Goal: Task Accomplishment & Management: Complete application form

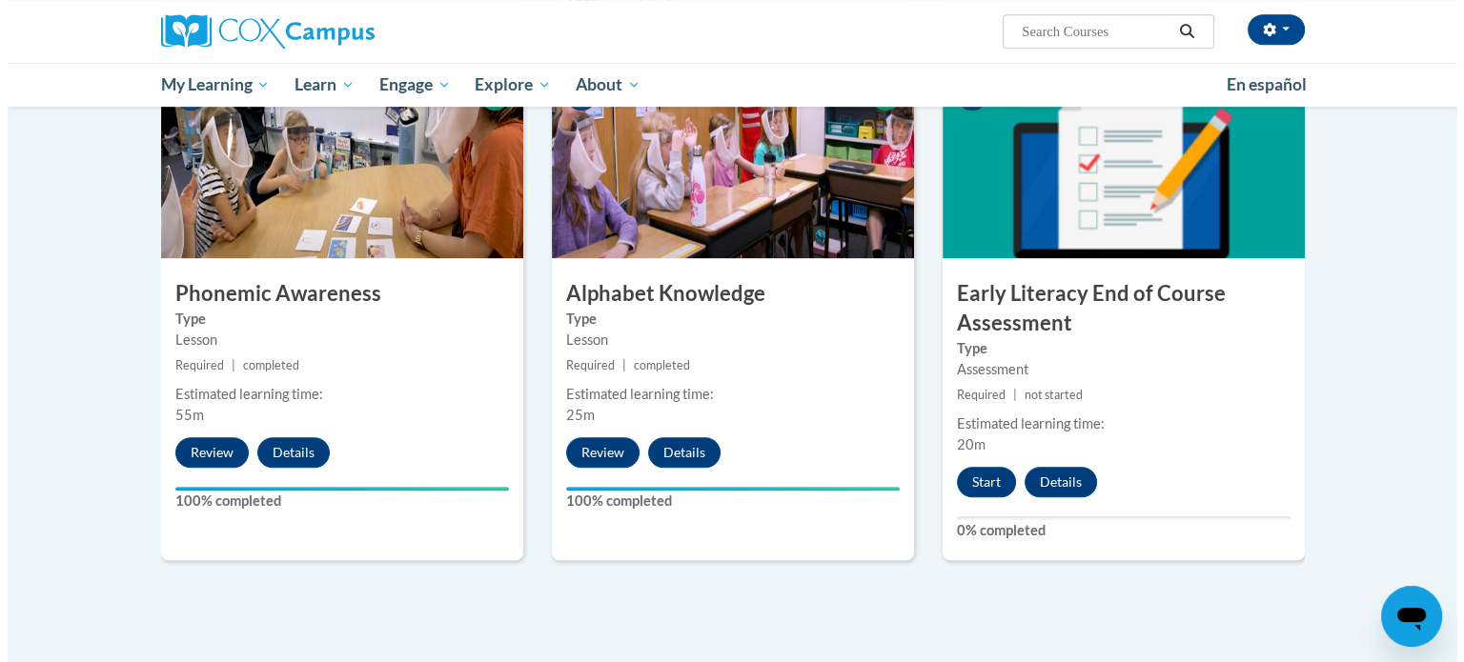
scroll to position [952, 0]
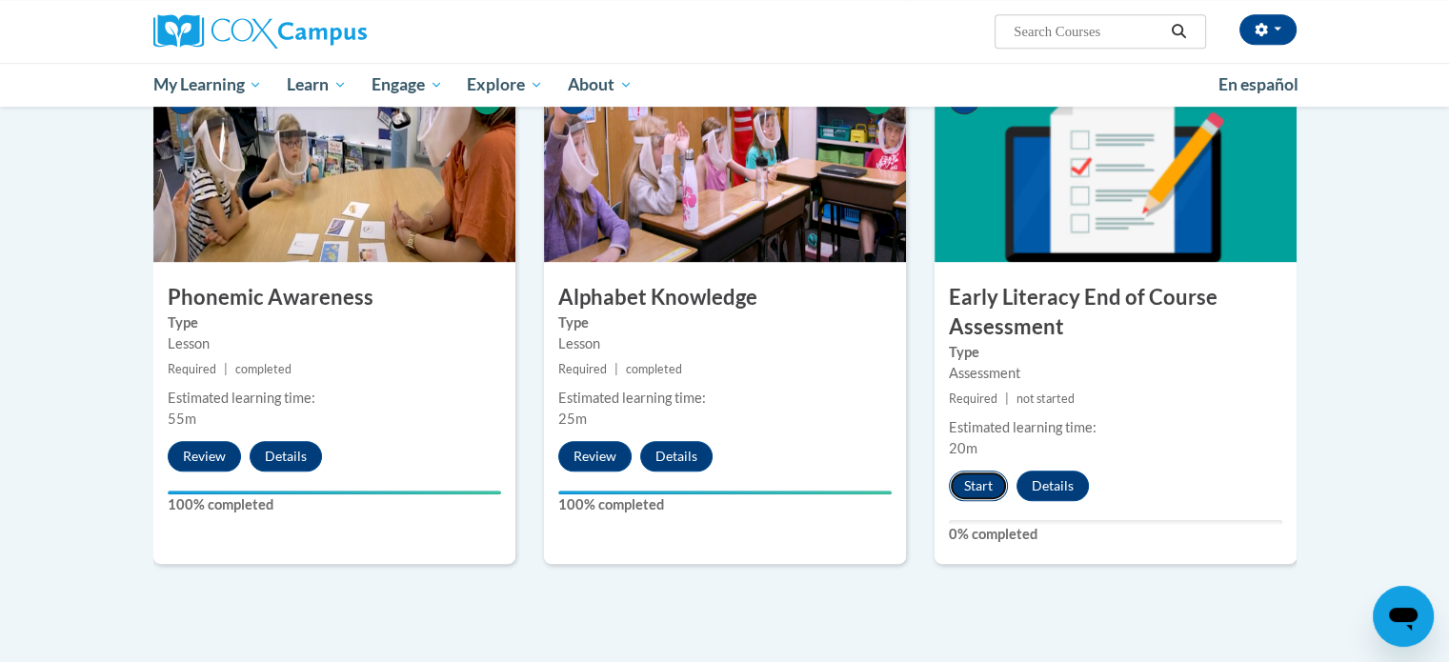
click at [982, 478] on button "Start" at bounding box center [978, 486] width 59 height 30
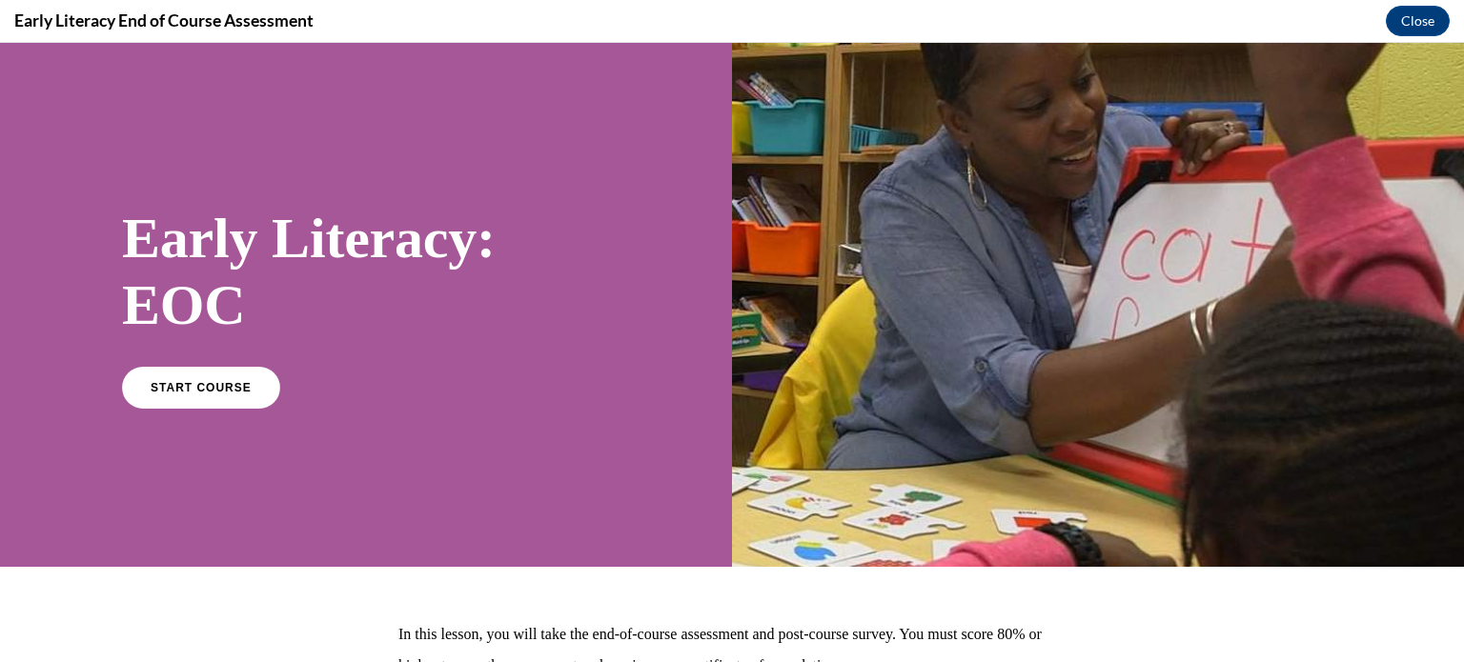
scroll to position [0, 0]
click at [228, 370] on link "START COURSE" at bounding box center [201, 387] width 166 height 44
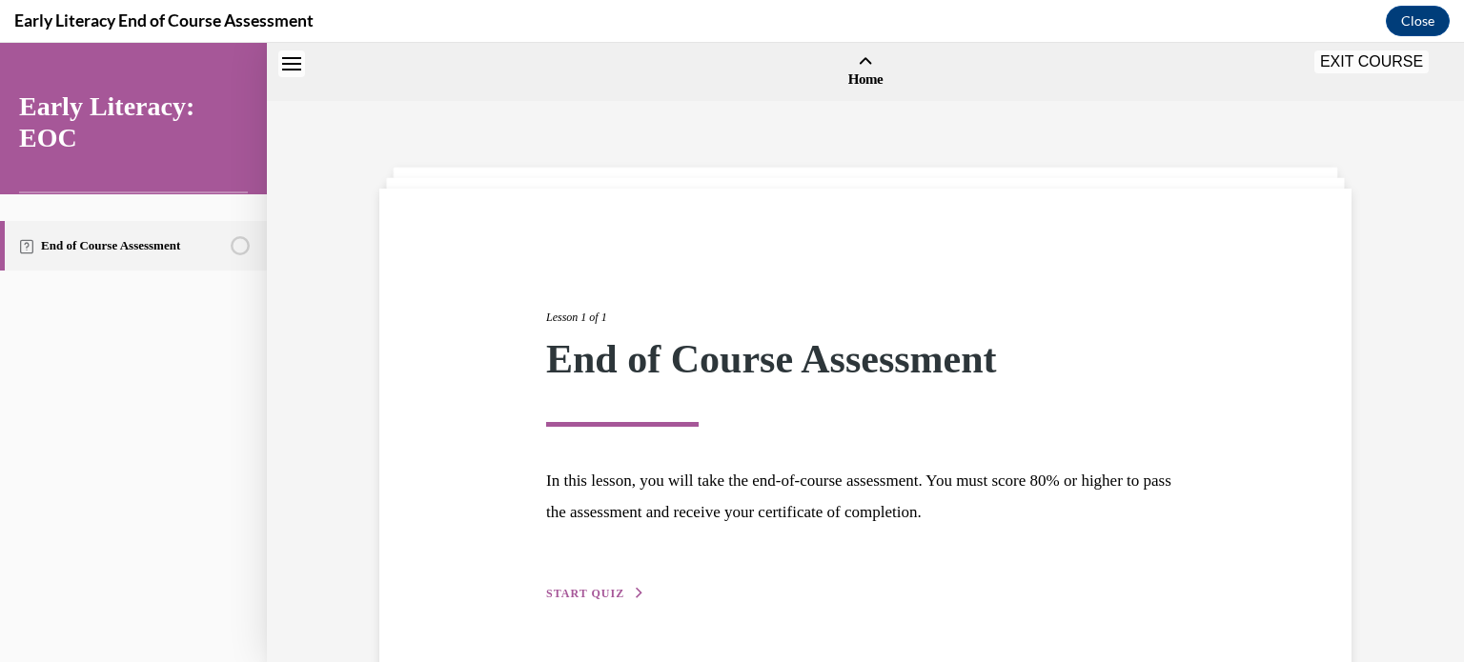
scroll to position [59, 0]
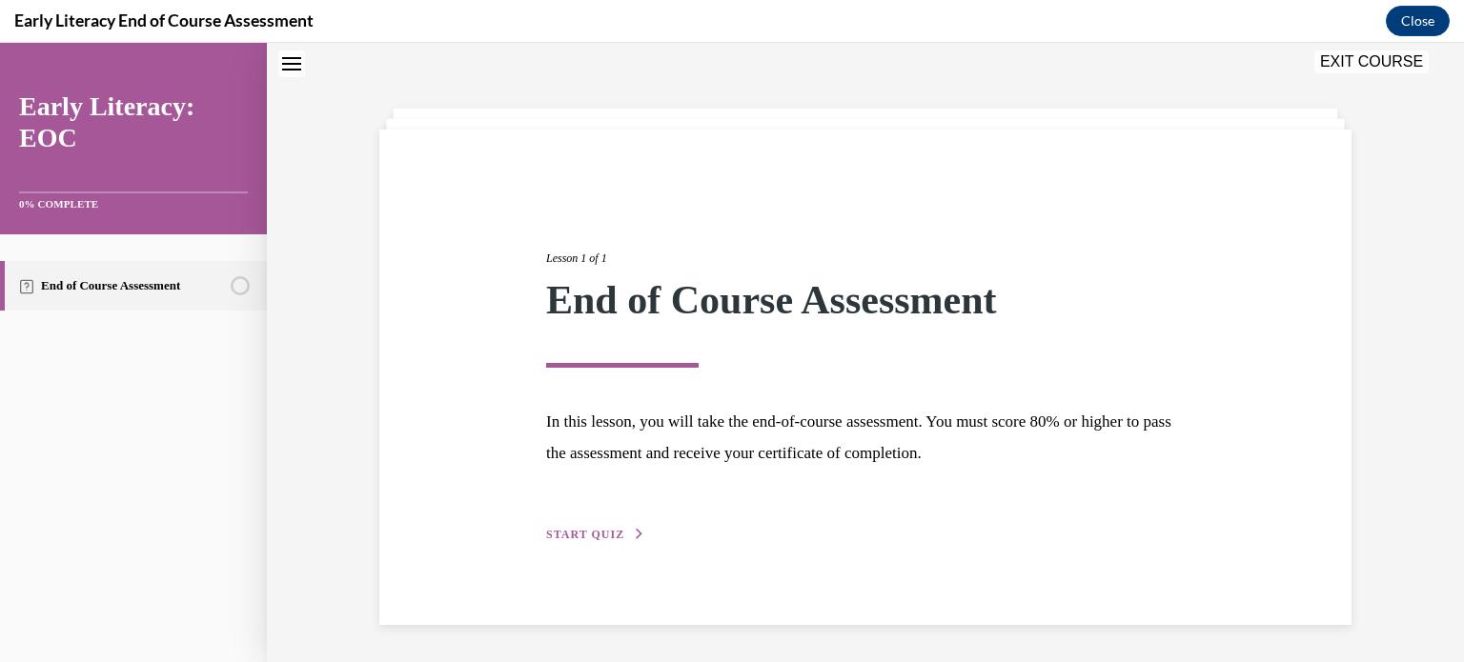
click at [594, 526] on button "START QUIZ" at bounding box center [595, 534] width 99 height 17
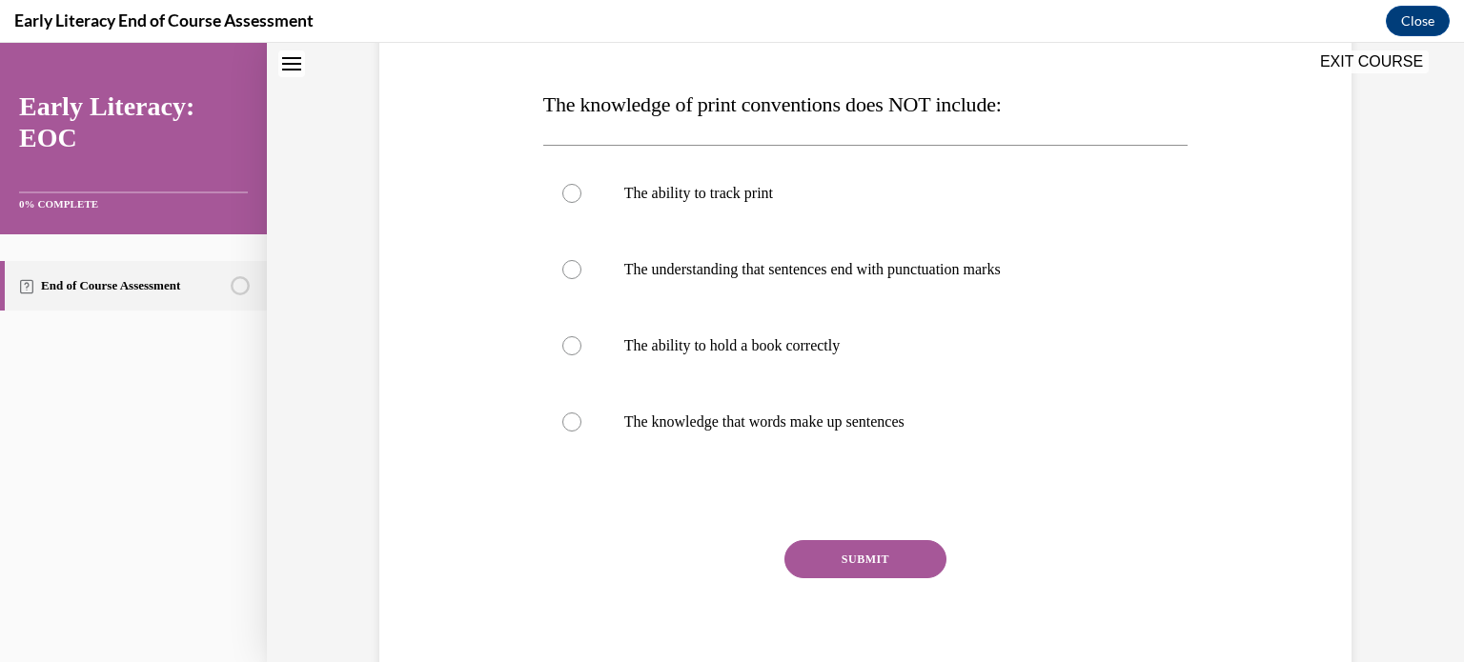
scroll to position [202, 0]
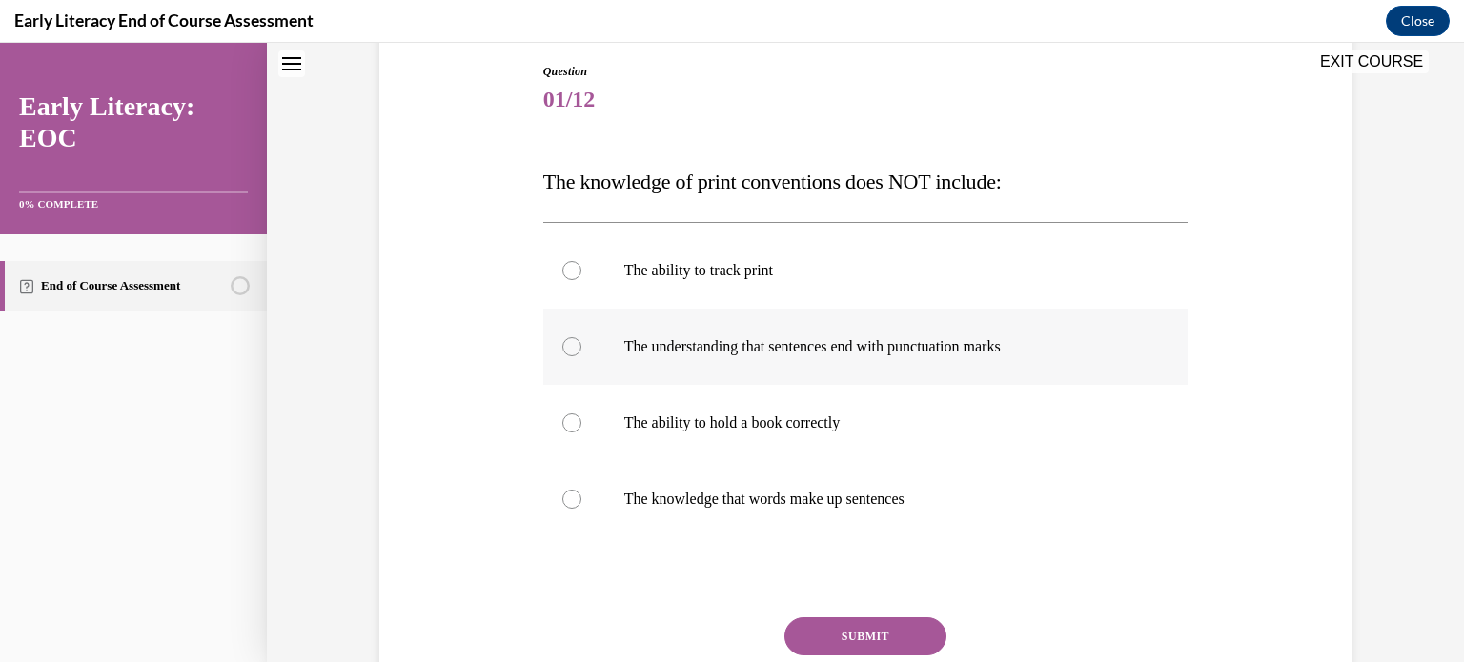
click at [798, 360] on div at bounding box center [865, 347] width 645 height 76
click at [816, 634] on button "SUBMIT" at bounding box center [865, 636] width 162 height 38
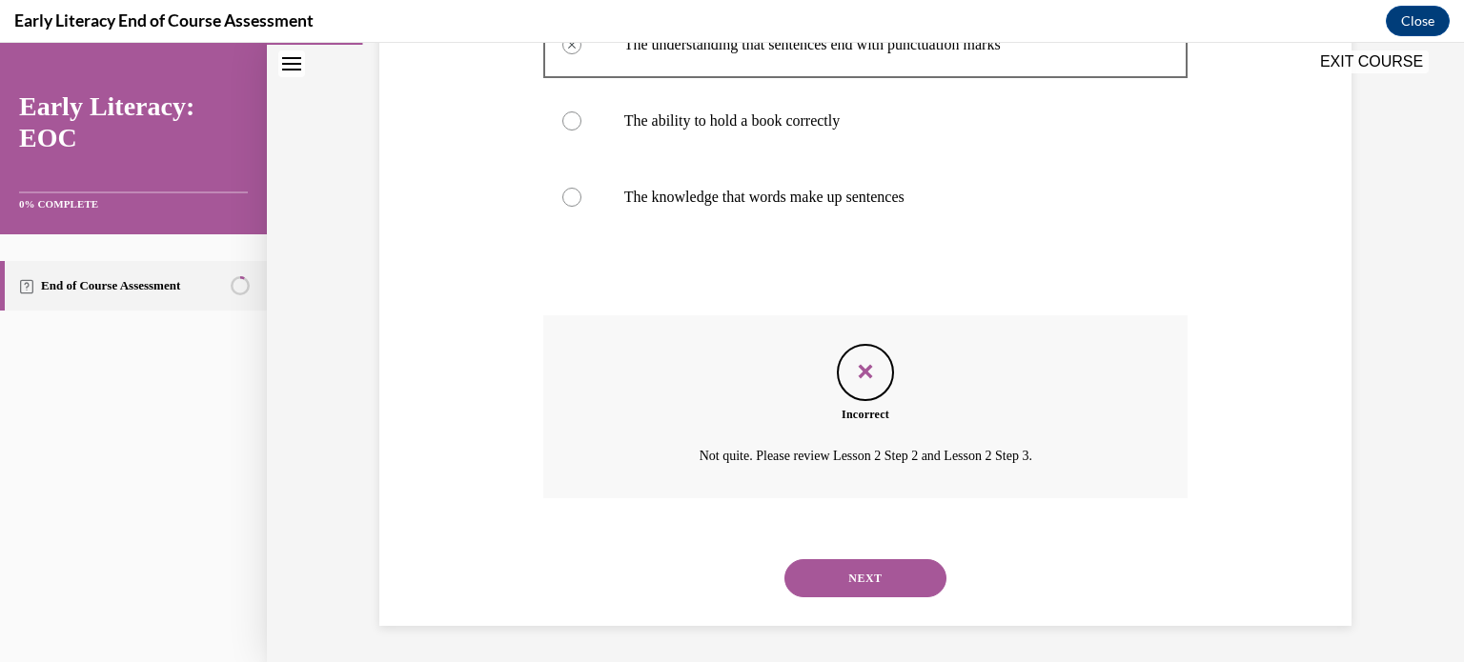
scroll to position [505, 0]
click at [892, 575] on button "NEXT" at bounding box center [865, 577] width 162 height 38
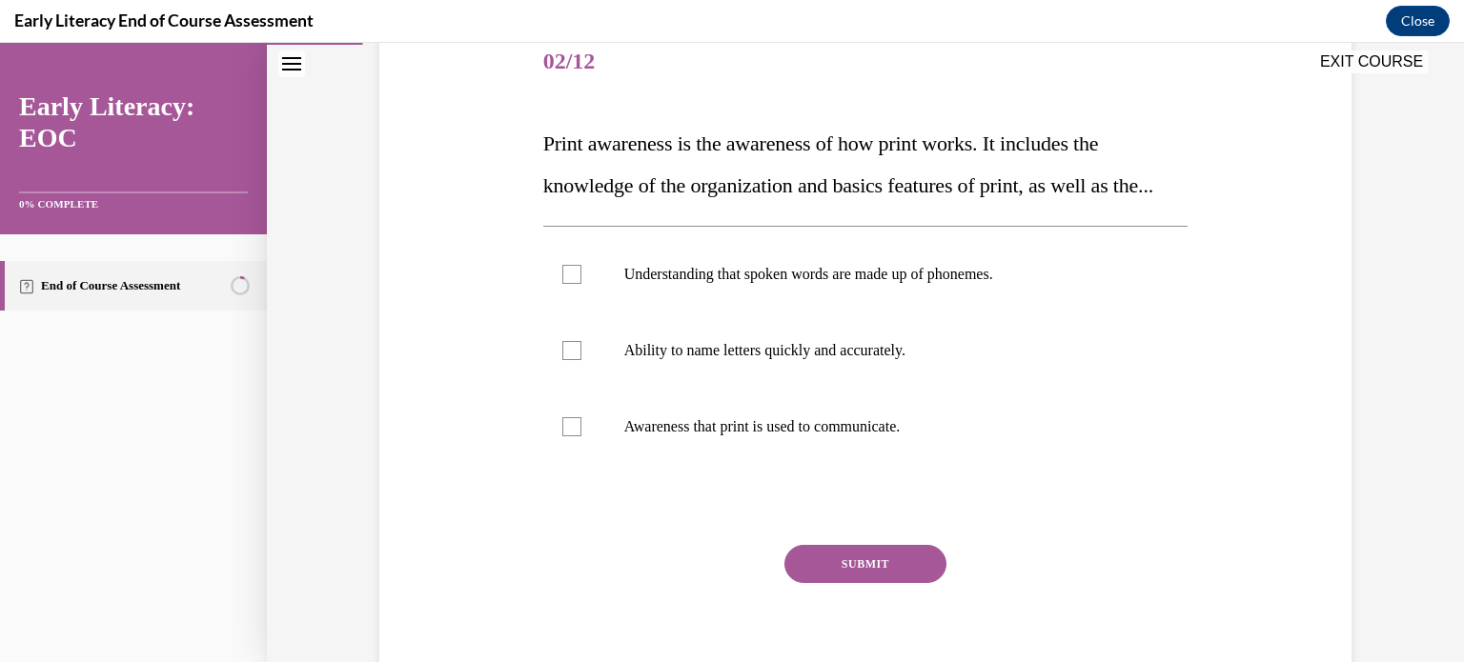
scroll to position [241, 0]
click at [884, 464] on div at bounding box center [865, 426] width 645 height 76
click at [879, 582] on button "SUBMIT" at bounding box center [865, 563] width 162 height 38
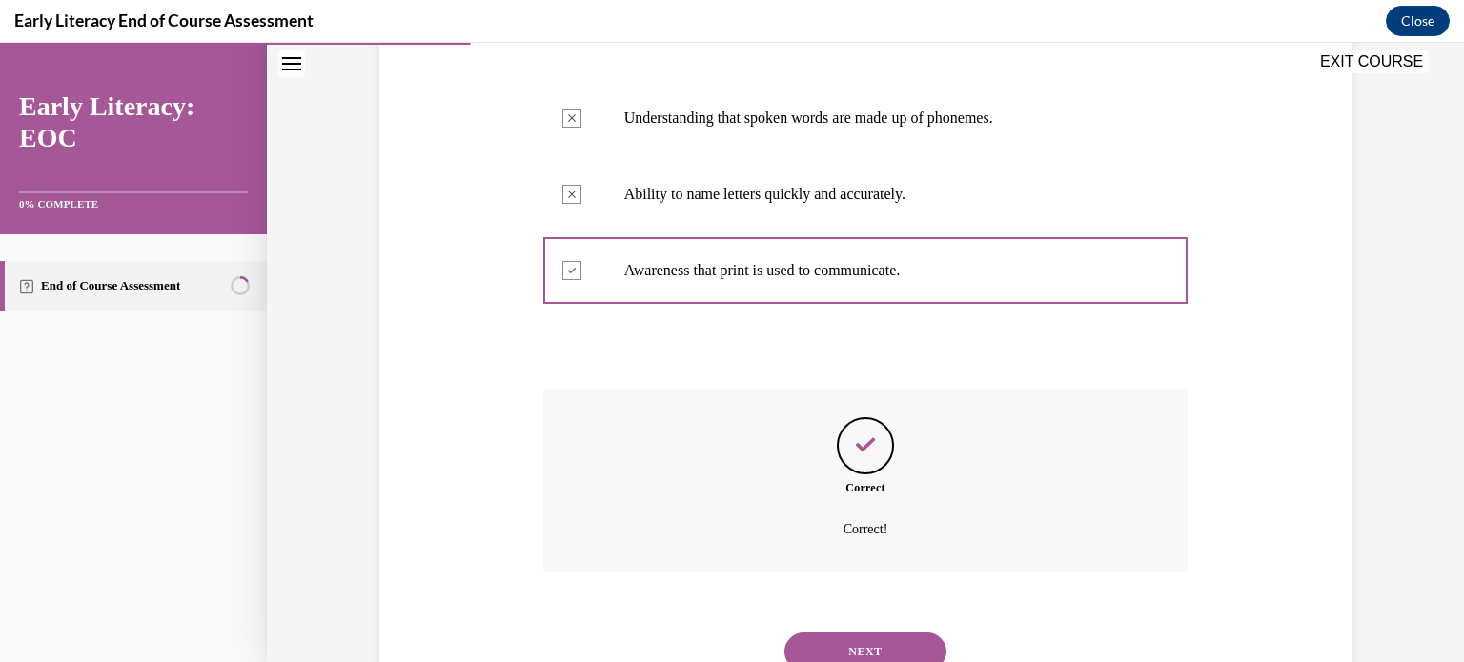
scroll to position [513, 0]
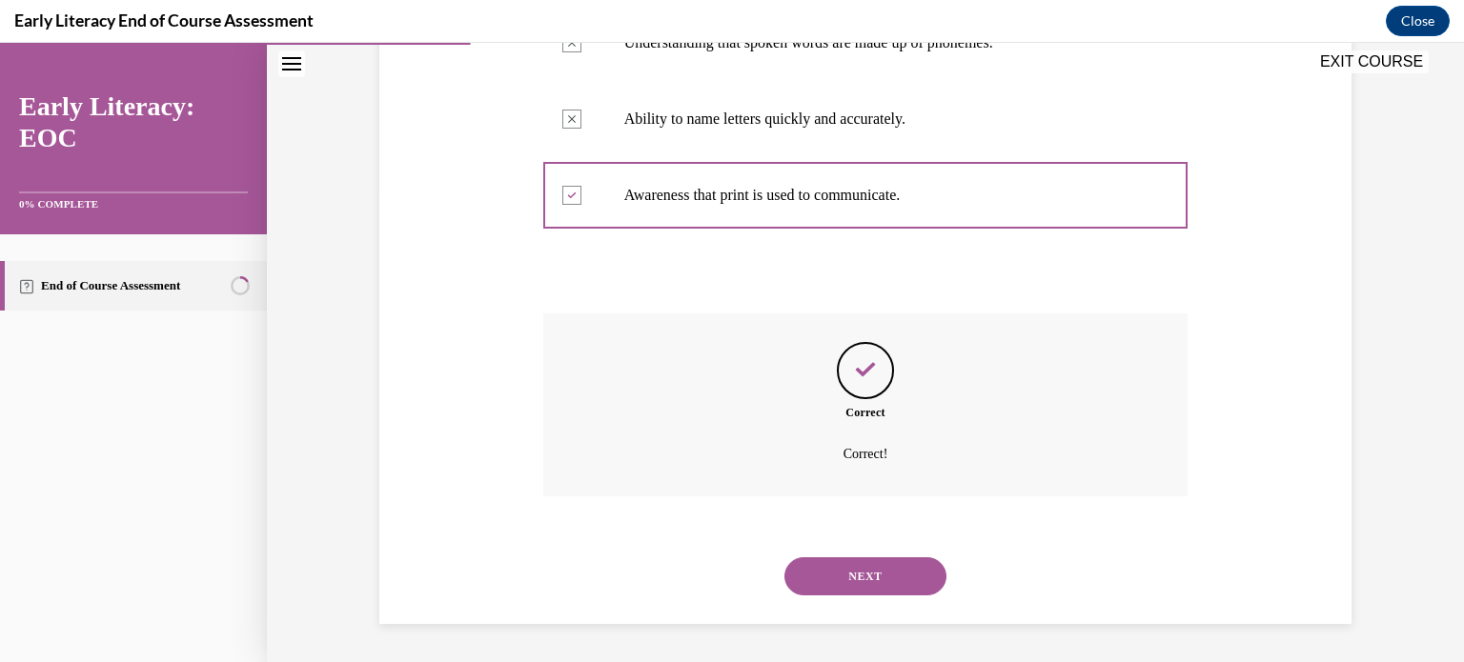
click at [846, 565] on button "NEXT" at bounding box center [865, 576] width 162 height 38
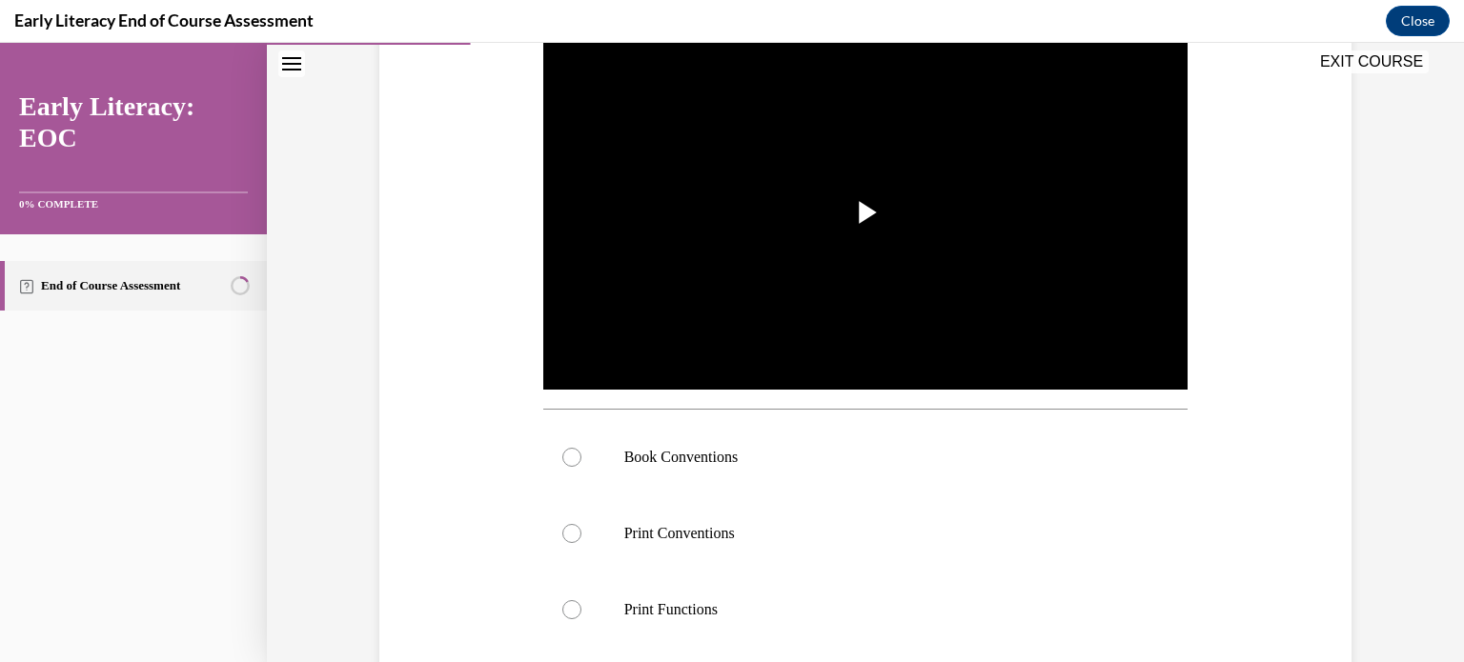
scroll to position [357, 0]
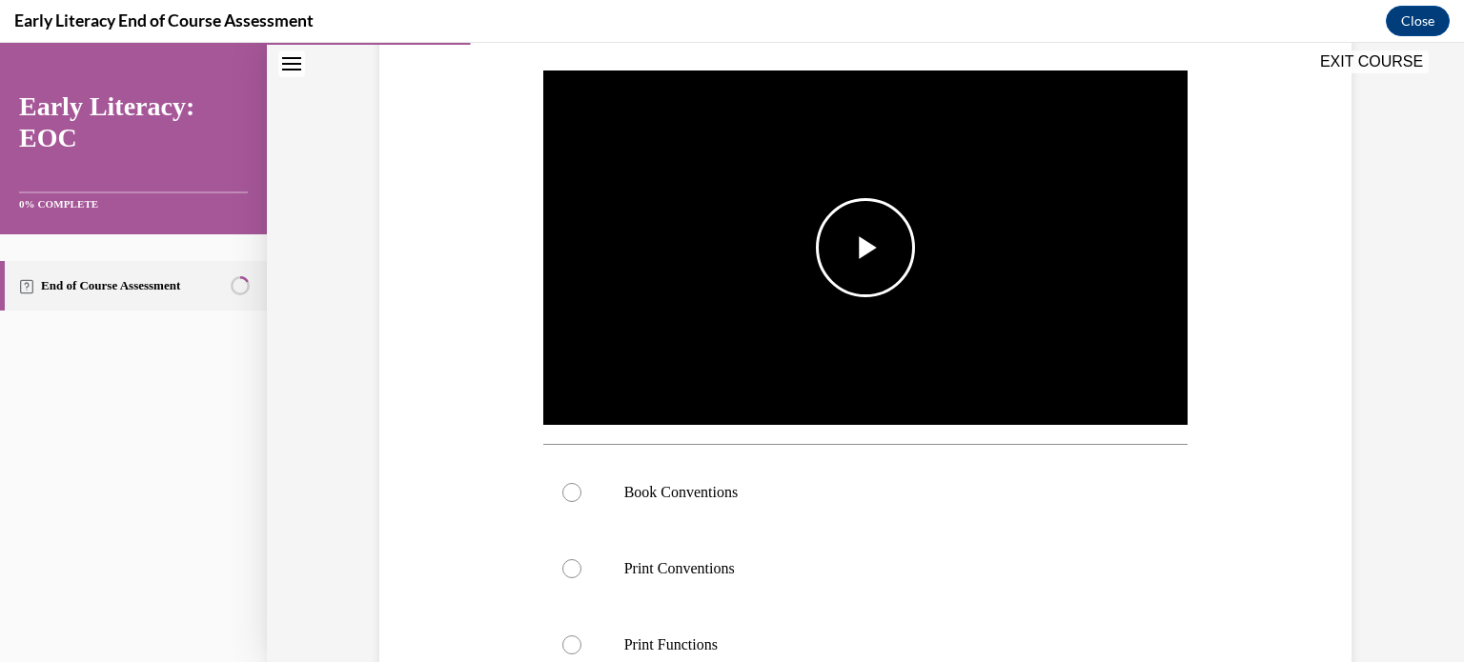
click at [865, 248] on span "Video player" at bounding box center [865, 248] width 0 height 0
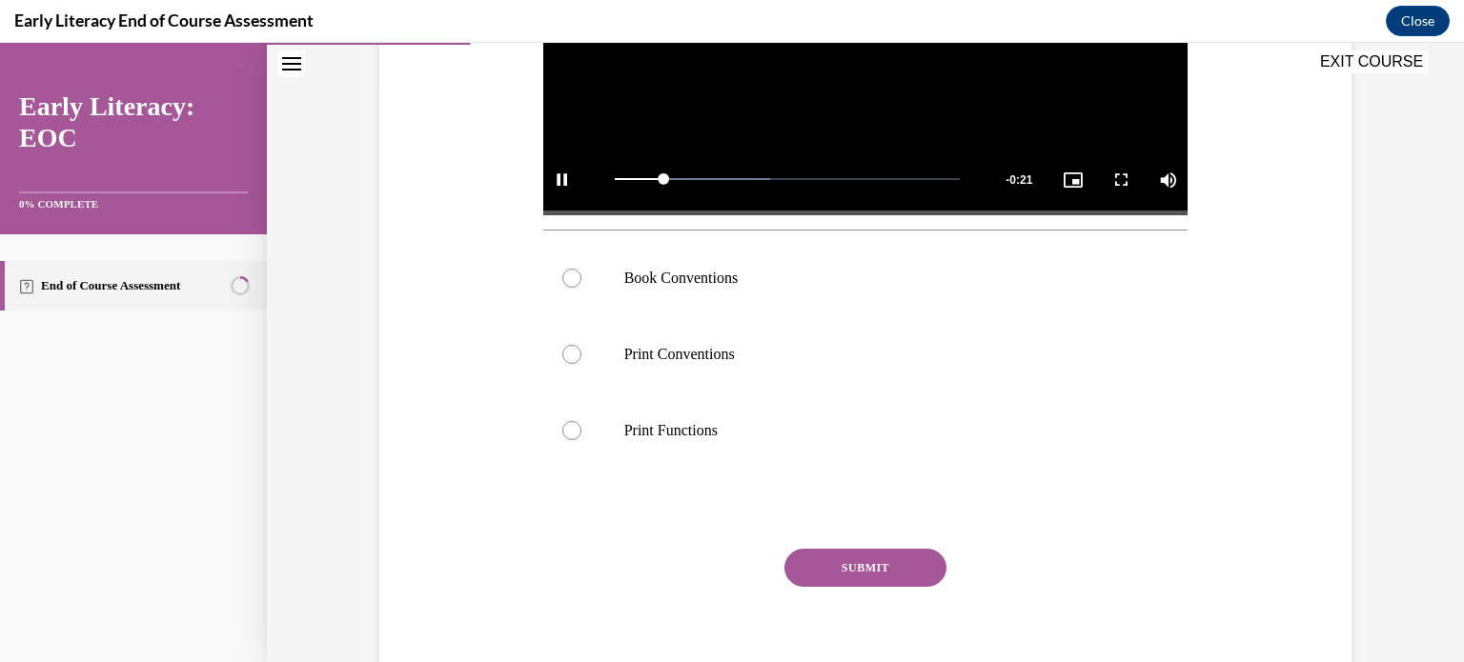
scroll to position [572, 0]
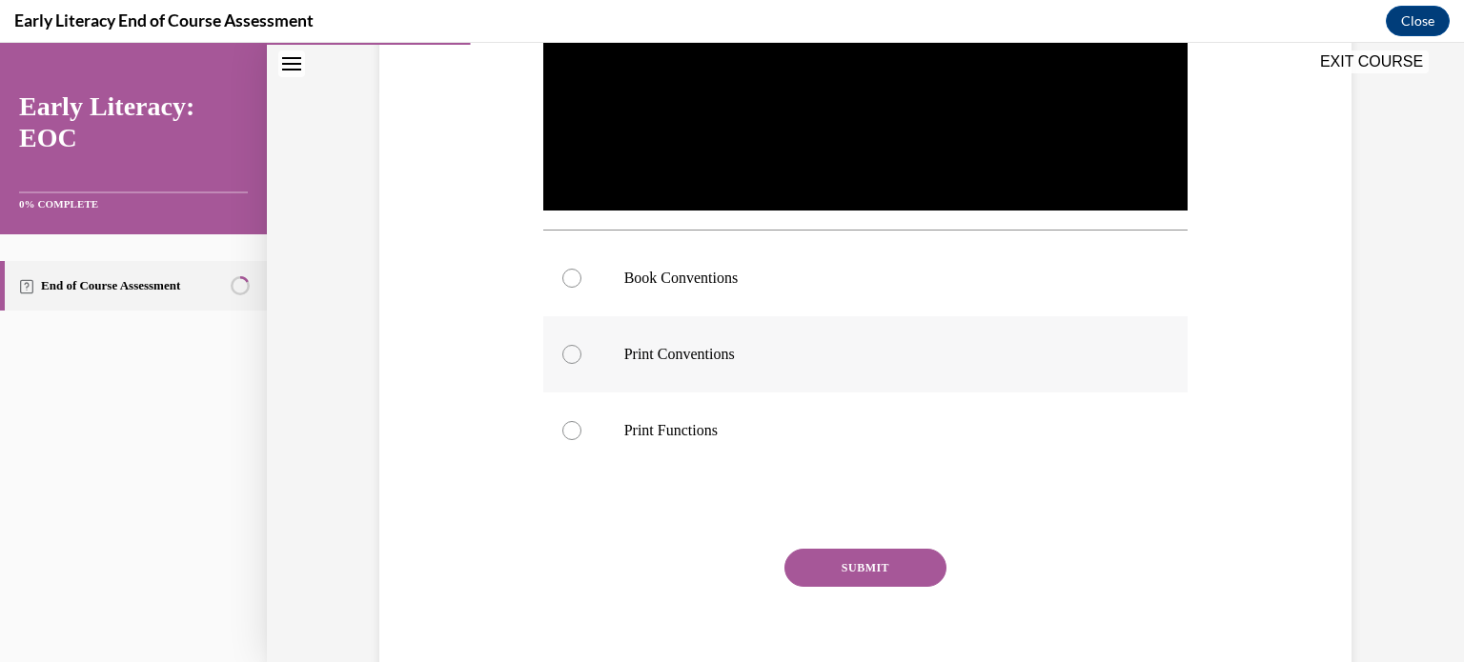
click at [786, 353] on p "Print Conventions" at bounding box center [882, 354] width 516 height 19
click at [874, 570] on button "SUBMIT" at bounding box center [865, 568] width 162 height 38
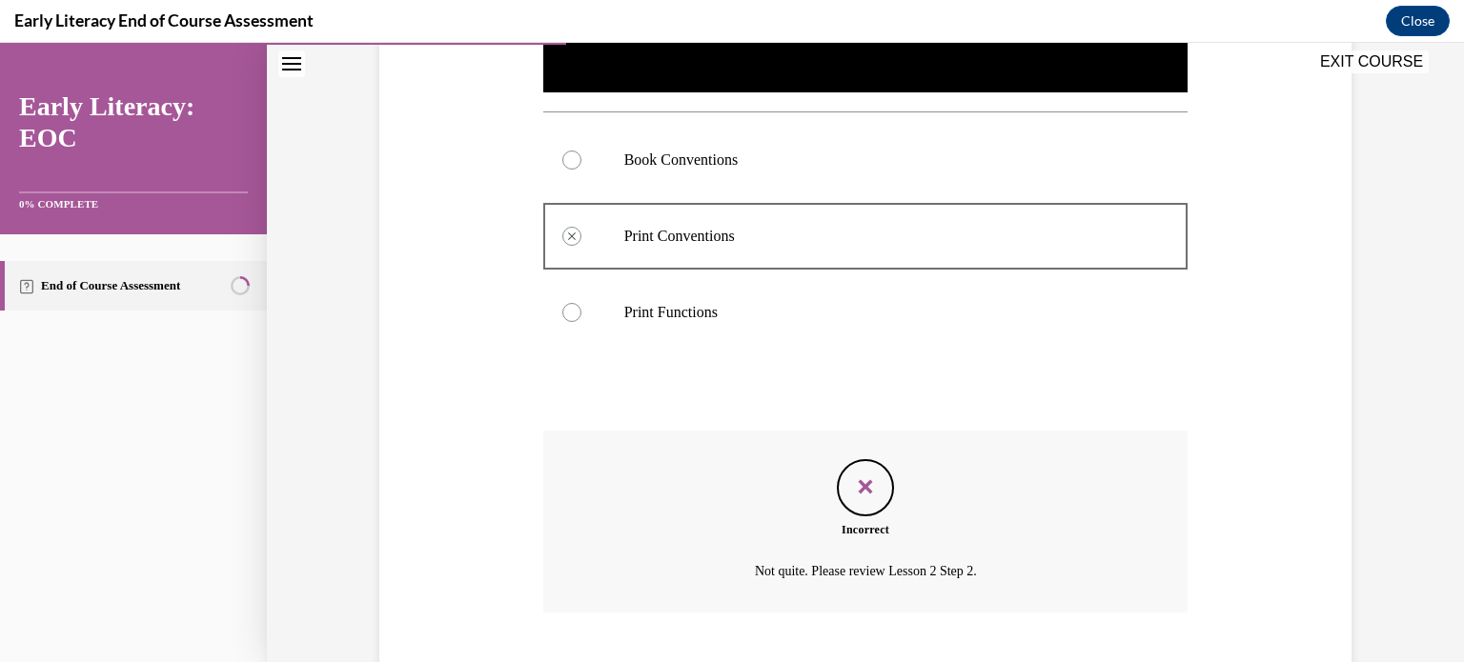
scroll to position [805, 0]
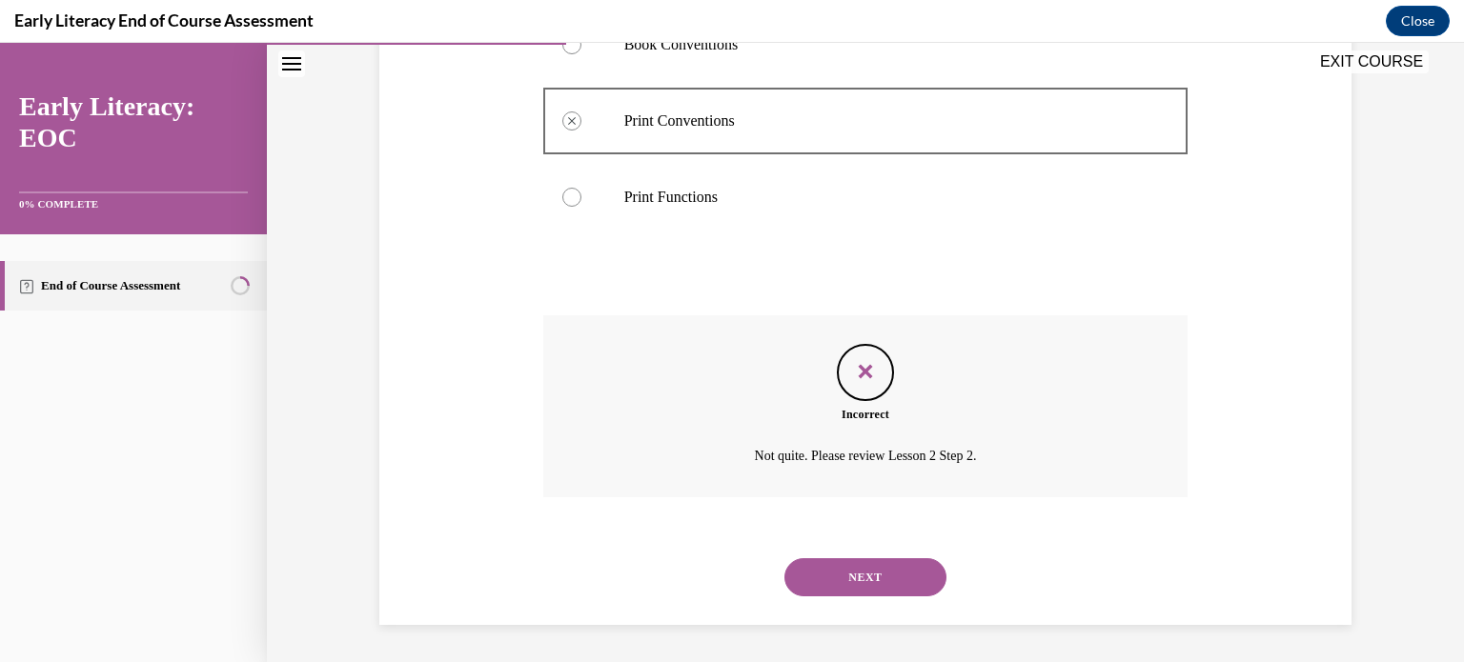
click at [874, 570] on button "NEXT" at bounding box center [865, 577] width 162 height 38
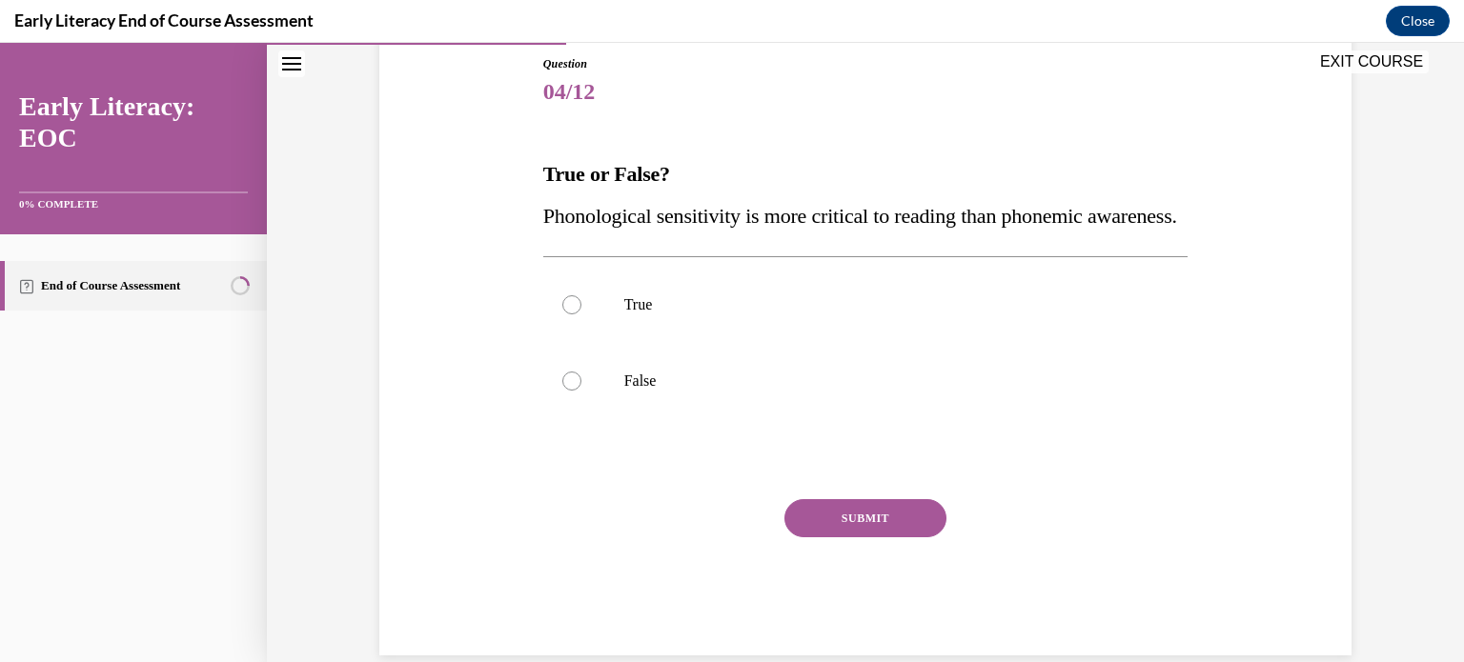
scroll to position [221, 0]
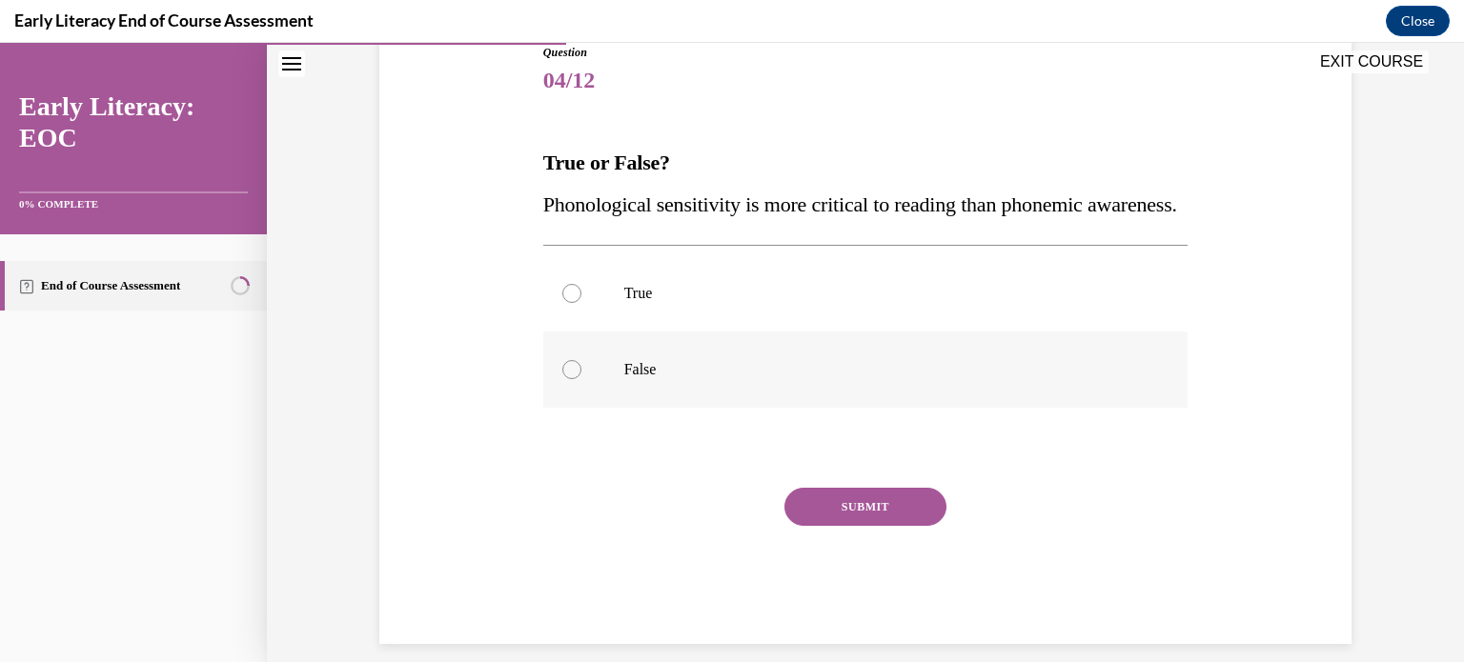
click at [849, 408] on div at bounding box center [865, 370] width 645 height 76
click at [846, 526] on button "SUBMIT" at bounding box center [865, 507] width 162 height 38
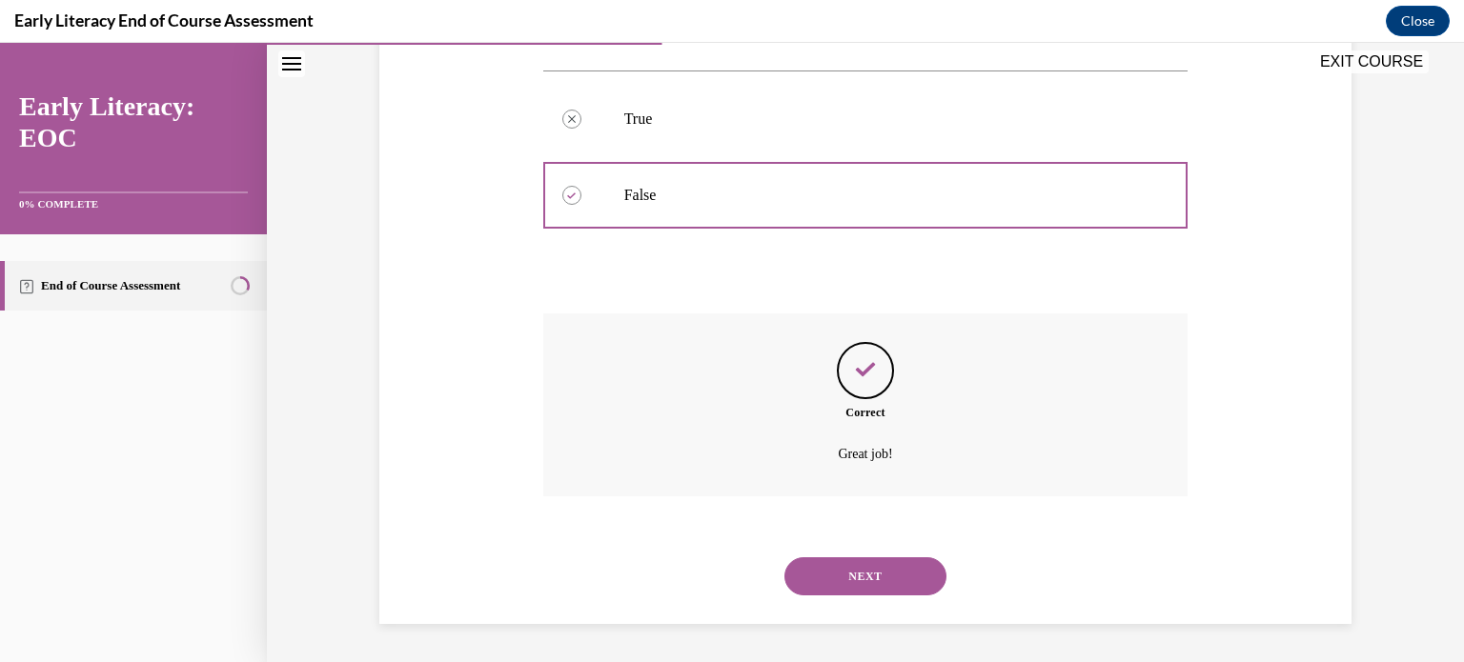
scroll to position [436, 0]
click at [861, 590] on button "NEXT" at bounding box center [865, 576] width 162 height 38
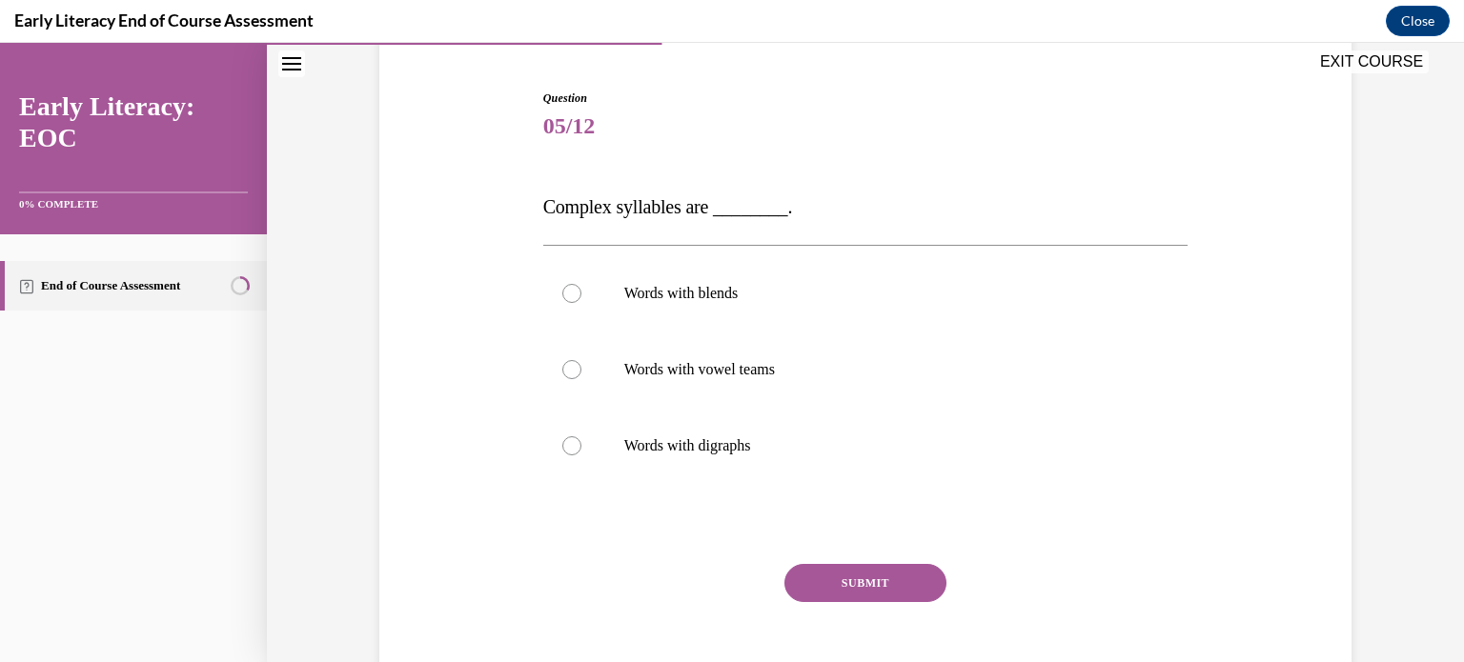
scroll to position [175, 0]
click at [813, 375] on p "Words with vowel teams" at bounding box center [882, 369] width 516 height 19
click at [842, 587] on button "SUBMIT" at bounding box center [865, 583] width 162 height 38
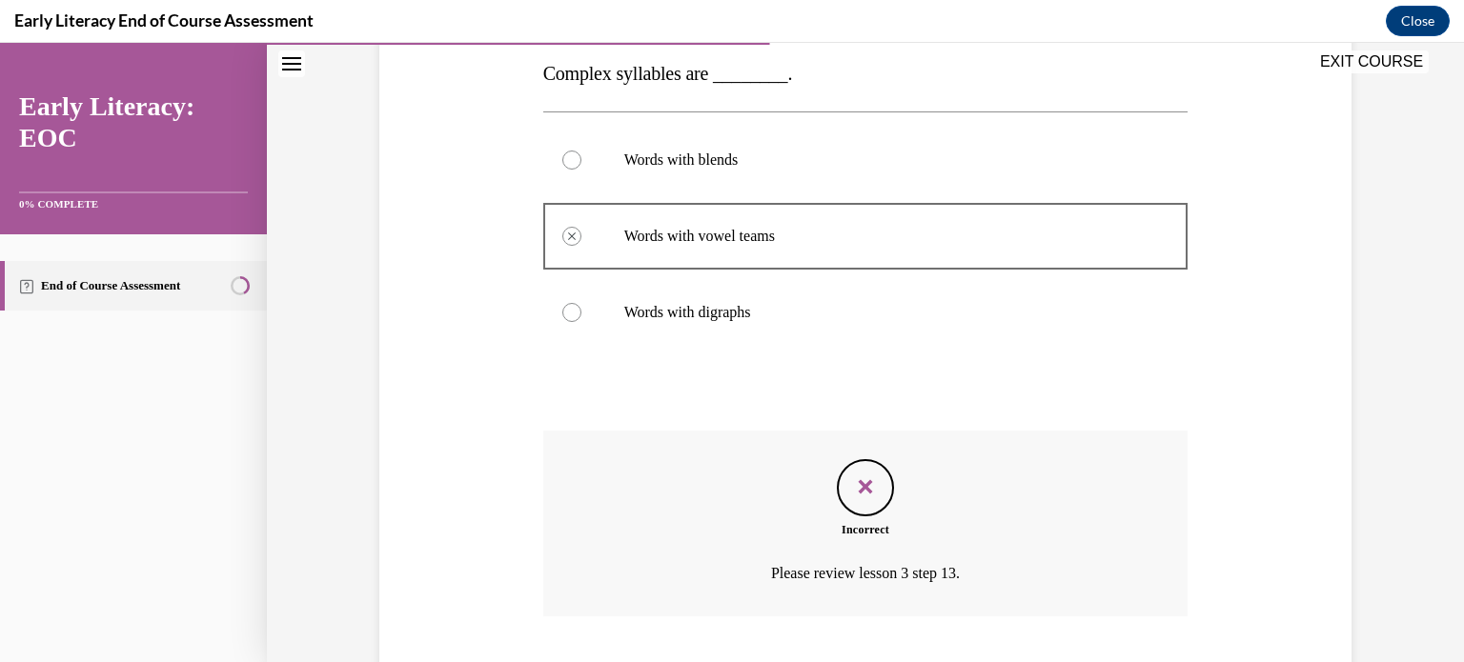
scroll to position [428, 0]
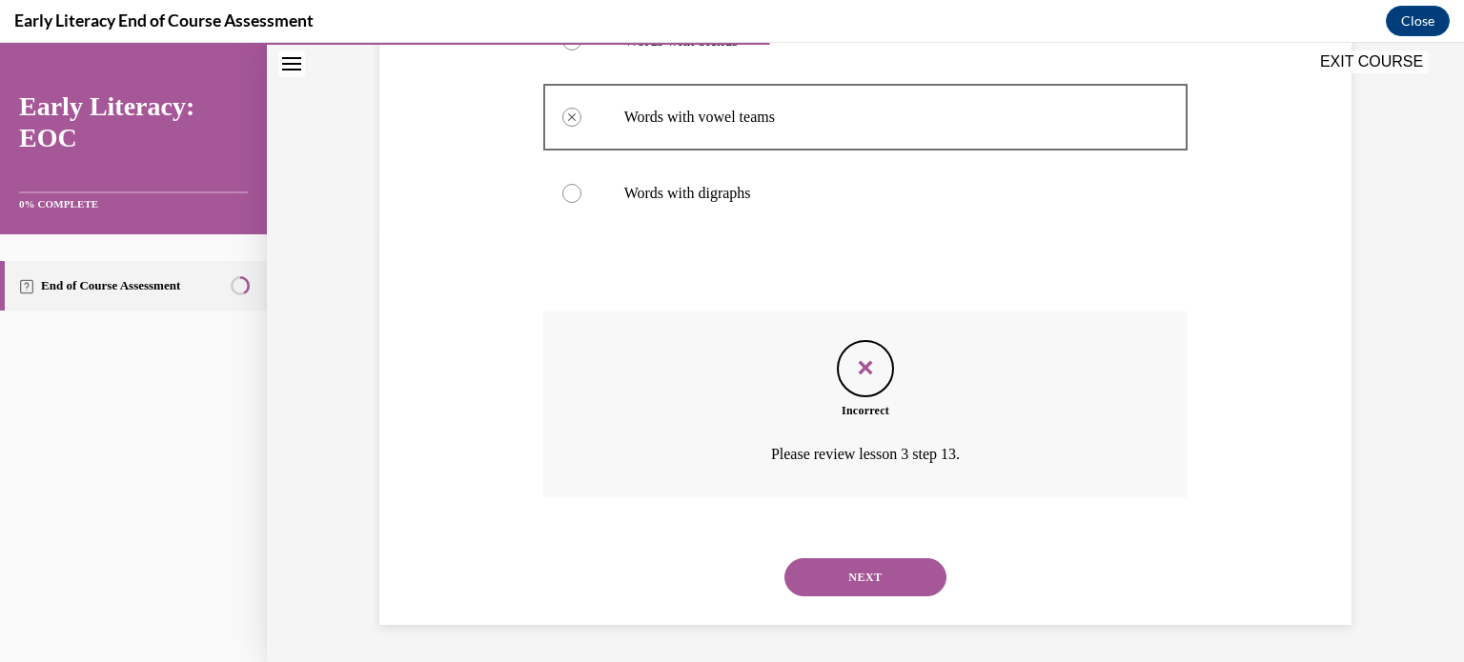
click at [842, 587] on button "NEXT" at bounding box center [865, 577] width 162 height 38
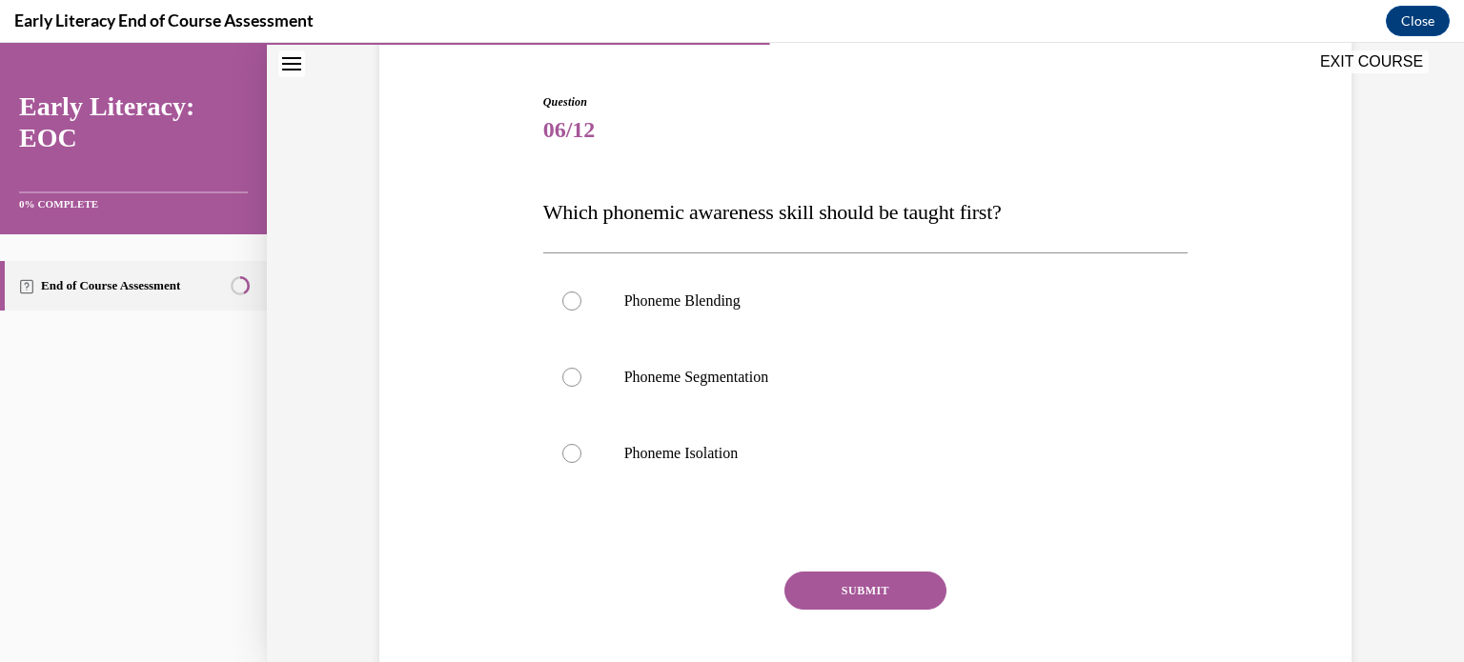
scroll to position [156, 0]
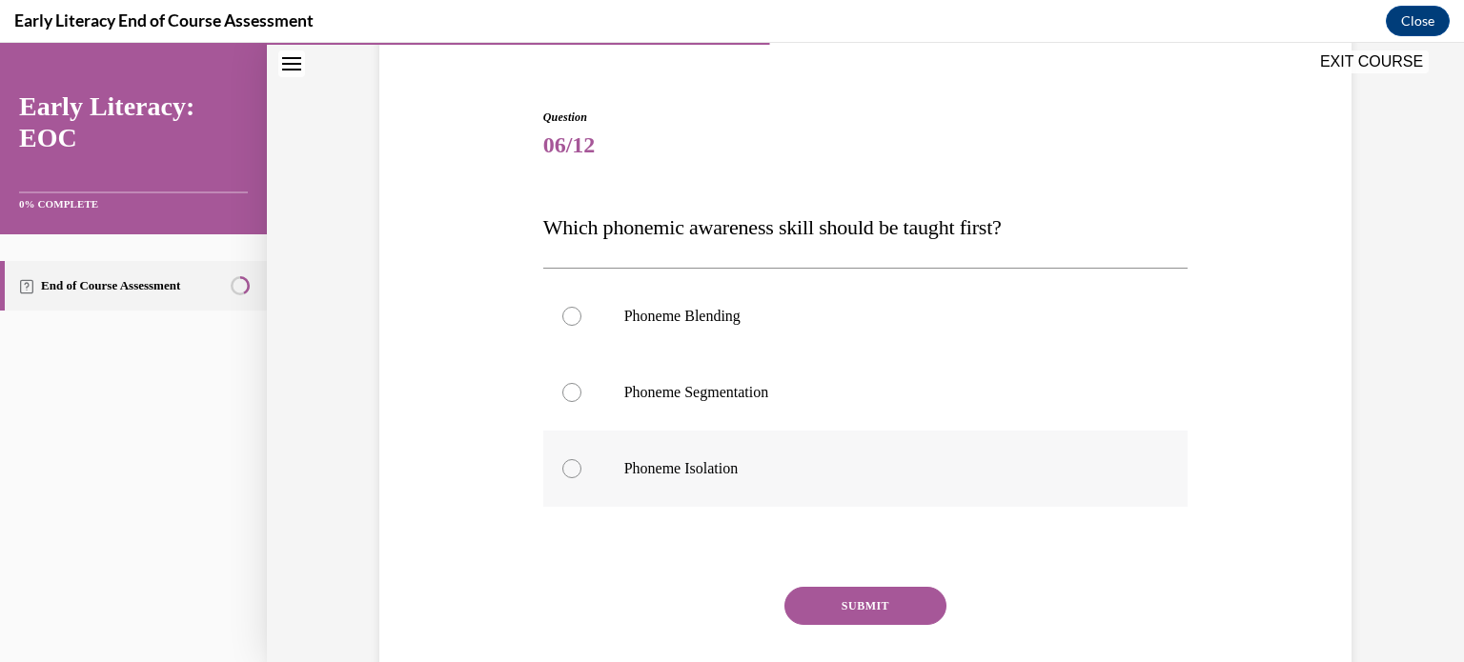
click at [732, 479] on div at bounding box center [865, 469] width 645 height 76
click at [862, 598] on button "SUBMIT" at bounding box center [865, 606] width 162 height 38
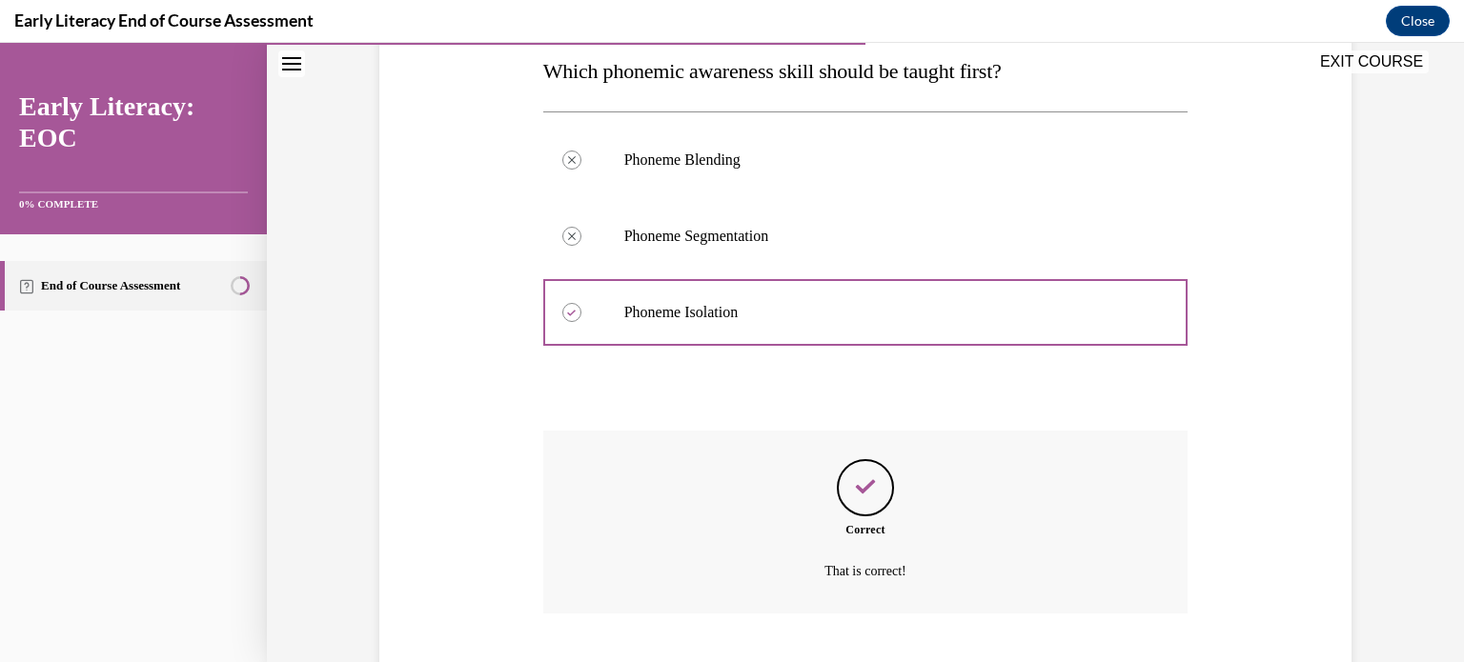
scroll to position [429, 0]
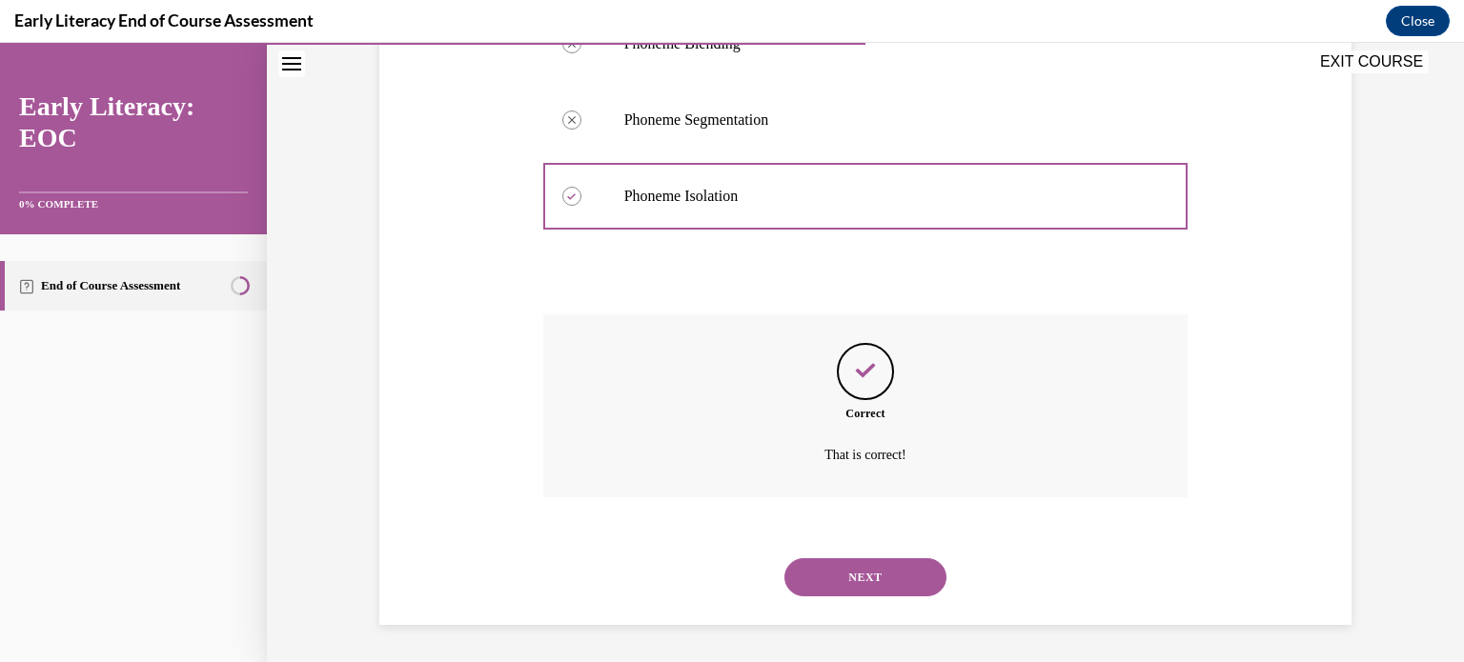
click at [853, 582] on button "NEXT" at bounding box center [865, 577] width 162 height 38
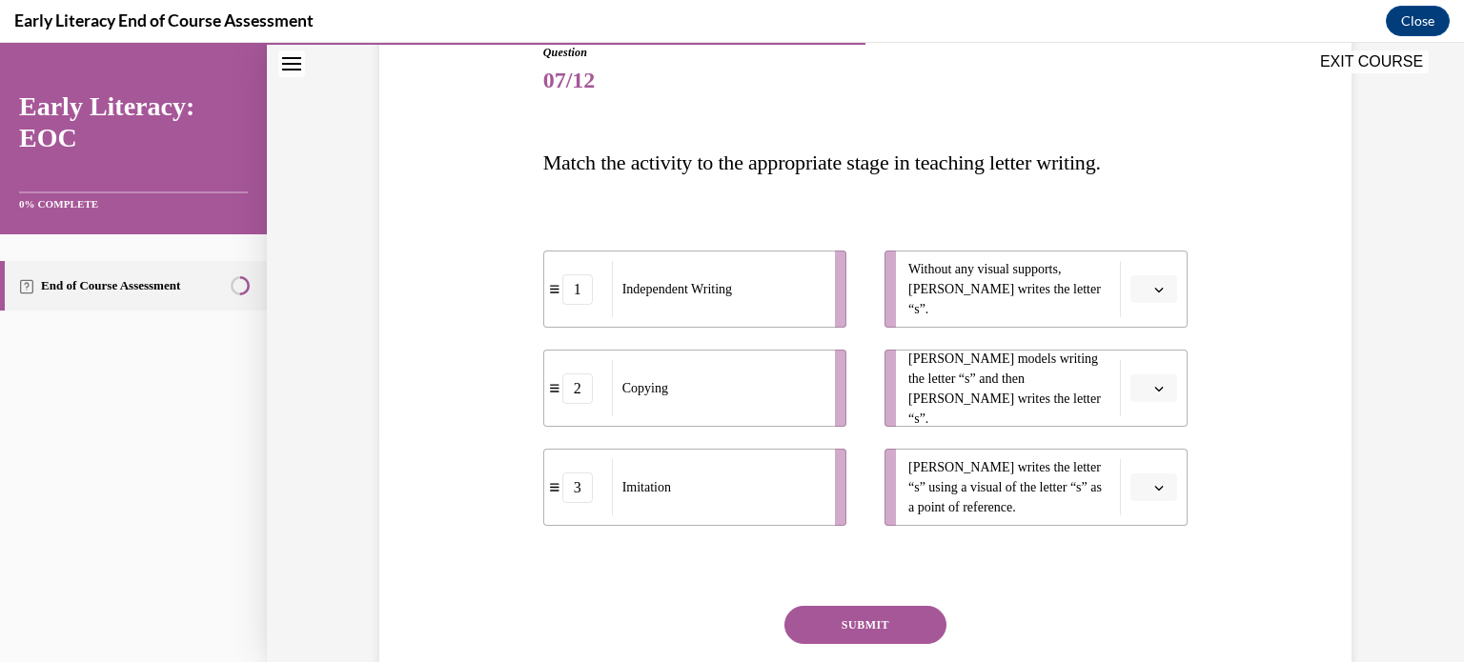
scroll to position [224, 0]
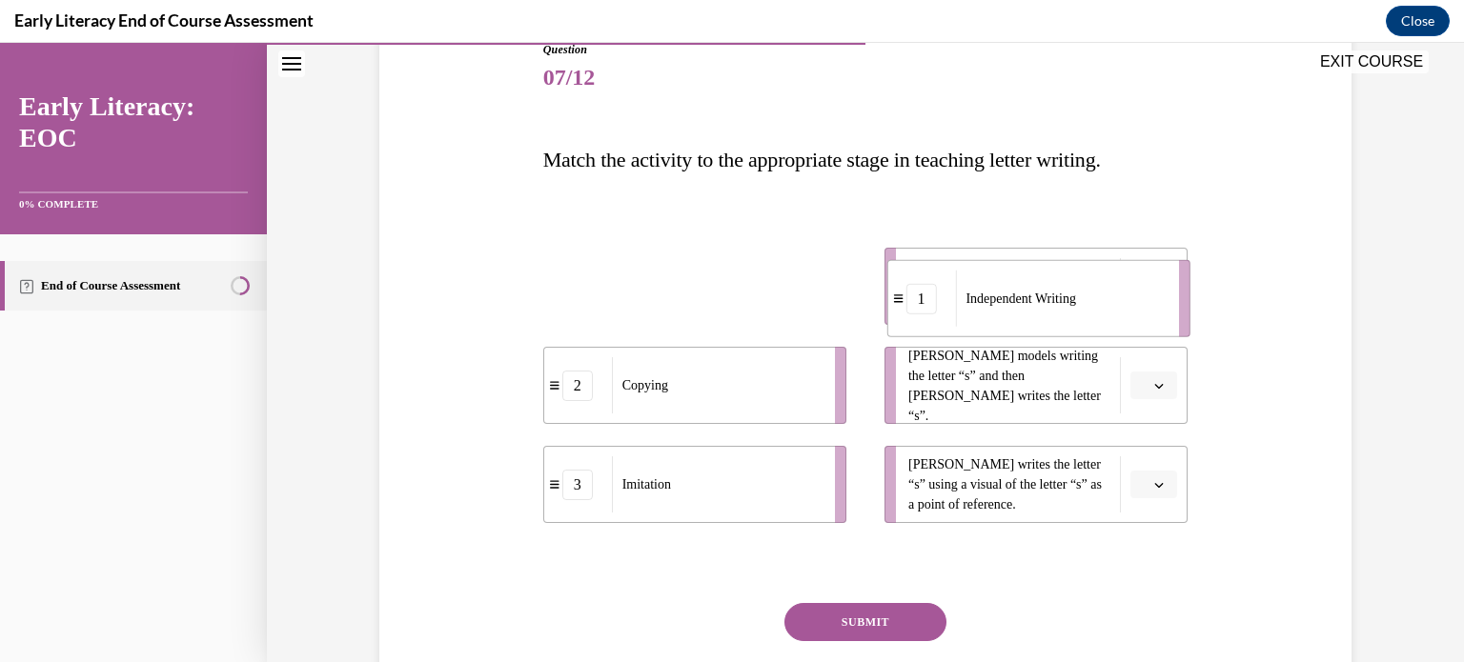
drag, startPoint x: 705, startPoint y: 282, endPoint x: 1055, endPoint y: 295, distance: 350.0
click at [1055, 295] on span "Independent Writing" at bounding box center [1020, 299] width 110 height 20
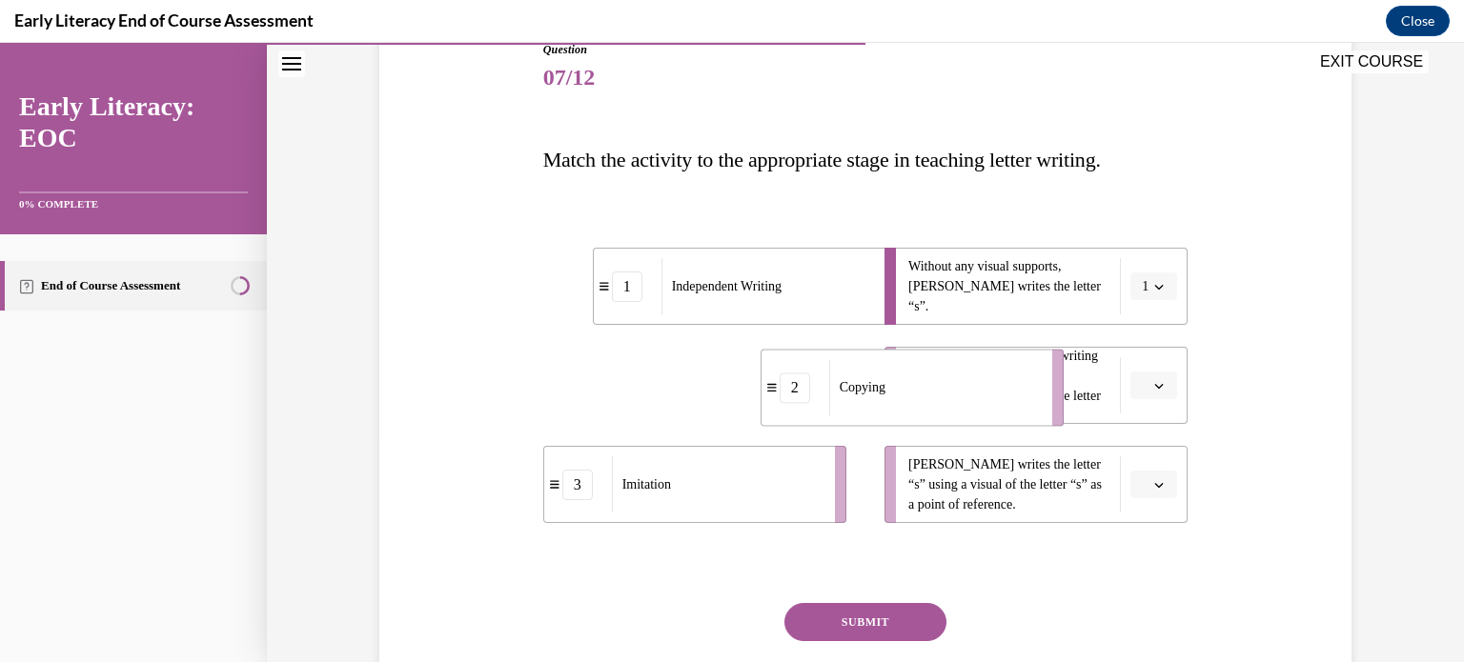
drag, startPoint x: 713, startPoint y: 408, endPoint x: 980, endPoint y: 373, distance: 269.1
click at [980, 373] on div "Copying" at bounding box center [934, 387] width 211 height 56
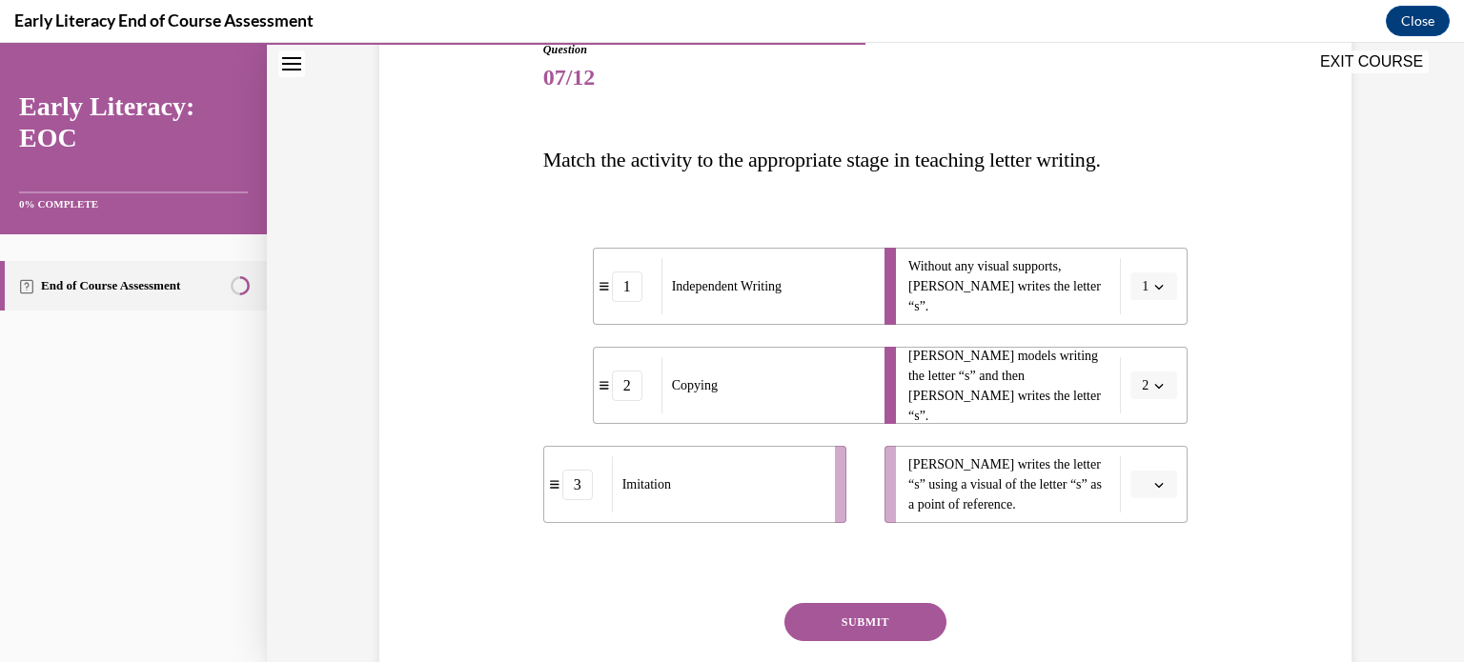
click at [980, 373] on span "[PERSON_NAME] models writing the letter “s” and then [PERSON_NAME] writes the l…" at bounding box center [1009, 386] width 202 height 80
click at [724, 495] on div "Imitation" at bounding box center [717, 484] width 211 height 56
drag, startPoint x: 774, startPoint y: 497, endPoint x: 915, endPoint y: 499, distance: 141.0
click at [915, 499] on div "Imitation" at bounding box center [847, 486] width 211 height 56
click at [888, 613] on button "SUBMIT" at bounding box center [865, 622] width 162 height 38
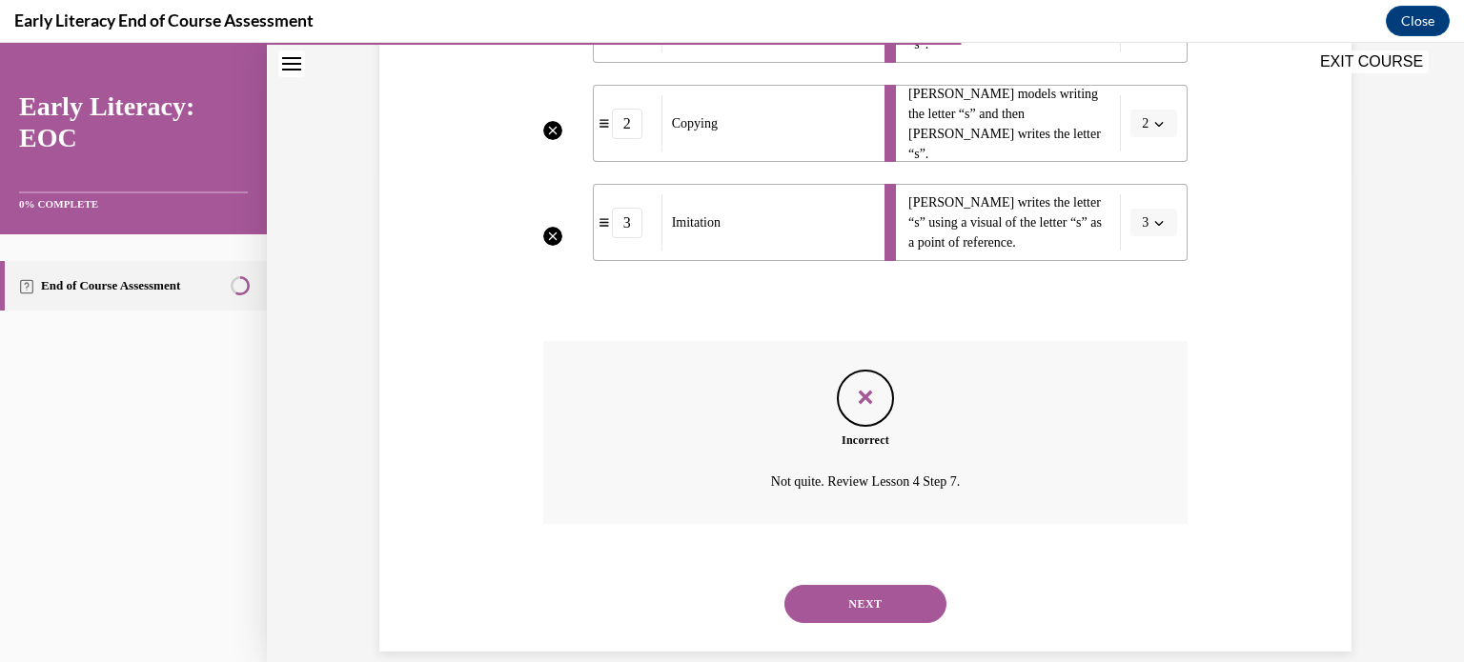
scroll to position [513, 0]
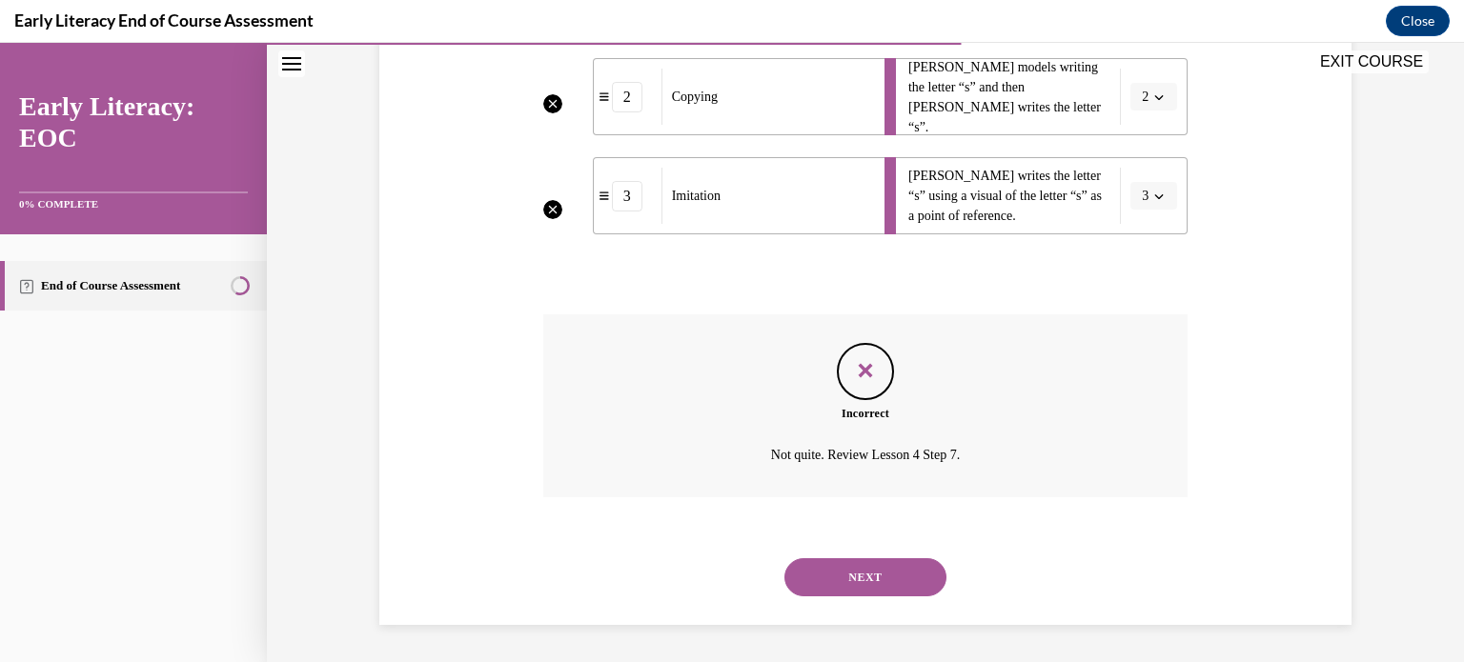
click at [860, 585] on button "NEXT" at bounding box center [865, 577] width 162 height 38
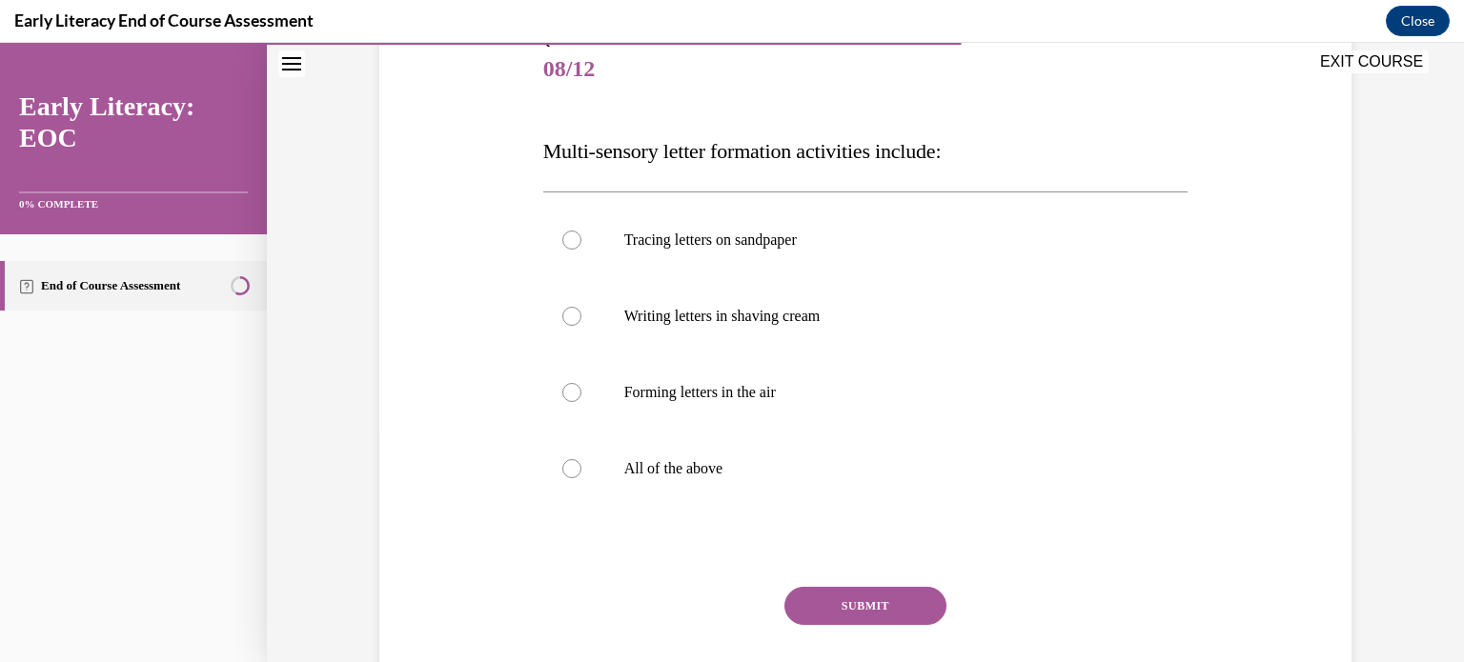
scroll to position [238, 0]
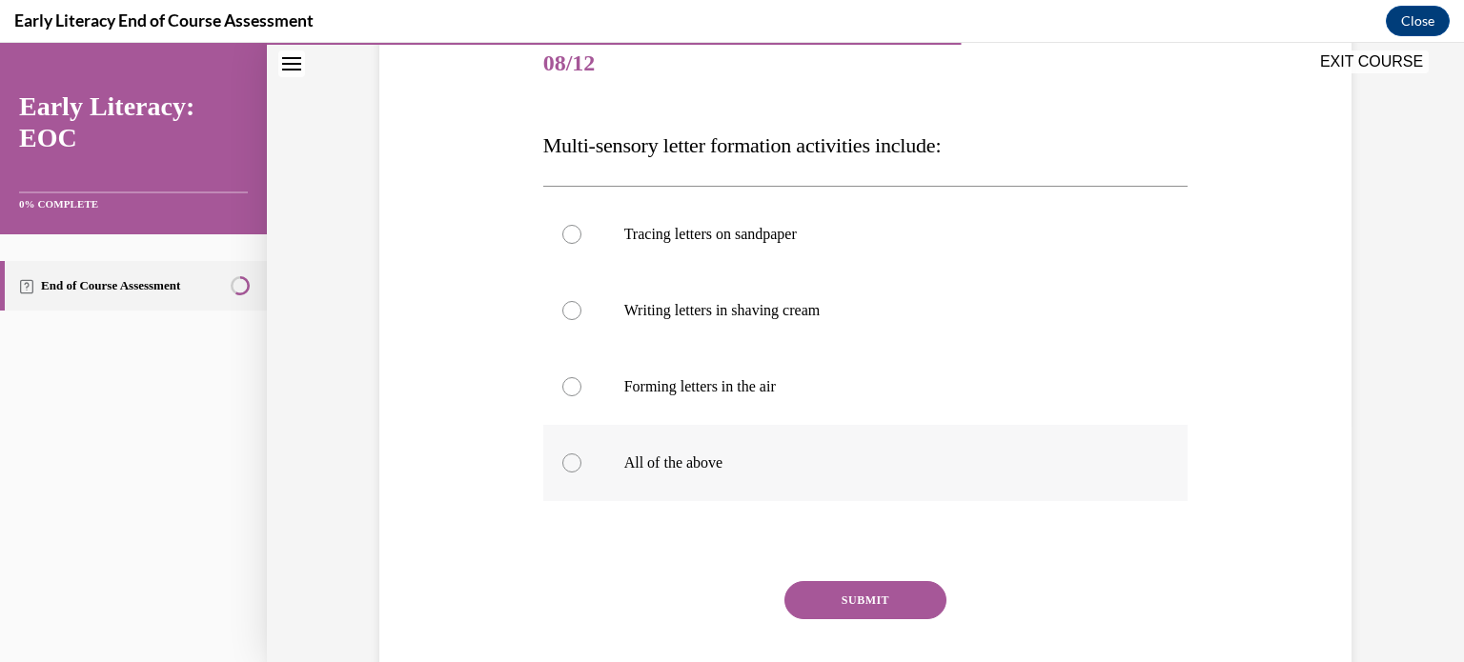
click at [735, 448] on div at bounding box center [865, 463] width 645 height 76
click at [865, 594] on button "SUBMIT" at bounding box center [865, 600] width 162 height 38
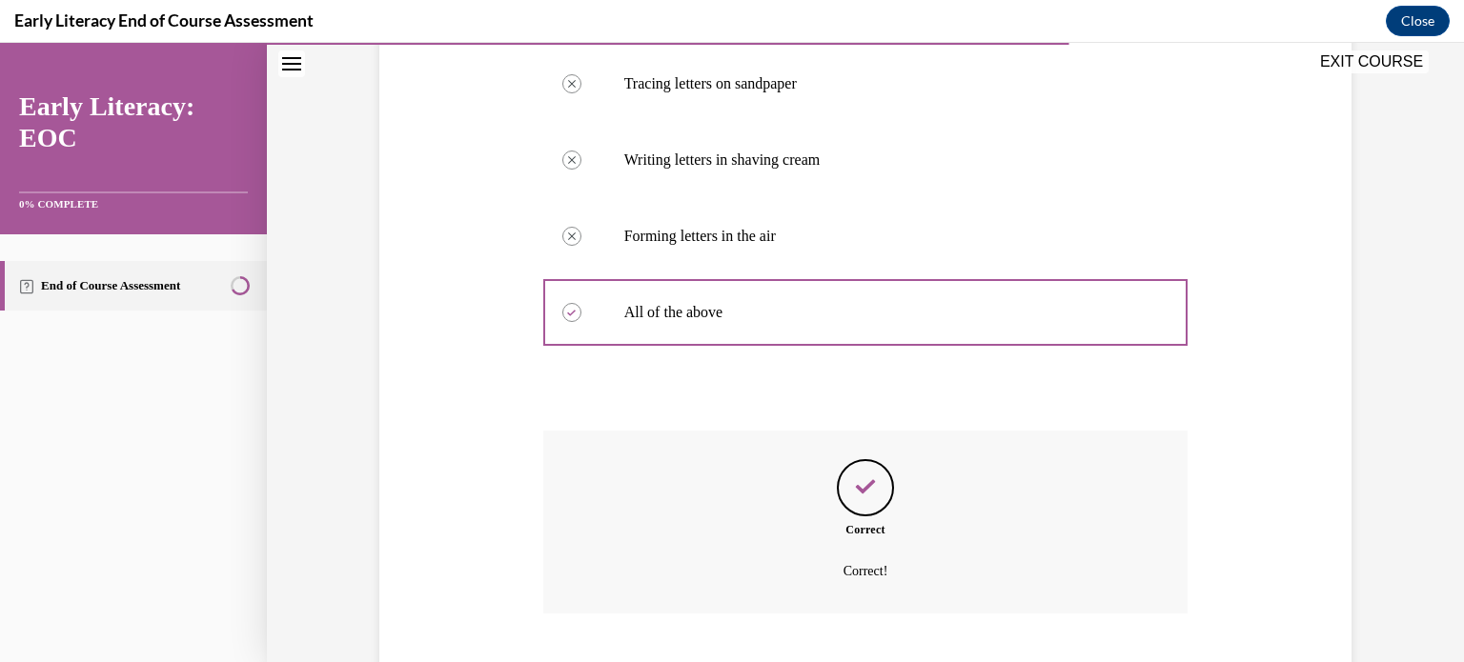
scroll to position [505, 0]
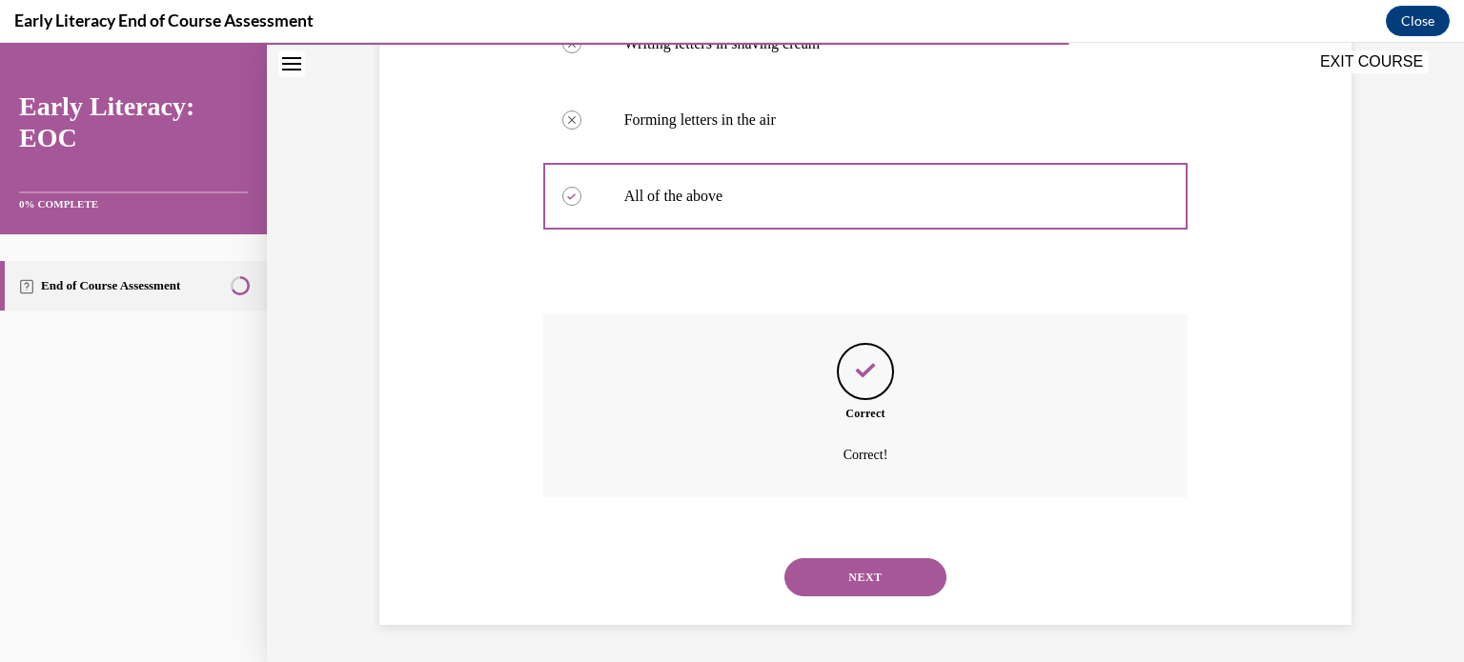
click at [865, 594] on button "NEXT" at bounding box center [865, 577] width 162 height 38
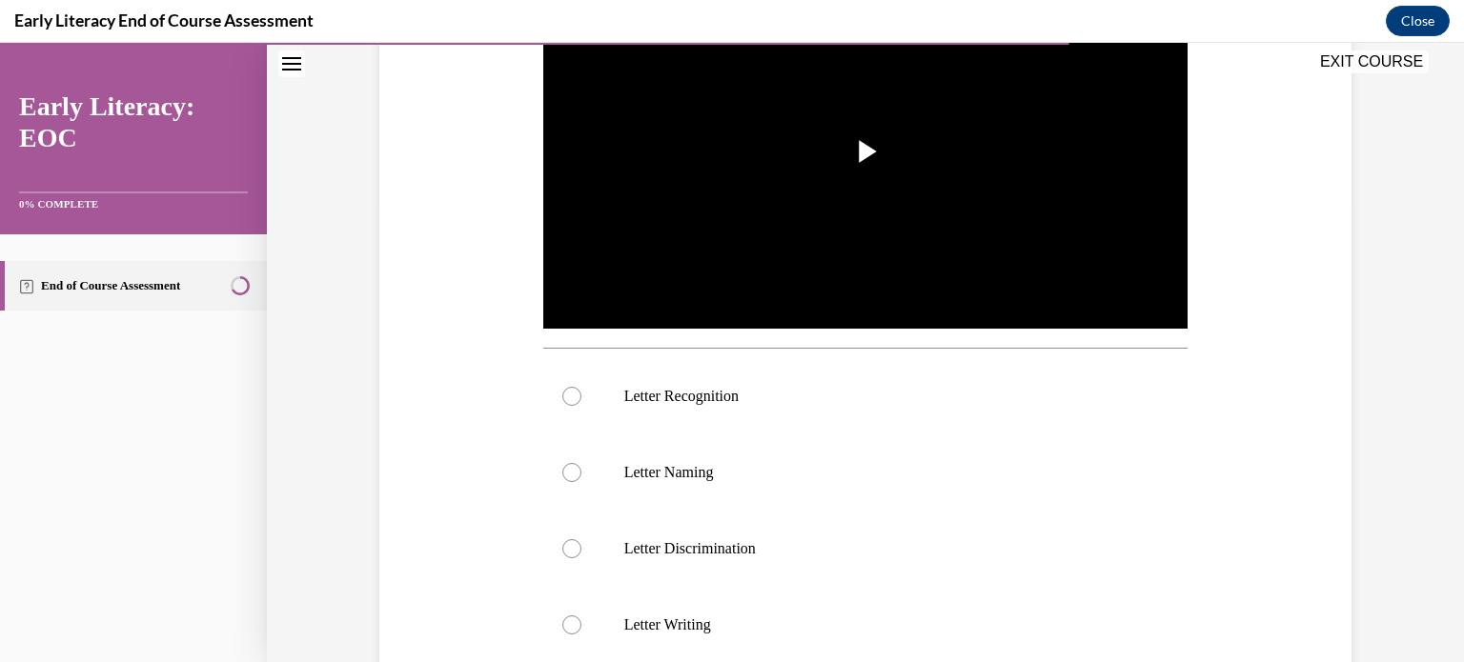
scroll to position [455, 0]
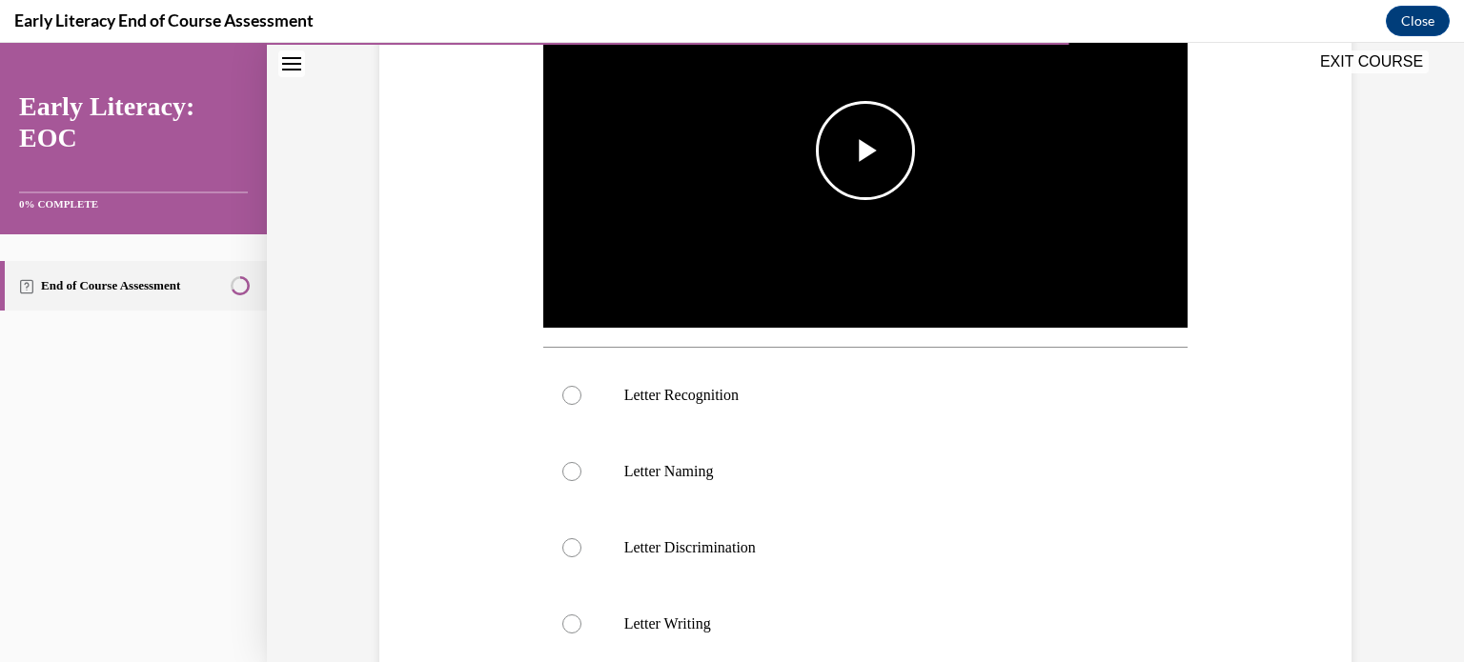
click at [865, 151] on span "Video player" at bounding box center [865, 151] width 0 height 0
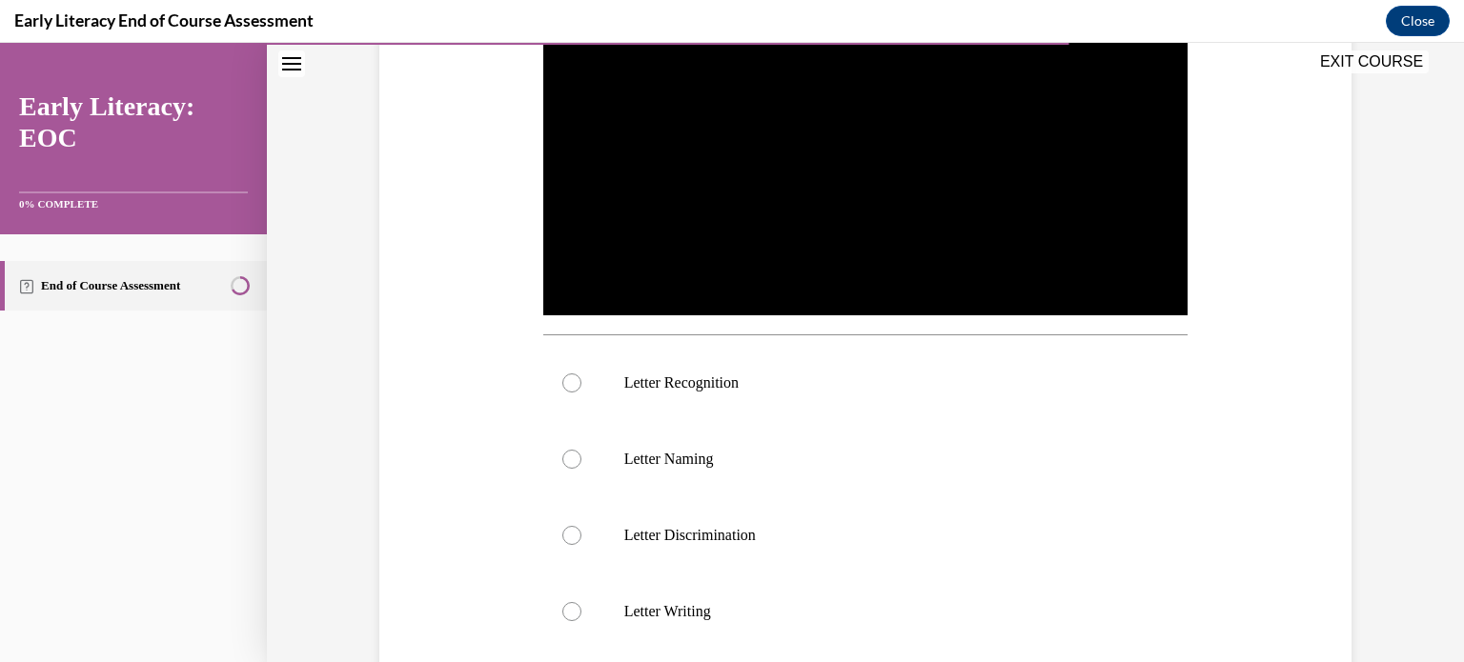
scroll to position [468, 0]
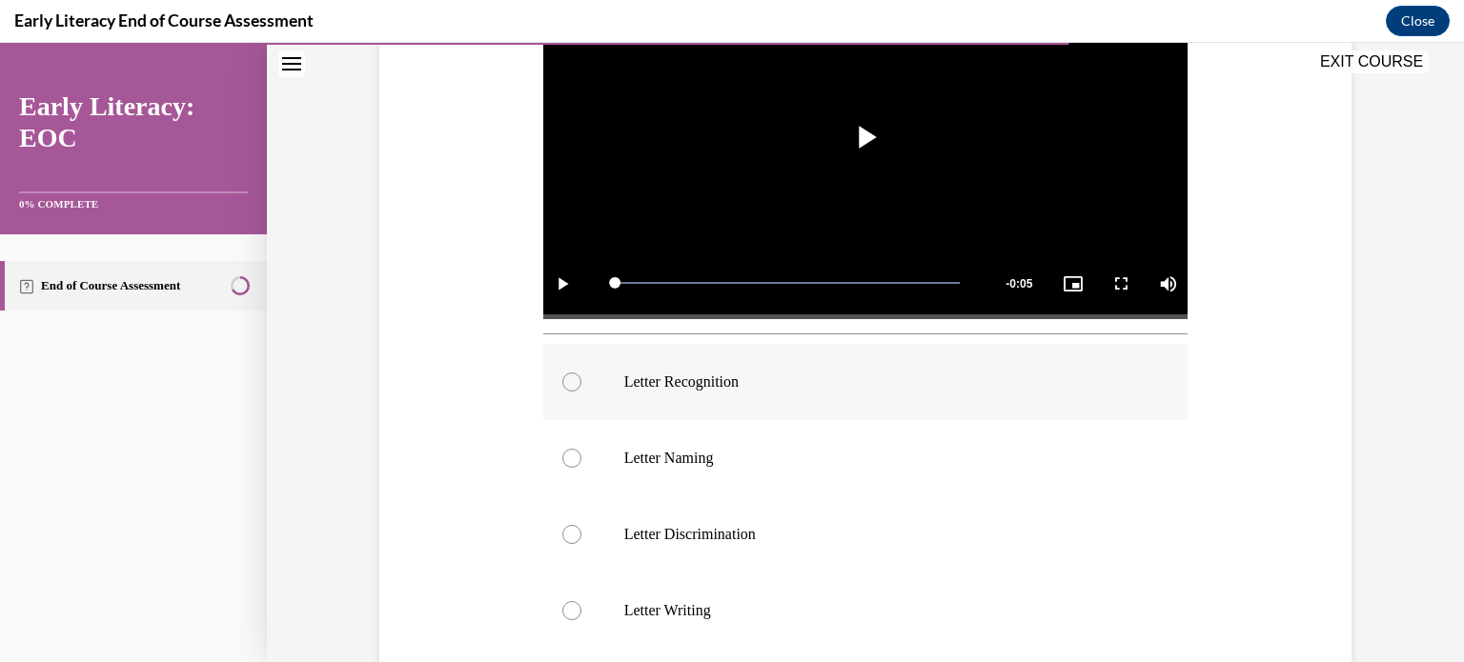
click at [696, 384] on p "Letter Recognition" at bounding box center [882, 382] width 516 height 19
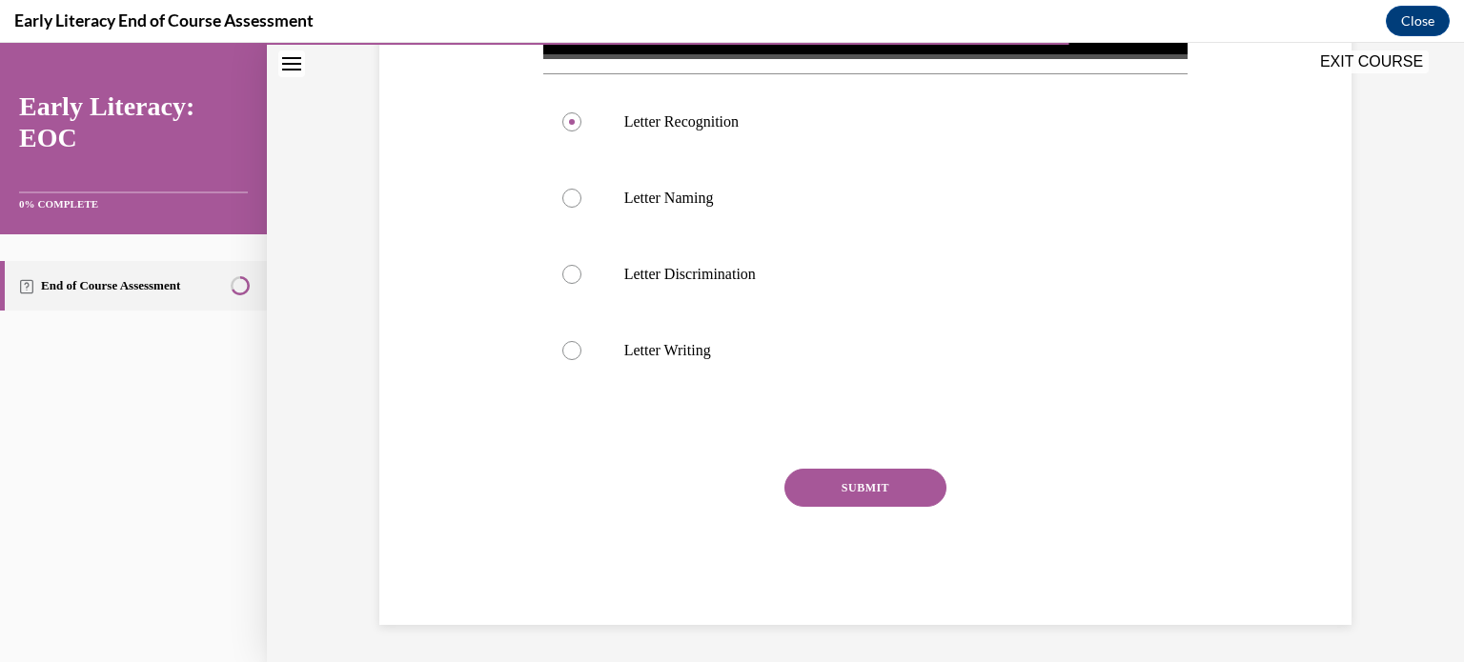
click at [834, 479] on button "SUBMIT" at bounding box center [865, 488] width 162 height 38
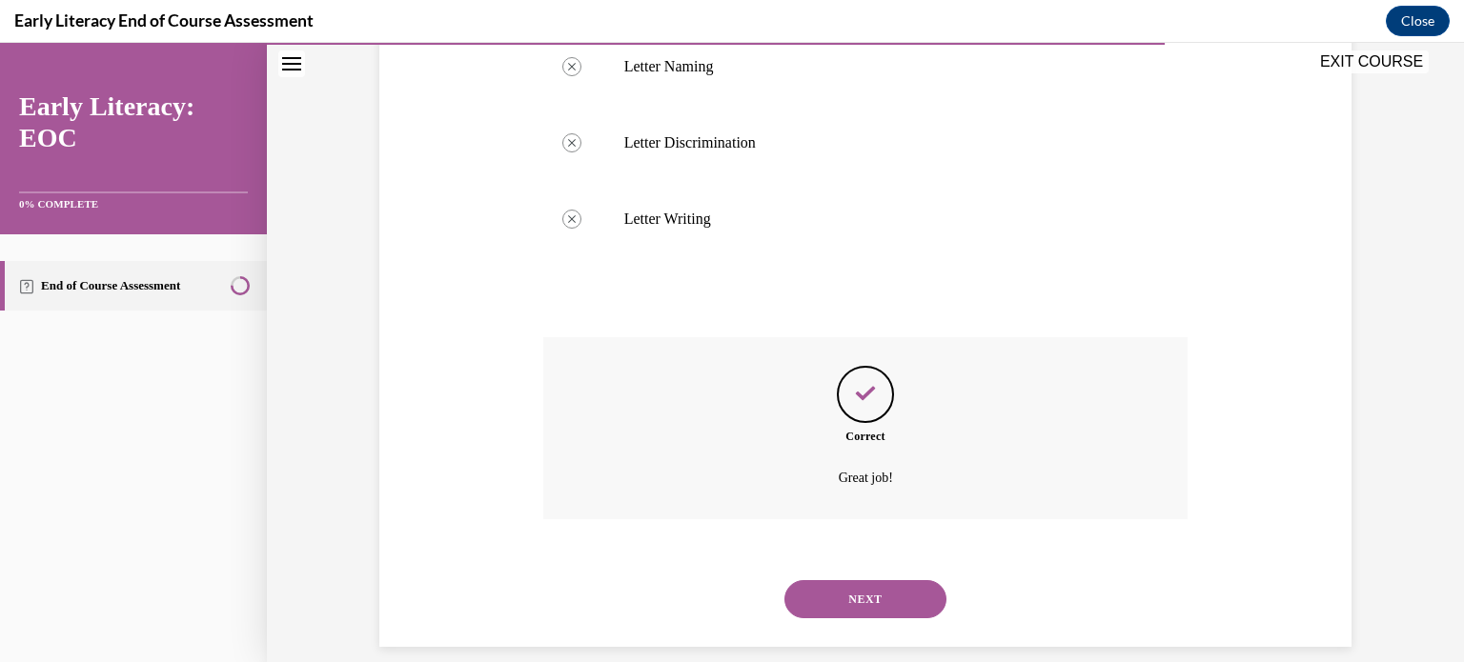
scroll to position [881, 0]
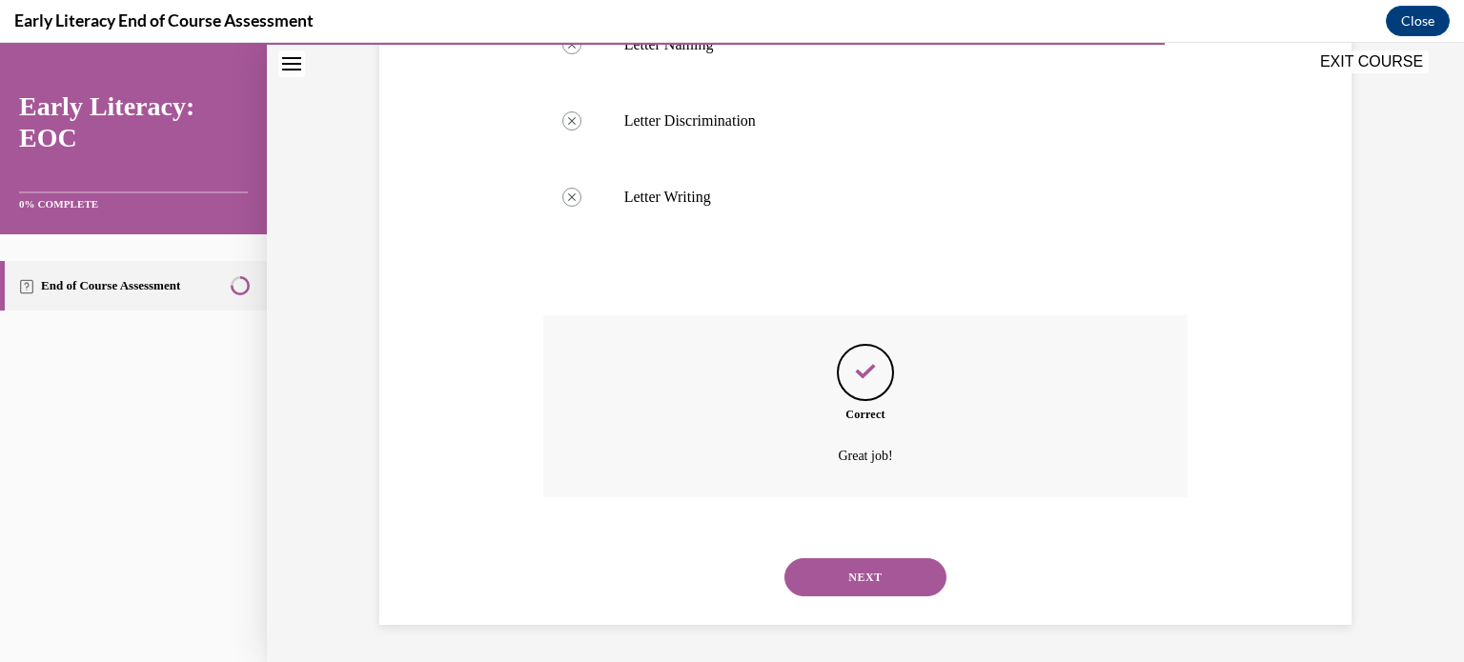
click at [857, 567] on button "NEXT" at bounding box center [865, 577] width 162 height 38
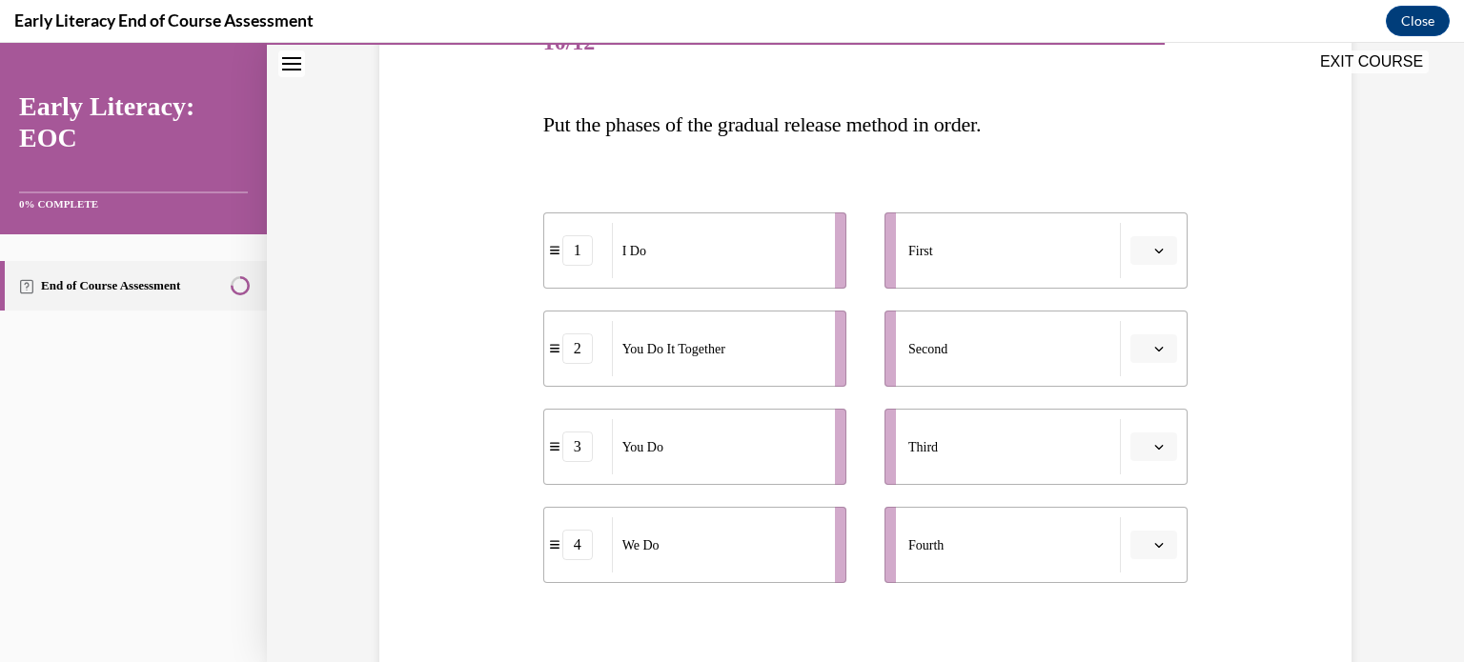
scroll to position [259, 0]
drag, startPoint x: 681, startPoint y: 276, endPoint x: 778, endPoint y: 277, distance: 96.2
click at [778, 277] on div "I Do" at bounding box center [799, 250] width 211 height 55
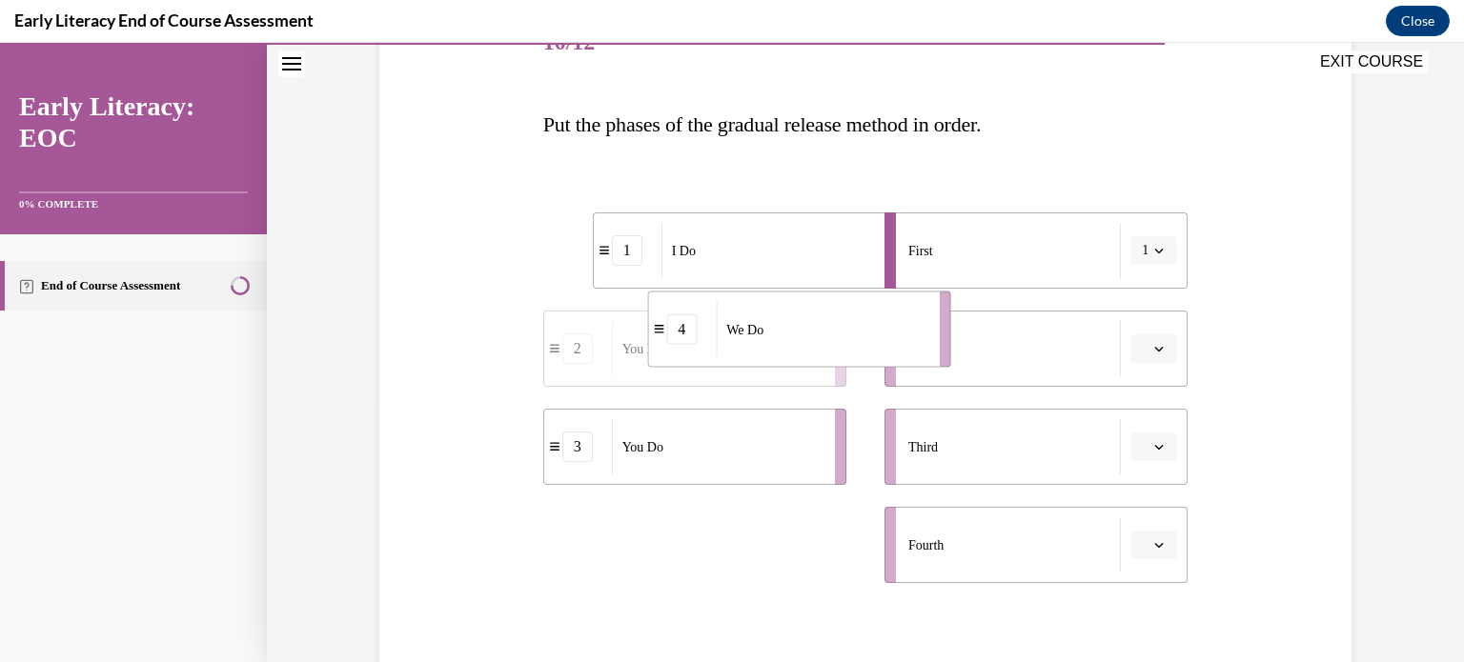
drag, startPoint x: 696, startPoint y: 570, endPoint x: 785, endPoint y: 359, distance: 228.8
click at [785, 357] on div "We Do" at bounding box center [821, 329] width 211 height 55
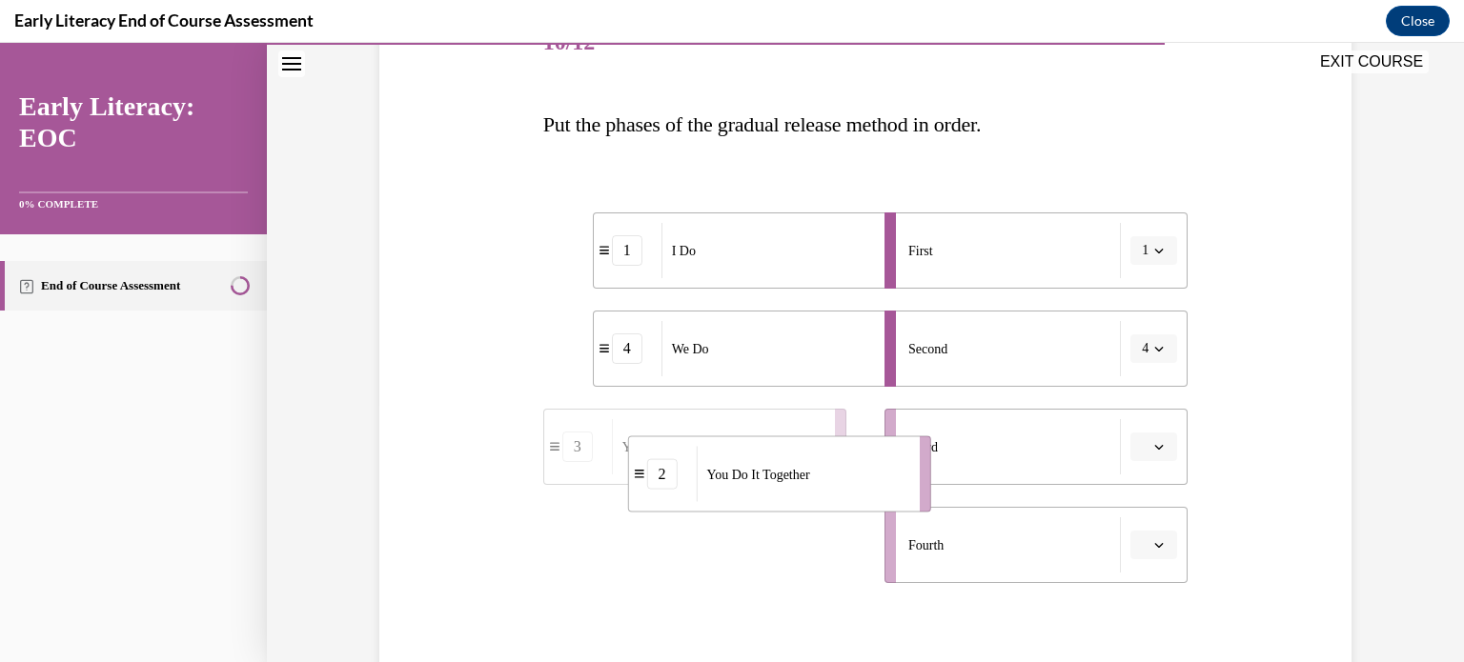
drag, startPoint x: 685, startPoint y: 560, endPoint x: 759, endPoint y: 476, distance: 111.4
click at [759, 476] on div "You Do It Together" at bounding box center [801, 474] width 211 height 55
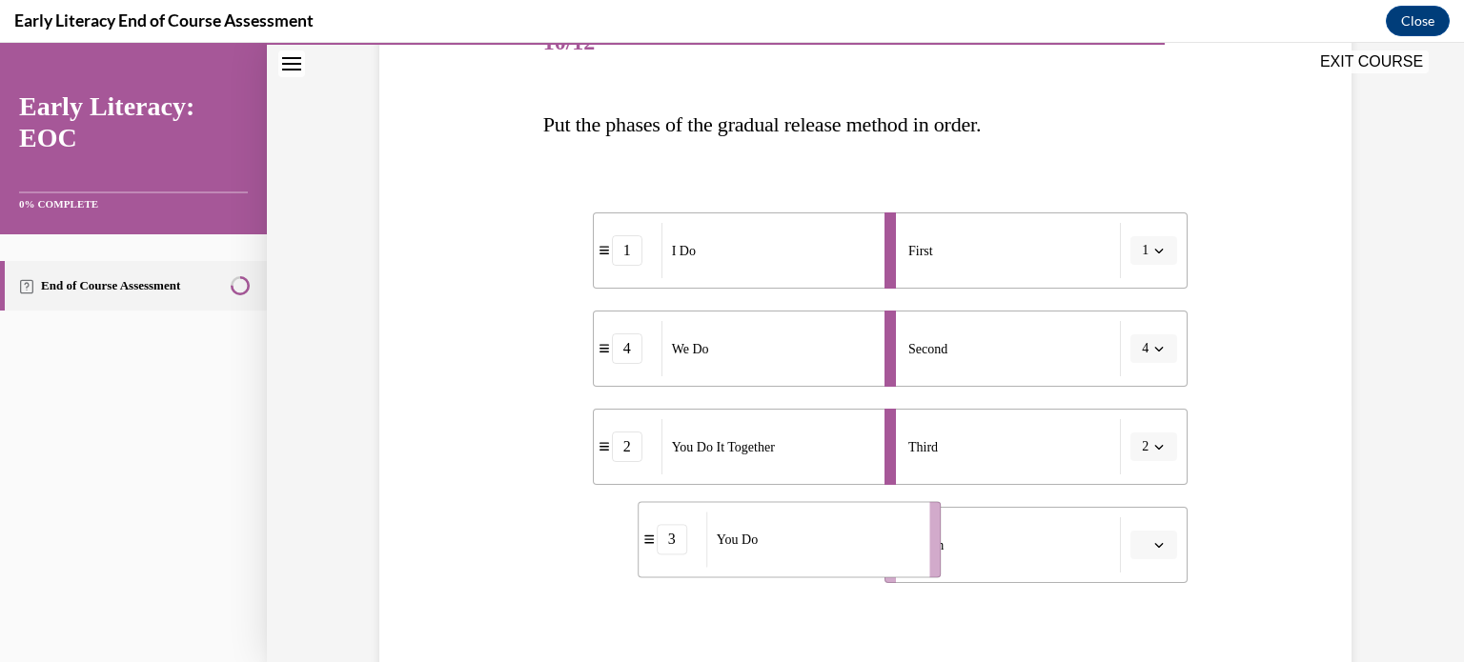
drag, startPoint x: 690, startPoint y: 559, endPoint x: 785, endPoint y: 554, distance: 95.5
click at [785, 554] on div "You Do" at bounding box center [811, 539] width 211 height 55
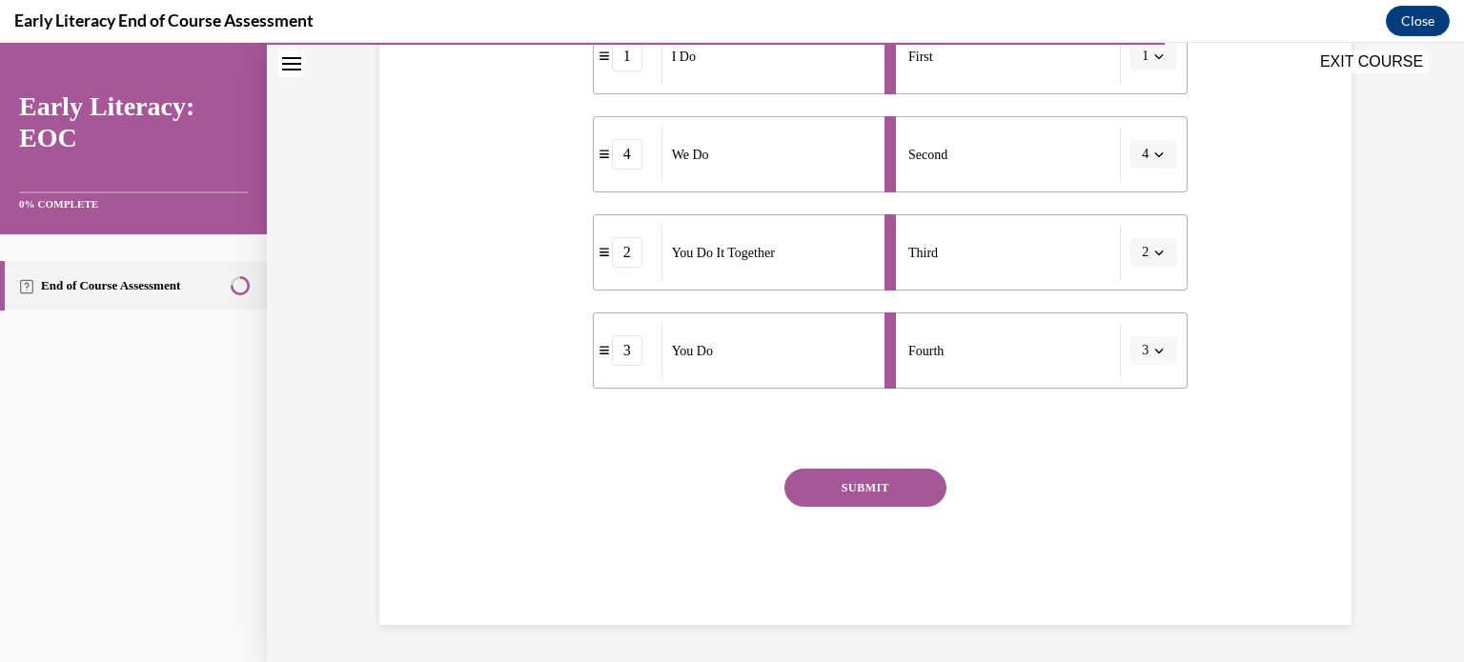
click at [816, 495] on button "SUBMIT" at bounding box center [865, 488] width 162 height 38
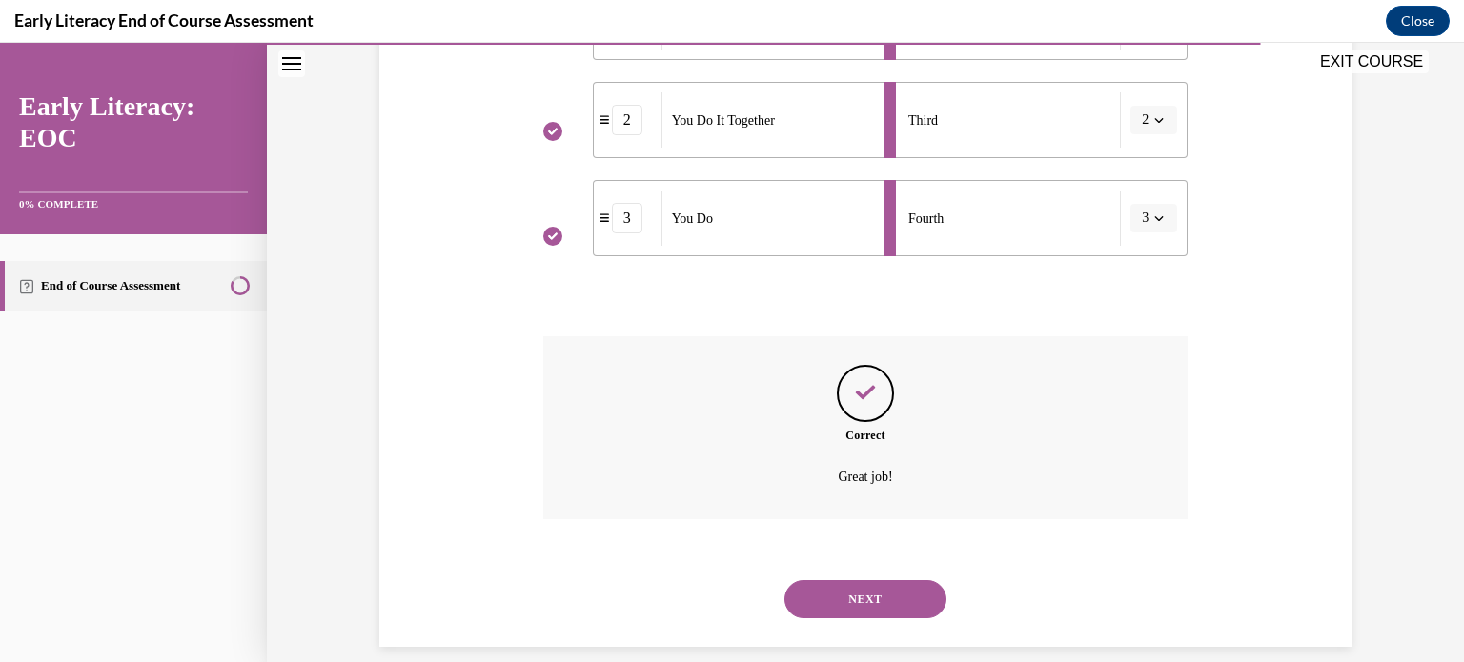
scroll to position [608, 0]
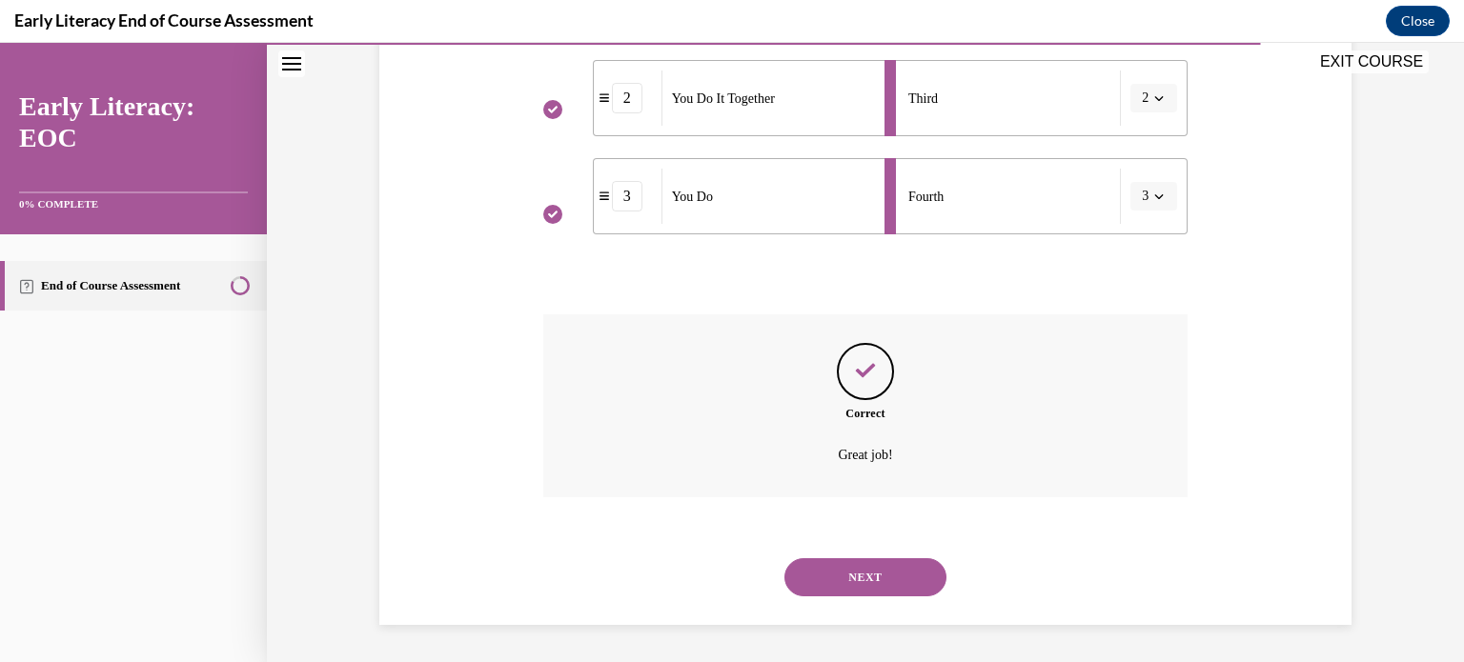
click at [827, 575] on button "NEXT" at bounding box center [865, 577] width 162 height 38
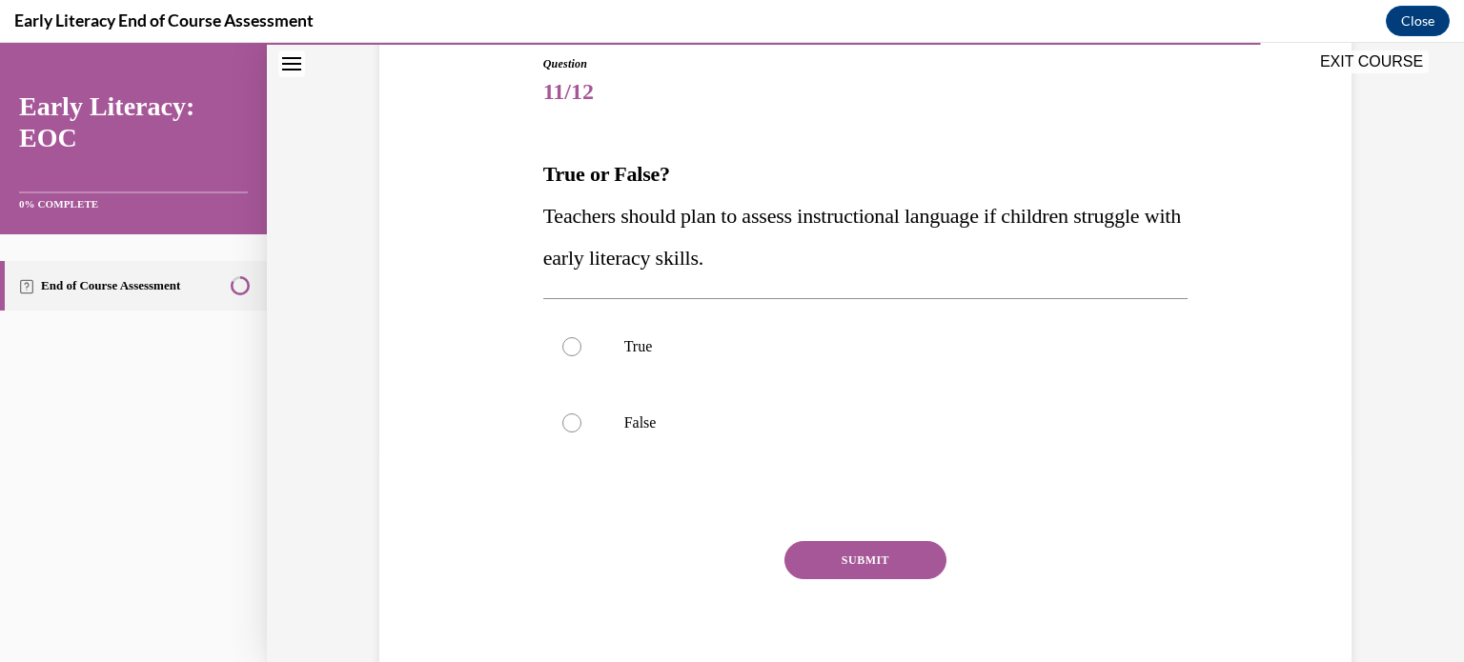
scroll to position [213, 0]
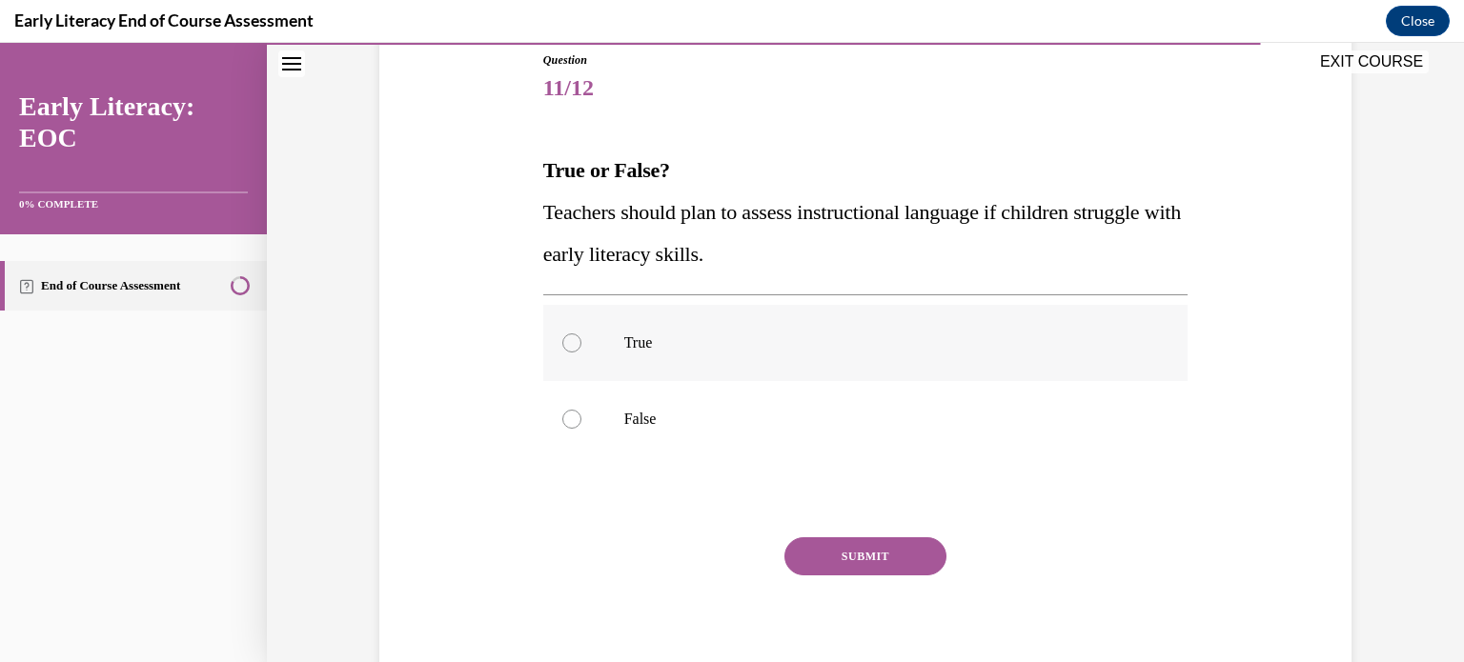
click at [832, 349] on p "True" at bounding box center [882, 343] width 516 height 19
click at [849, 544] on button "SUBMIT" at bounding box center [865, 556] width 162 height 38
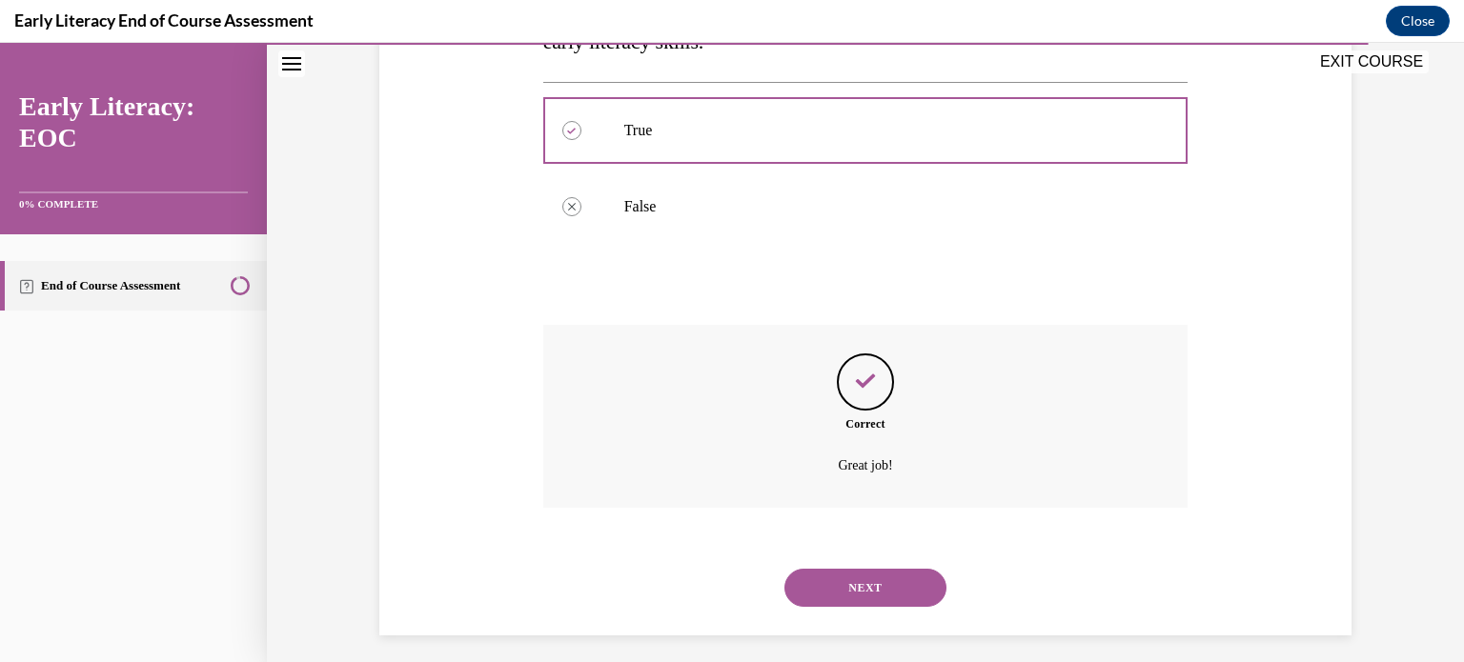
scroll to position [436, 0]
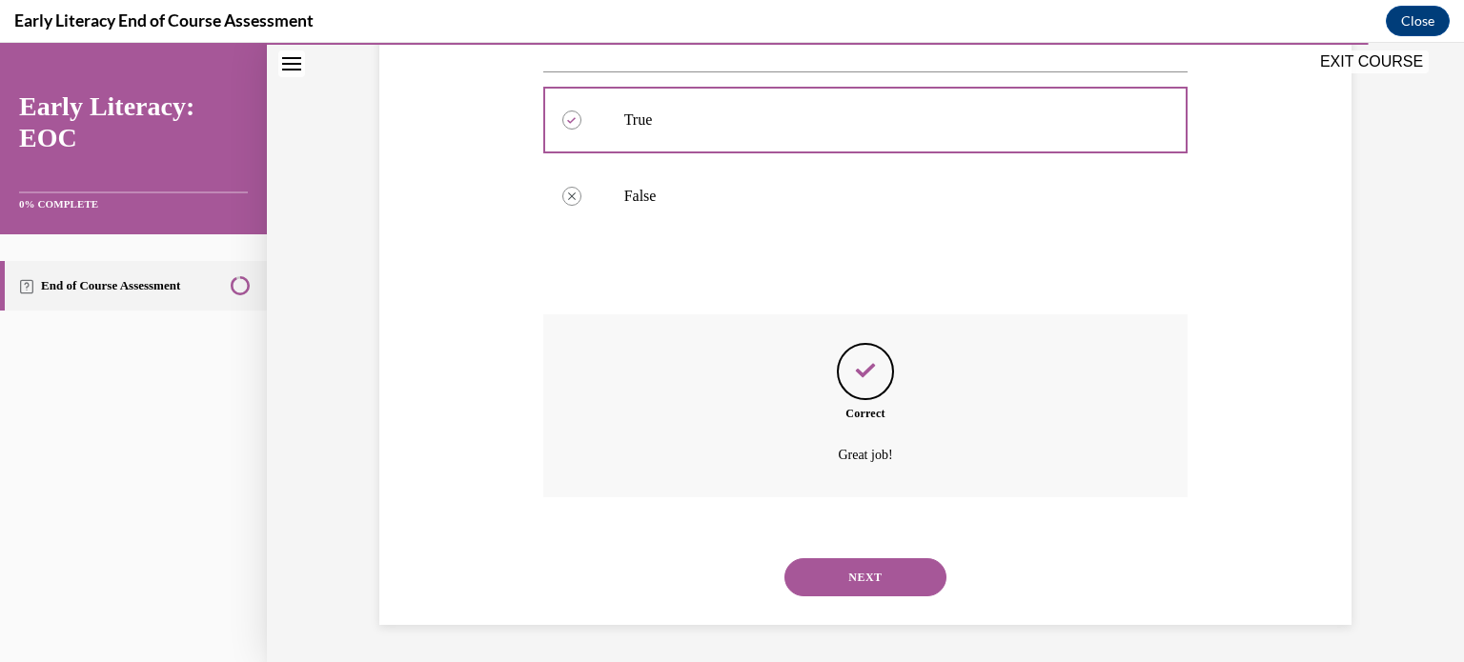
click at [854, 567] on button "NEXT" at bounding box center [865, 577] width 162 height 38
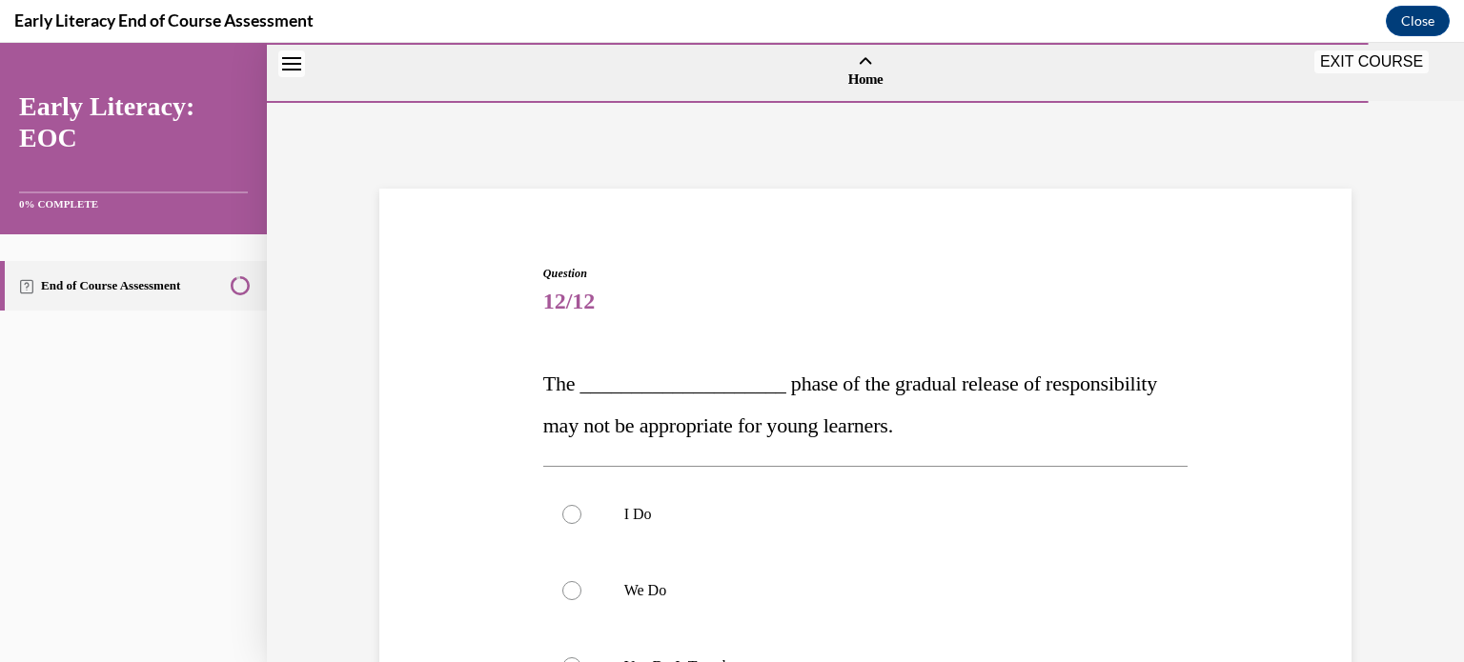
scroll to position [235, 0]
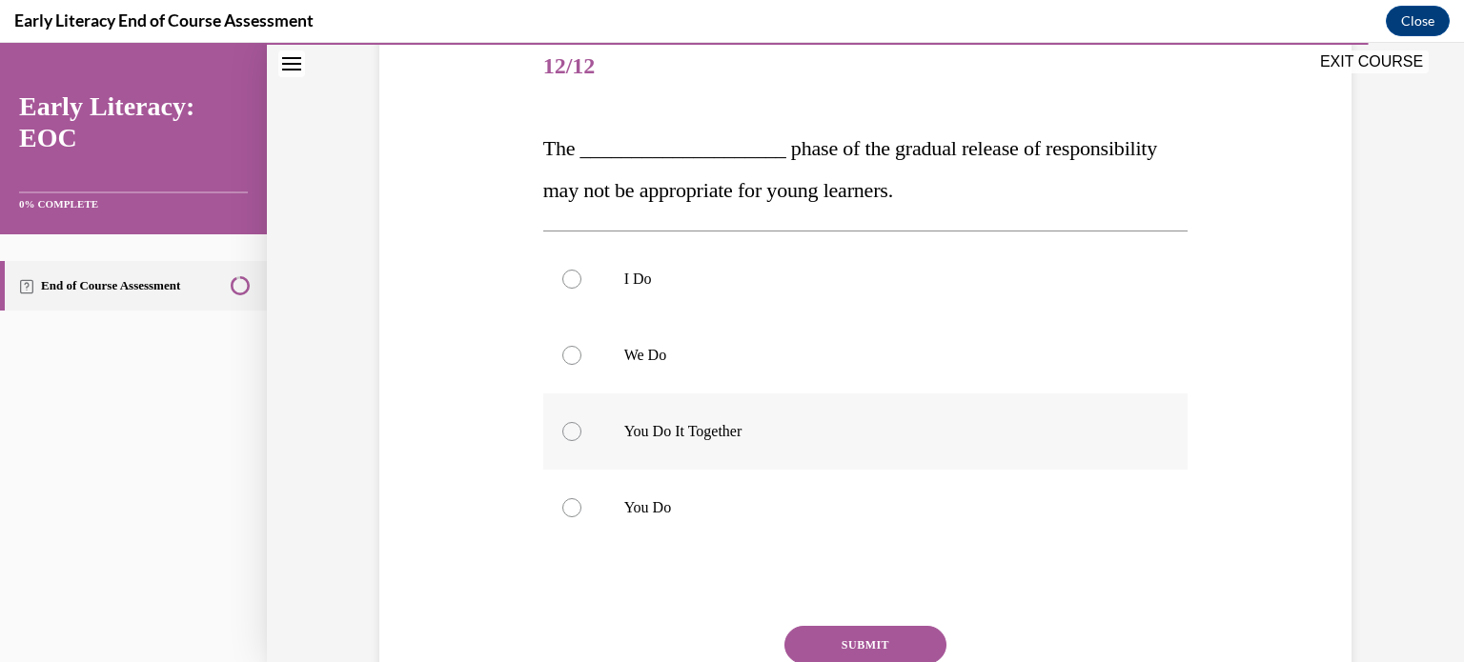
click at [711, 430] on p "You Do It Together" at bounding box center [882, 431] width 516 height 19
click at [831, 632] on button "SUBMIT" at bounding box center [865, 645] width 162 height 38
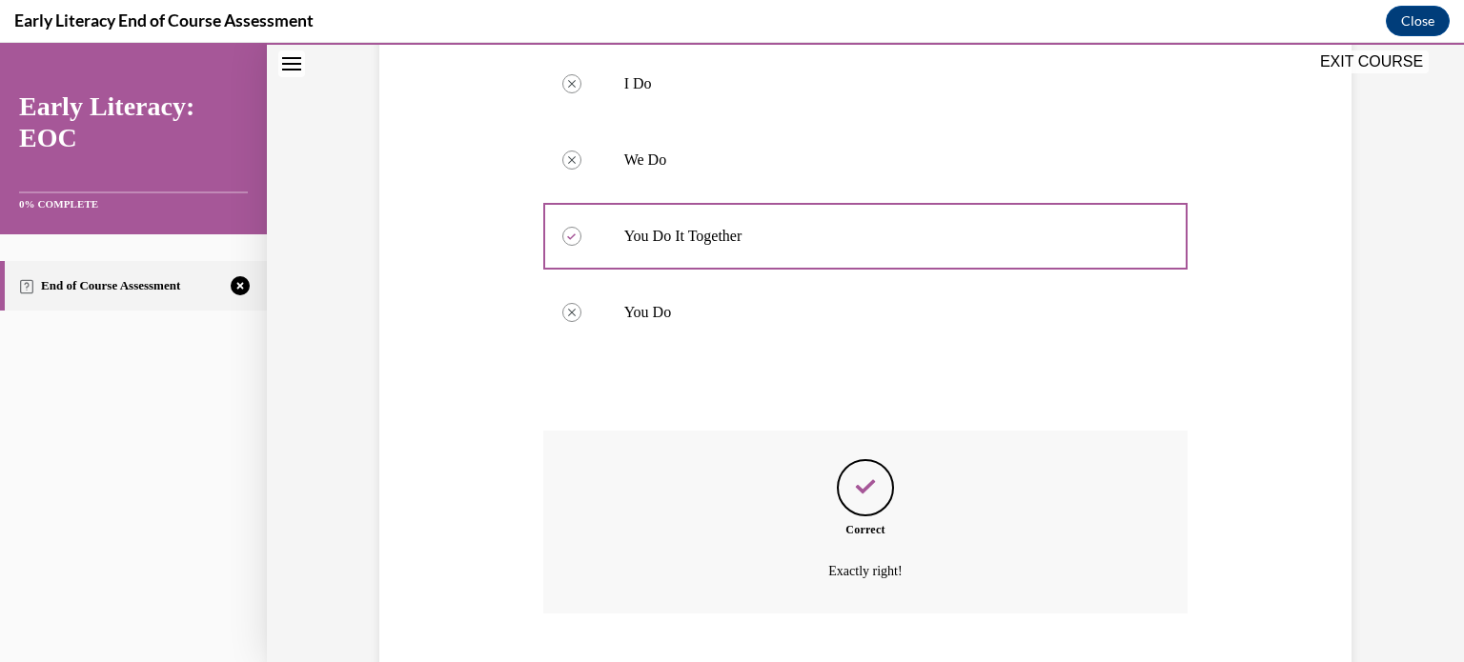
scroll to position [547, 0]
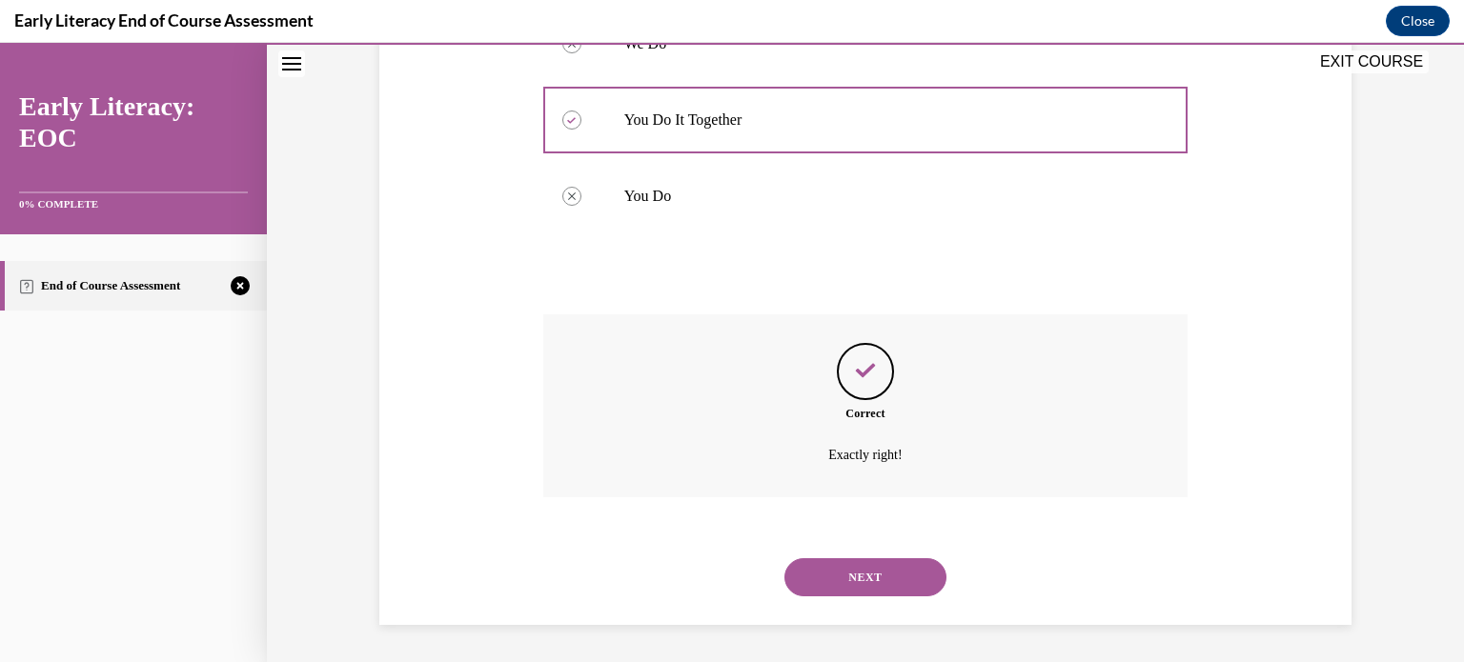
click at [840, 577] on button "NEXT" at bounding box center [865, 577] width 162 height 38
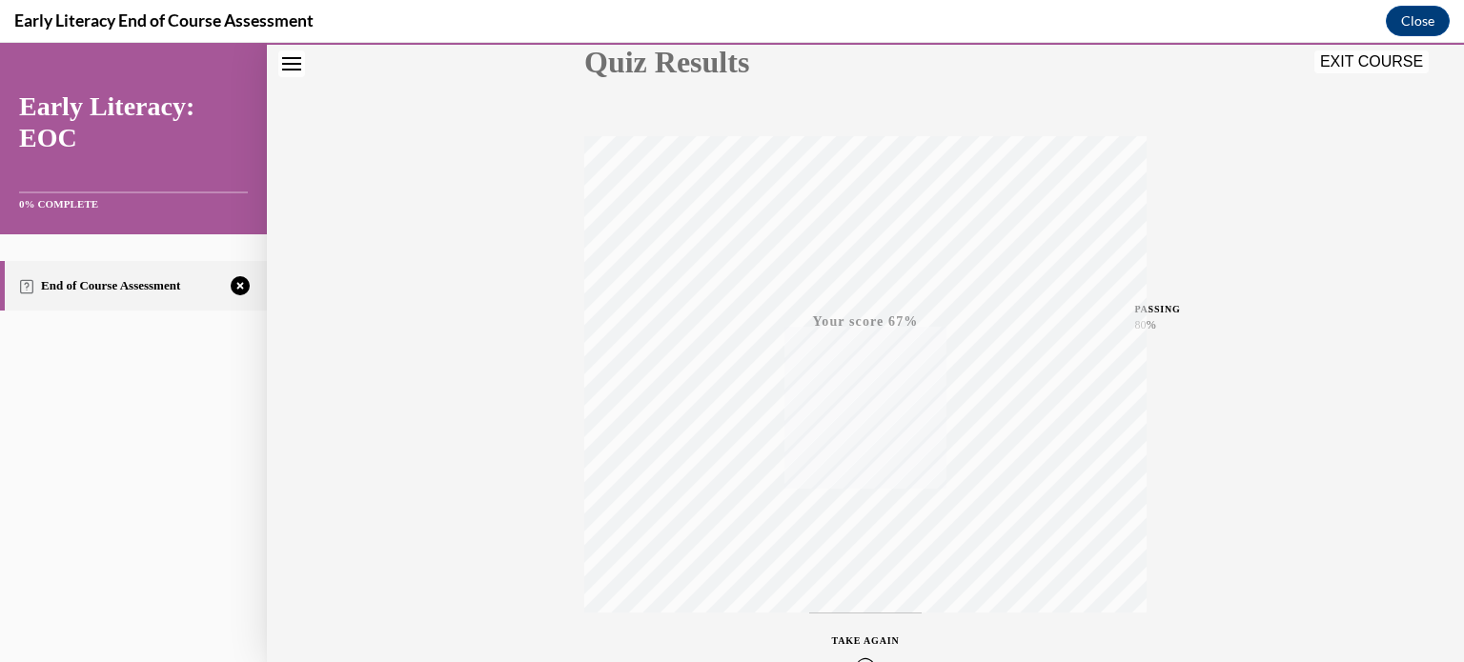
scroll to position [356, 0]
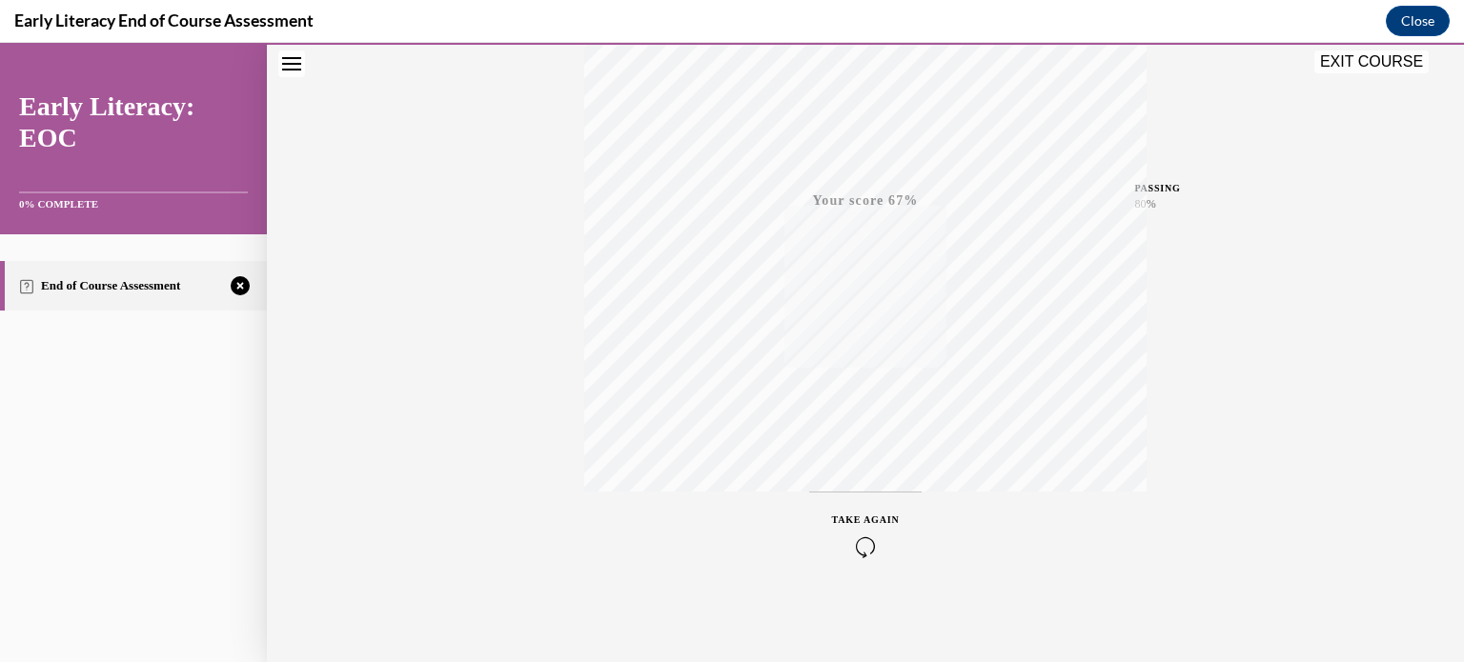
click at [859, 548] on icon "button" at bounding box center [866, 546] width 68 height 21
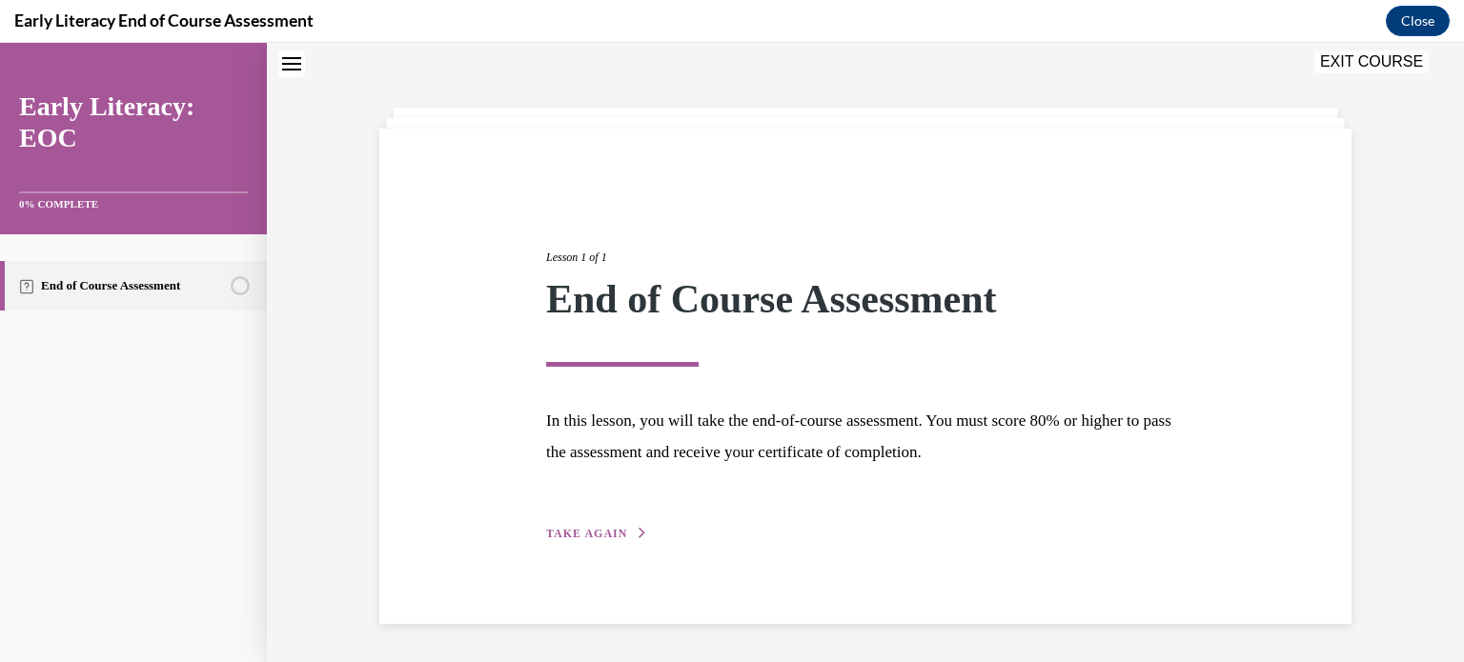
scroll to position [60, 0]
click at [600, 539] on span "TAKE AGAIN" at bounding box center [586, 533] width 81 height 13
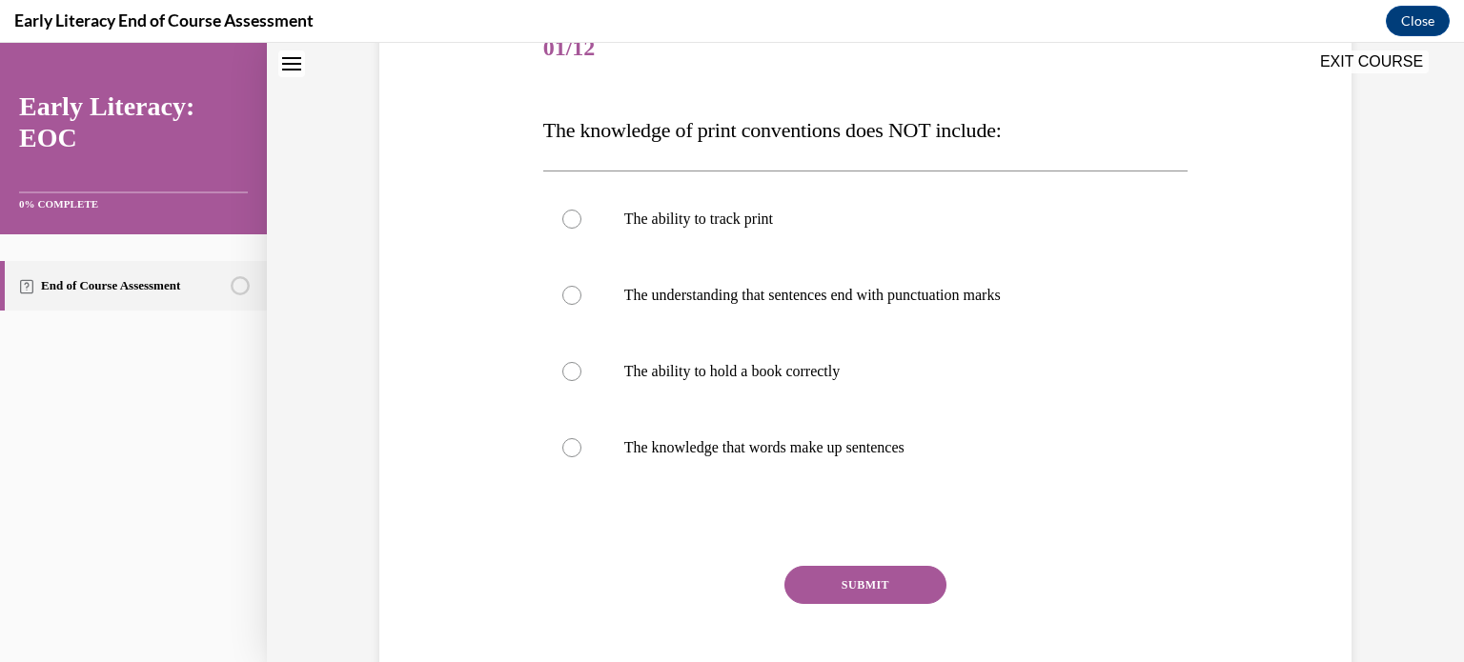
scroll to position [254, 0]
click at [732, 460] on div at bounding box center [865, 447] width 645 height 76
click at [875, 584] on button "SUBMIT" at bounding box center [865, 584] width 162 height 38
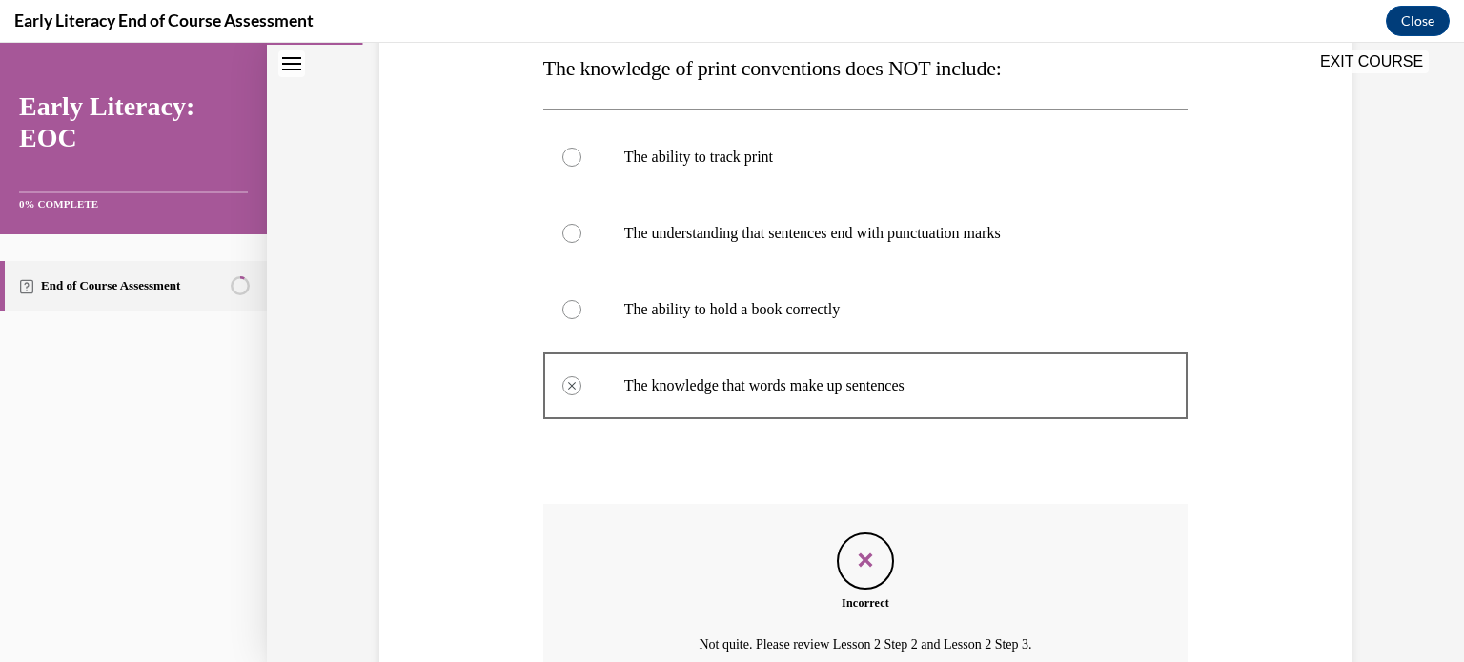
scroll to position [308, 0]
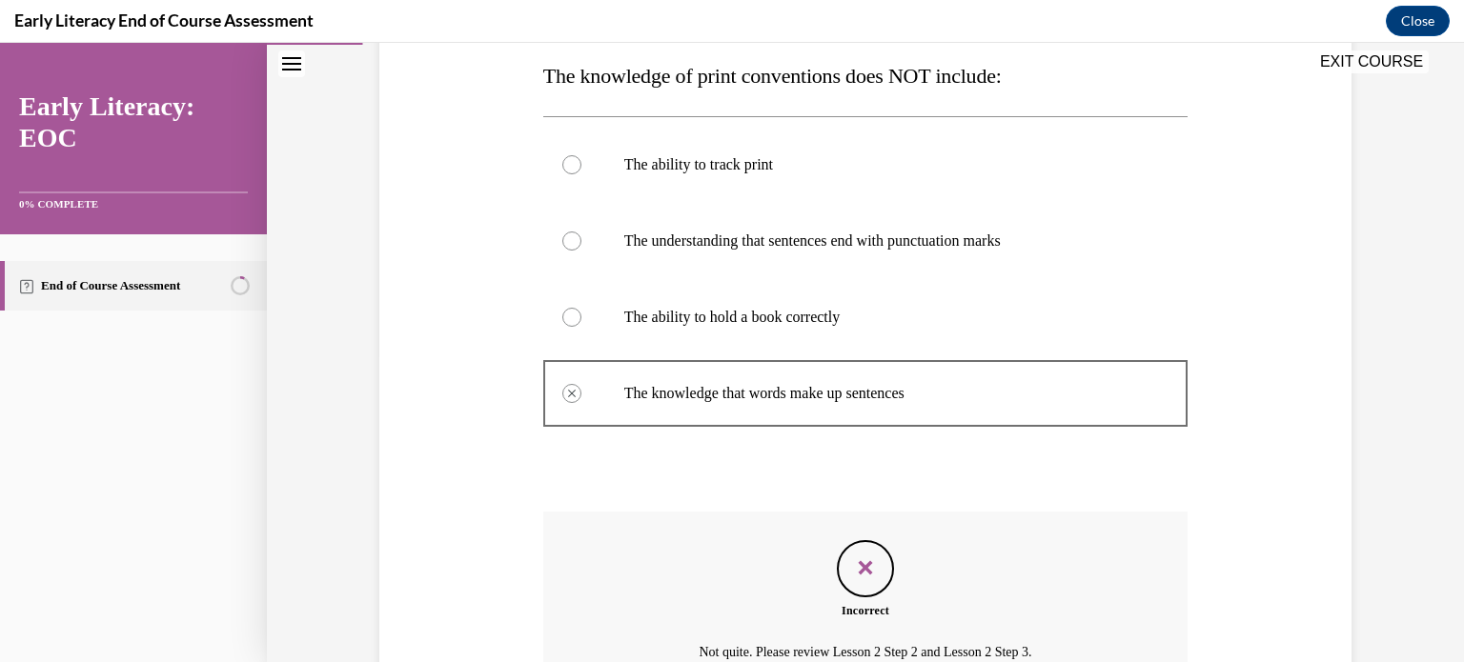
click at [784, 309] on p "The ability to hold a book correctly" at bounding box center [882, 317] width 516 height 19
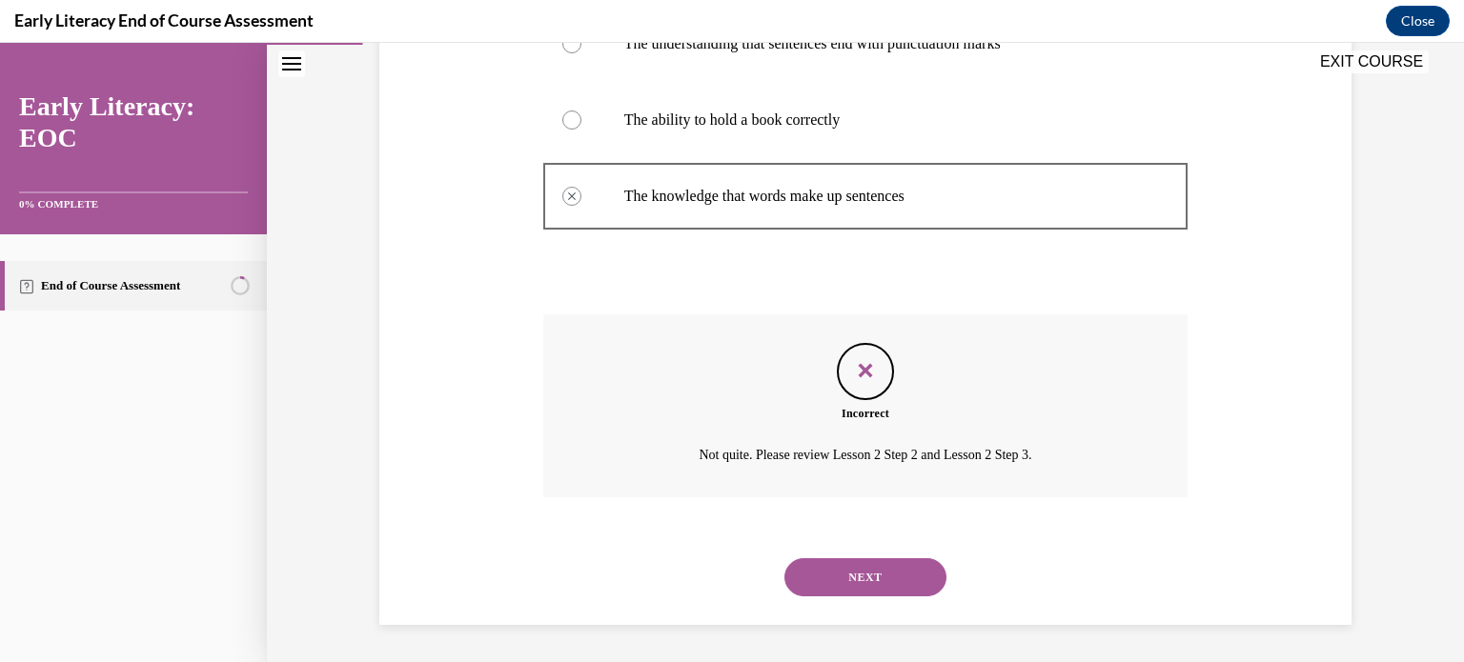
click at [841, 575] on button "NEXT" at bounding box center [865, 577] width 162 height 38
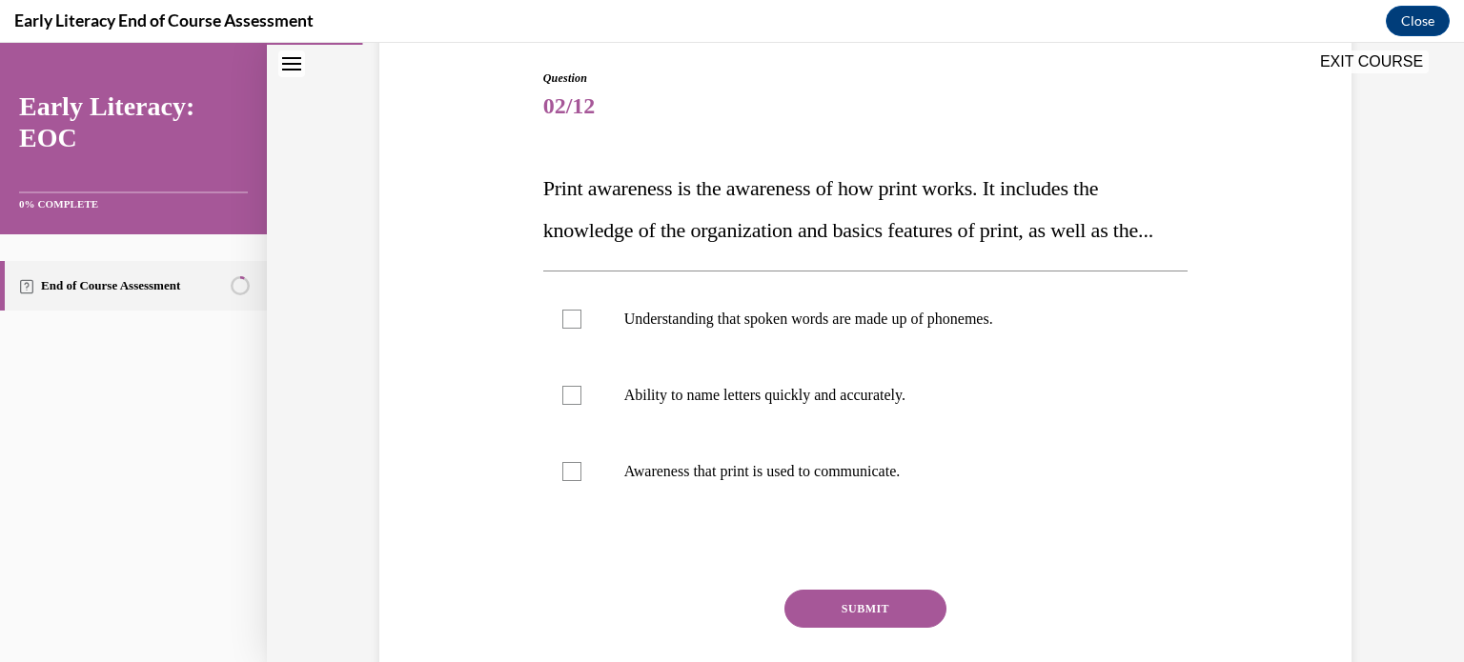
scroll to position [183, 0]
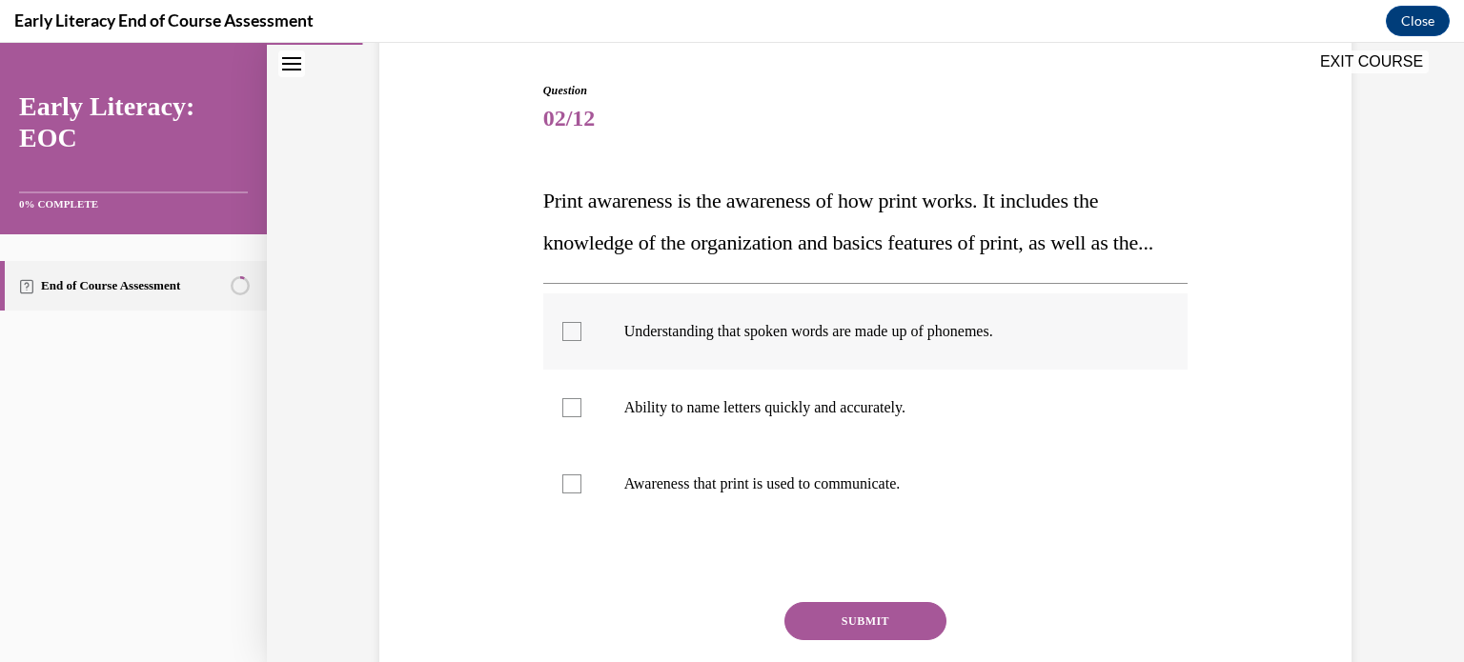
click at [838, 341] on p "Understanding that spoken words are made up of phonemes." at bounding box center [882, 331] width 516 height 19
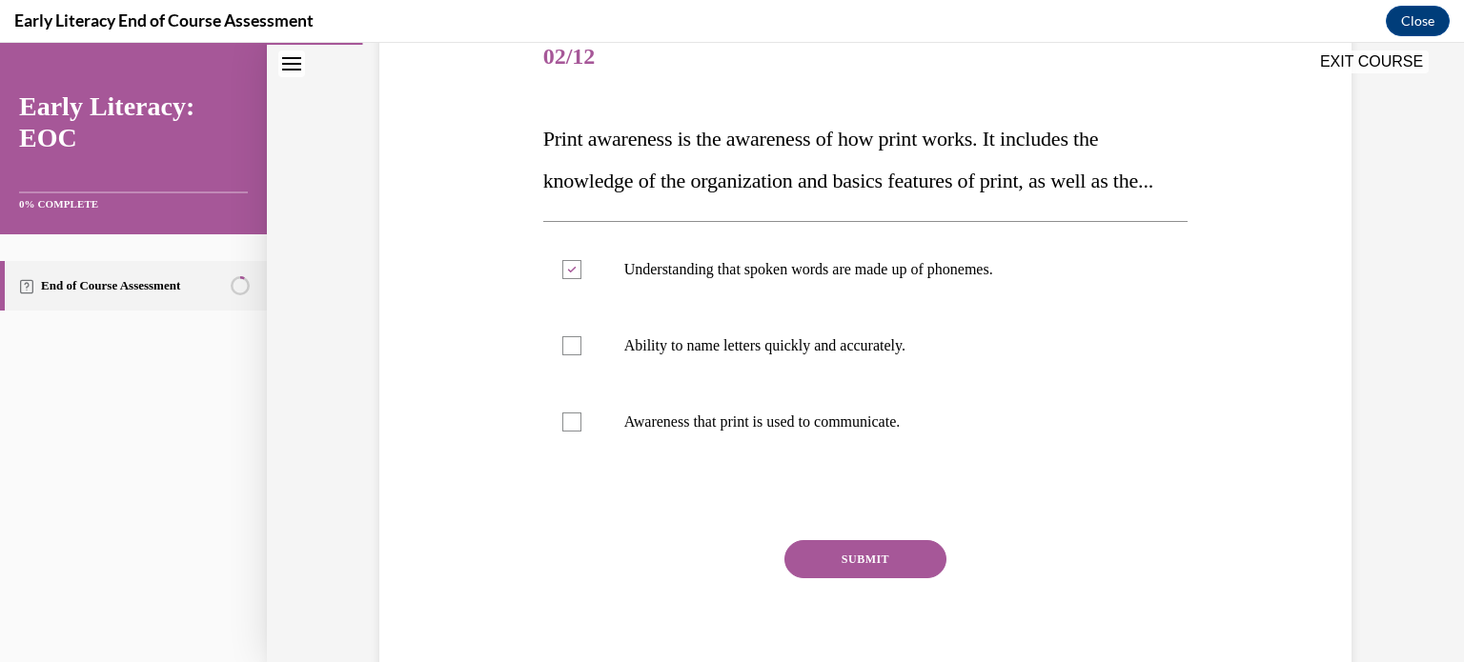
scroll to position [310, 0]
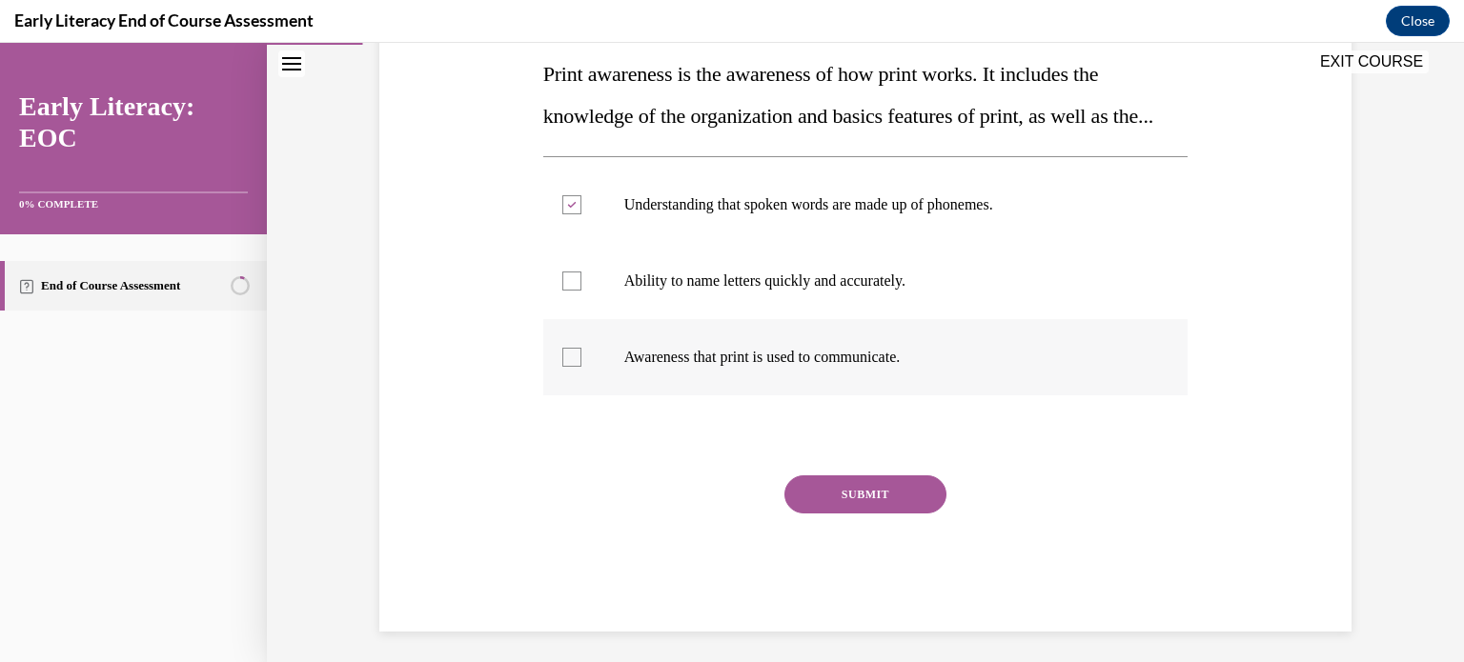
click at [864, 367] on p "Awareness that print is used to communicate." at bounding box center [882, 357] width 516 height 19
click at [818, 214] on p "Understanding that spoken words are made up of phonemes." at bounding box center [882, 204] width 516 height 19
click at [813, 291] on p "Ability to name letters quickly and accurately." at bounding box center [882, 281] width 516 height 19
click at [845, 291] on p "Ability to name letters quickly and accurately." at bounding box center [882, 281] width 516 height 19
click at [869, 243] on div at bounding box center [865, 205] width 645 height 76
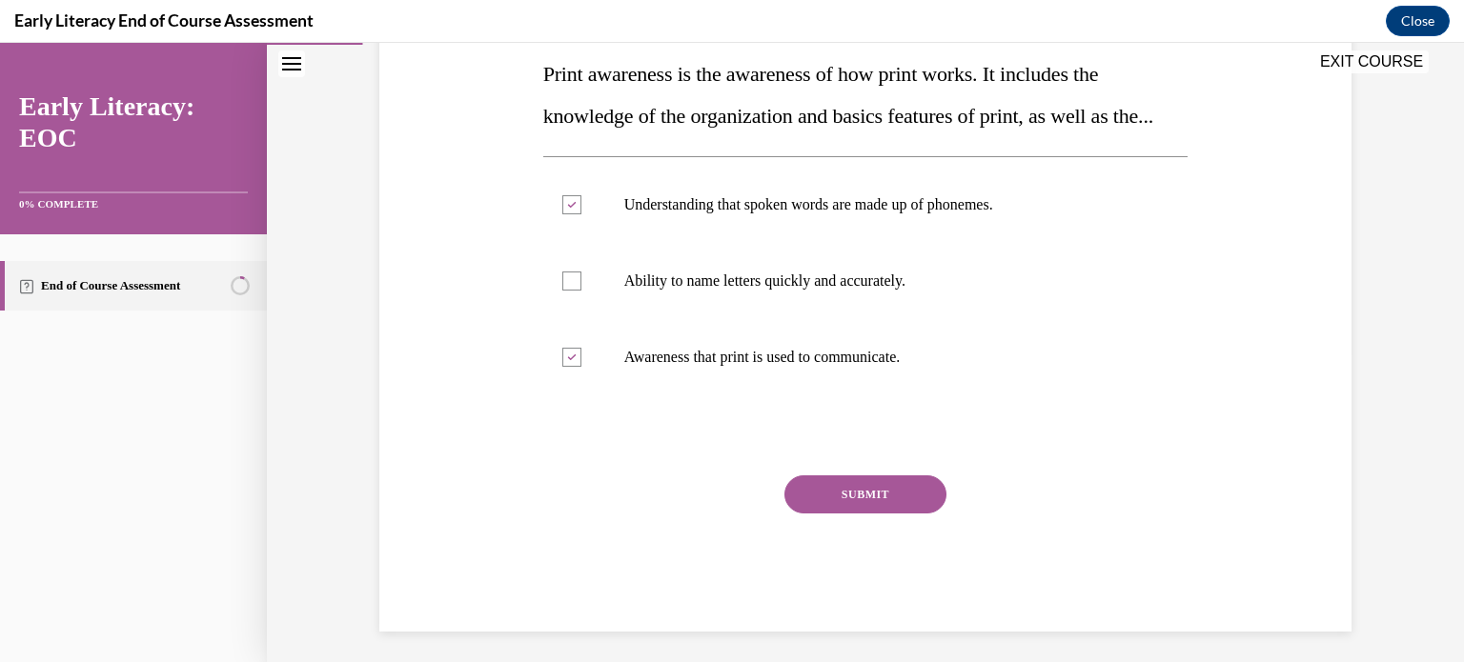
click at [839, 514] on button "SUBMIT" at bounding box center [865, 494] width 162 height 38
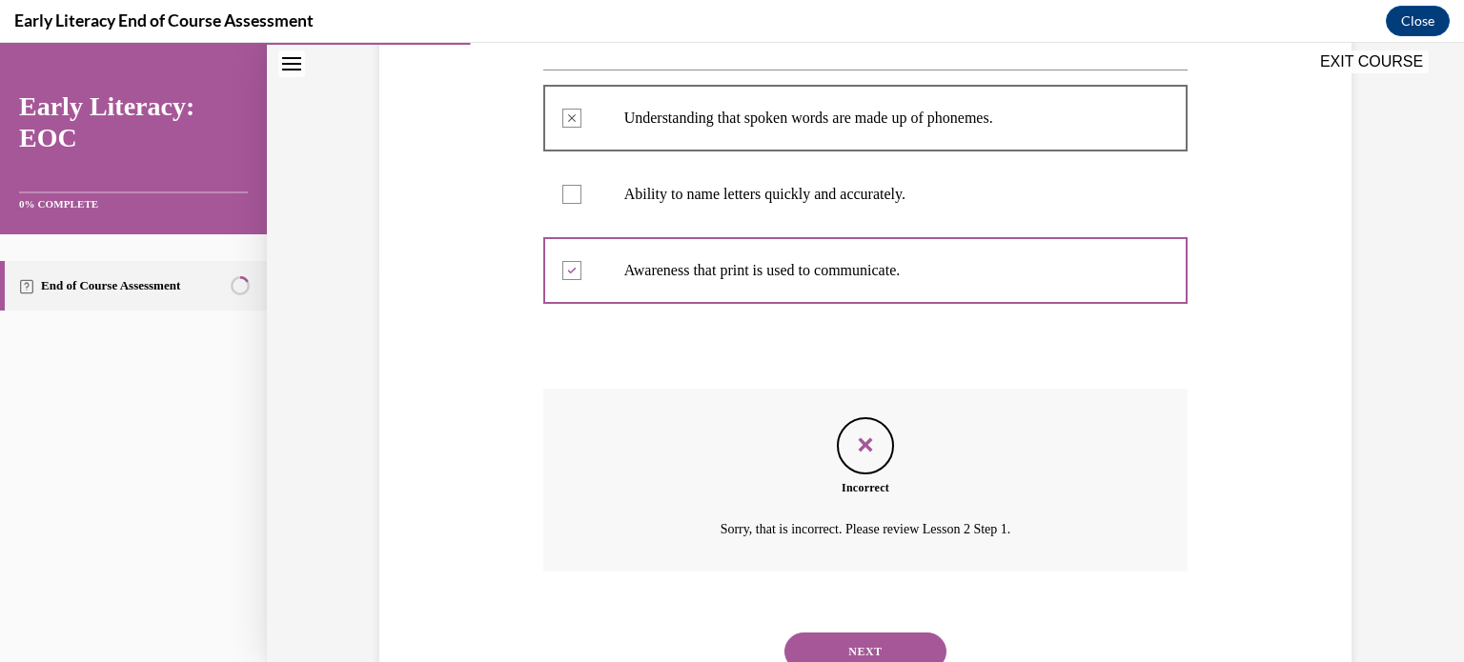
scroll to position [513, 0]
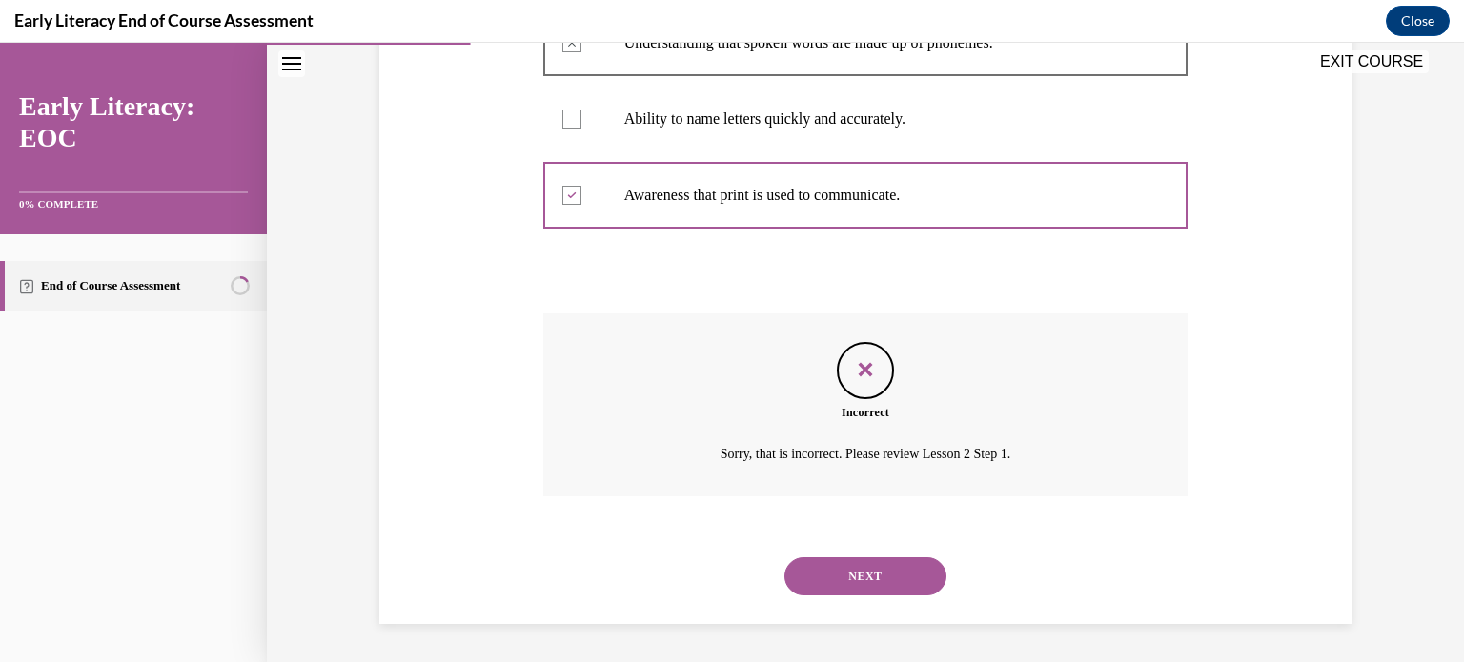
click at [890, 562] on button "NEXT" at bounding box center [865, 576] width 162 height 38
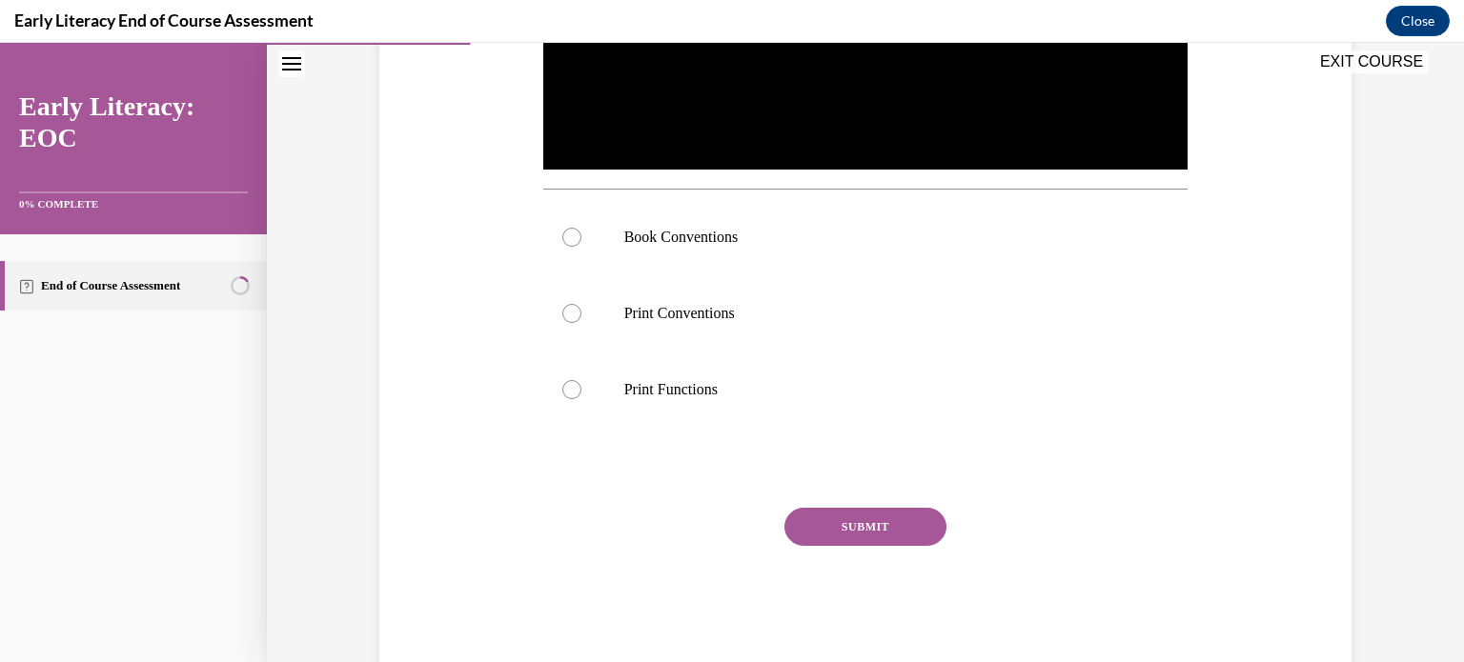
scroll to position [644, 0]
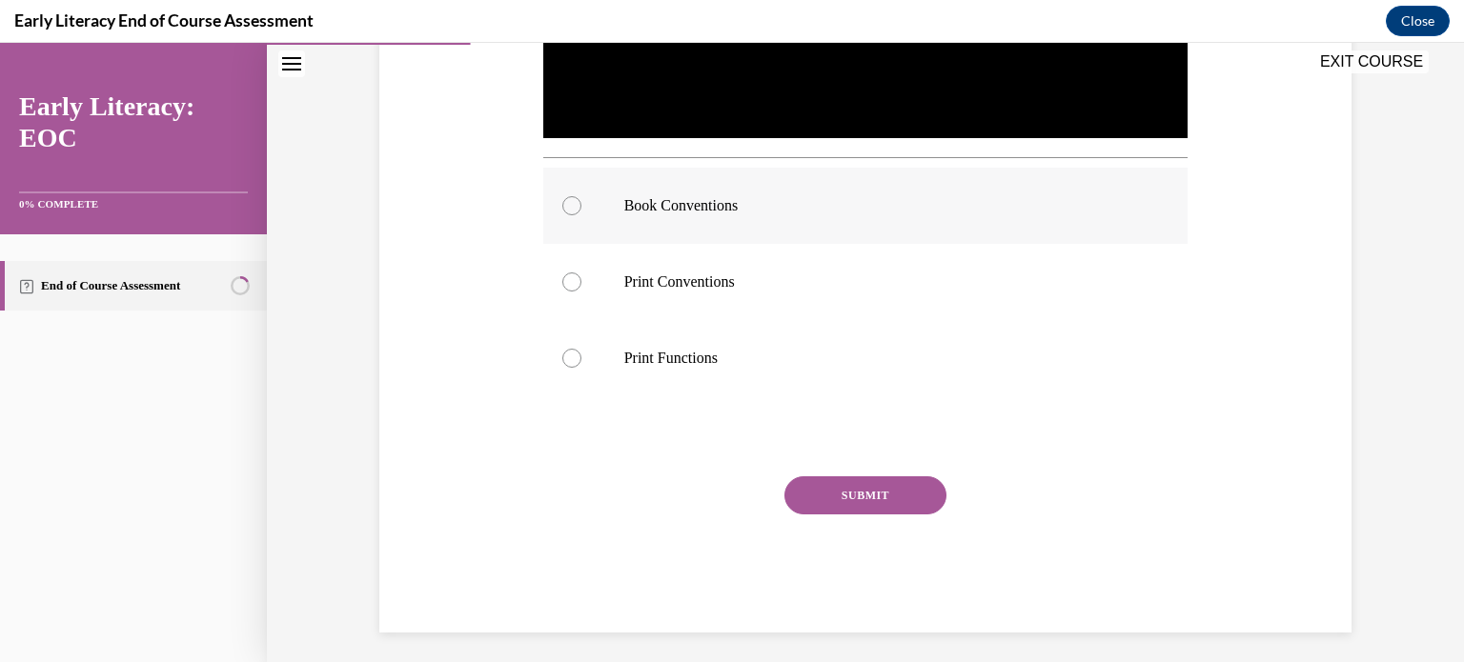
click at [873, 222] on div at bounding box center [865, 206] width 645 height 76
click at [886, 495] on button "SUBMIT" at bounding box center [865, 495] width 162 height 38
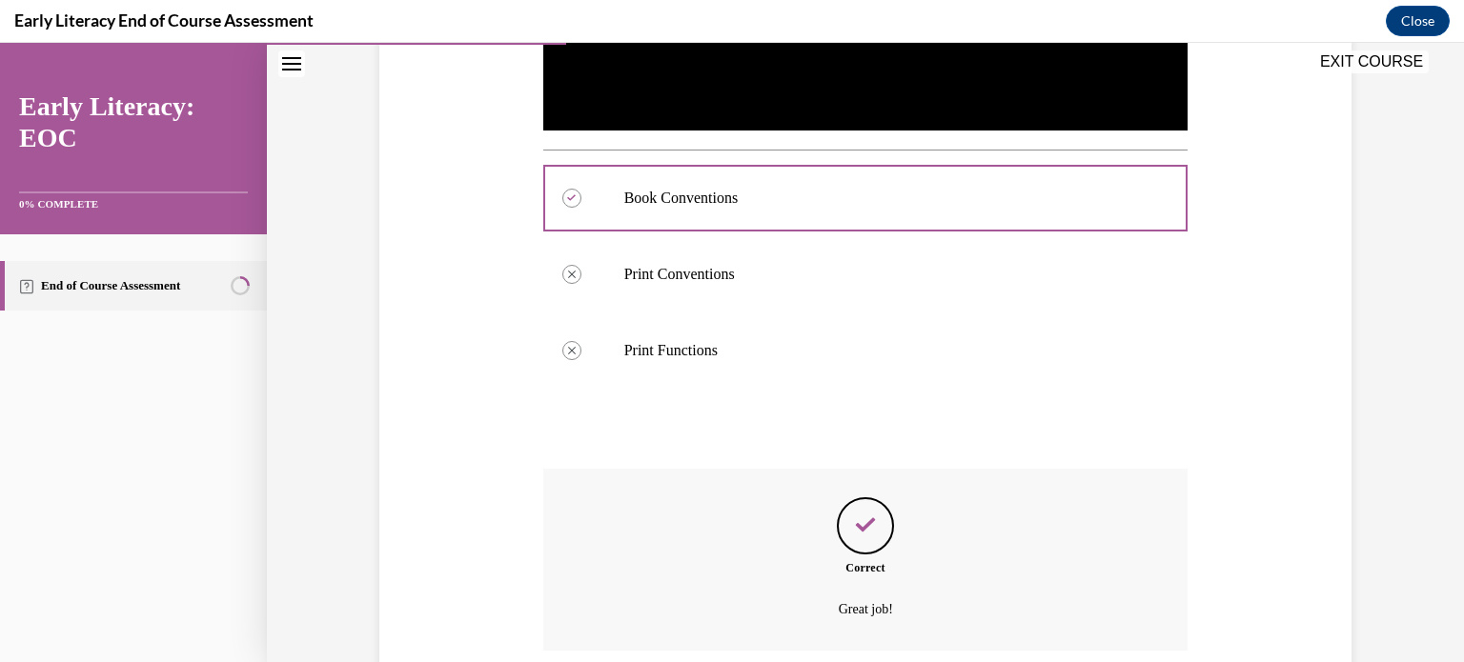
scroll to position [805, 0]
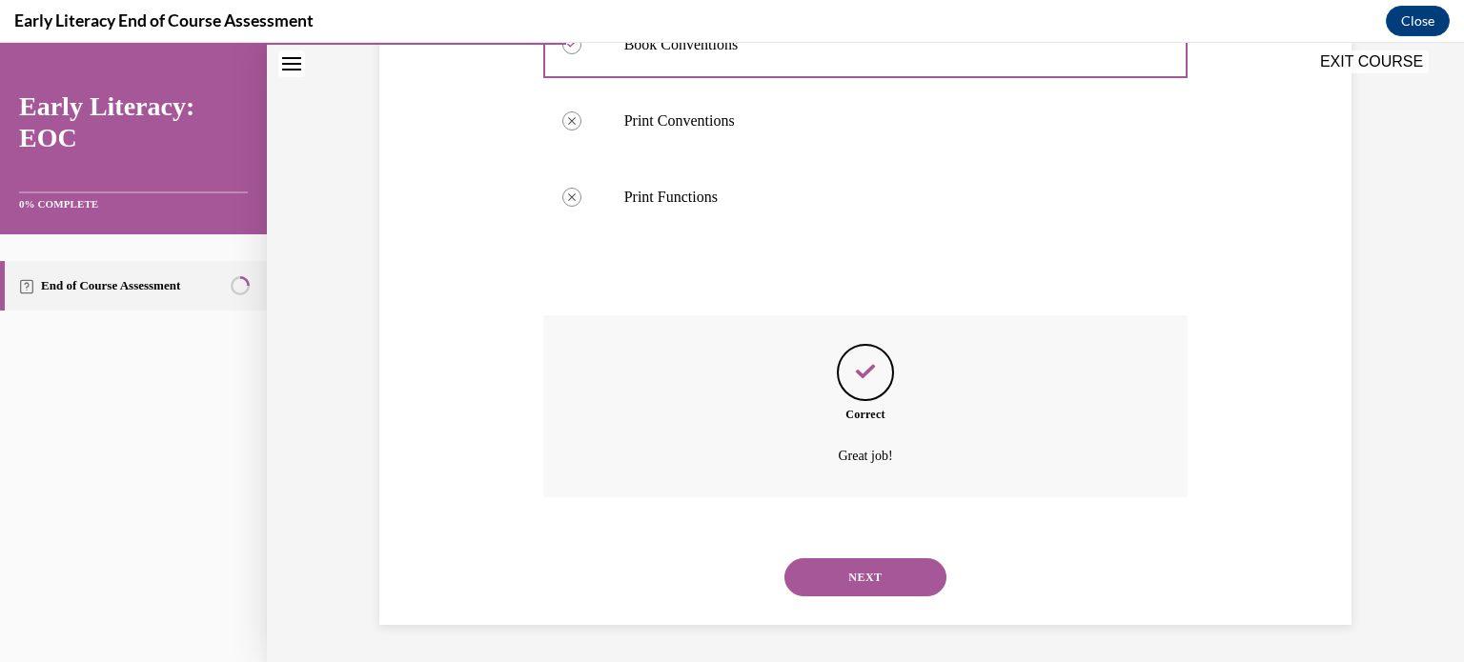
click at [873, 564] on button "NEXT" at bounding box center [865, 577] width 162 height 38
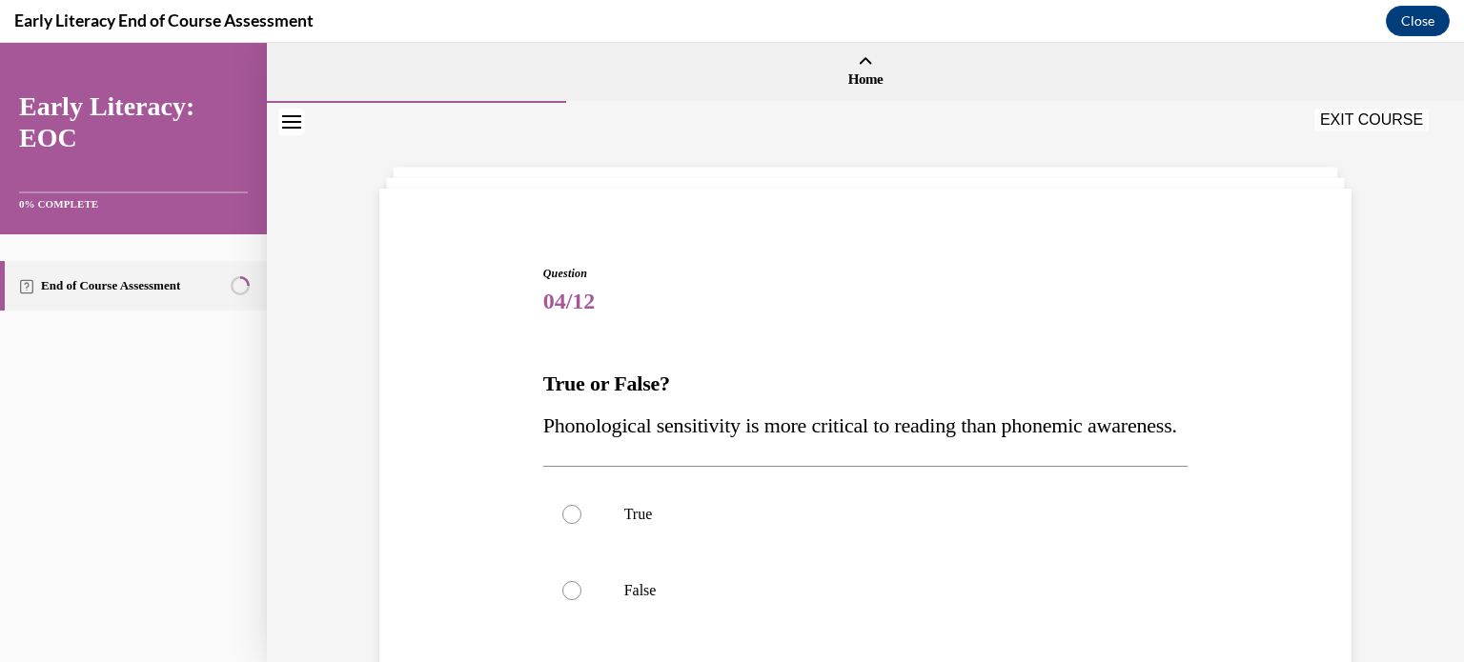
scroll to position [172, 0]
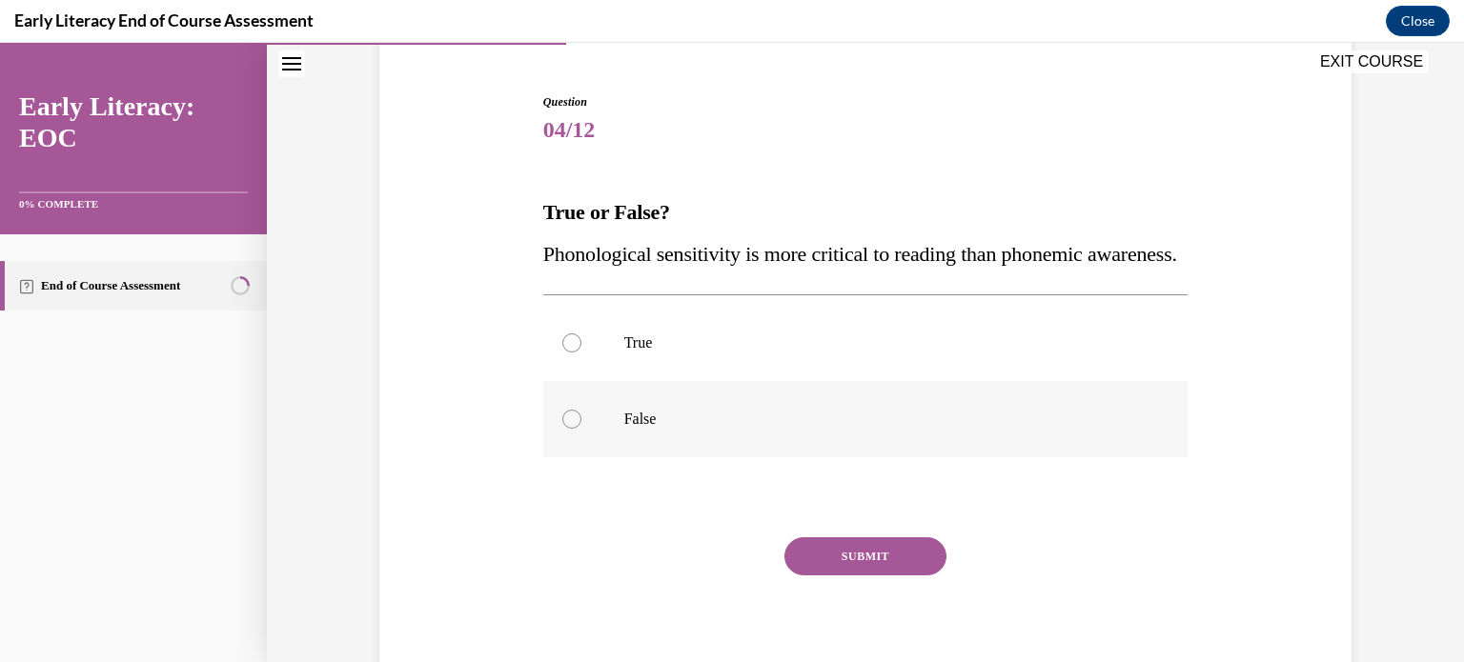
click at [865, 429] on p "False" at bounding box center [882, 419] width 516 height 19
click at [861, 576] on button "SUBMIT" at bounding box center [865, 556] width 162 height 38
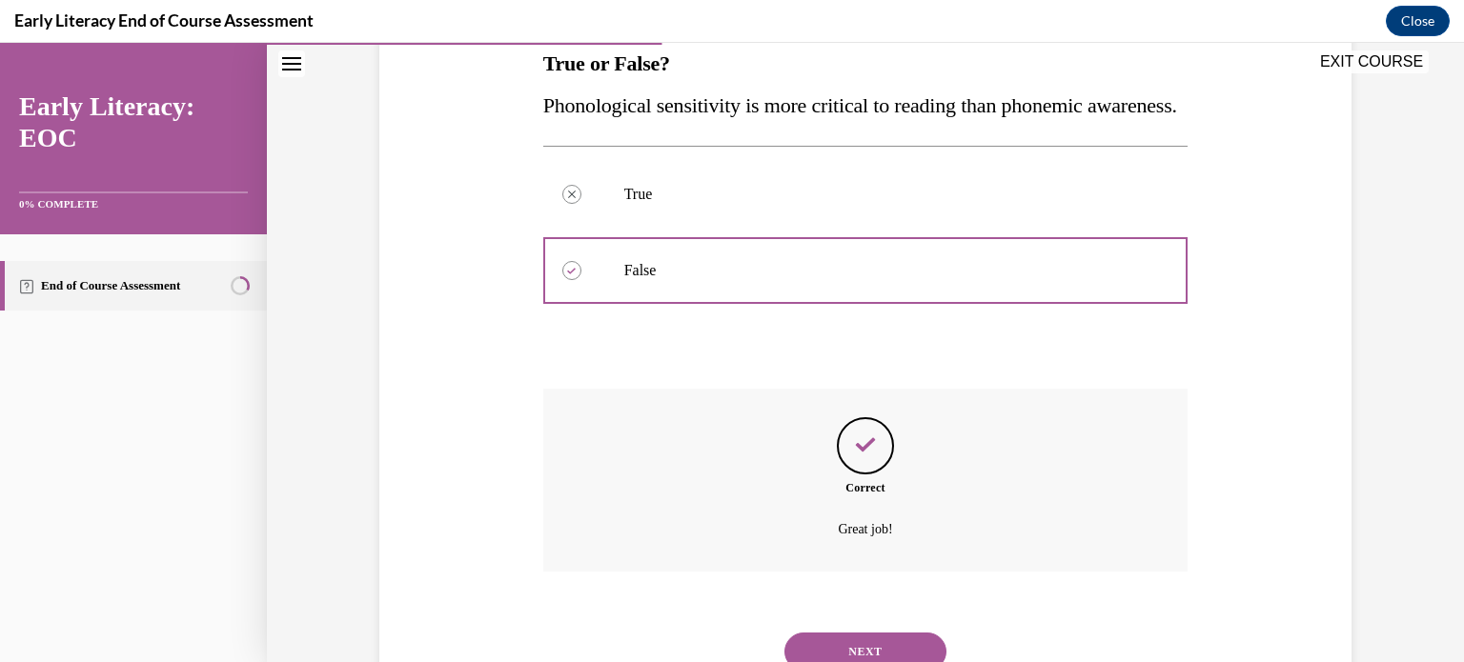
scroll to position [436, 0]
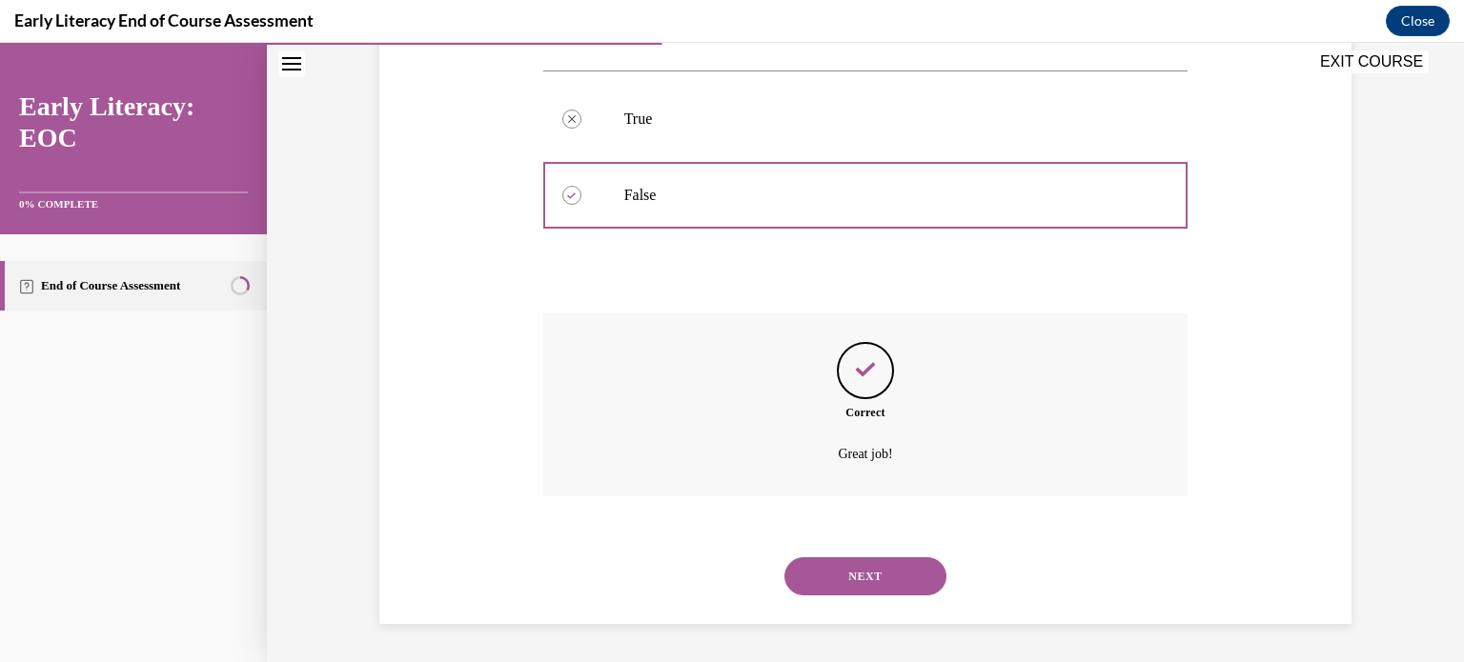
click at [869, 590] on button "NEXT" at bounding box center [865, 576] width 162 height 38
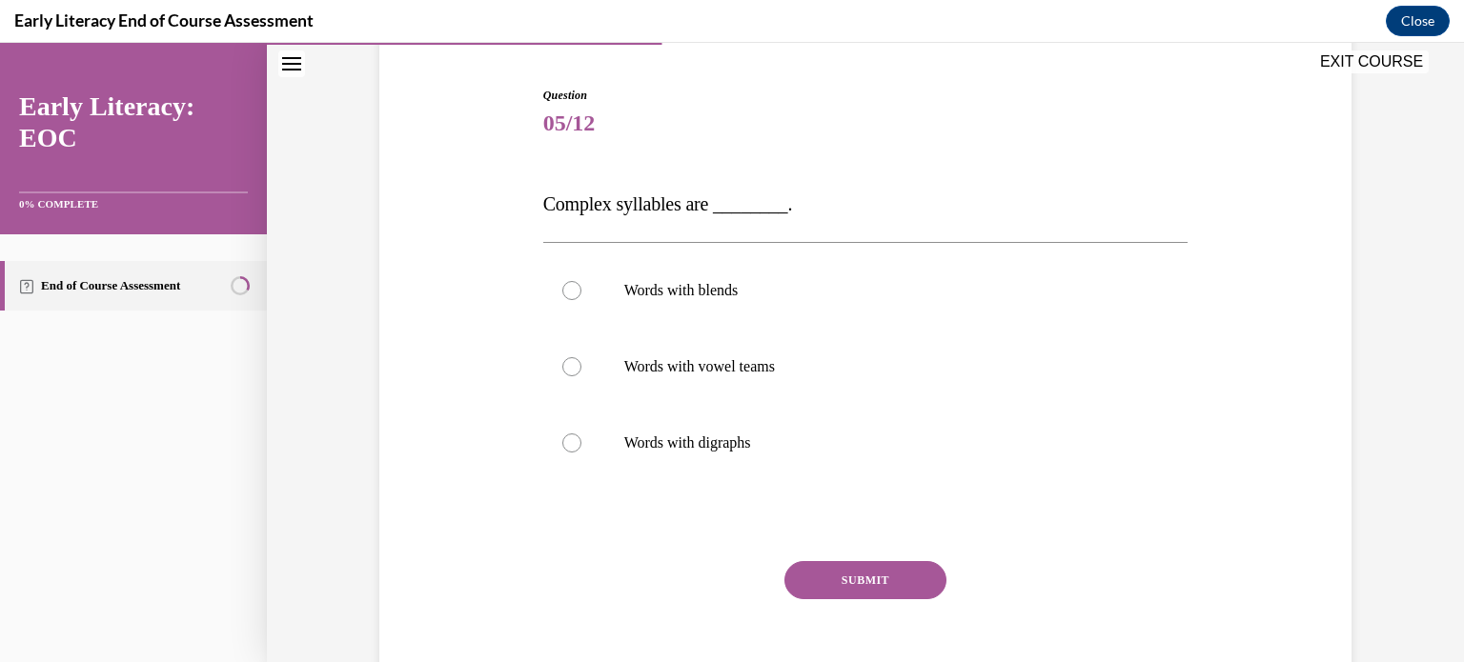
scroll to position [182, 0]
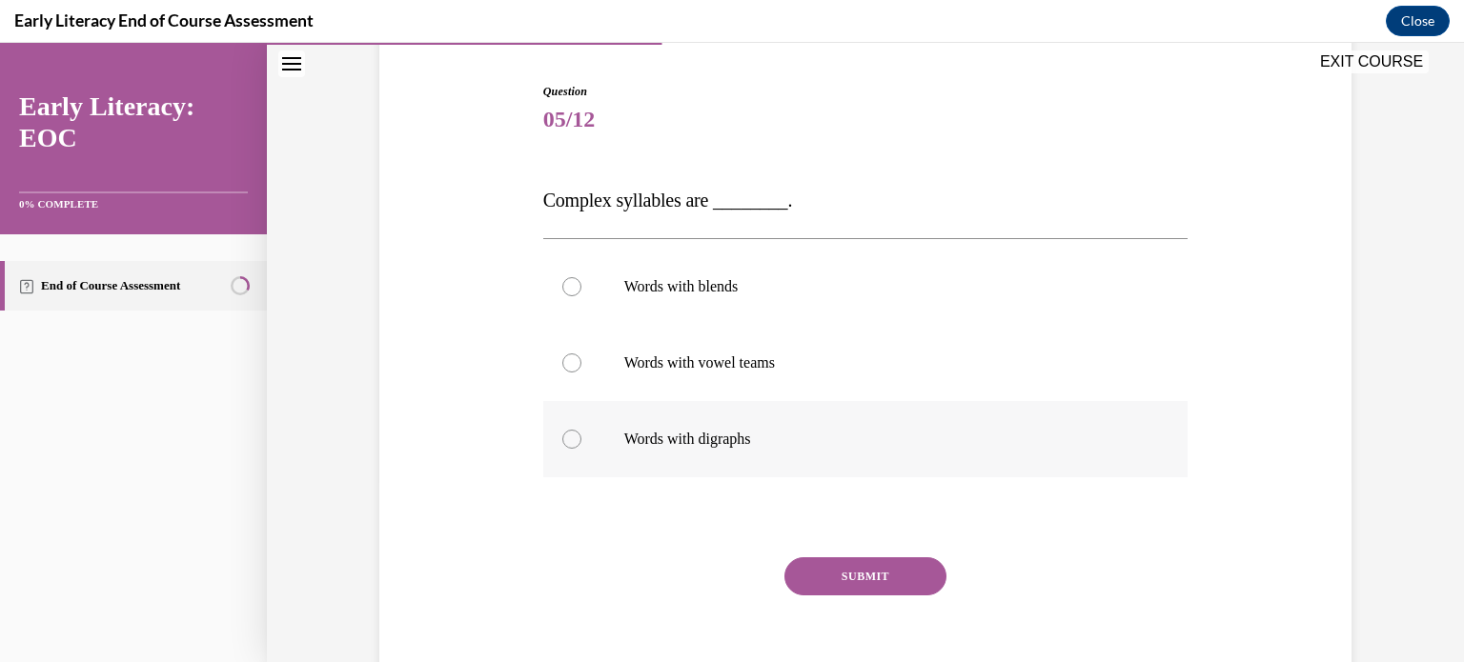
click at [813, 435] on p "Words with digraphs" at bounding box center [882, 439] width 516 height 19
click at [858, 571] on button "SUBMIT" at bounding box center [865, 576] width 162 height 38
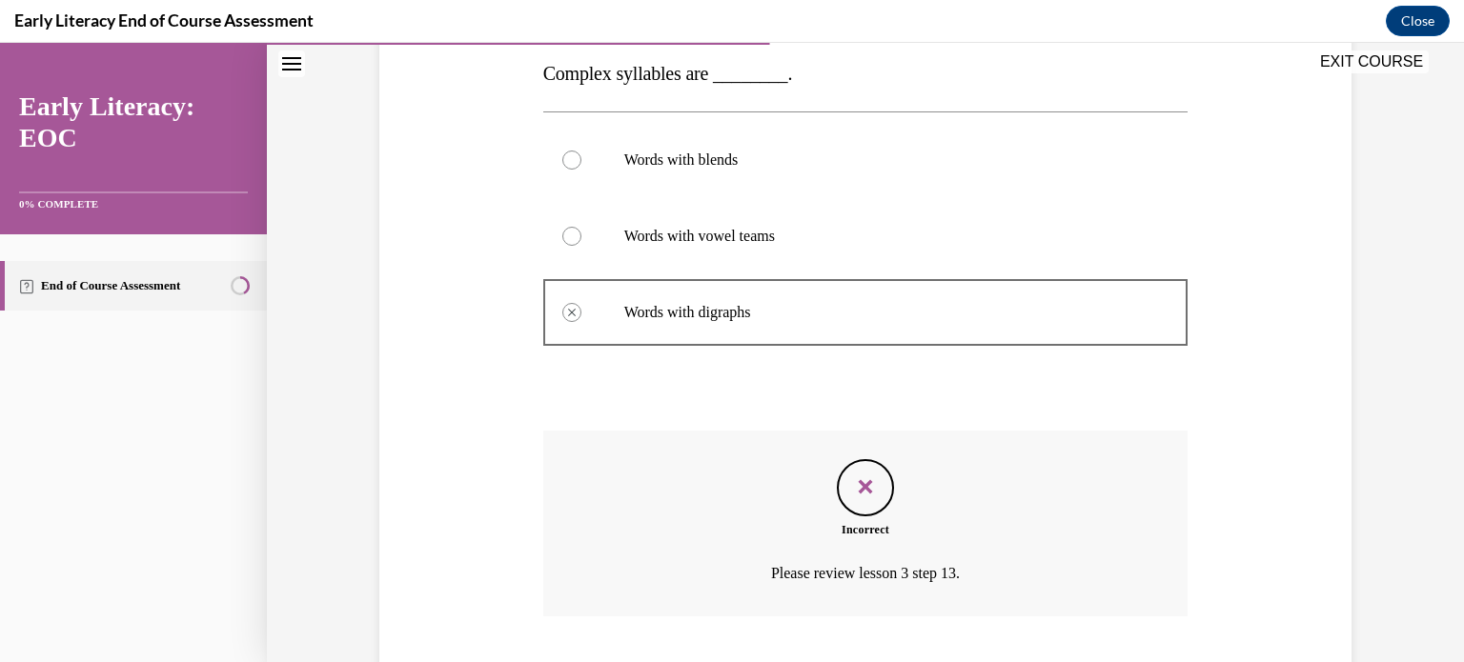
scroll to position [428, 0]
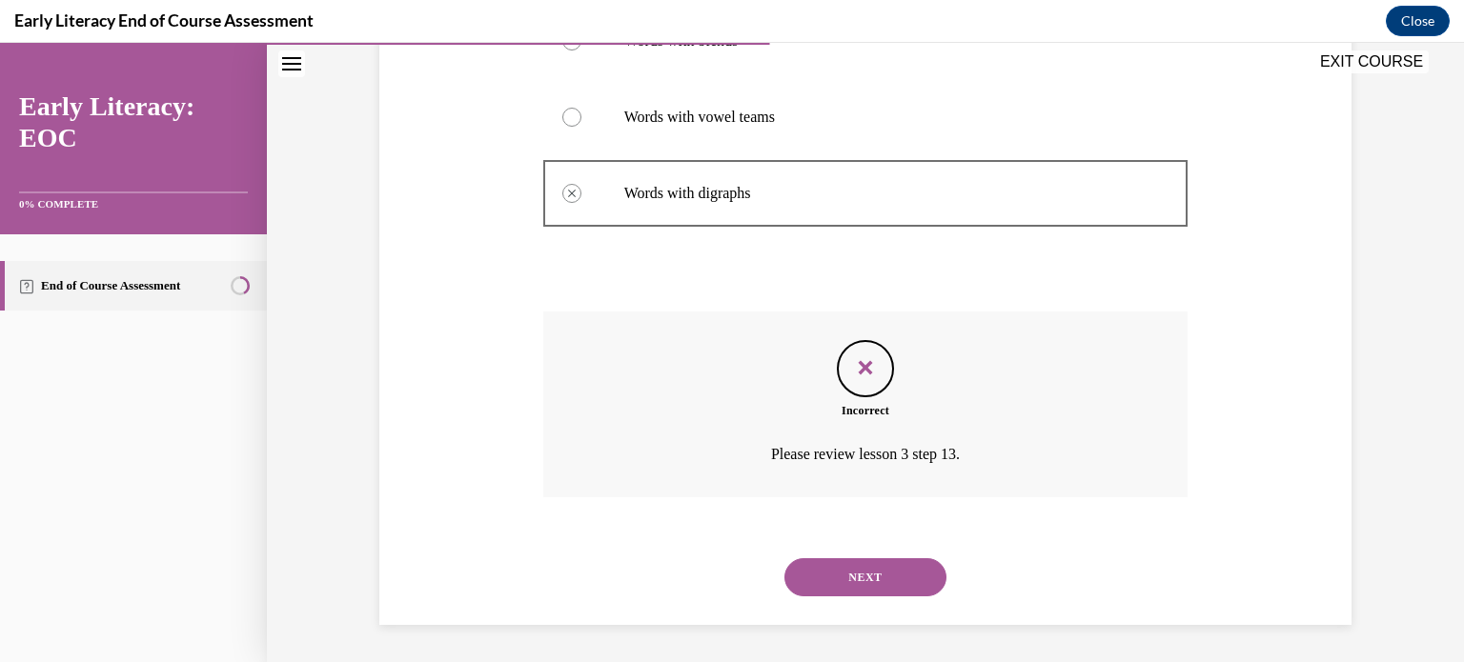
click at [869, 586] on button "NEXT" at bounding box center [865, 577] width 162 height 38
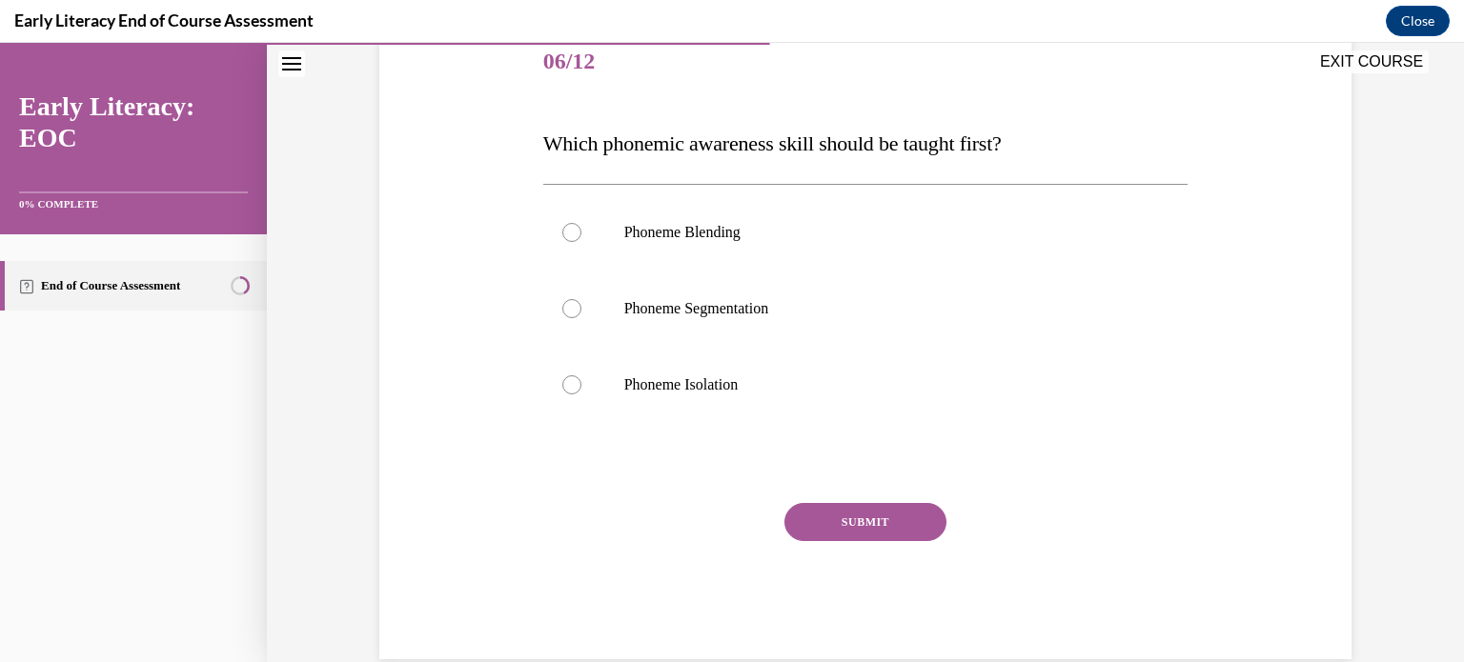
scroll to position [243, 0]
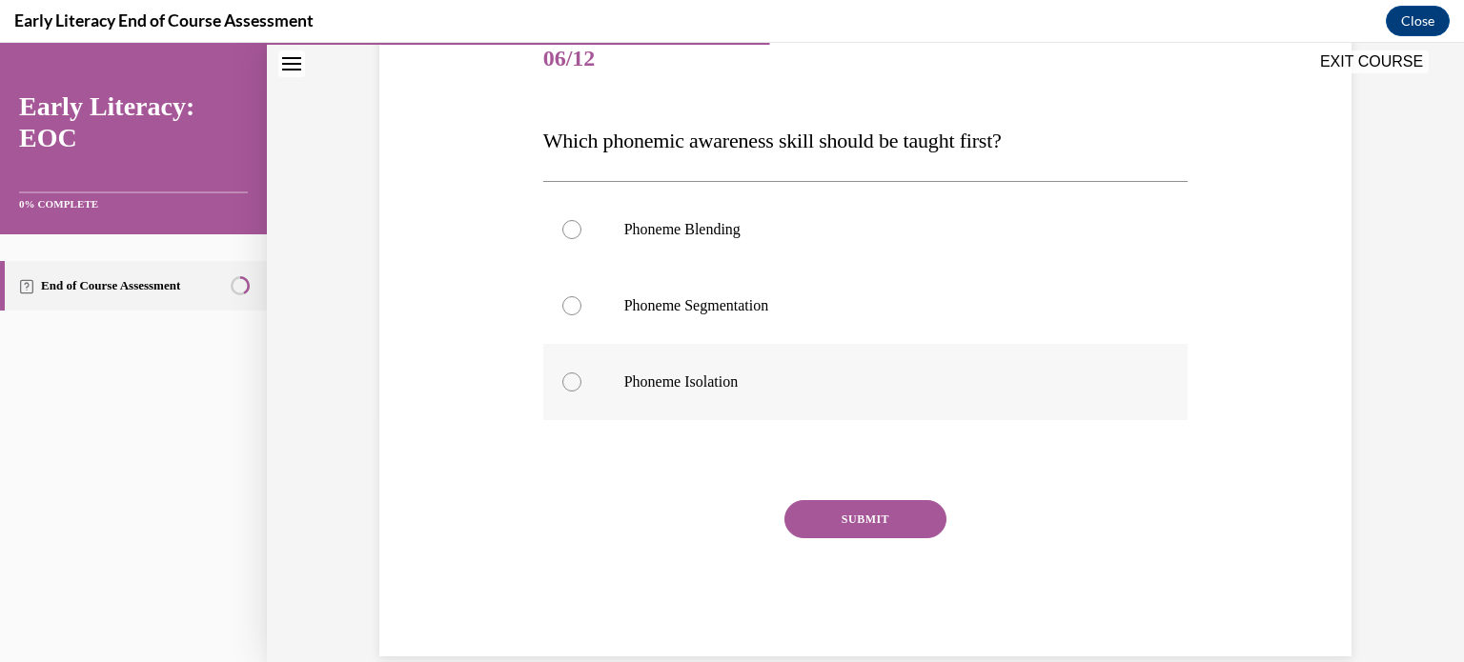
click at [805, 407] on div at bounding box center [865, 382] width 645 height 76
click at [829, 524] on button "SUBMIT" at bounding box center [865, 519] width 162 height 38
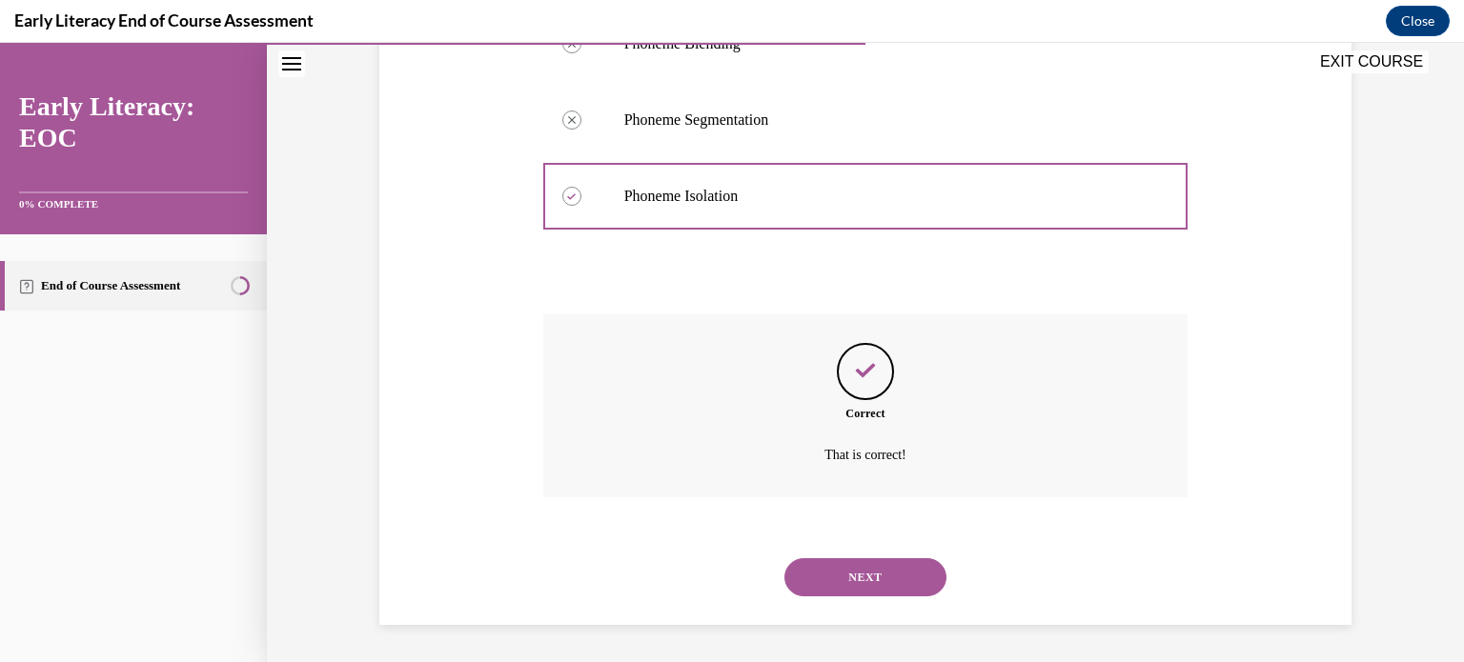
scroll to position [429, 0]
click at [857, 573] on button "NEXT" at bounding box center [865, 577] width 162 height 38
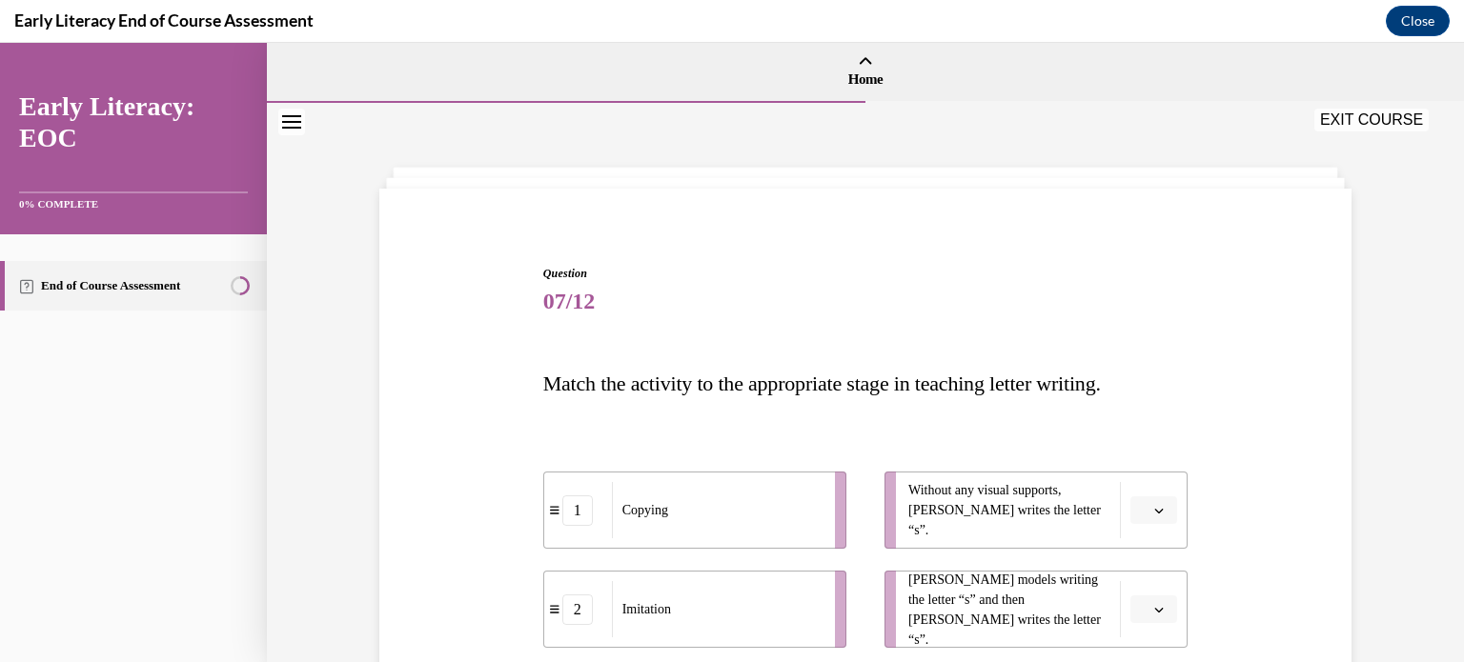
scroll to position [208, 0]
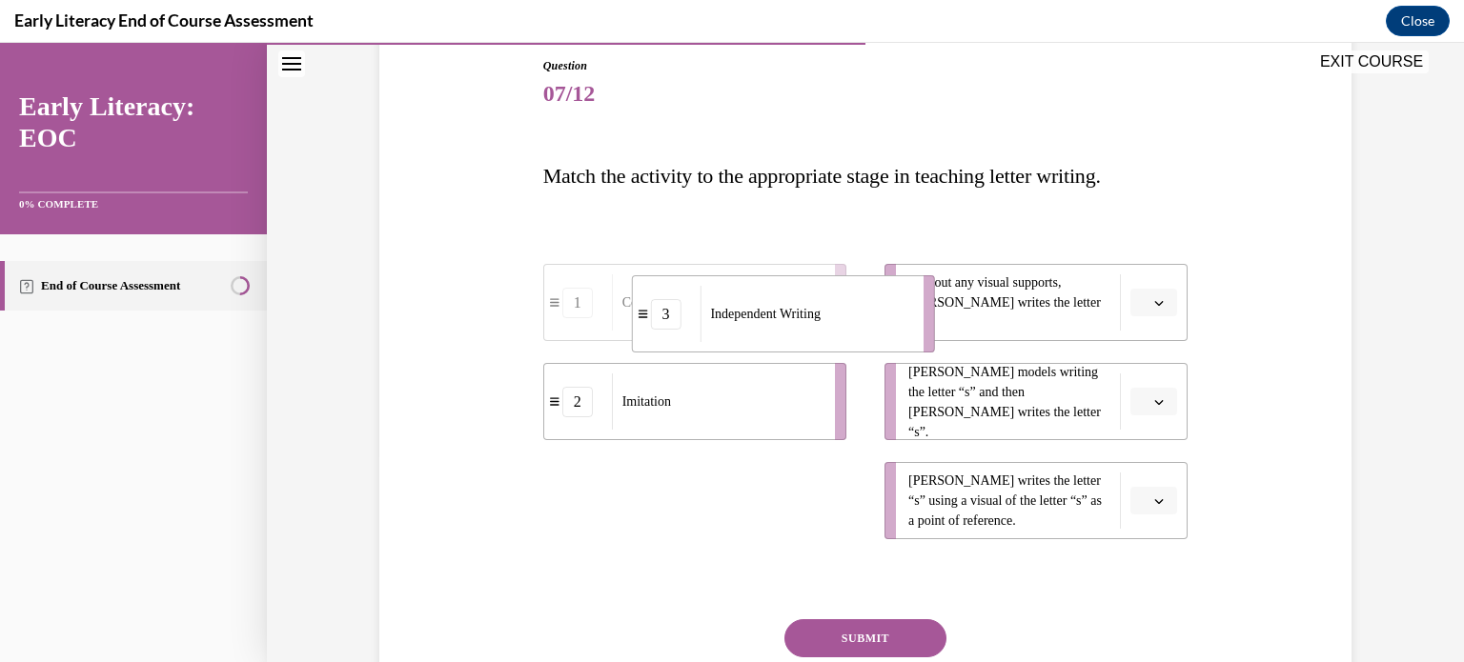
drag, startPoint x: 720, startPoint y: 502, endPoint x: 808, endPoint y: 315, distance: 206.3
click at [808, 315] on span "Independent Writing" at bounding box center [765, 314] width 110 height 20
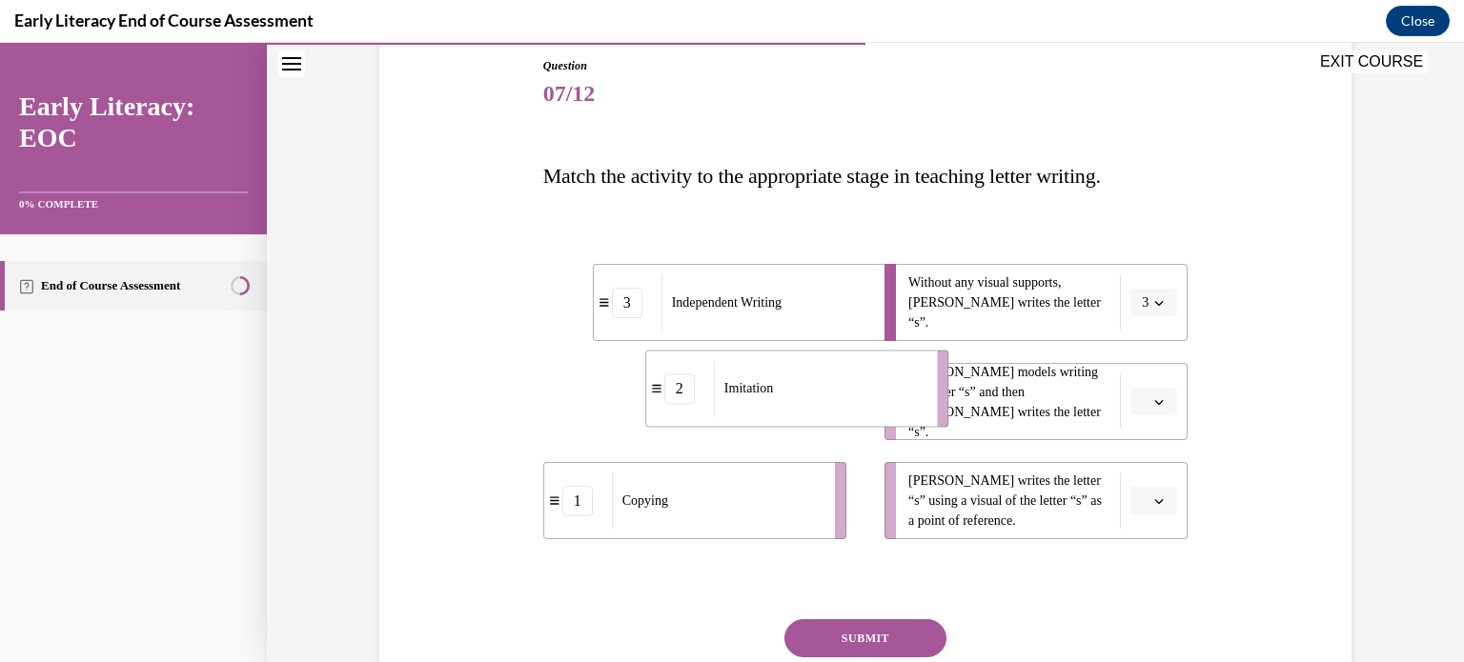
drag, startPoint x: 728, startPoint y: 422, endPoint x: 831, endPoint y: 409, distance: 103.8
click at [831, 409] on div "Imitation" at bounding box center [819, 388] width 211 height 56
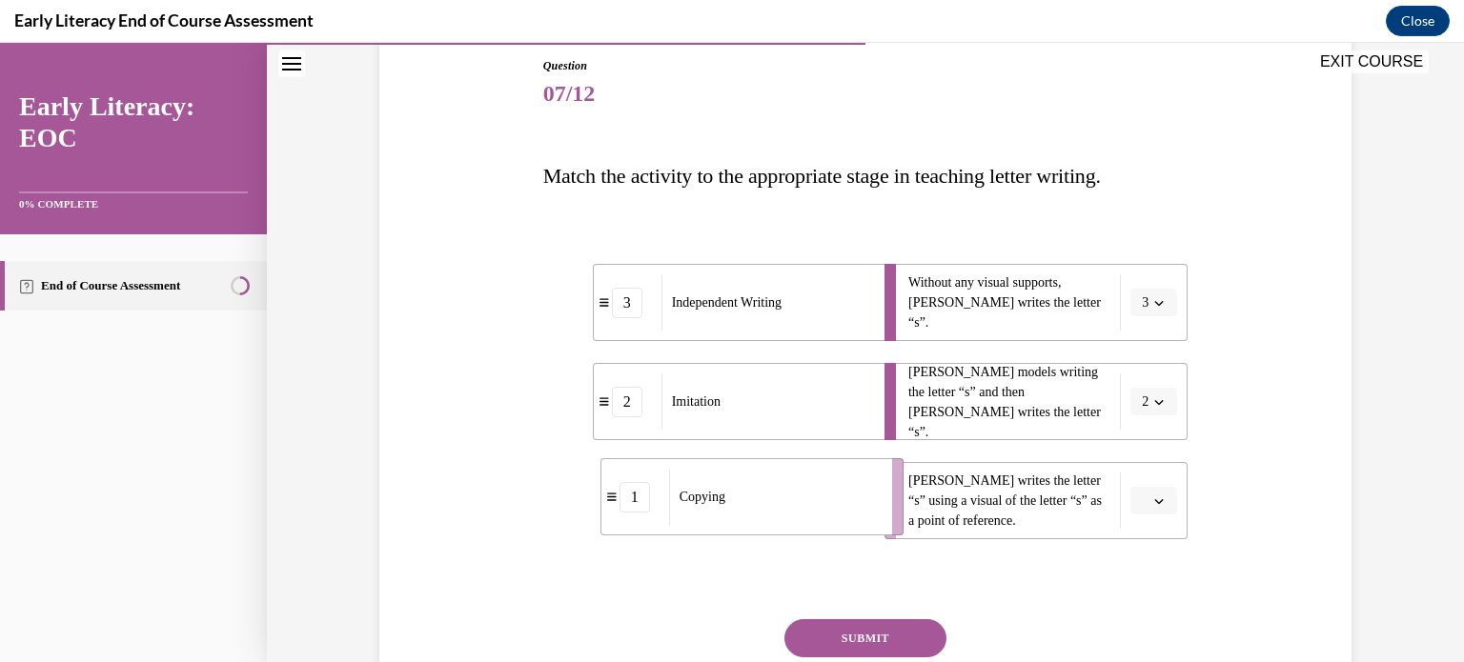
drag, startPoint x: 779, startPoint y: 516, endPoint x: 862, endPoint y: 511, distance: 84.0
click at [862, 511] on div "Copying" at bounding box center [774, 497] width 211 height 56
click at [873, 633] on button "SUBMIT" at bounding box center [865, 638] width 162 height 38
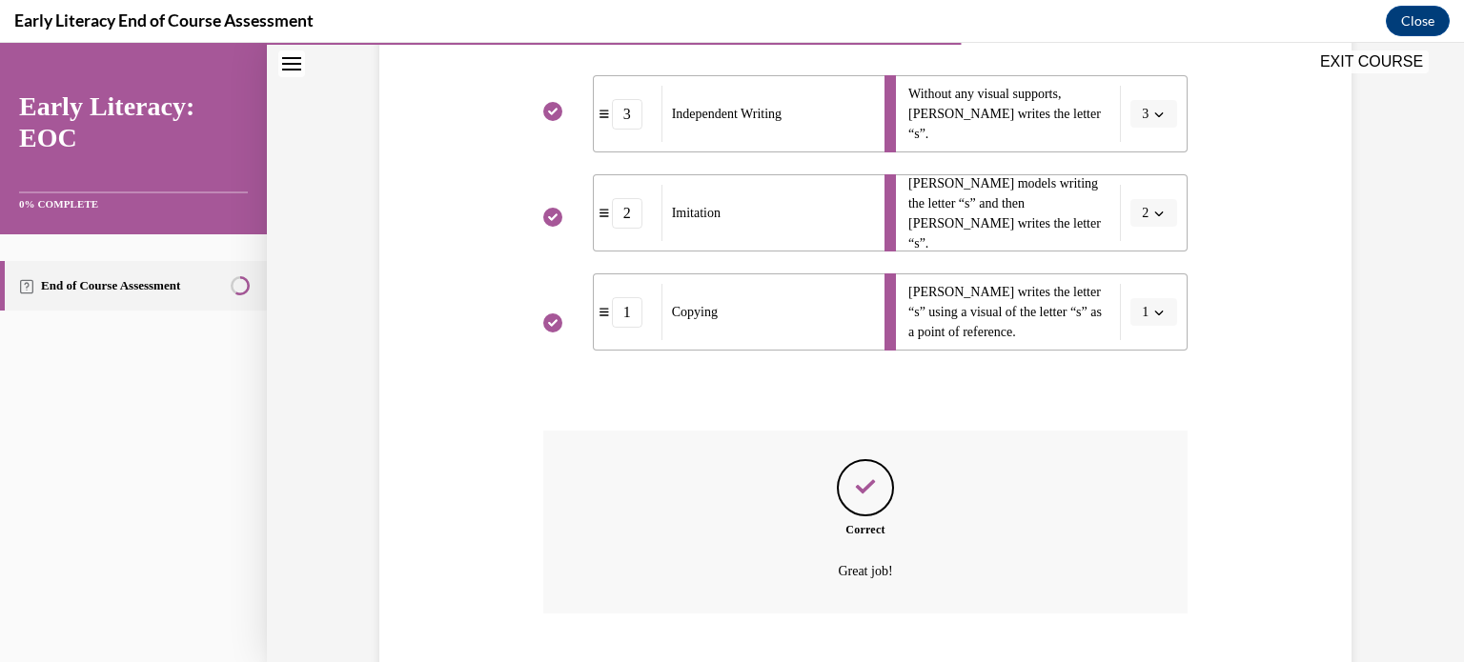
scroll to position [513, 0]
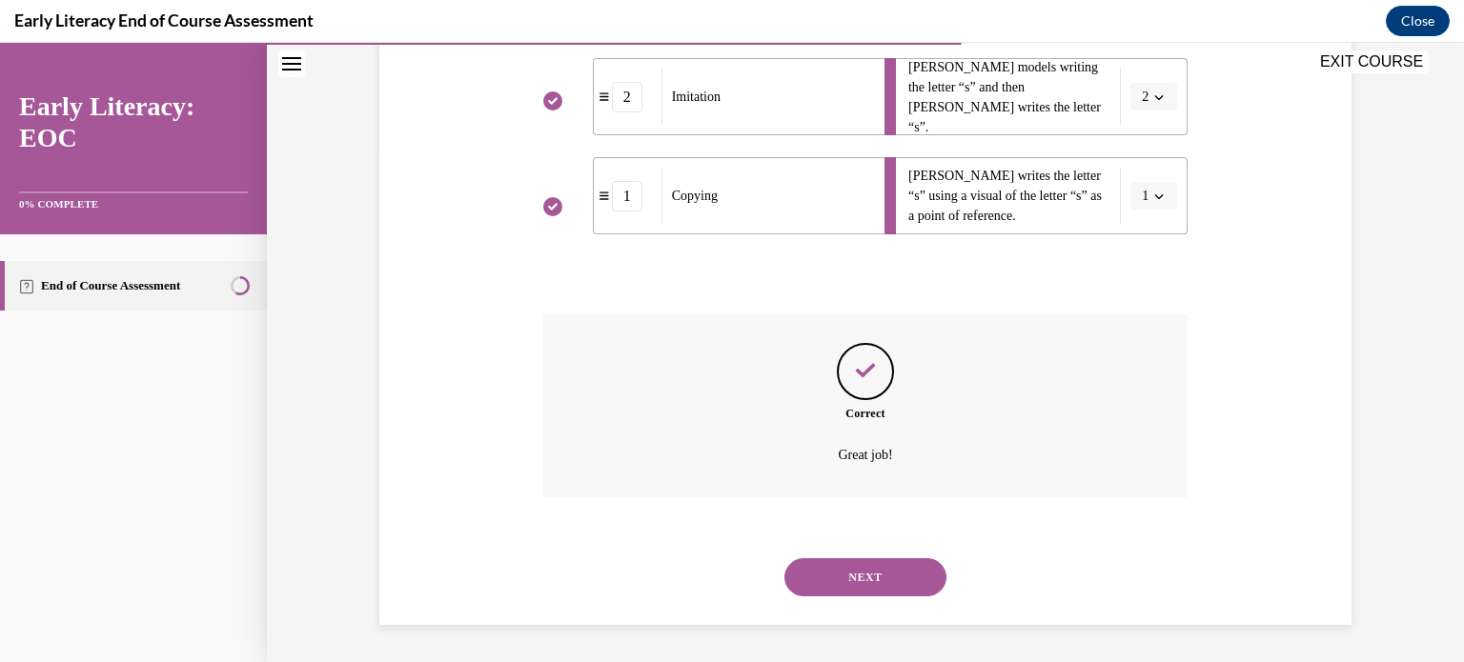
click at [873, 582] on button "NEXT" at bounding box center [865, 577] width 162 height 38
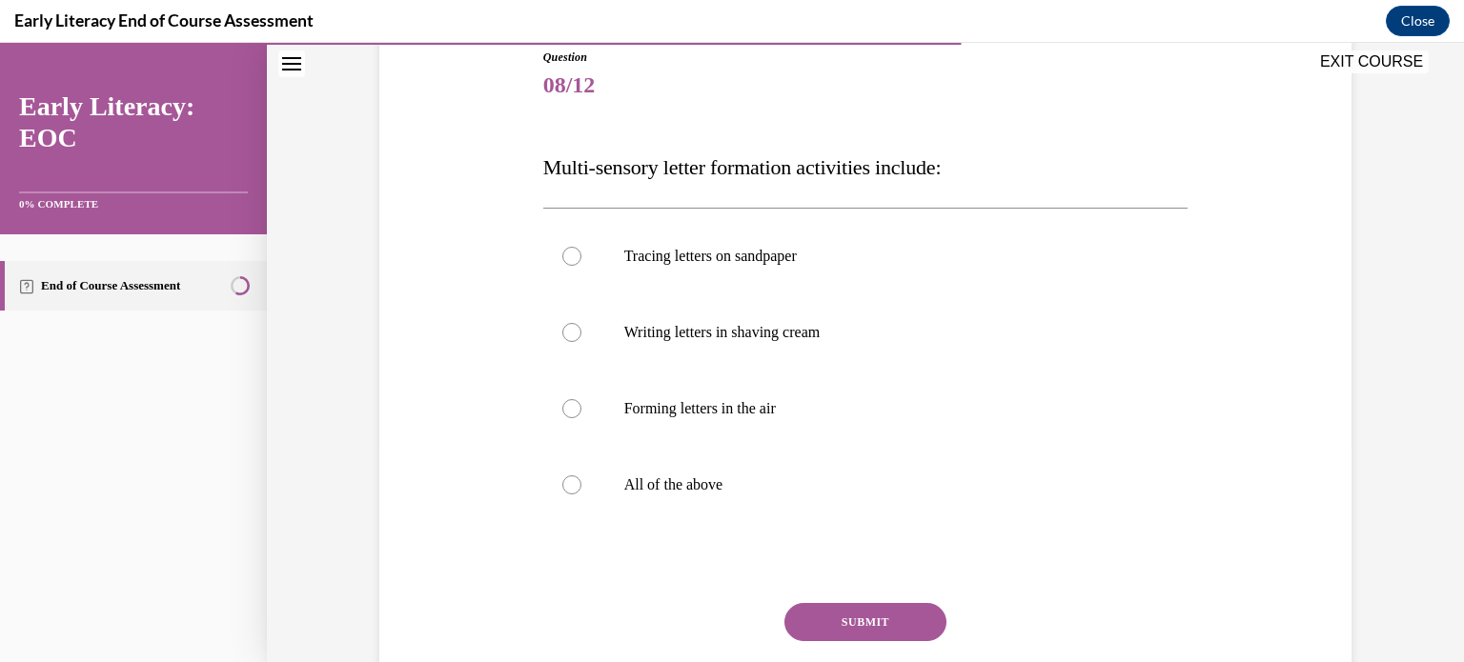
scroll to position [220, 0]
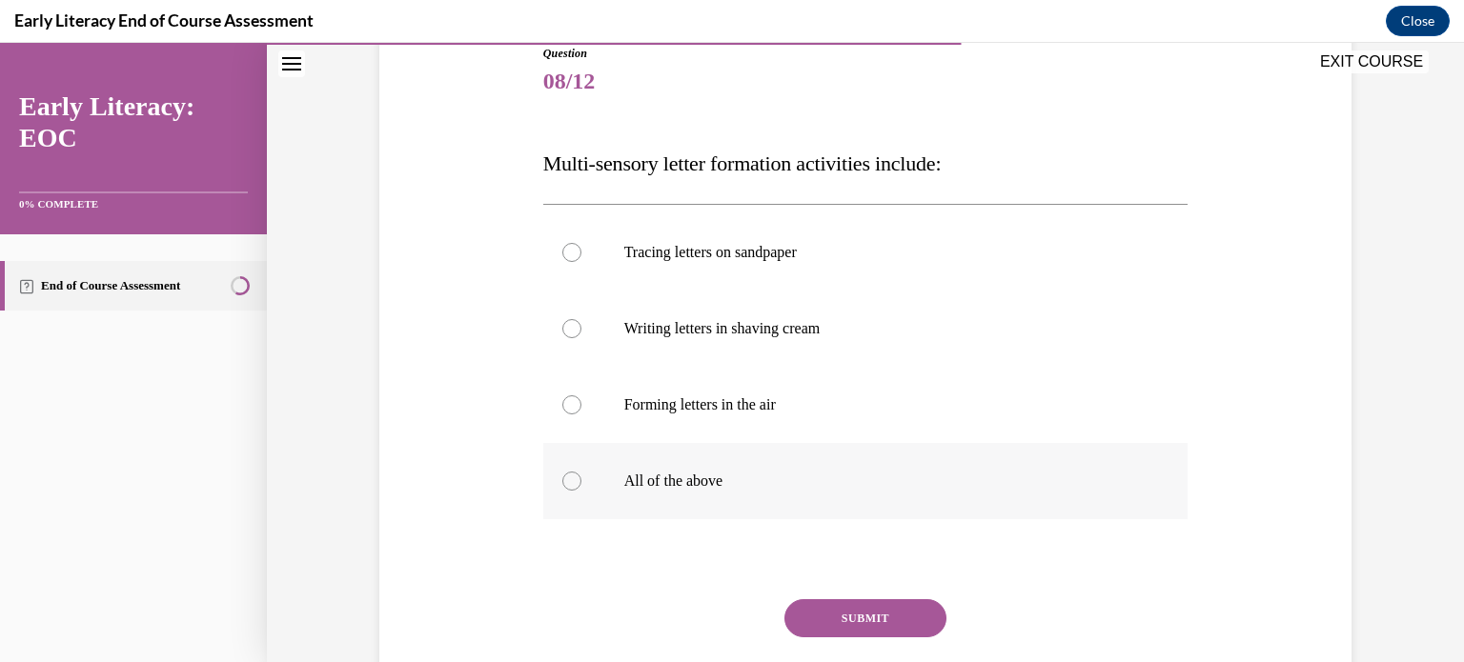
click at [690, 475] on p "All of the above" at bounding box center [882, 481] width 516 height 19
click at [827, 628] on button "SUBMIT" at bounding box center [865, 618] width 162 height 38
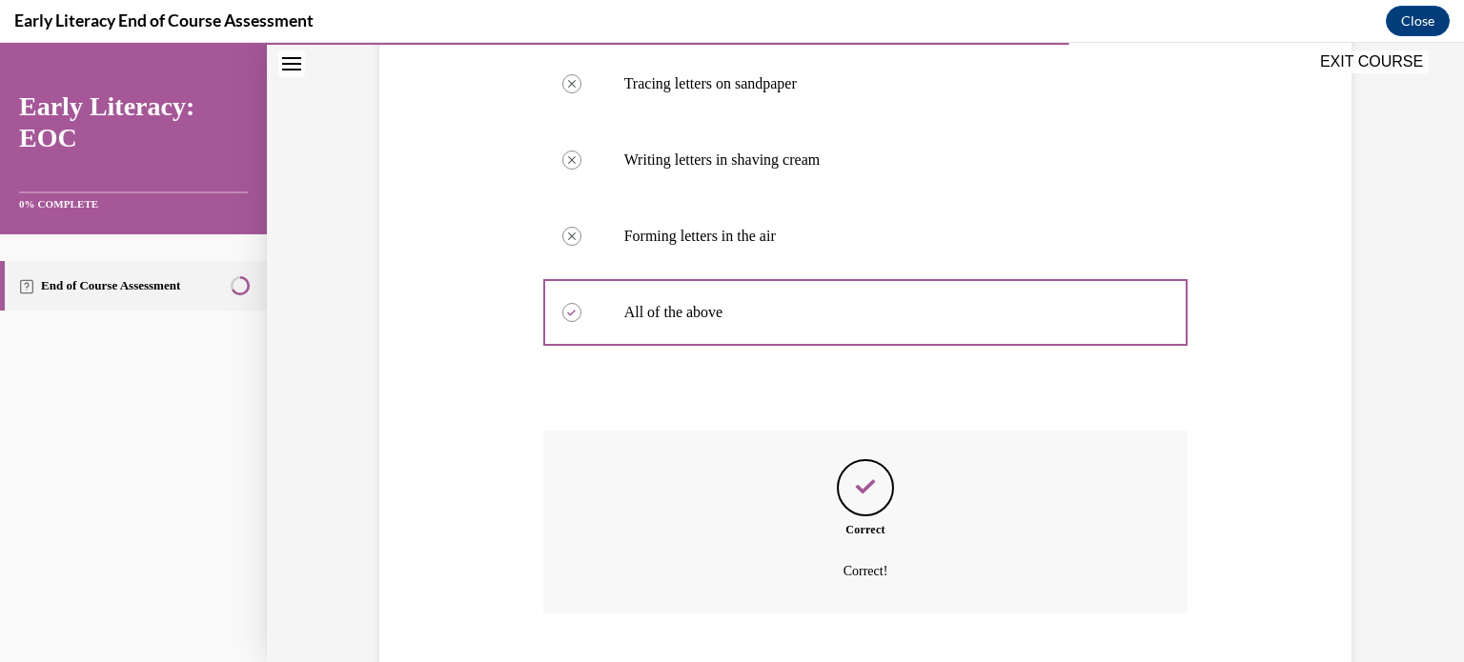
scroll to position [505, 0]
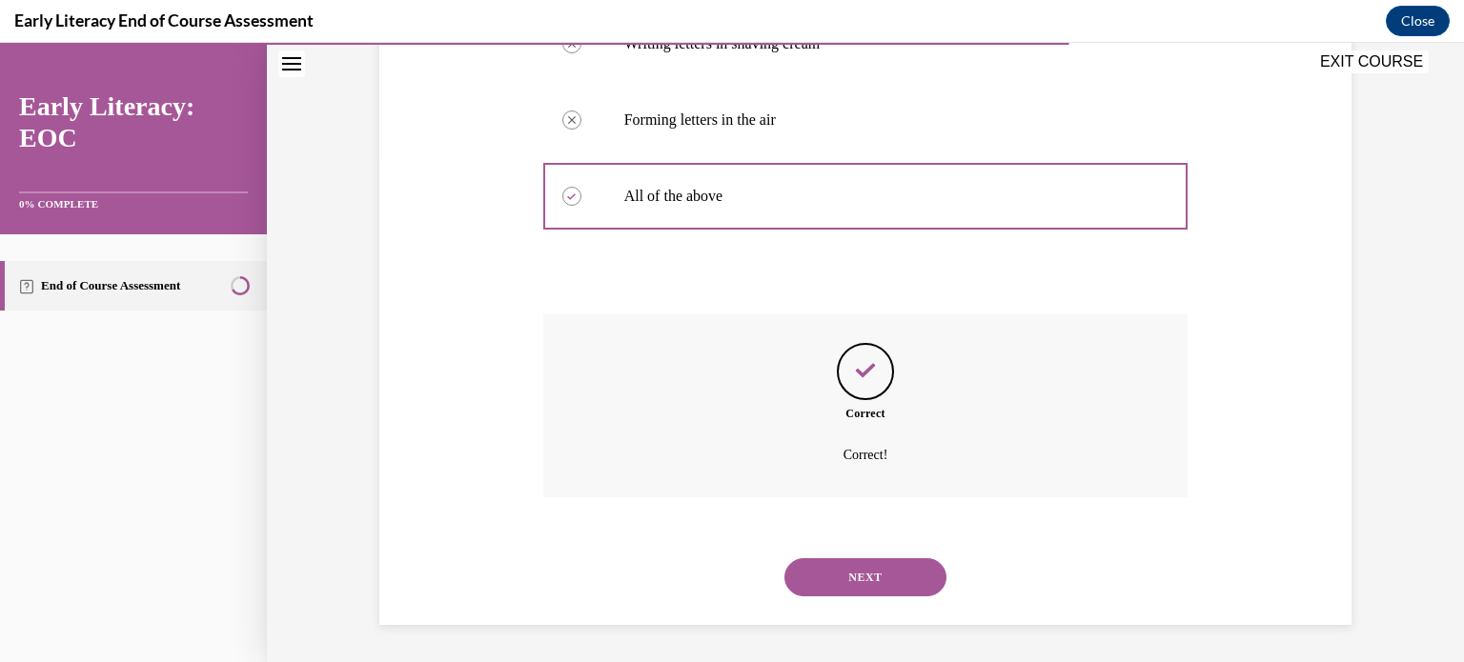
click at [854, 576] on button "NEXT" at bounding box center [865, 577] width 162 height 38
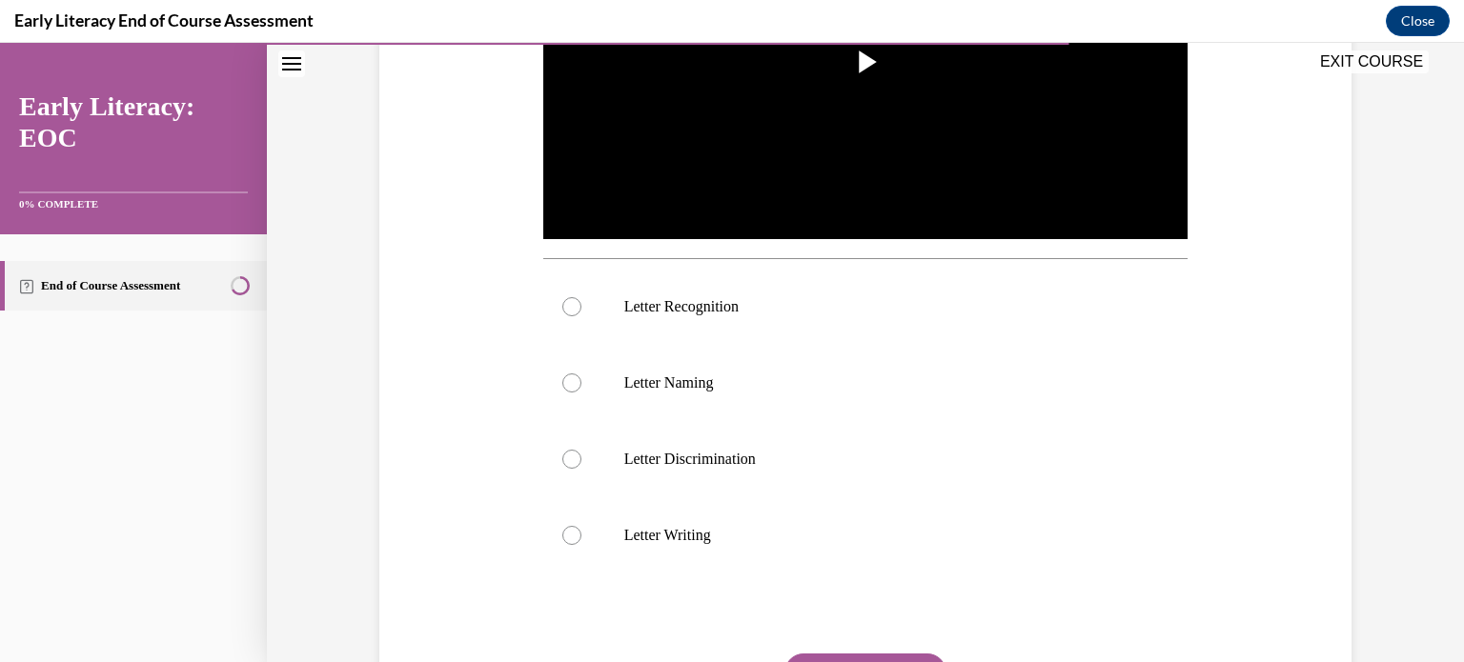
scroll to position [544, 0]
click at [856, 320] on div at bounding box center [865, 306] width 645 height 76
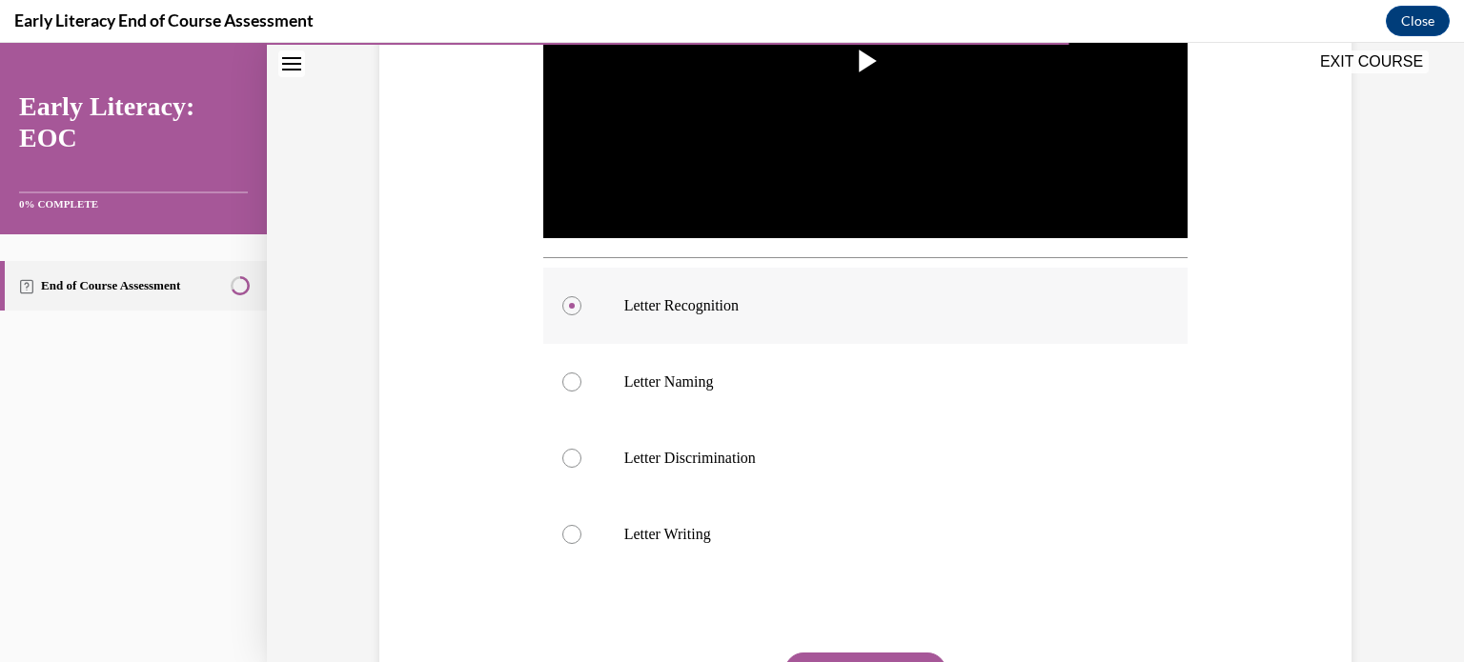
scroll to position [728, 0]
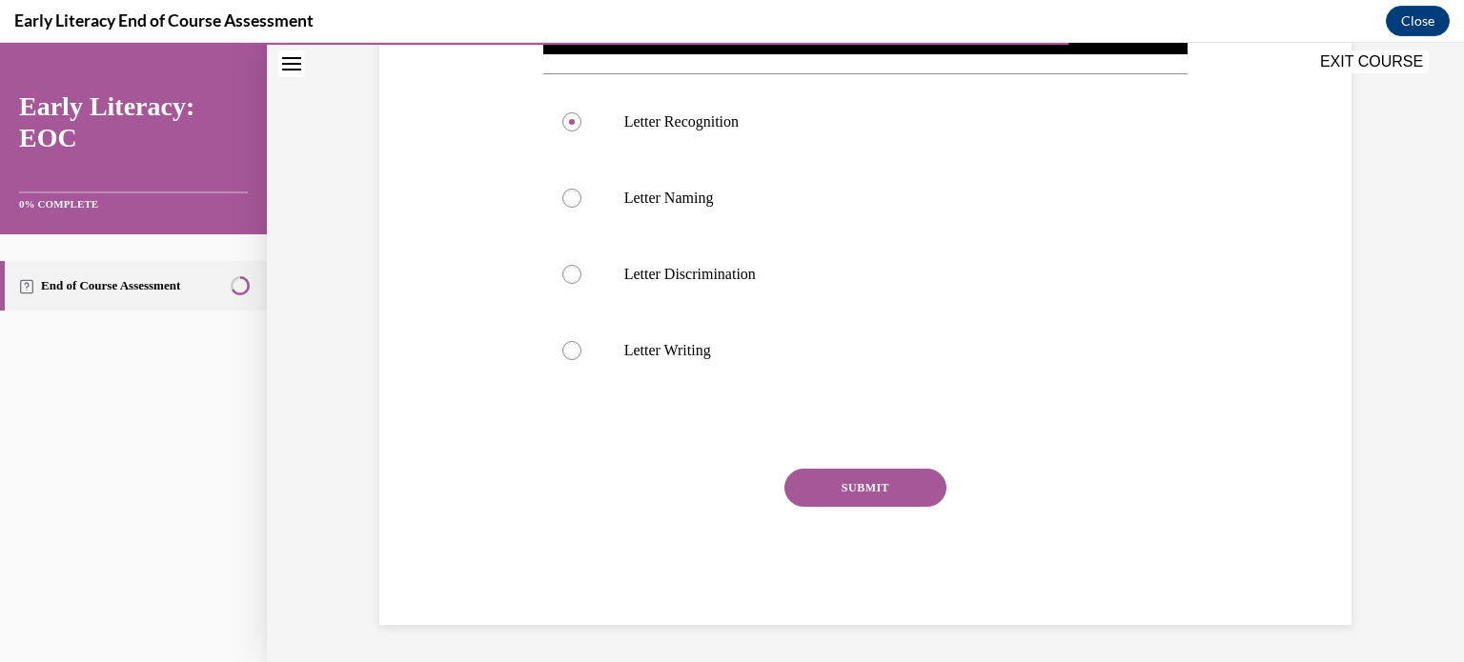
click at [850, 483] on button "SUBMIT" at bounding box center [865, 488] width 162 height 38
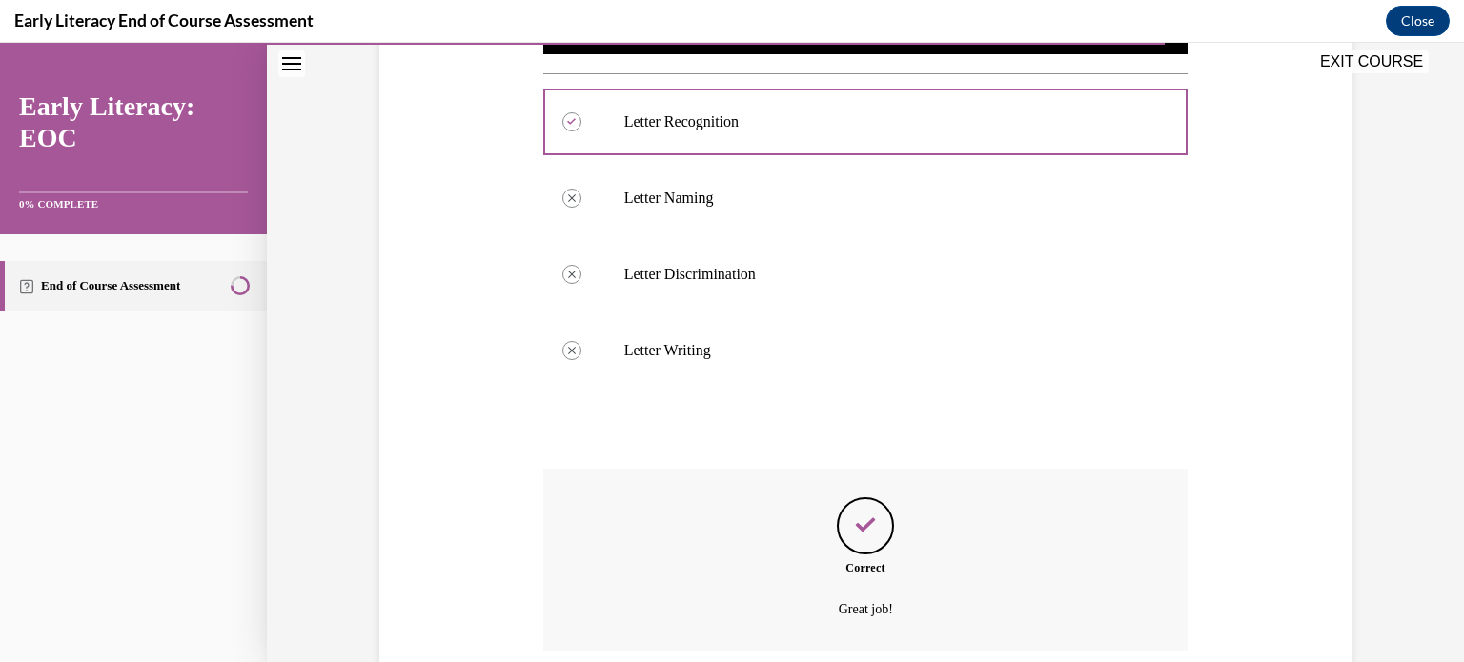
scroll to position [881, 0]
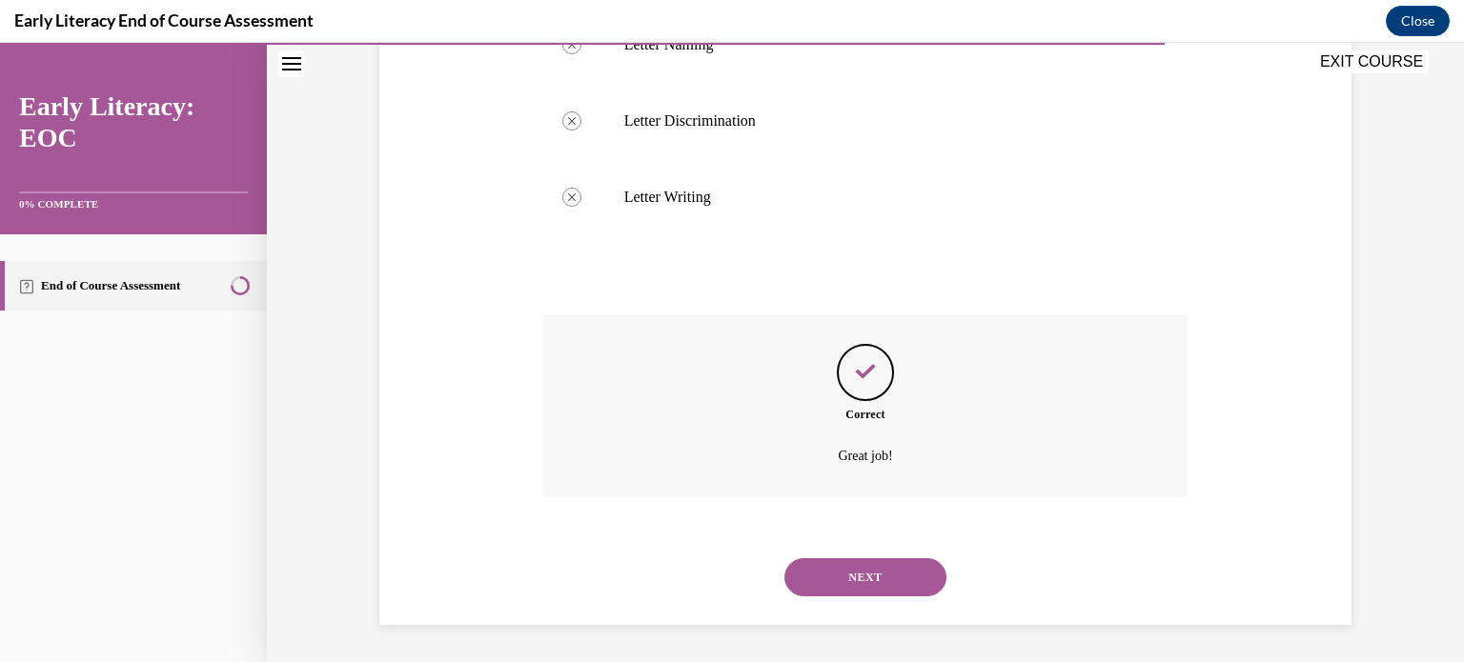
click at [850, 590] on button "NEXT" at bounding box center [865, 577] width 162 height 38
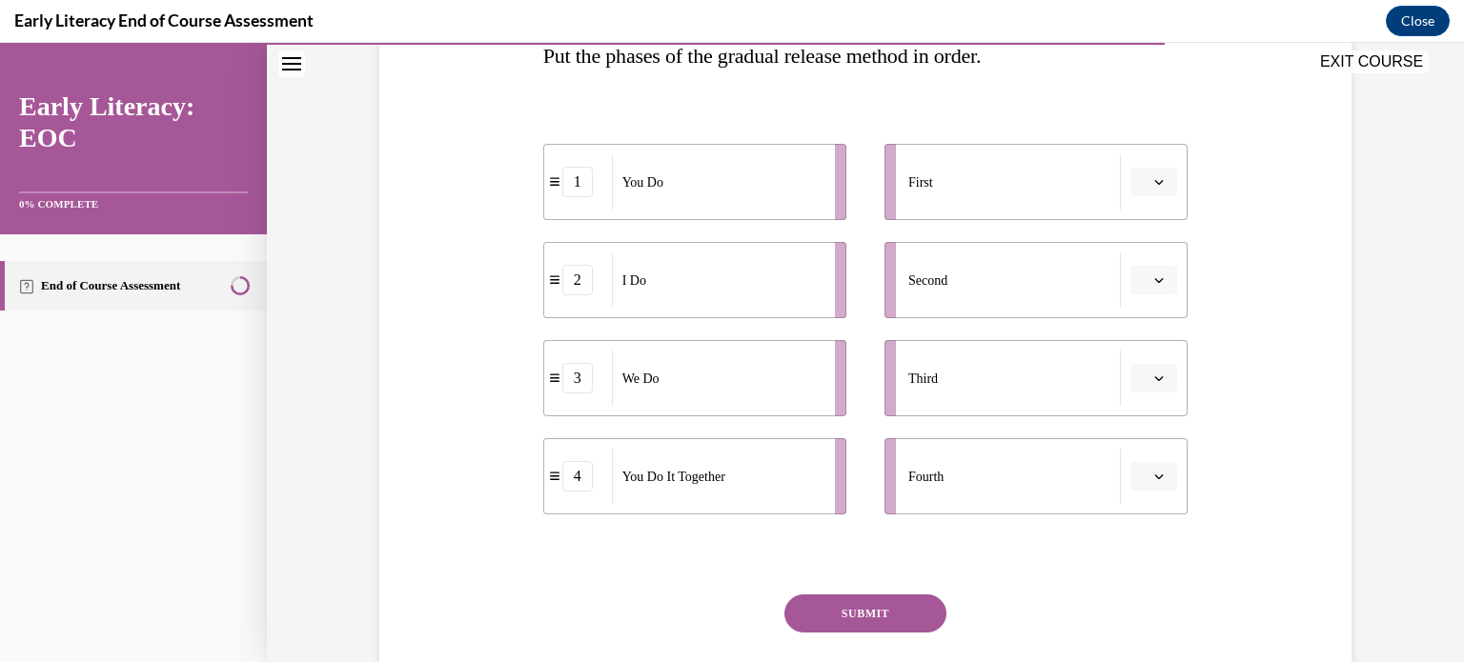
scroll to position [328, 0]
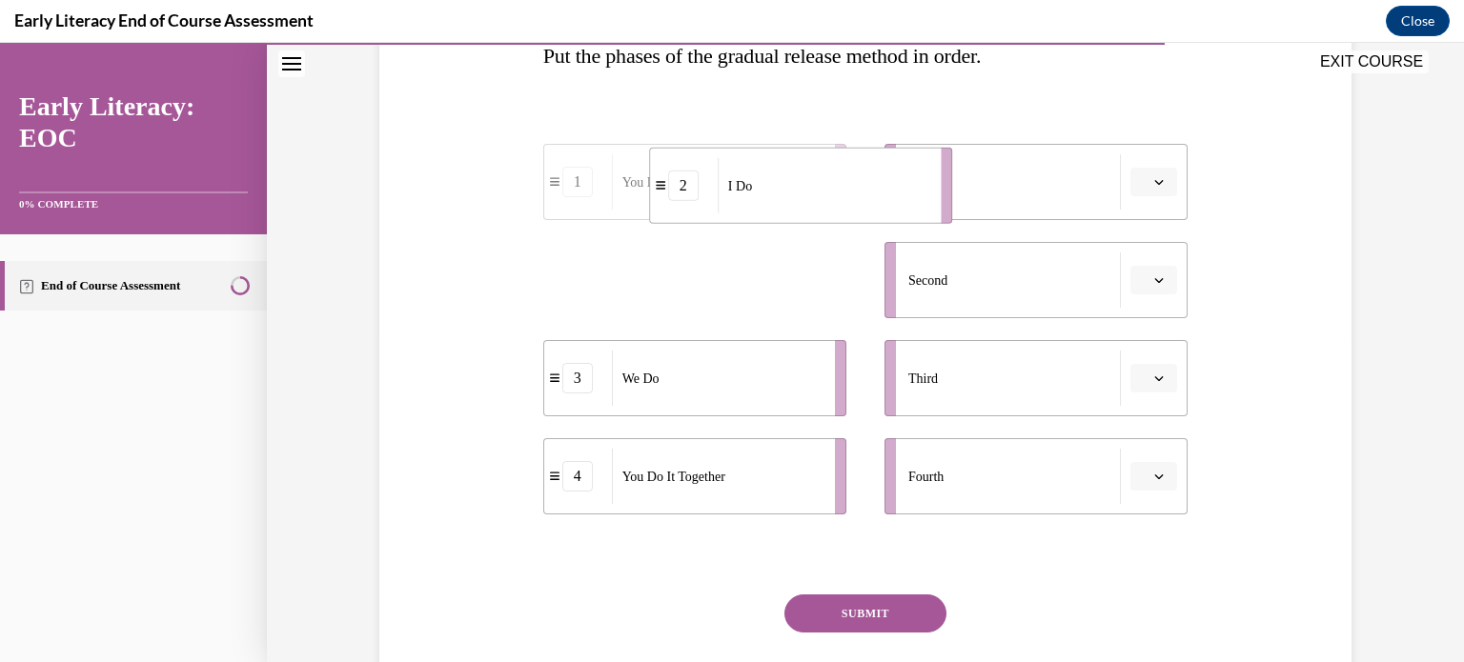
drag, startPoint x: 672, startPoint y: 270, endPoint x: 784, endPoint y: 171, distance: 149.9
click at [784, 171] on div "I Do" at bounding box center [823, 185] width 211 height 55
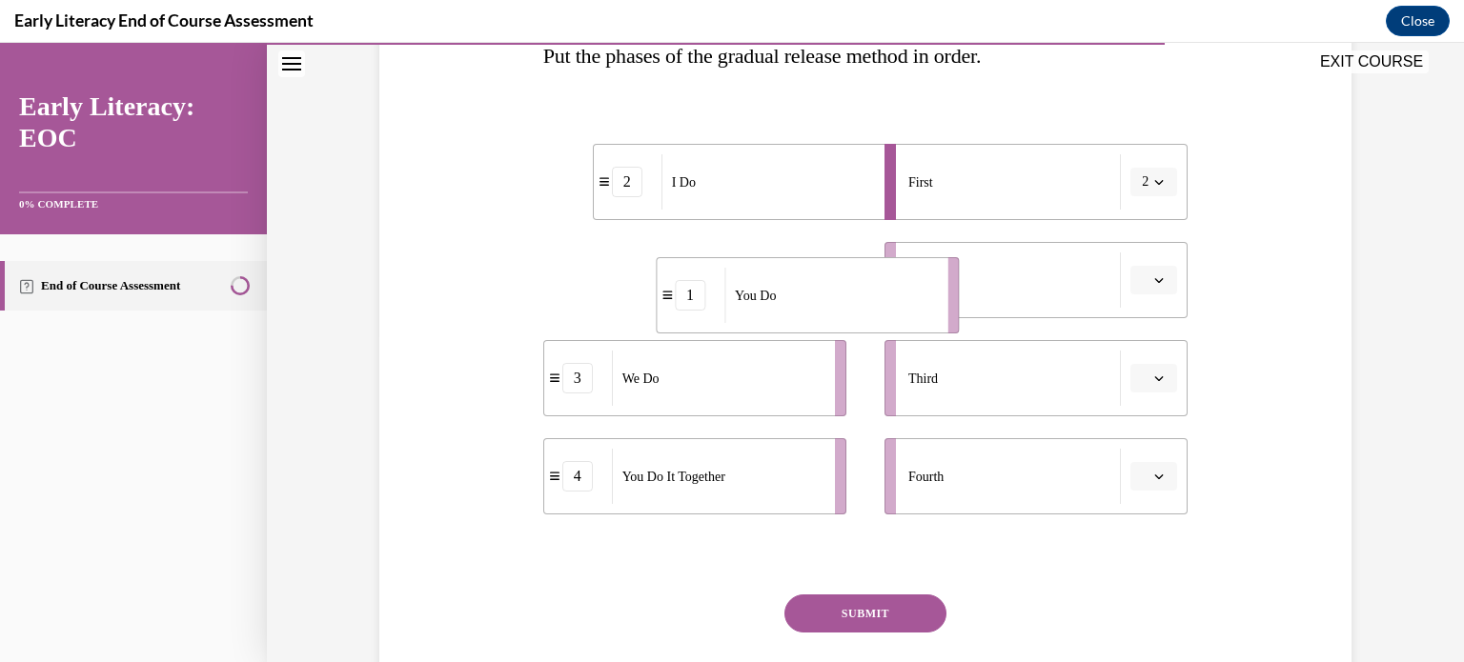
drag, startPoint x: 732, startPoint y: 266, endPoint x: 845, endPoint y: 281, distance: 114.4
click at [845, 281] on div "You Do" at bounding box center [829, 295] width 211 height 55
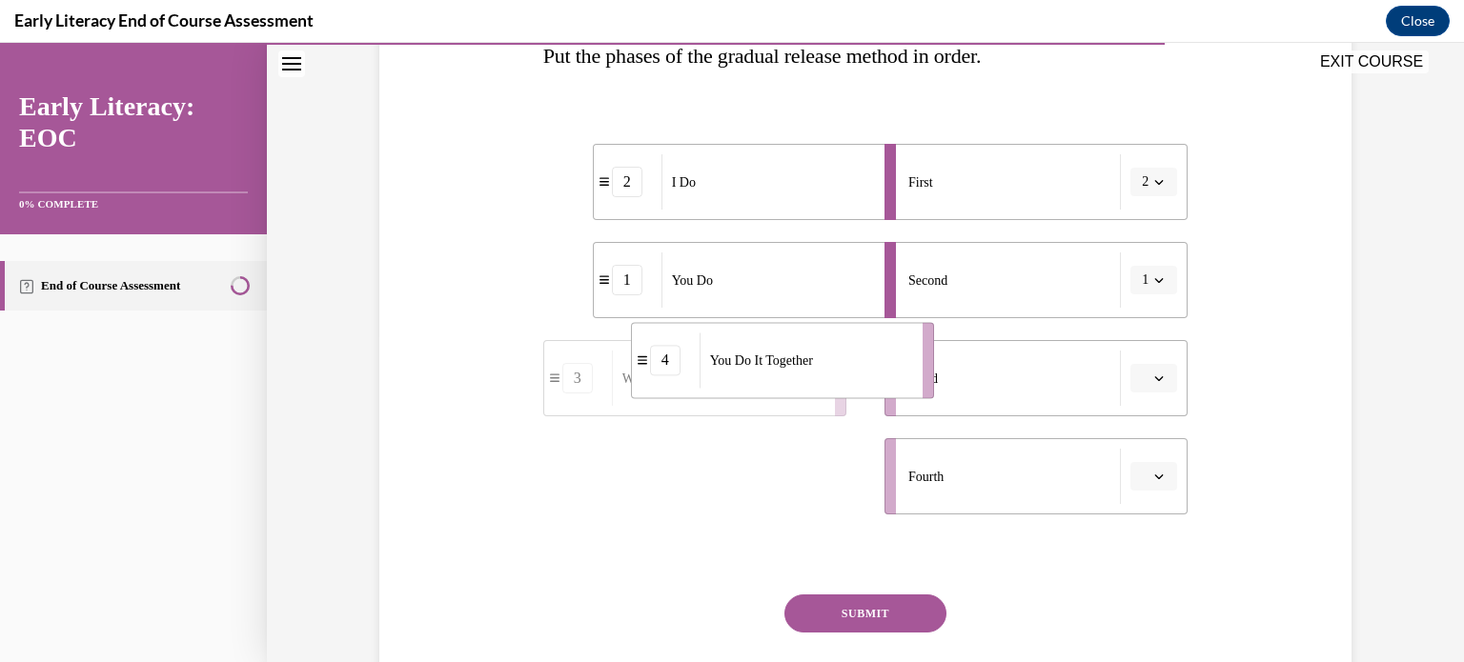
drag, startPoint x: 763, startPoint y: 494, endPoint x: 853, endPoint y: 379, distance: 145.3
click at [853, 379] on div "You Do It Together" at bounding box center [804, 360] width 211 height 55
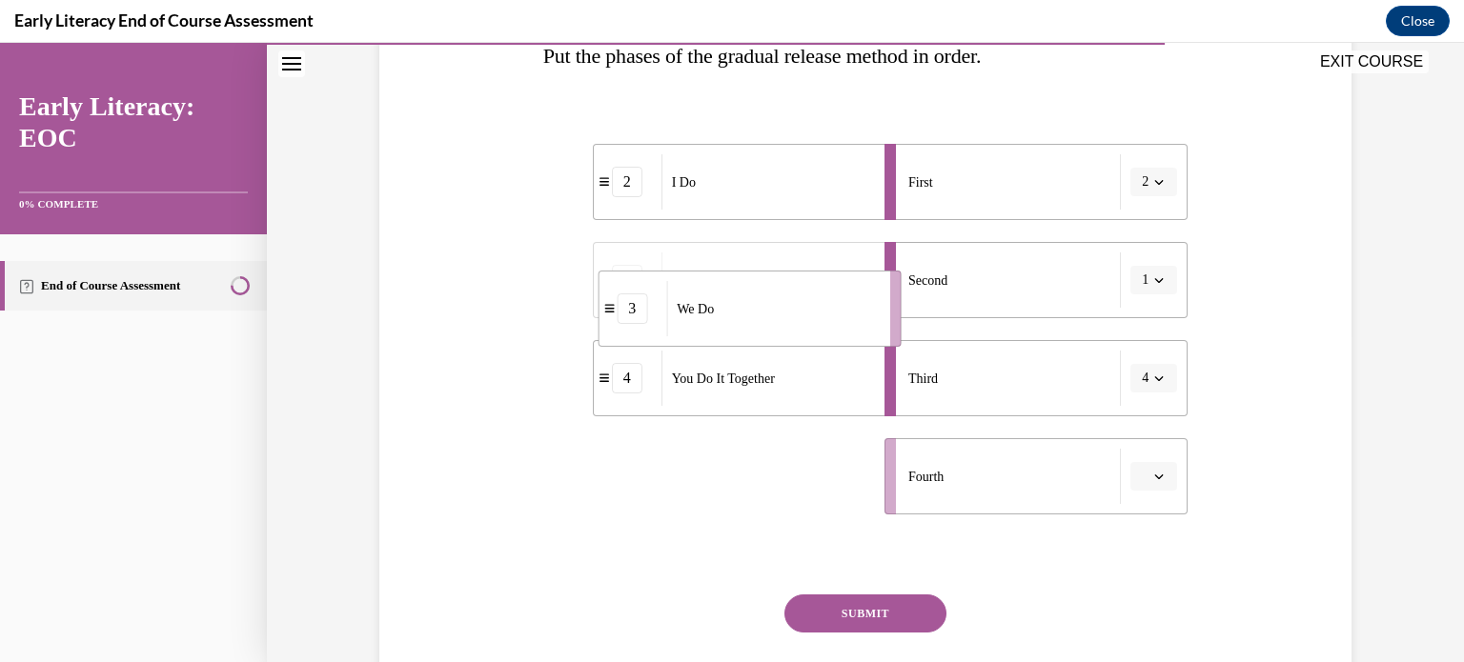
drag, startPoint x: 768, startPoint y: 496, endPoint x: 816, endPoint y: 262, distance: 239.2
click at [816, 262] on ul "2 I Do 1 You Do 4 You Do It Together 3 We Do" at bounding box center [704, 329] width 322 height 371
drag, startPoint x: 736, startPoint y: 467, endPoint x: 816, endPoint y: 472, distance: 80.2
click at [816, 472] on div "You Do" at bounding box center [804, 482] width 211 height 55
click at [882, 607] on button "SUBMIT" at bounding box center [865, 614] width 162 height 38
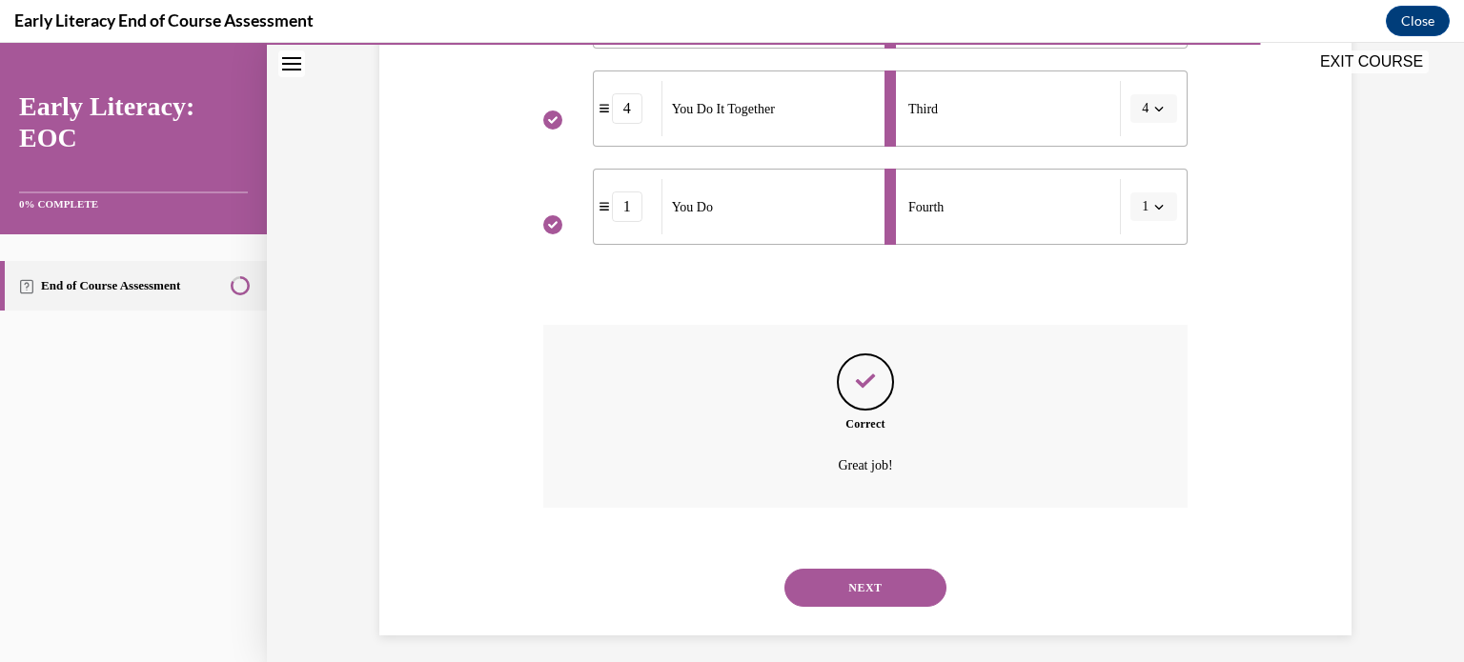
scroll to position [608, 0]
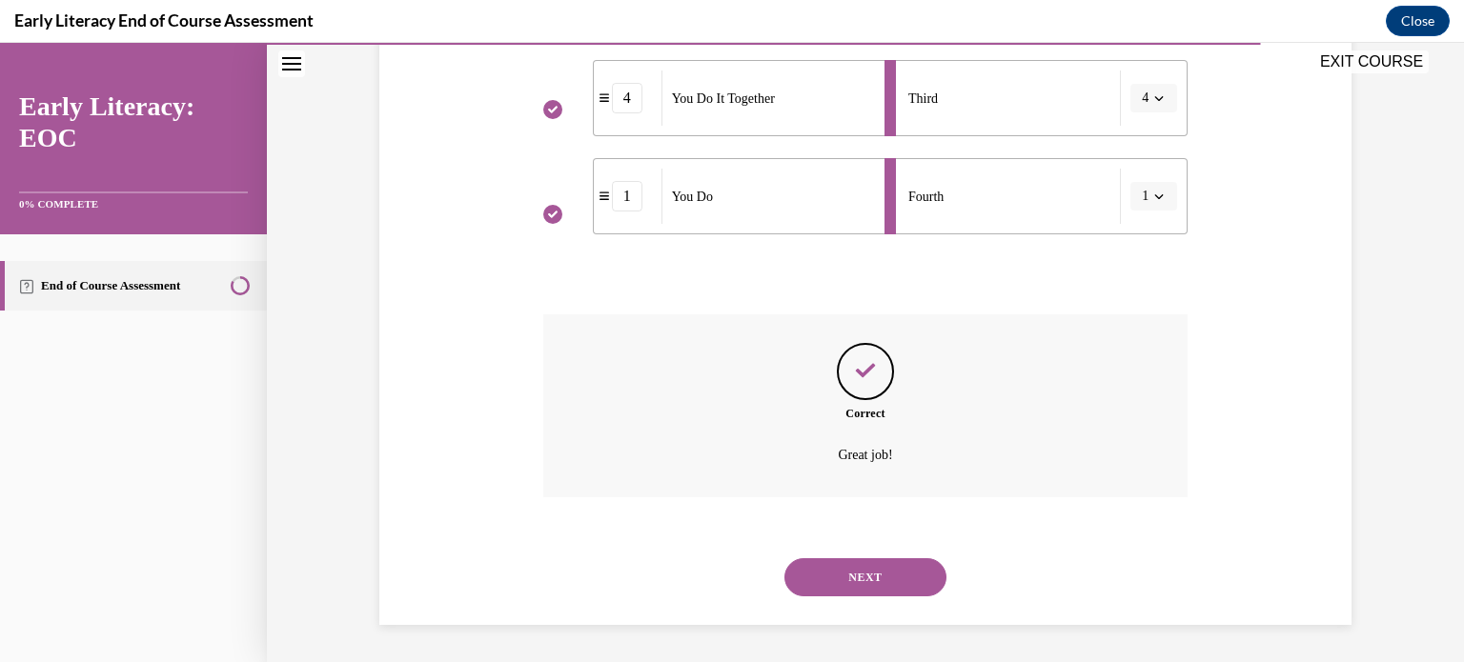
click at [876, 567] on button "NEXT" at bounding box center [865, 577] width 162 height 38
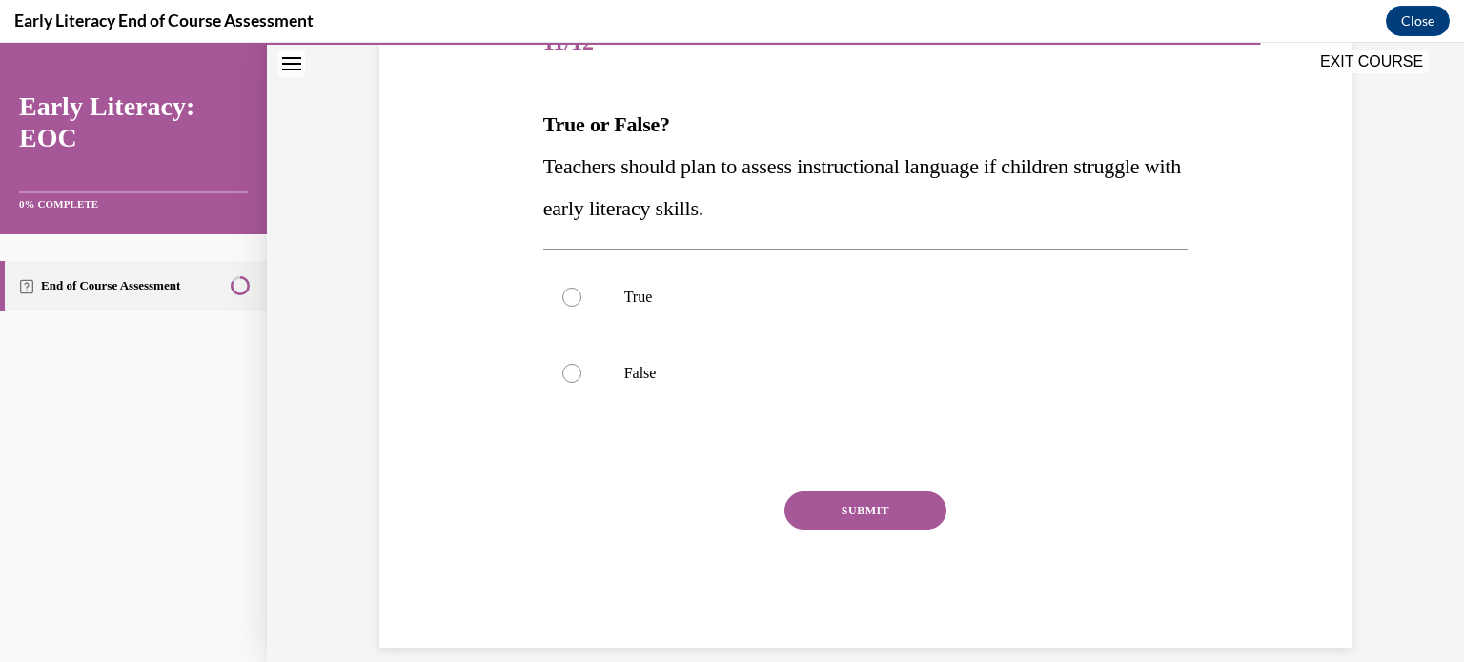
scroll to position [282, 0]
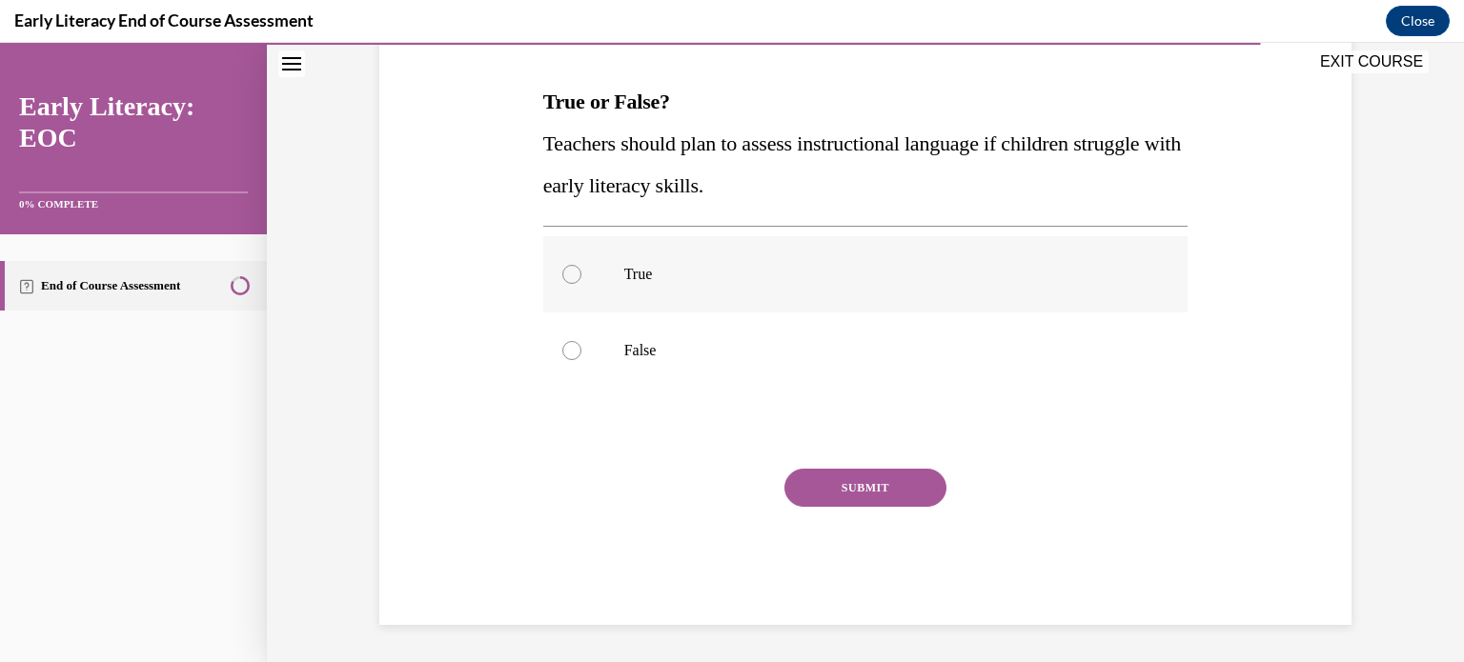
click at [786, 270] on p "True" at bounding box center [882, 274] width 516 height 19
click at [864, 475] on button "SUBMIT" at bounding box center [865, 488] width 162 height 38
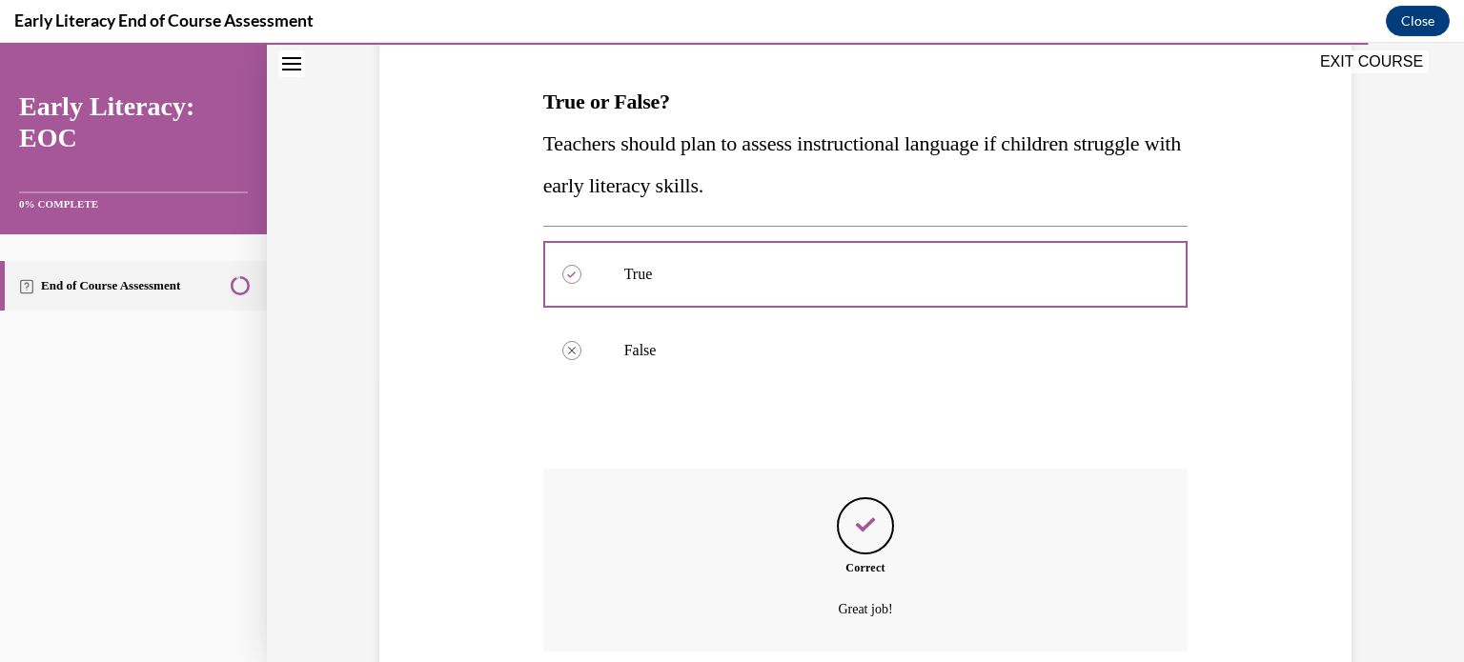
scroll to position [436, 0]
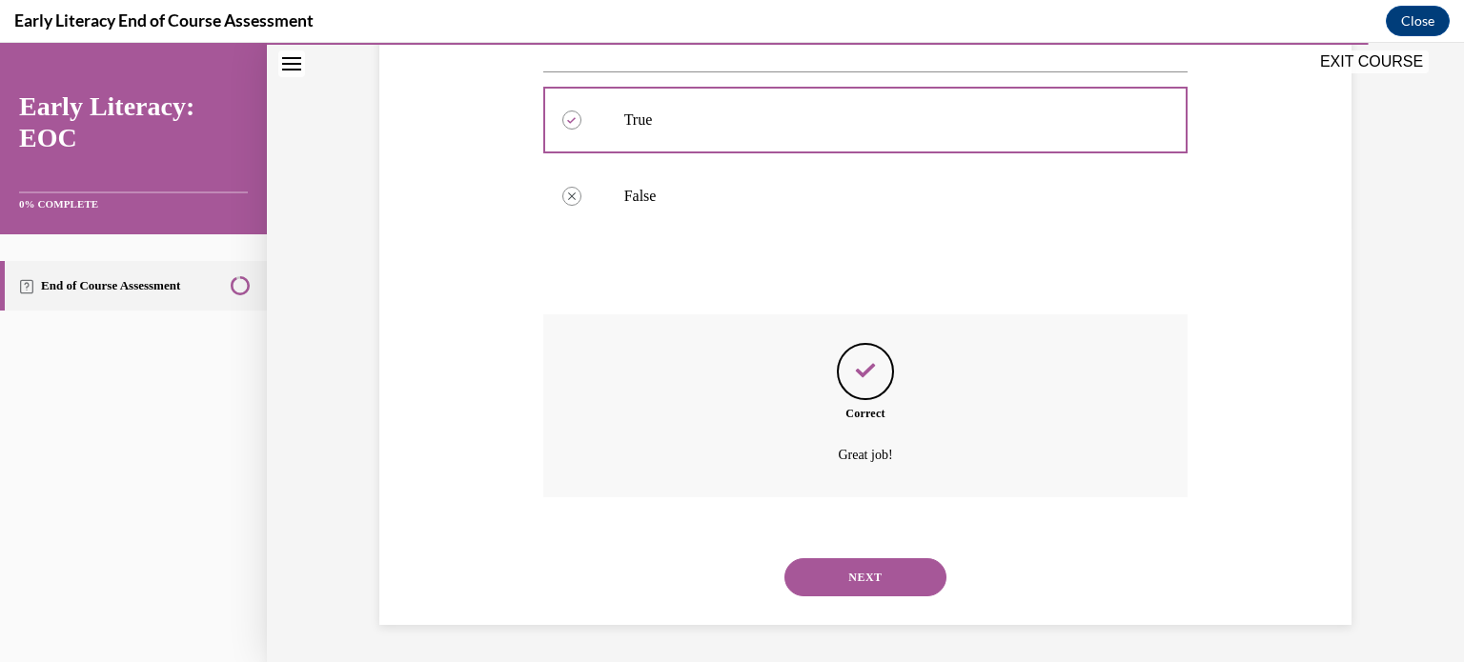
click at [838, 572] on button "NEXT" at bounding box center [865, 577] width 162 height 38
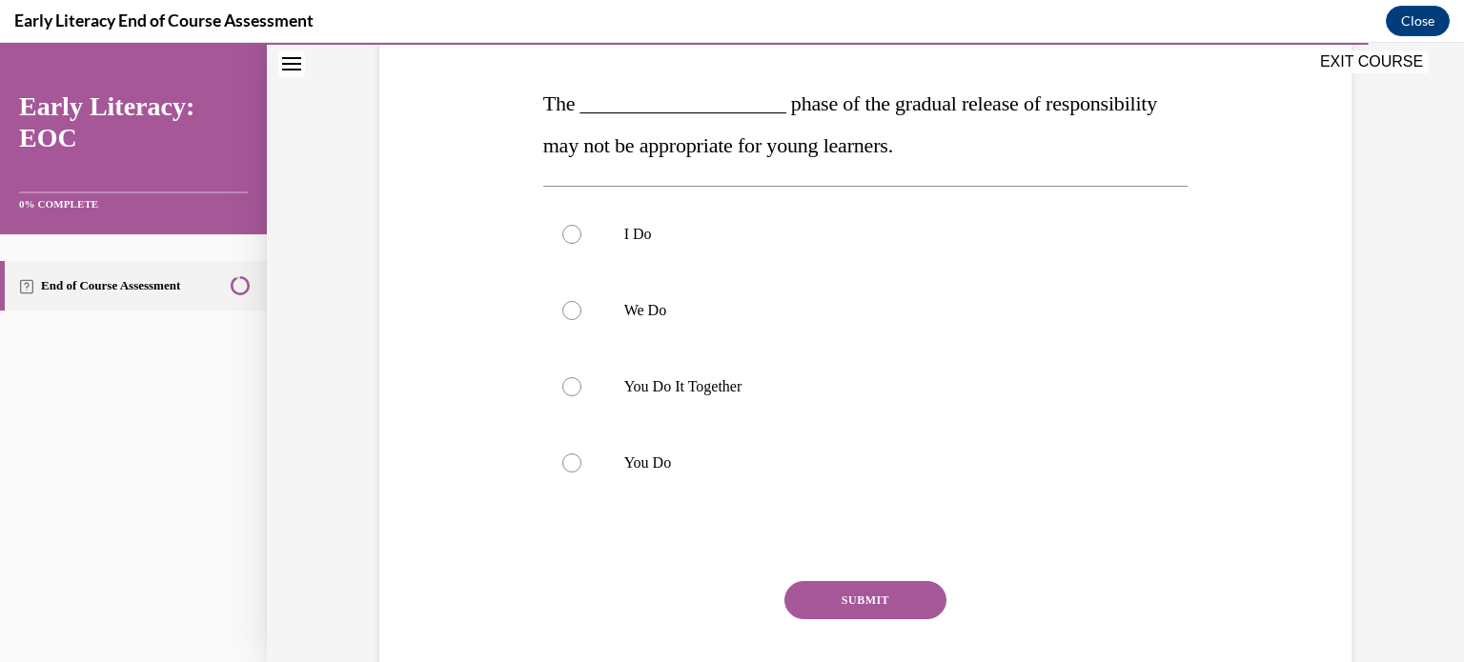
scroll to position [281, 0]
click at [796, 399] on div at bounding box center [865, 386] width 645 height 76
click at [859, 594] on button "SUBMIT" at bounding box center [865, 599] width 162 height 38
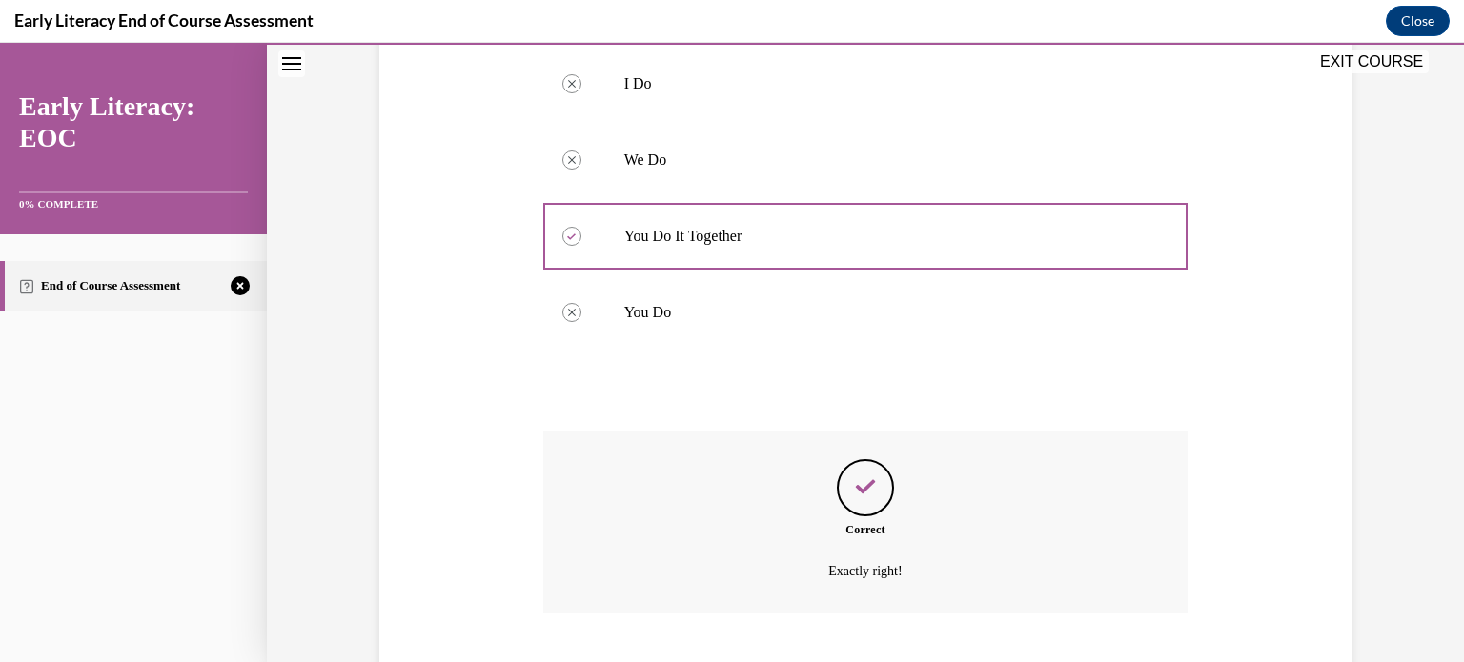
scroll to position [547, 0]
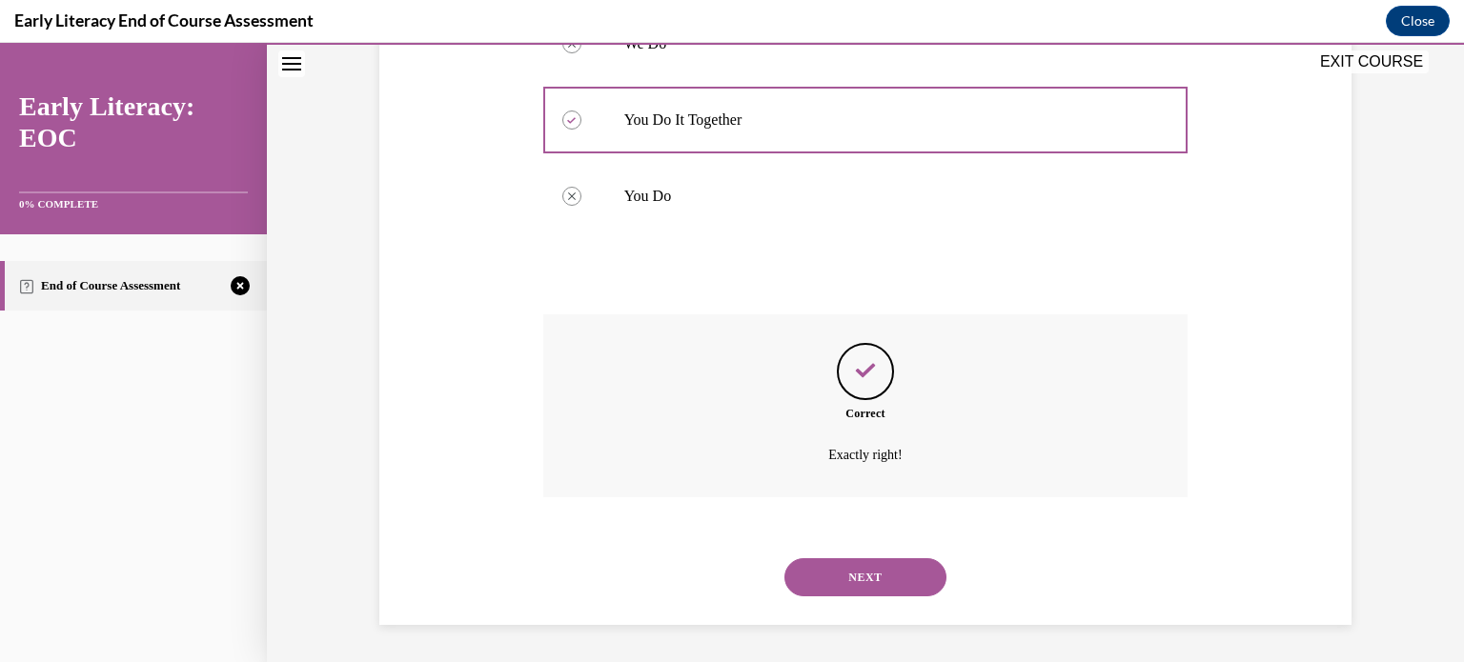
click at [847, 586] on button "NEXT" at bounding box center [865, 577] width 162 height 38
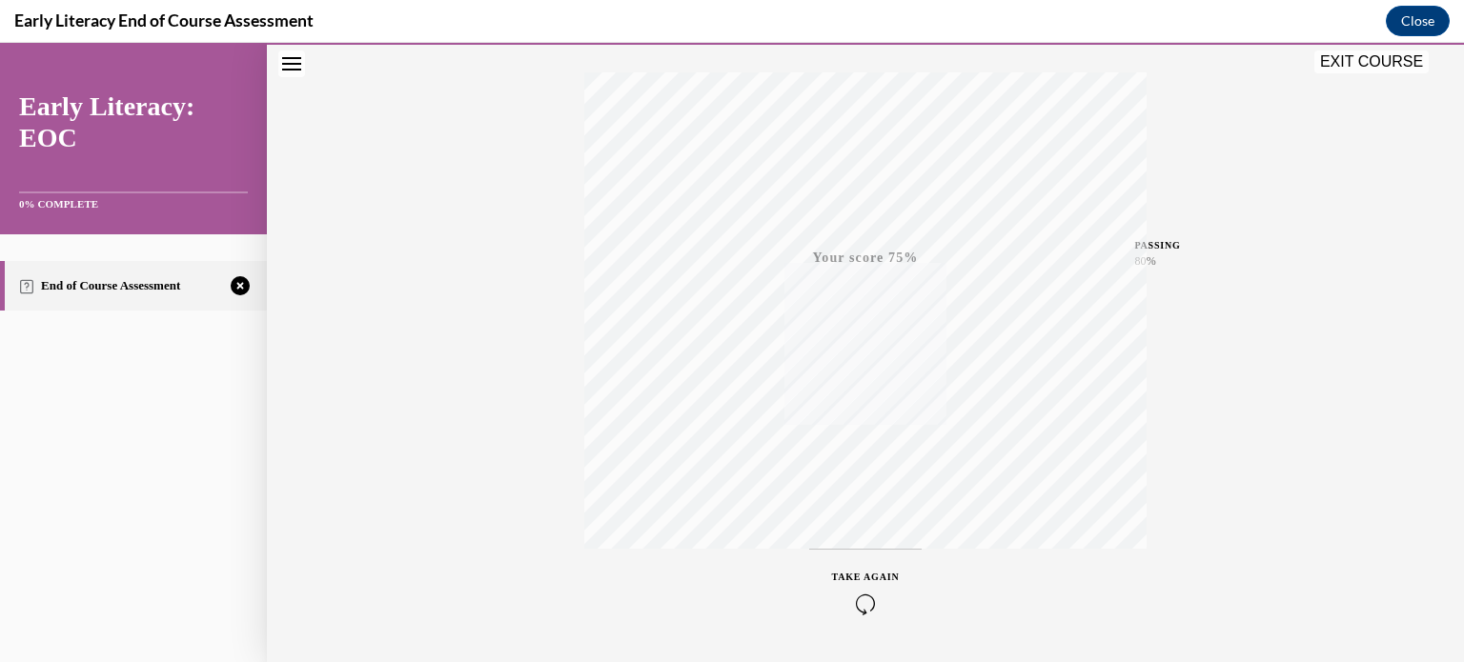
scroll to position [356, 0]
click at [858, 543] on icon "button" at bounding box center [866, 546] width 68 height 21
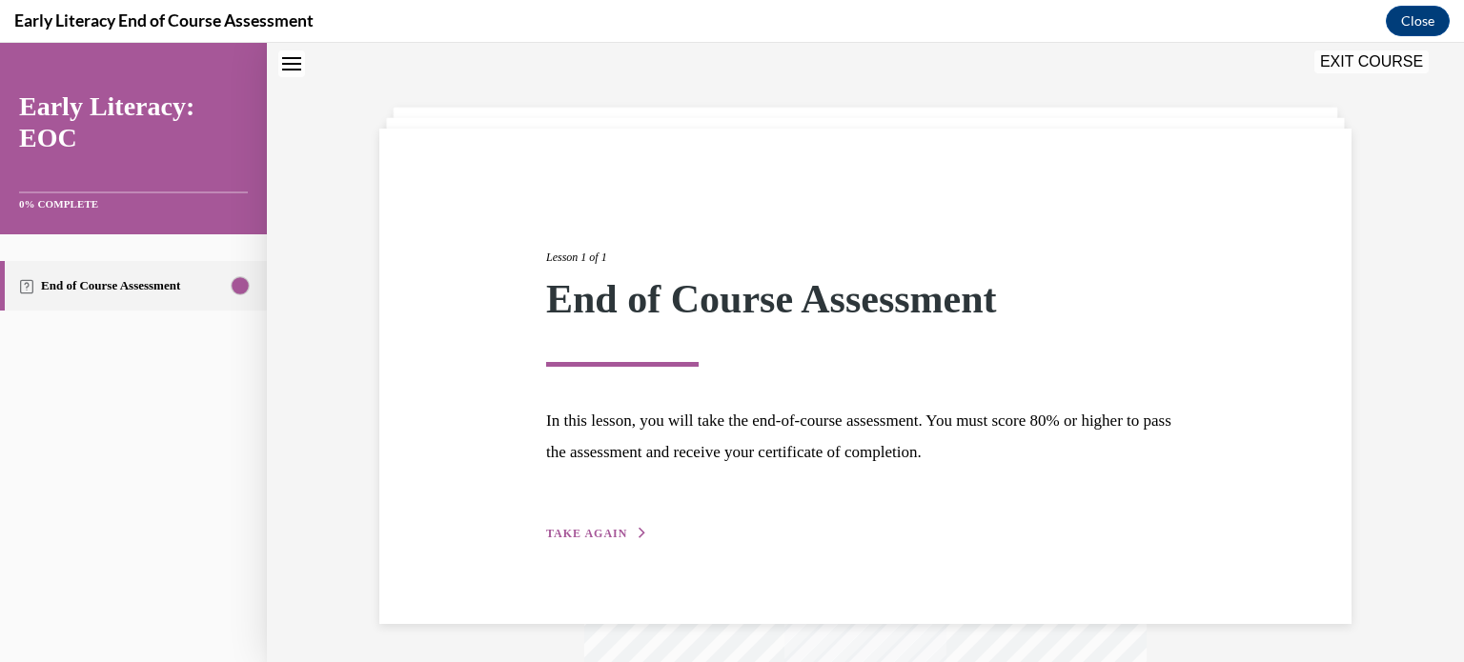
scroll to position [60, 0]
click at [596, 522] on div "Lesson 1 of 1 End of Course Assessment In this lesson, you will take the end-of…" at bounding box center [865, 374] width 667 height 339
click at [593, 530] on span "TAKE AGAIN" at bounding box center [586, 533] width 81 height 13
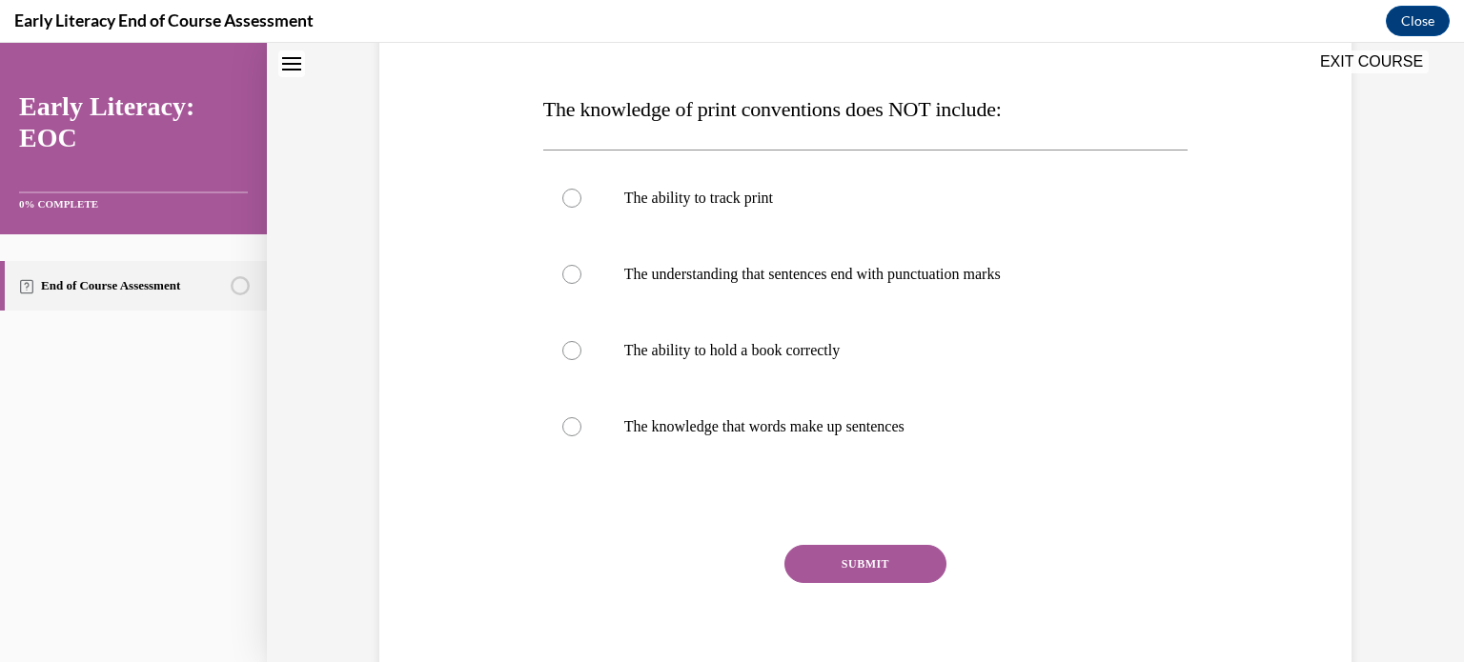
scroll to position [278, 0]
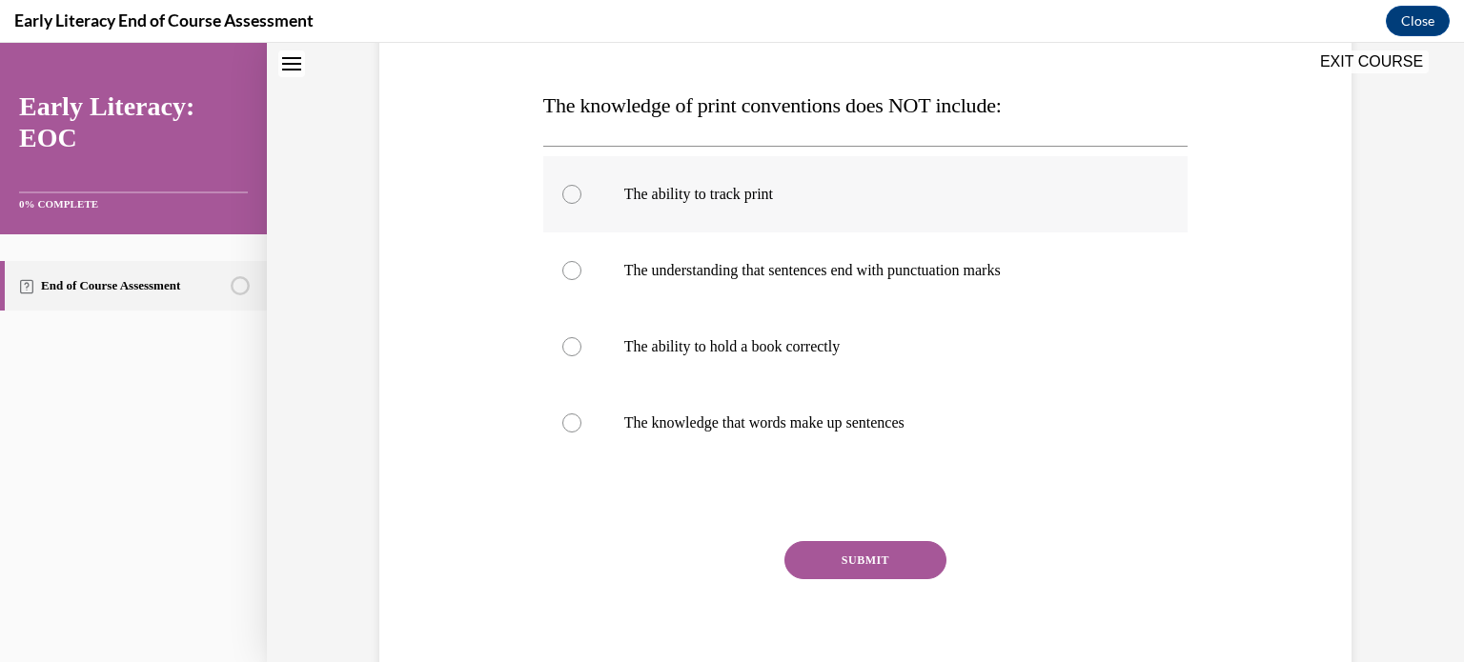
click at [751, 197] on p "The ability to track print" at bounding box center [882, 194] width 516 height 19
click at [762, 346] on p "The ability to hold a book correctly" at bounding box center [882, 346] width 516 height 19
click at [809, 563] on button "SUBMIT" at bounding box center [865, 560] width 162 height 38
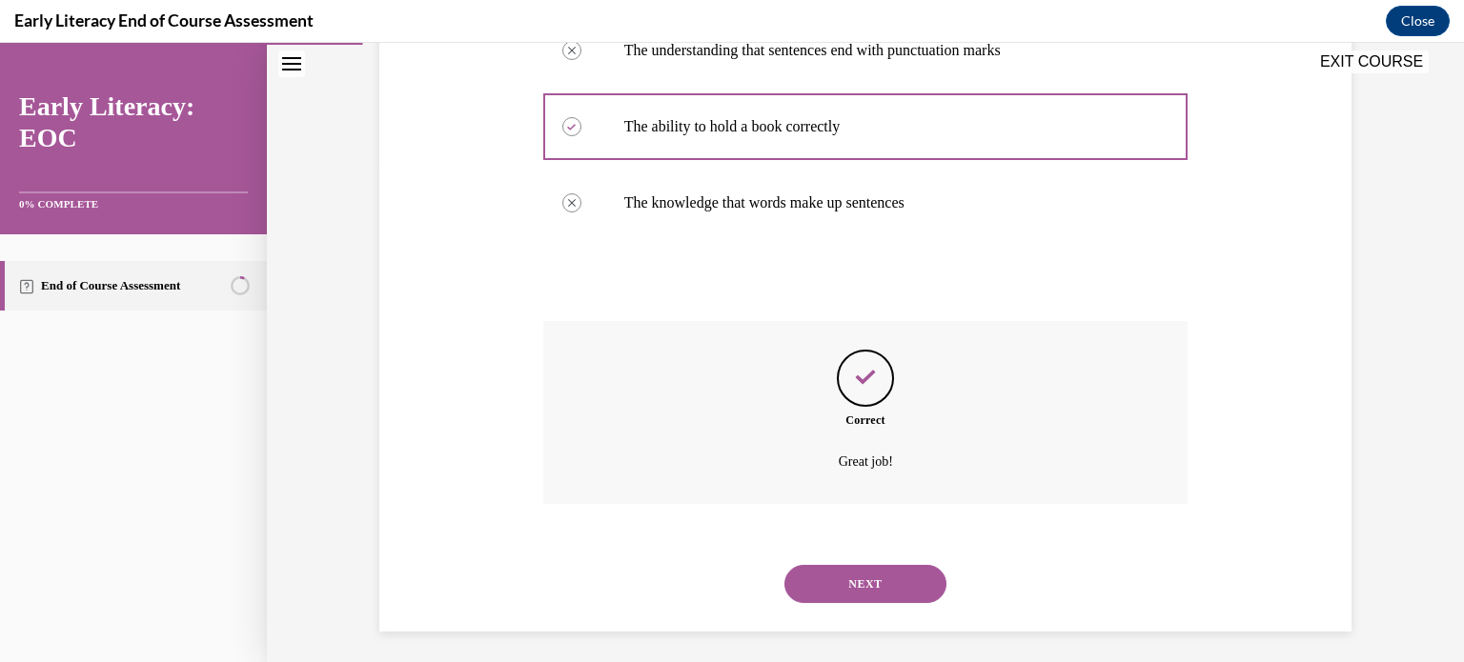
scroll to position [505, 0]
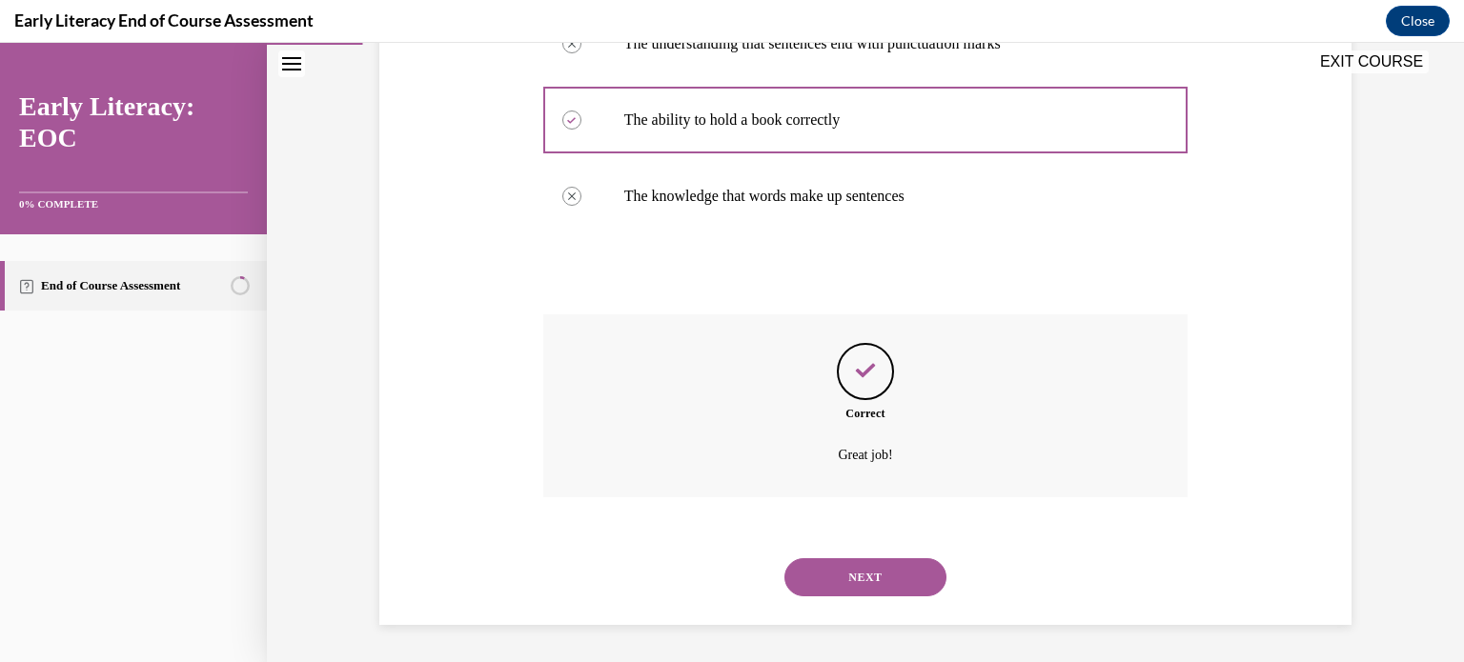
click at [862, 582] on button "NEXT" at bounding box center [865, 577] width 162 height 38
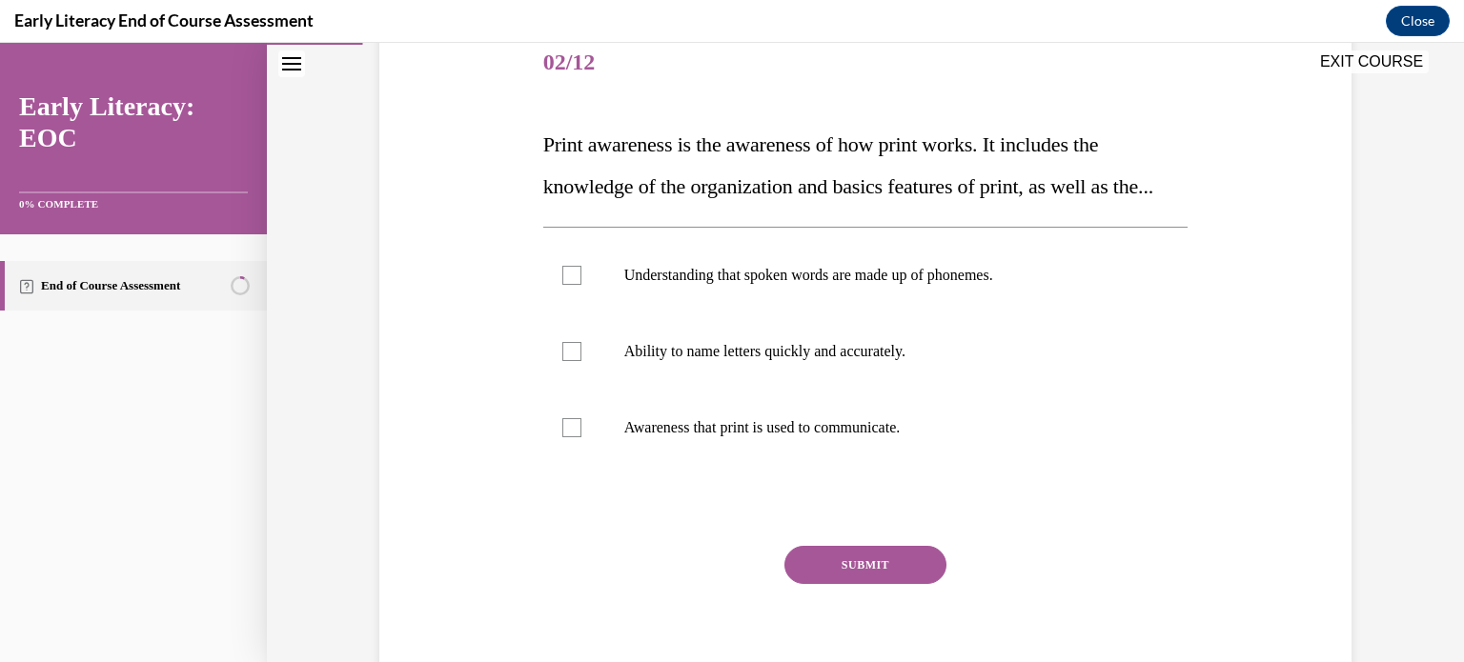
scroll to position [244, 0]
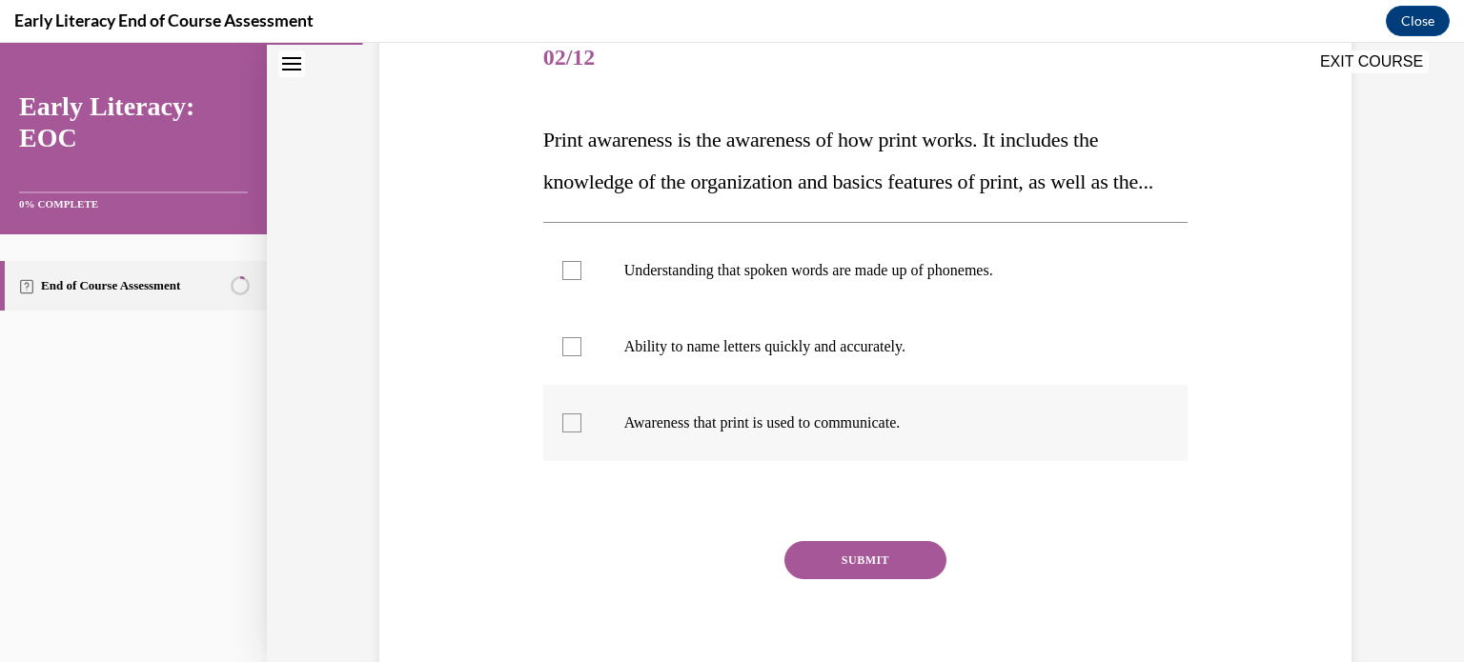
click at [792, 454] on div at bounding box center [865, 423] width 645 height 76
click at [815, 579] on button "SUBMIT" at bounding box center [865, 560] width 162 height 38
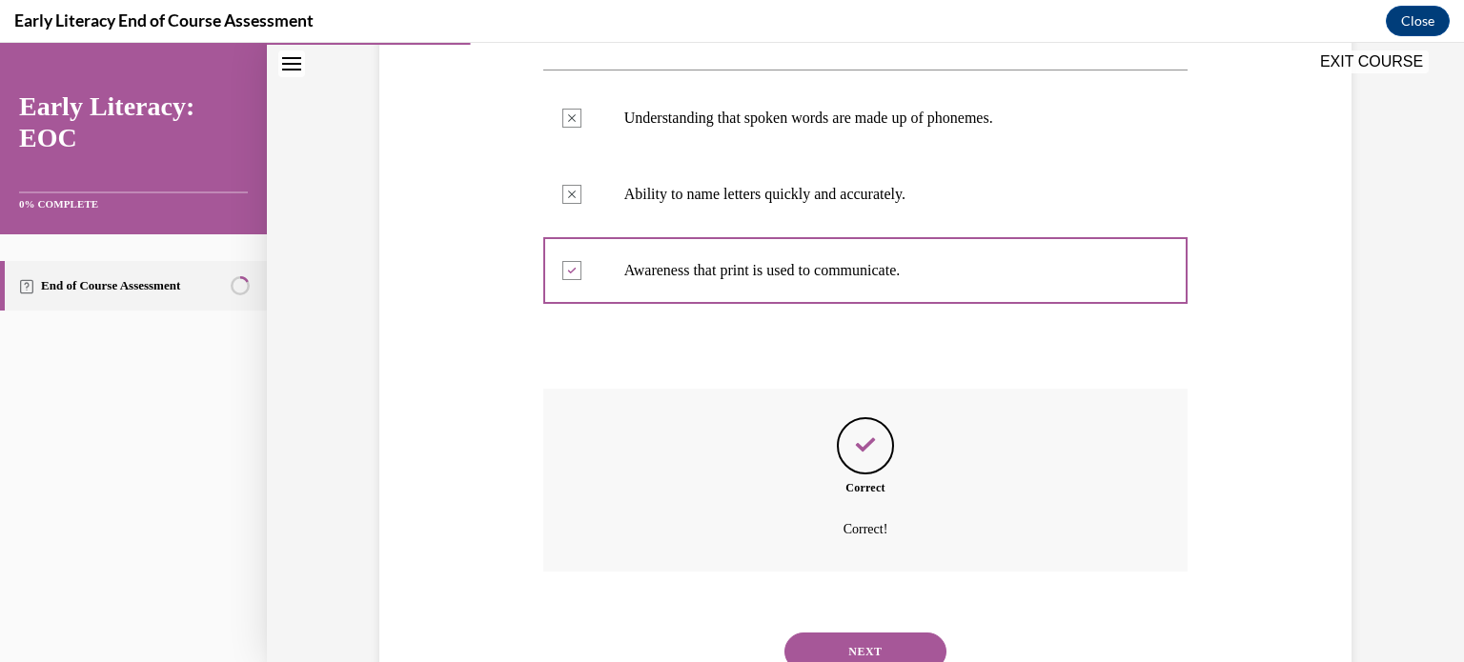
scroll to position [513, 0]
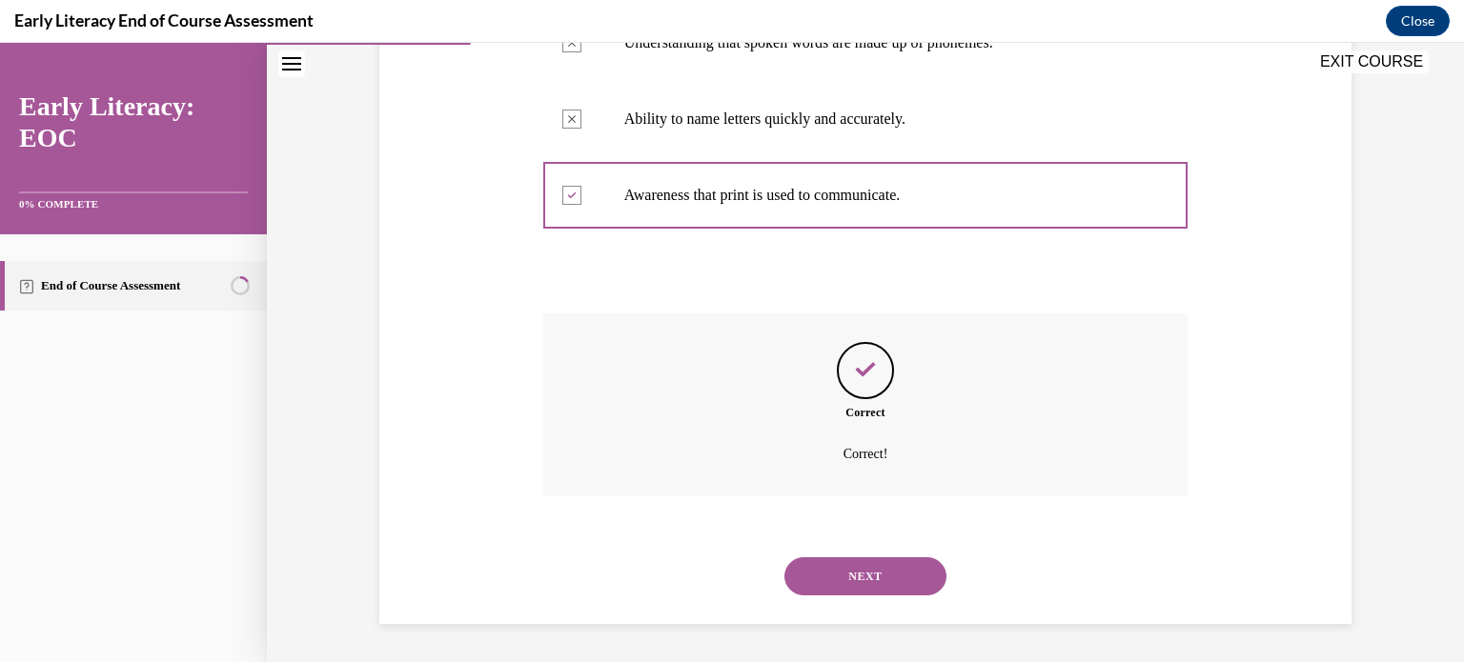
click at [857, 576] on button "NEXT" at bounding box center [865, 576] width 162 height 38
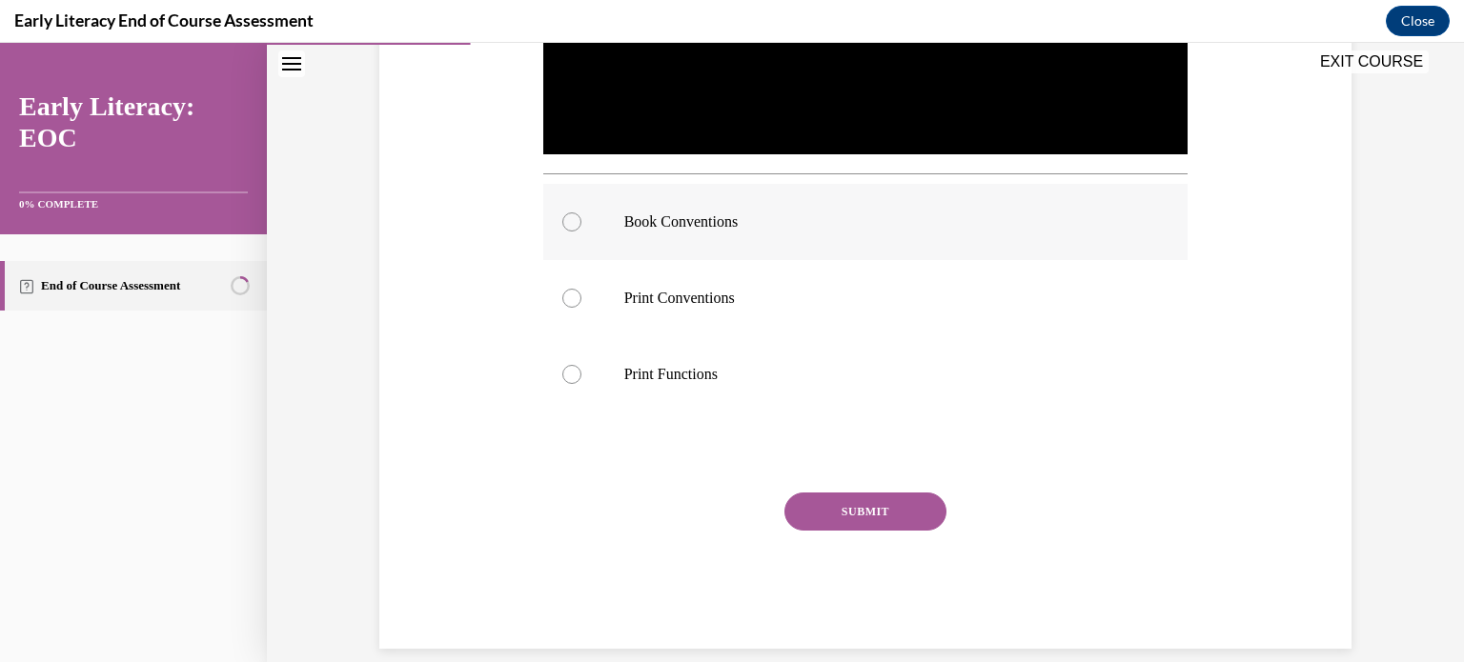
scroll to position [629, 0]
click at [824, 237] on div at bounding box center [865, 221] width 645 height 76
click at [839, 505] on button "SUBMIT" at bounding box center [865, 511] width 162 height 38
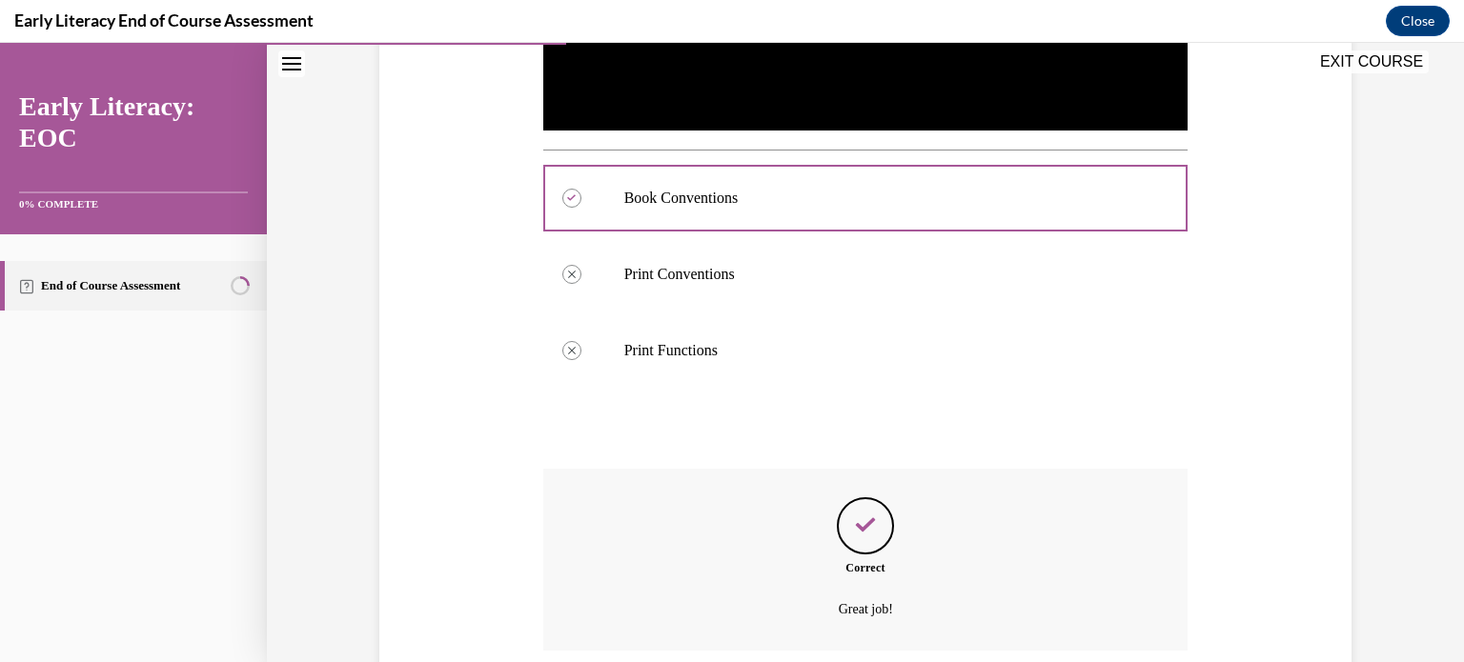
scroll to position [805, 0]
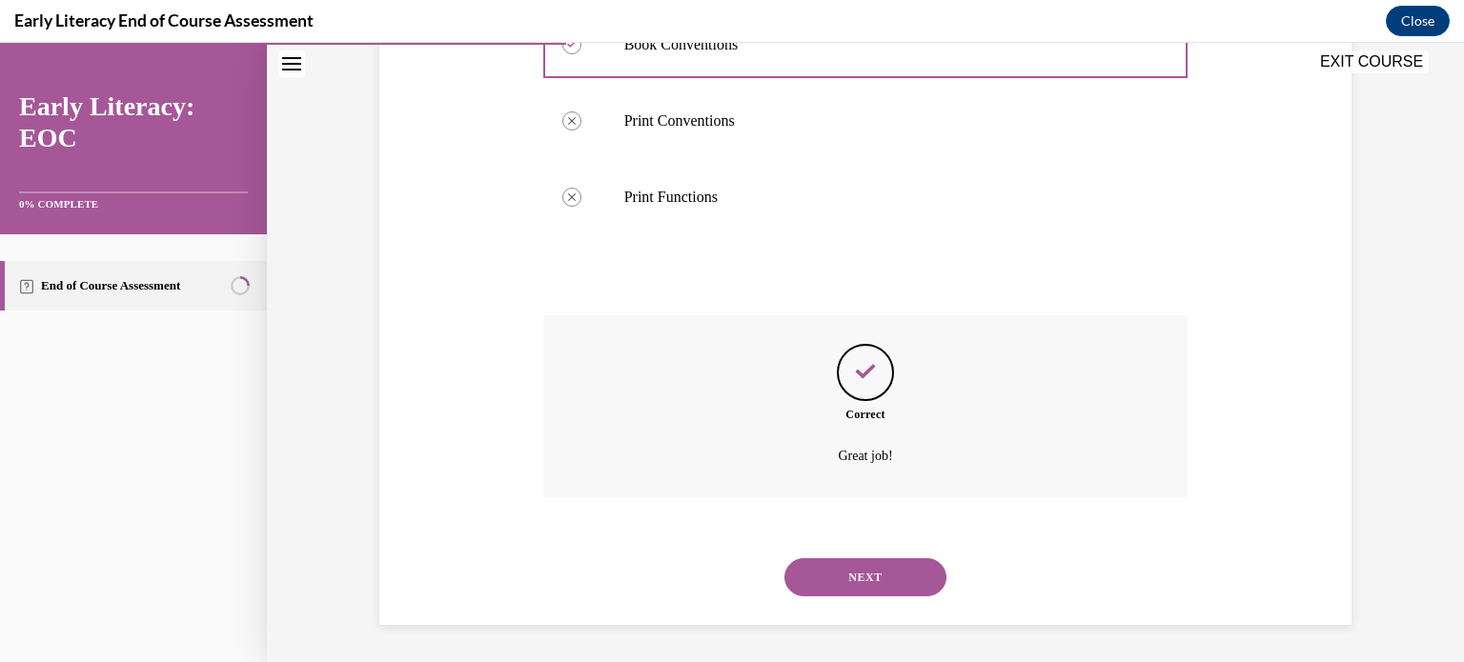
click at [856, 582] on button "NEXT" at bounding box center [865, 577] width 162 height 38
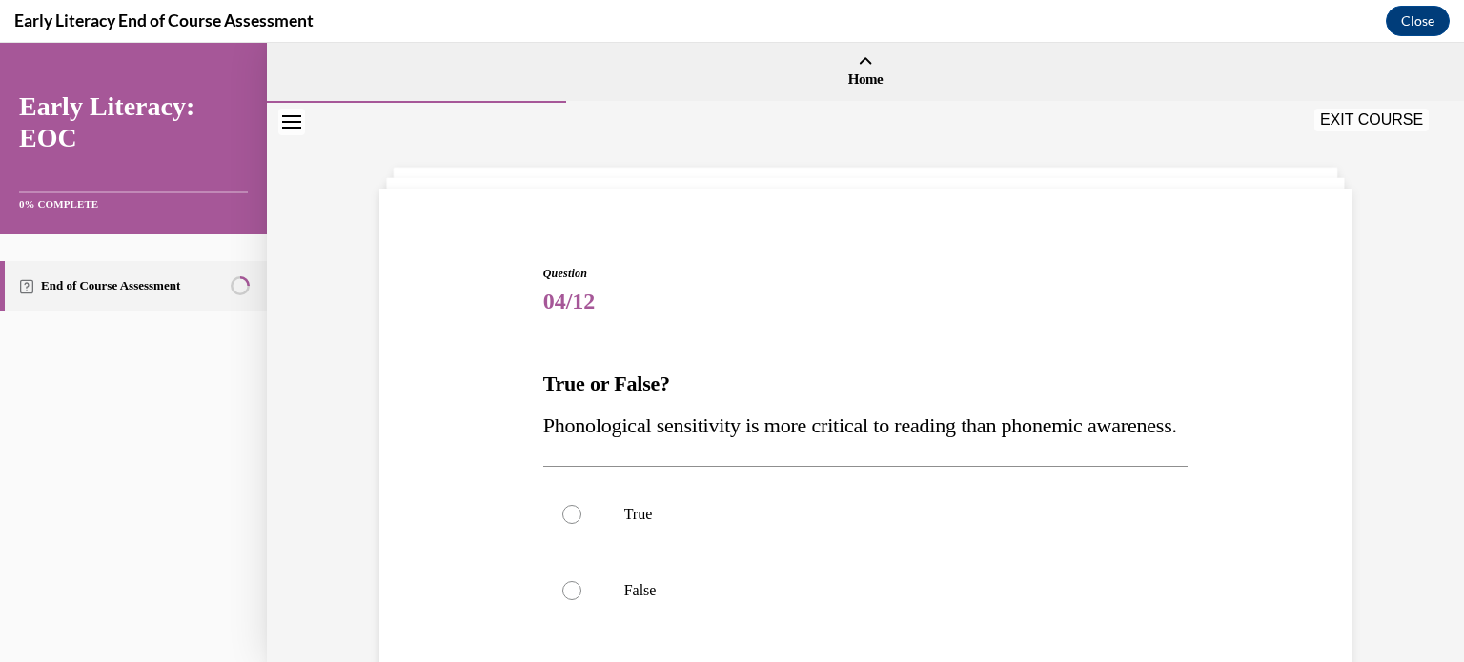
scroll to position [282, 0]
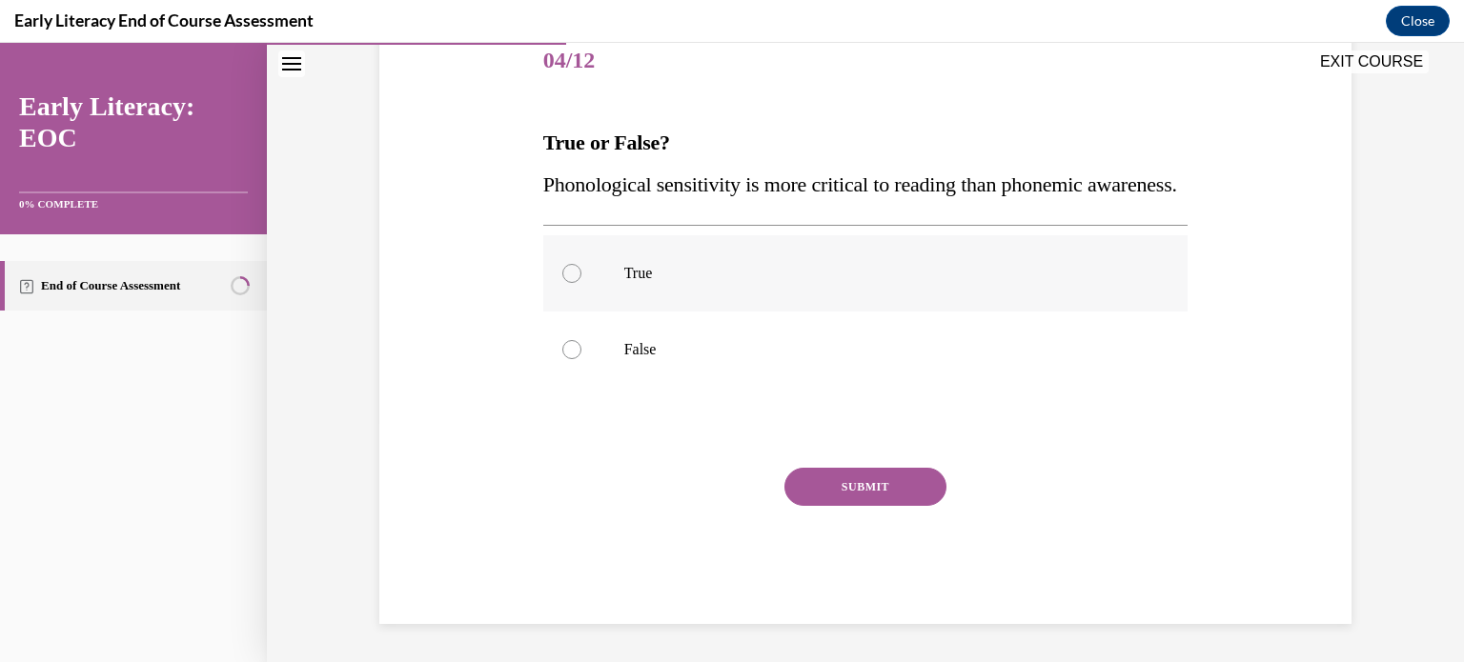
click at [738, 277] on p "True" at bounding box center [882, 273] width 516 height 19
click at [743, 327] on div at bounding box center [865, 350] width 645 height 76
click at [818, 479] on button "SUBMIT" at bounding box center [865, 487] width 162 height 38
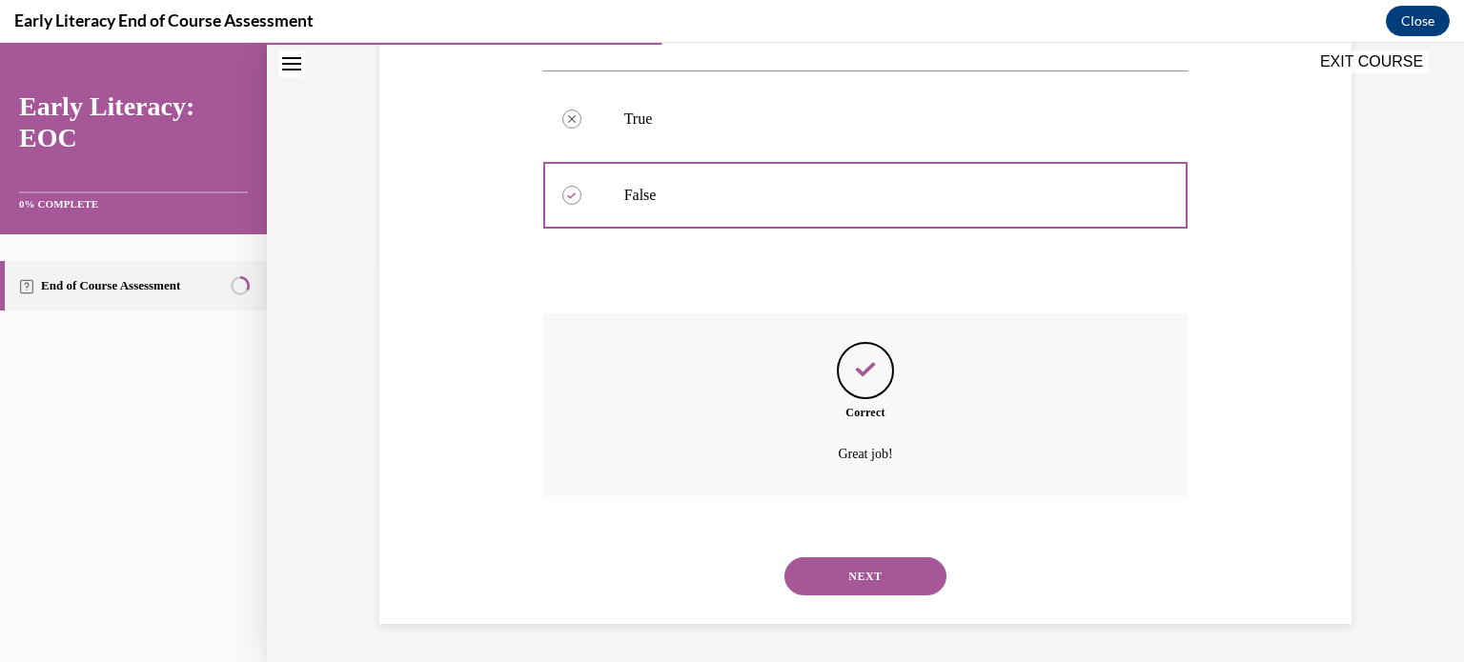
scroll to position [436, 0]
click at [857, 576] on button "NEXT" at bounding box center [865, 576] width 162 height 38
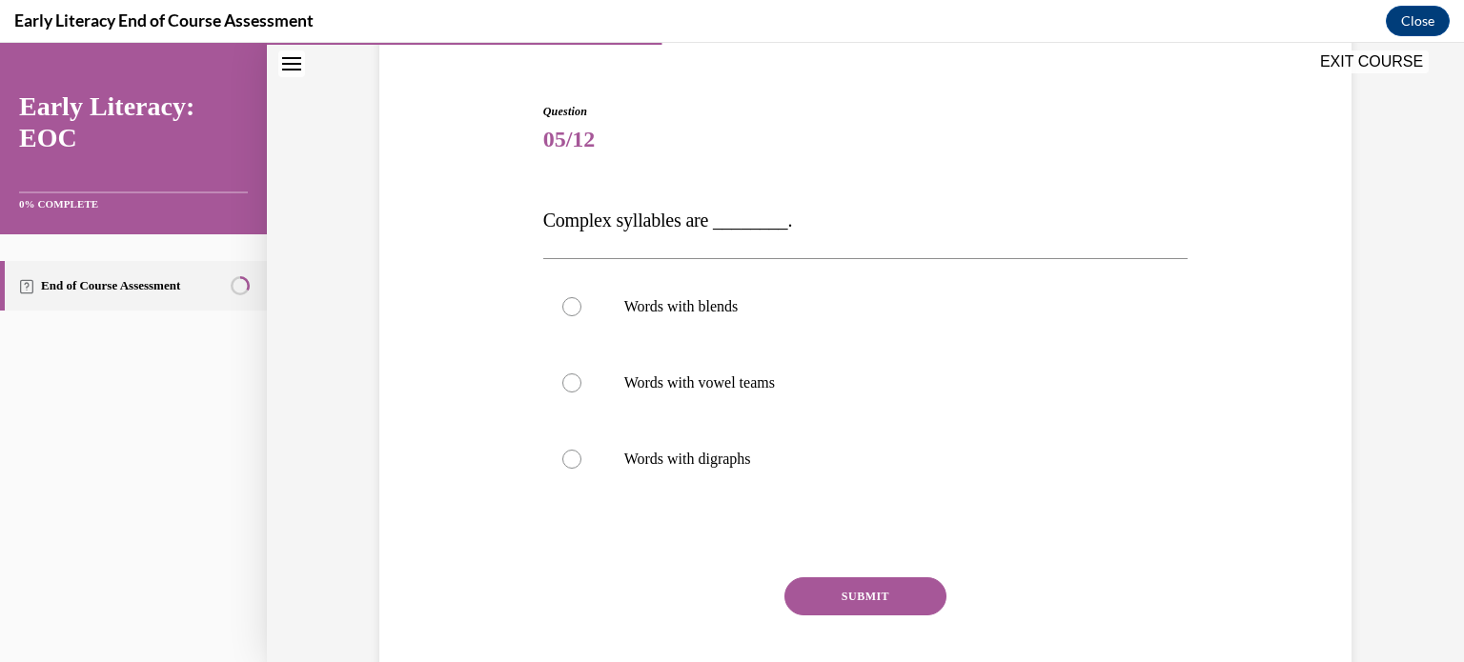
scroll to position [164, 0]
click at [770, 293] on div at bounding box center [865, 305] width 645 height 76
click at [824, 581] on button "SUBMIT" at bounding box center [865, 595] width 162 height 38
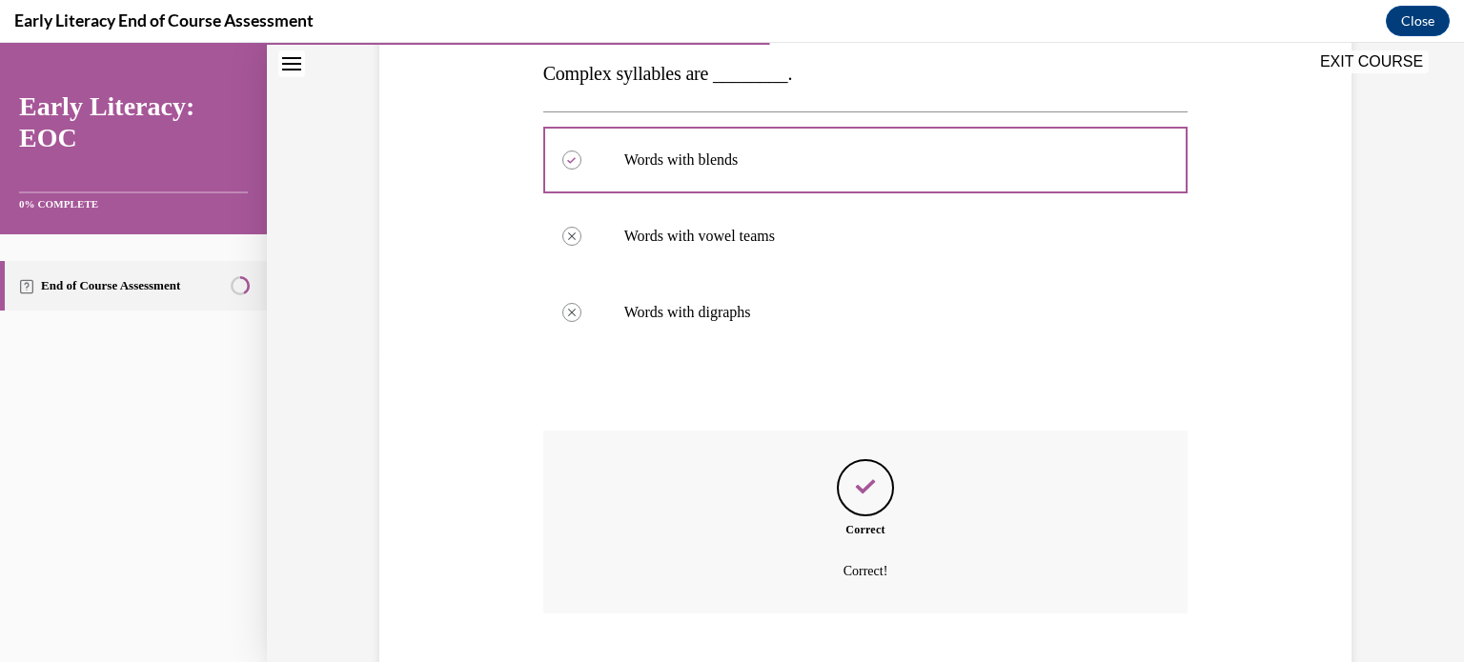
scroll to position [425, 0]
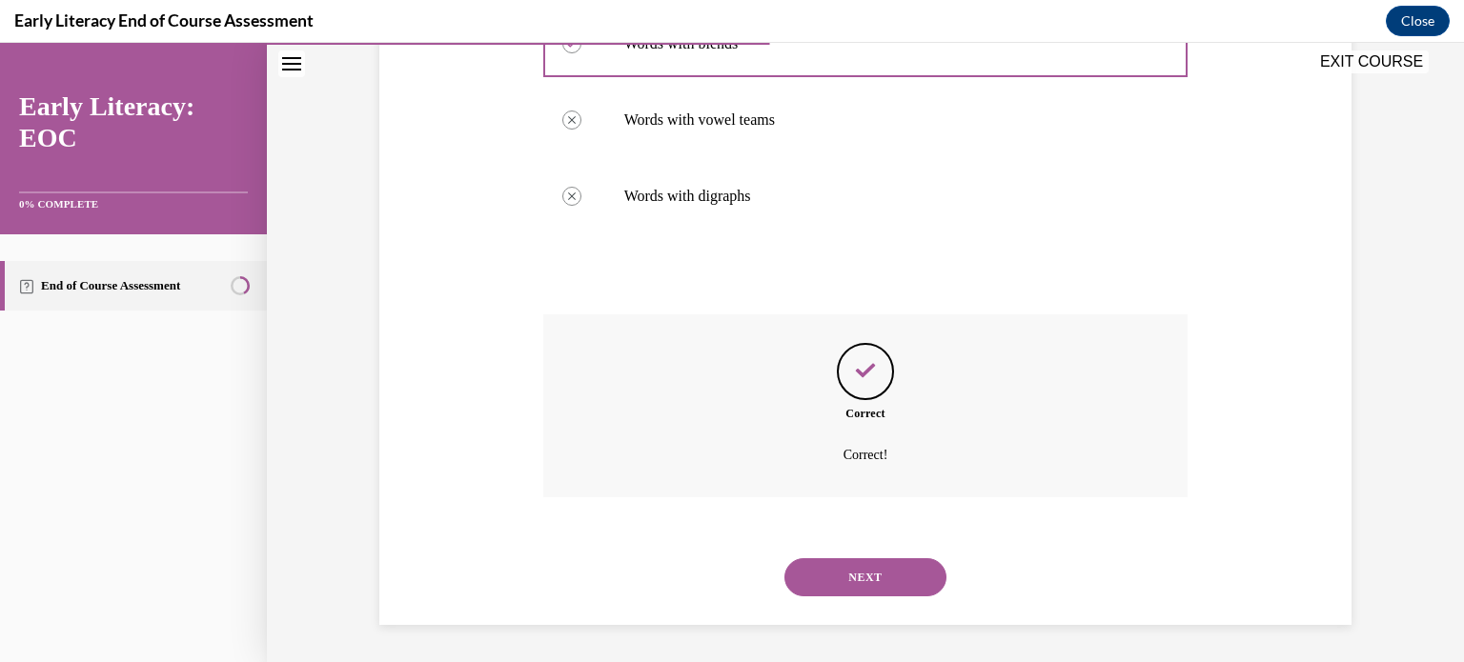
click at [852, 572] on button "NEXT" at bounding box center [865, 577] width 162 height 38
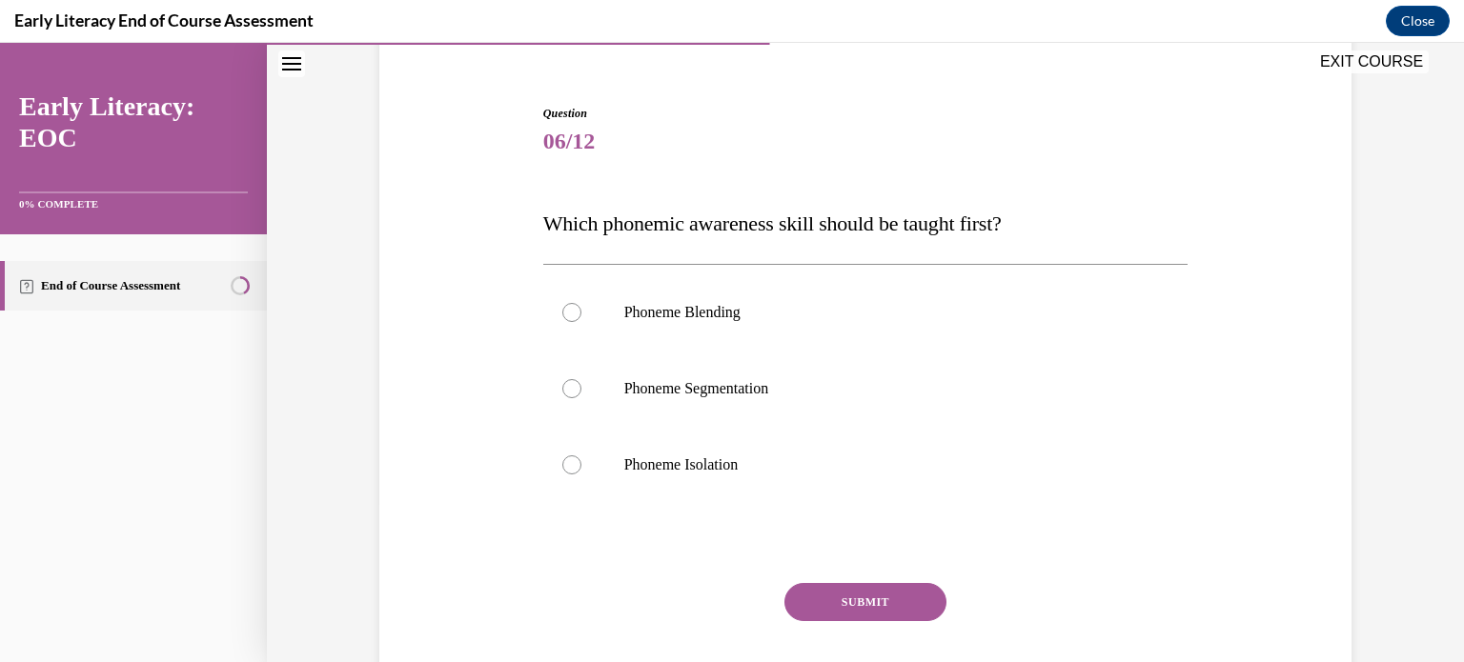
scroll to position [175, 0]
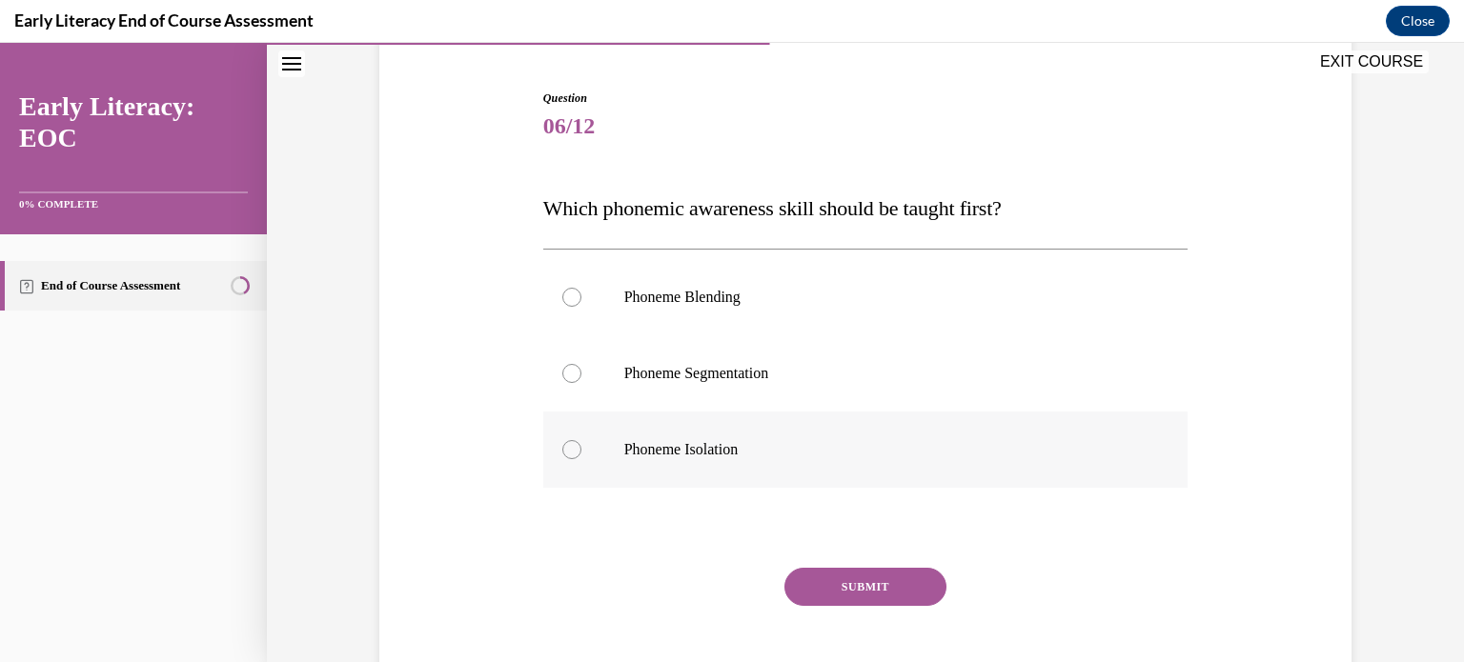
click at [809, 455] on p "Phoneme Isolation" at bounding box center [882, 449] width 516 height 19
click at [827, 582] on button "SUBMIT" at bounding box center [865, 587] width 162 height 38
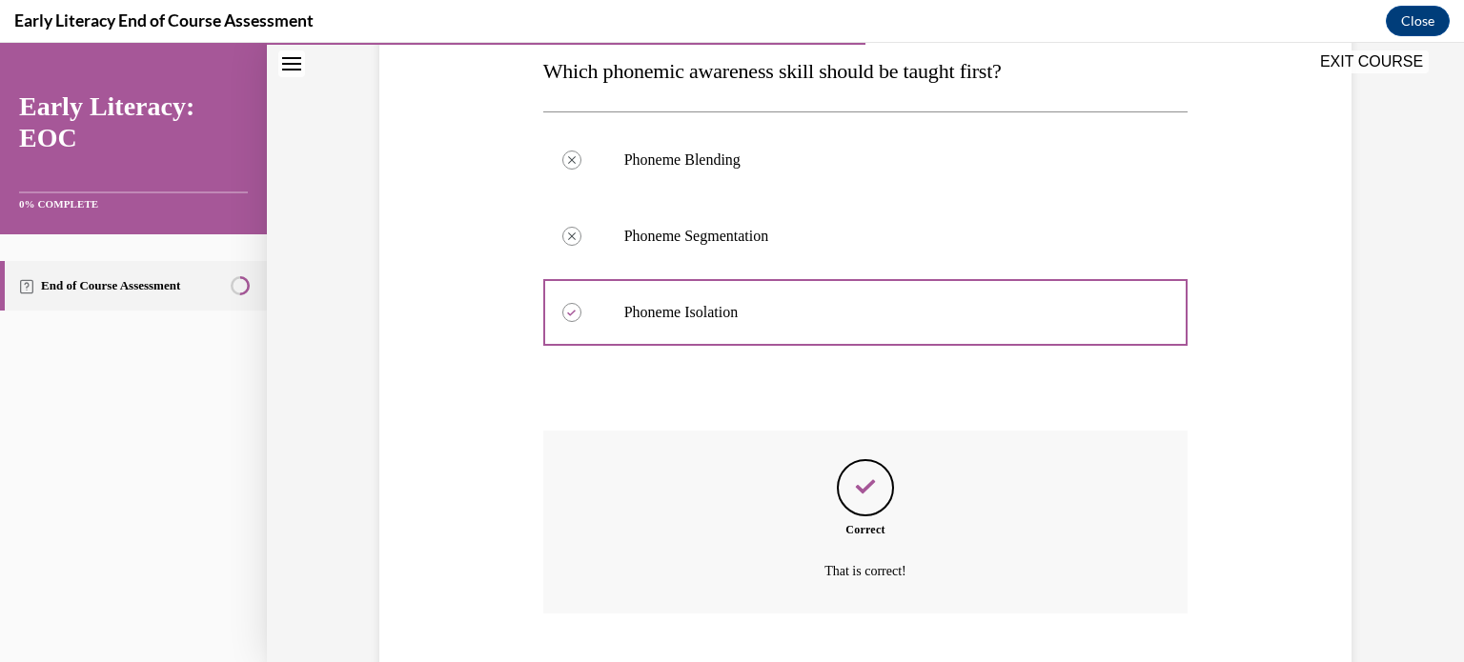
scroll to position [429, 0]
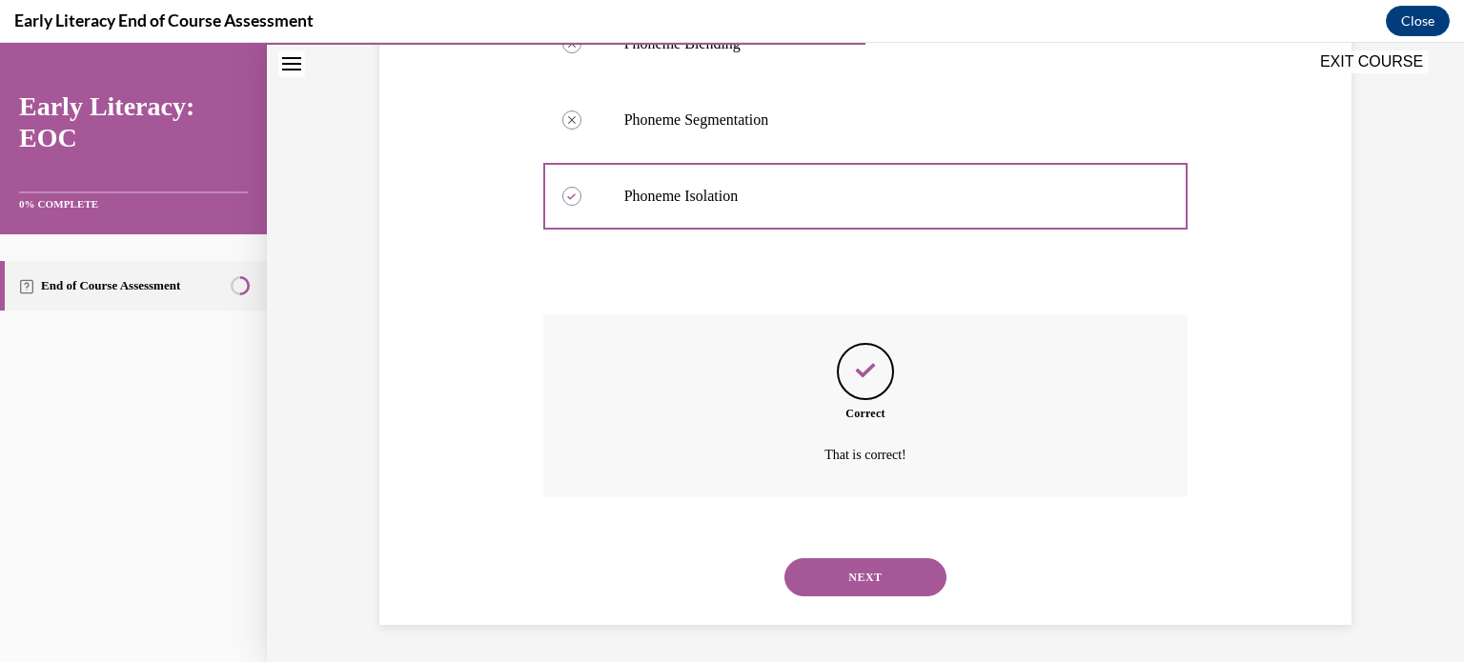
click at [831, 583] on button "NEXT" at bounding box center [865, 577] width 162 height 38
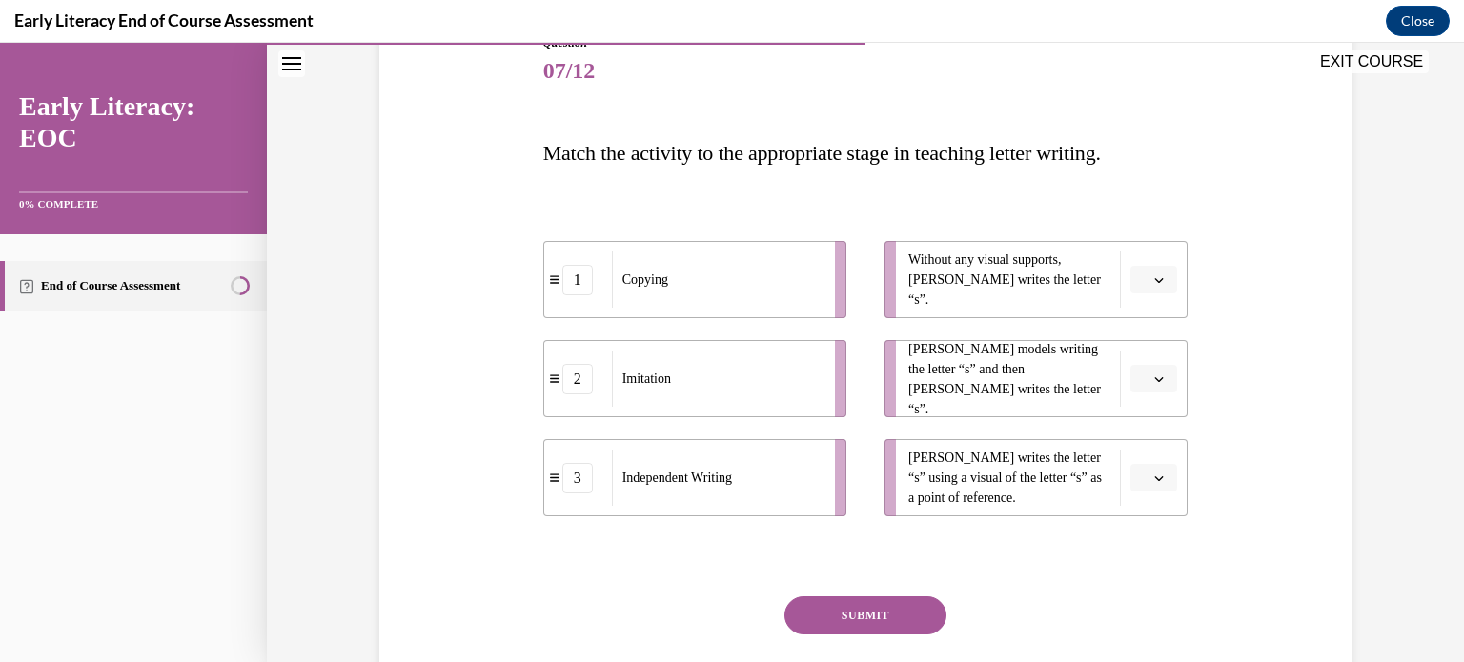
scroll to position [233, 0]
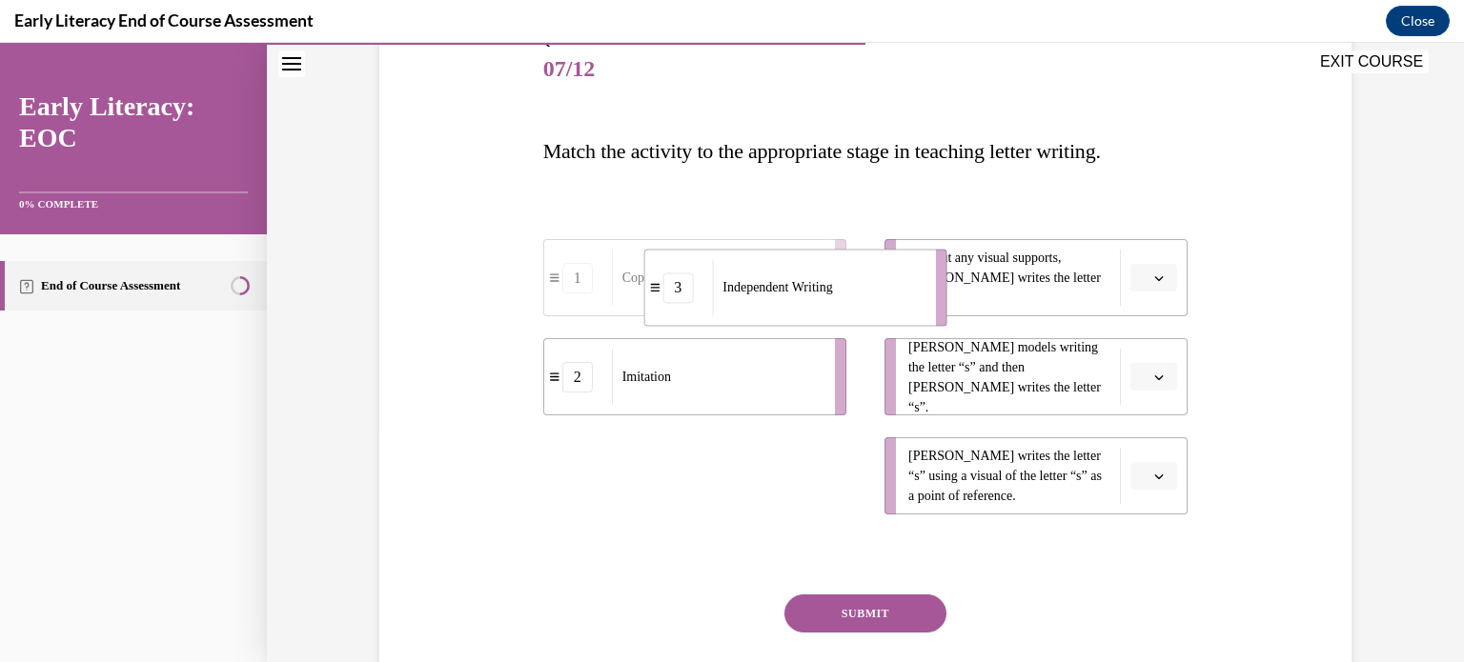
drag, startPoint x: 701, startPoint y: 490, endPoint x: 800, endPoint y: 301, distance: 213.1
click at [800, 301] on div "Independent Writing" at bounding box center [817, 287] width 211 height 56
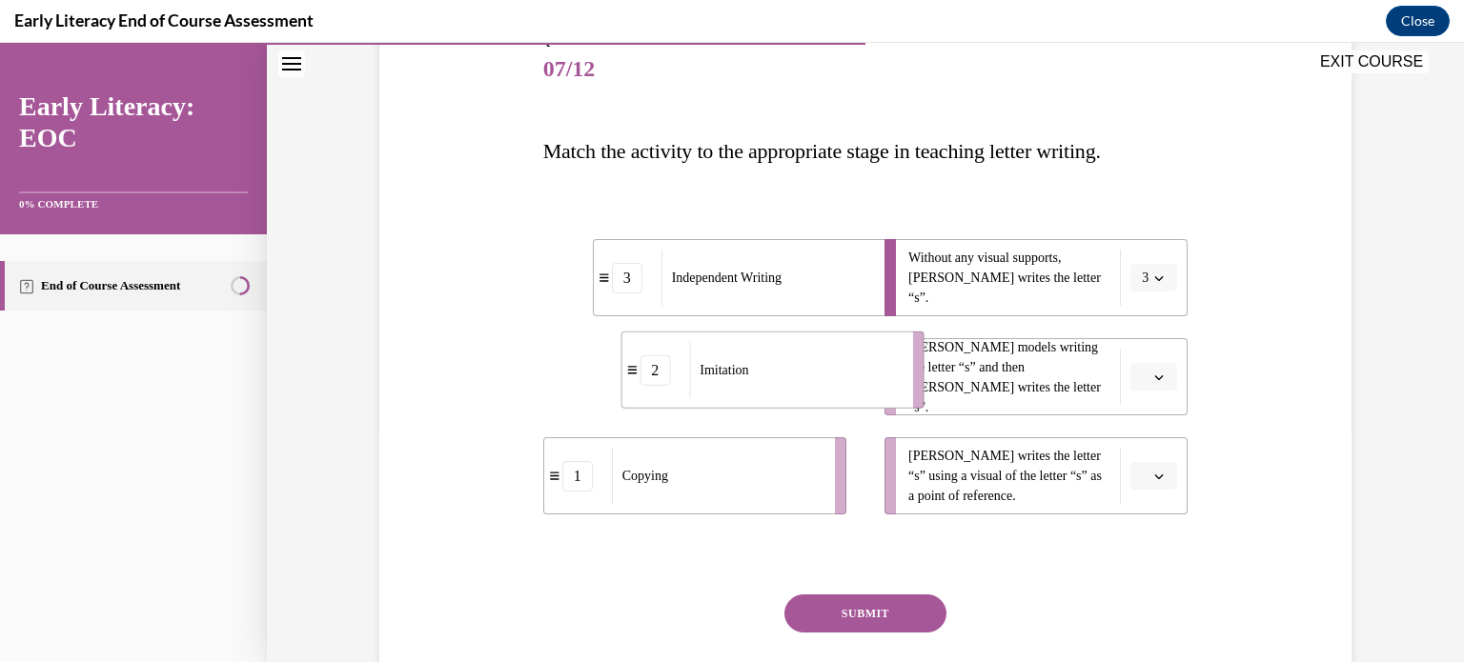
drag, startPoint x: 755, startPoint y: 397, endPoint x: 833, endPoint y: 391, distance: 78.4
click at [833, 391] on div "Imitation" at bounding box center [794, 370] width 211 height 56
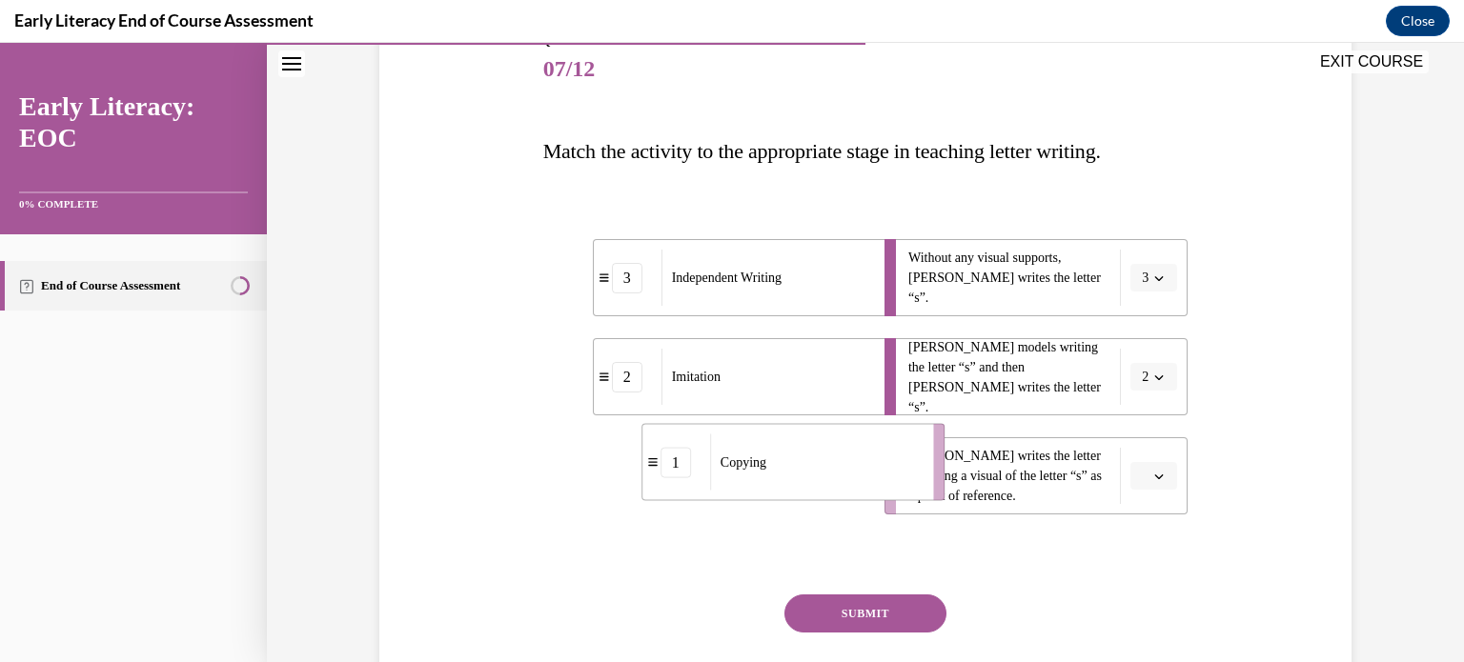
drag, startPoint x: 739, startPoint y: 491, endPoint x: 825, endPoint y: 481, distance: 86.3
click at [825, 481] on div "Copying" at bounding box center [815, 463] width 211 height 56
click at [874, 615] on button "SUBMIT" at bounding box center [865, 614] width 162 height 38
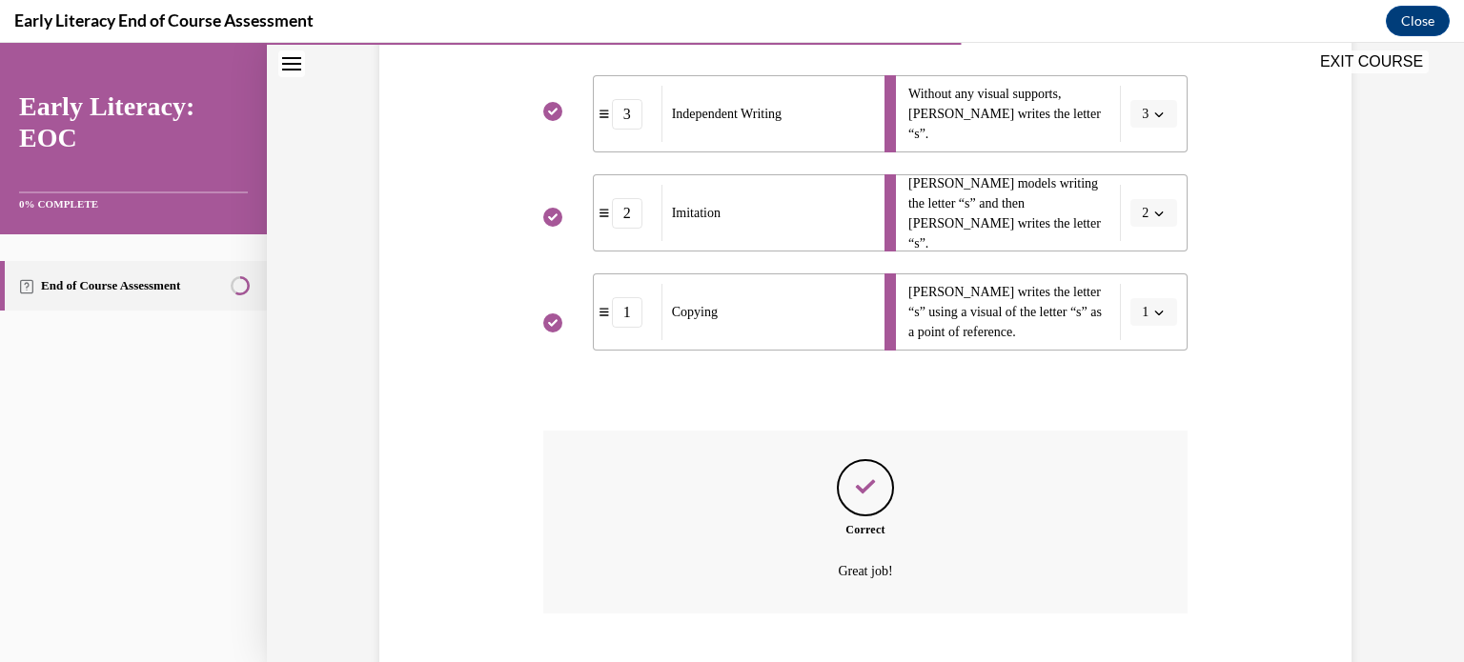
scroll to position [513, 0]
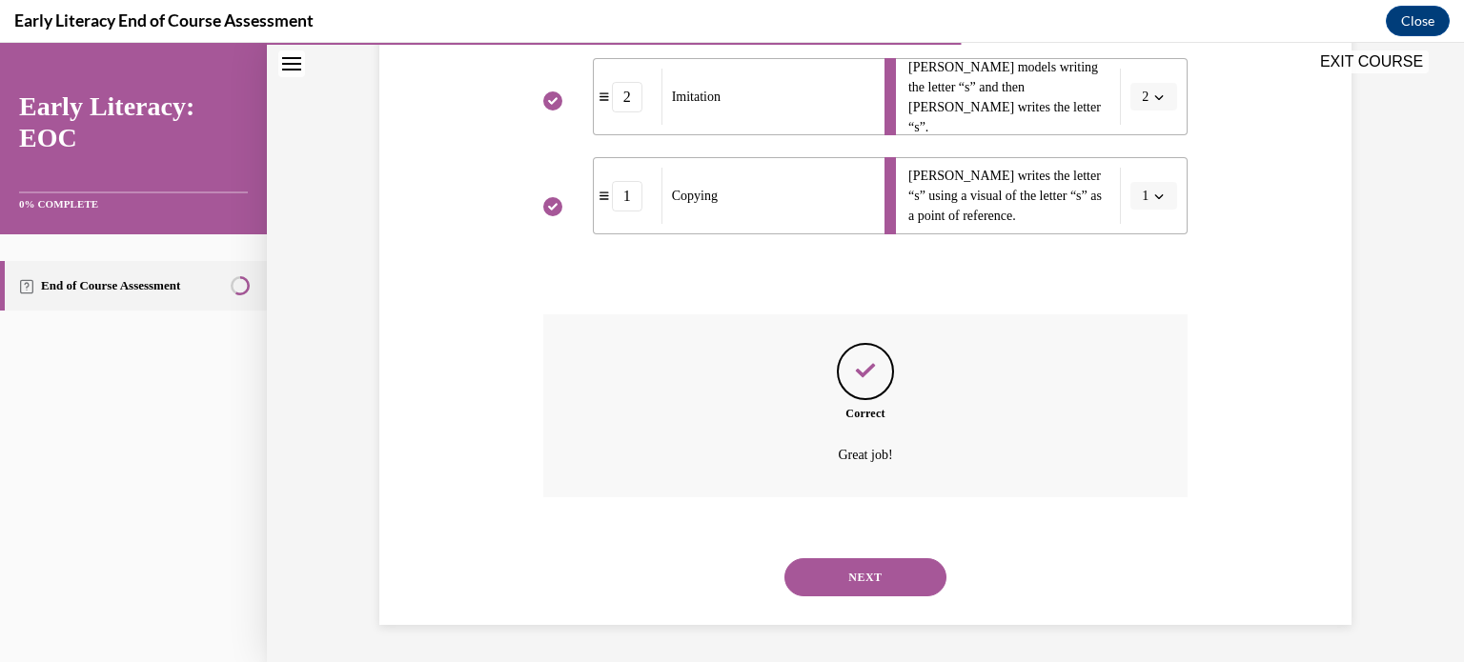
click at [855, 578] on button "NEXT" at bounding box center [865, 577] width 162 height 38
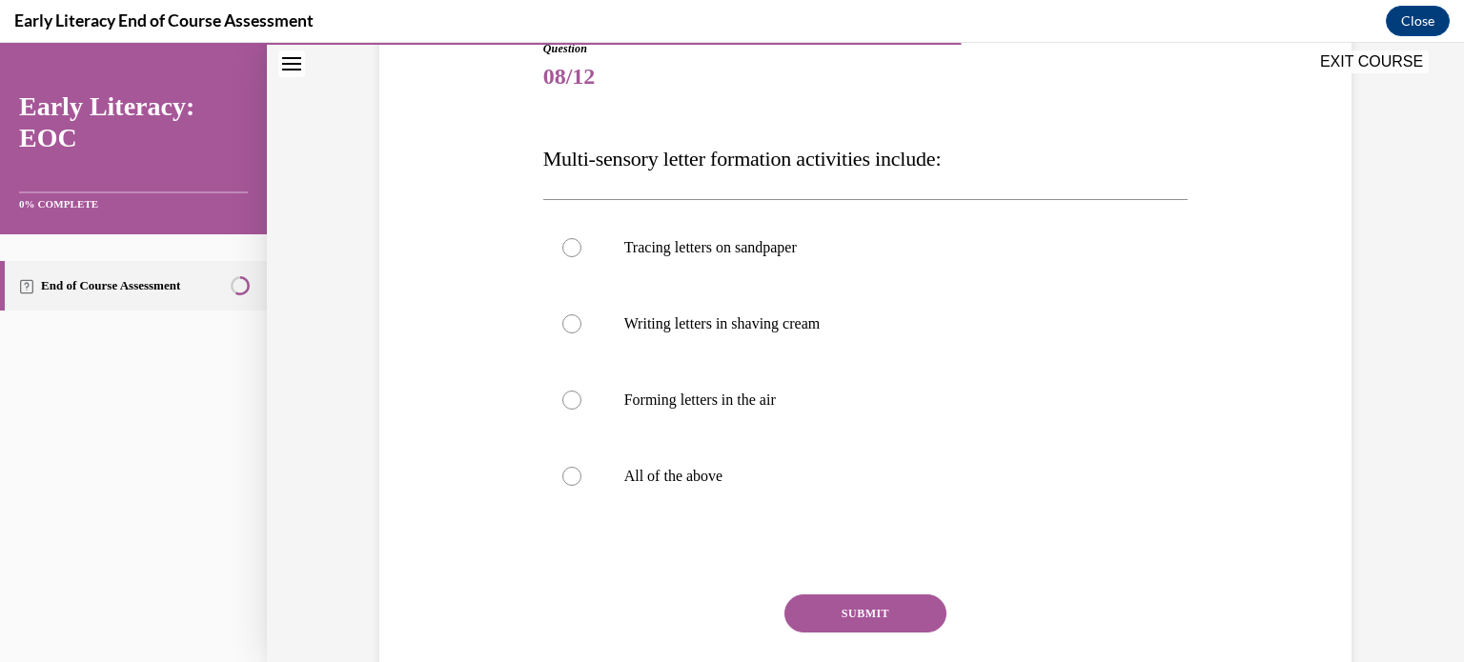
scroll to position [229, 0]
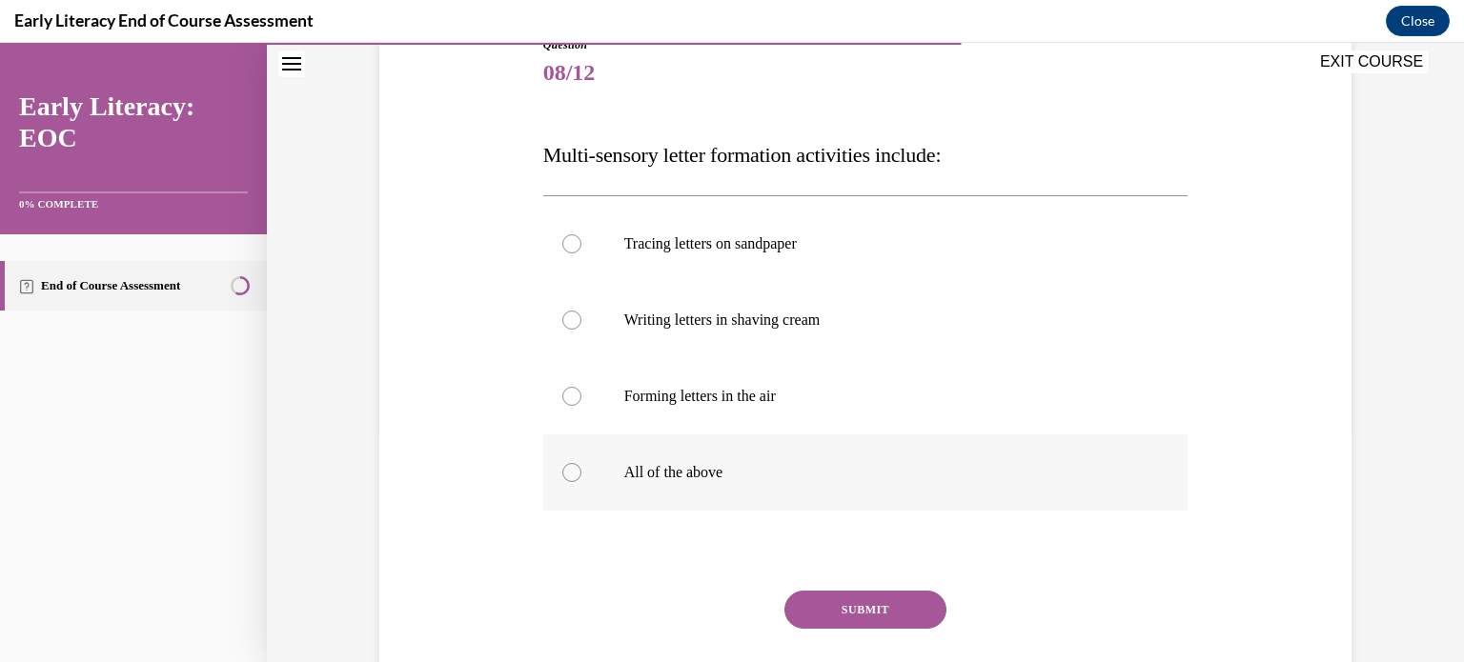
click at [759, 445] on div at bounding box center [865, 473] width 645 height 76
click at [860, 613] on button "SUBMIT" at bounding box center [865, 610] width 162 height 38
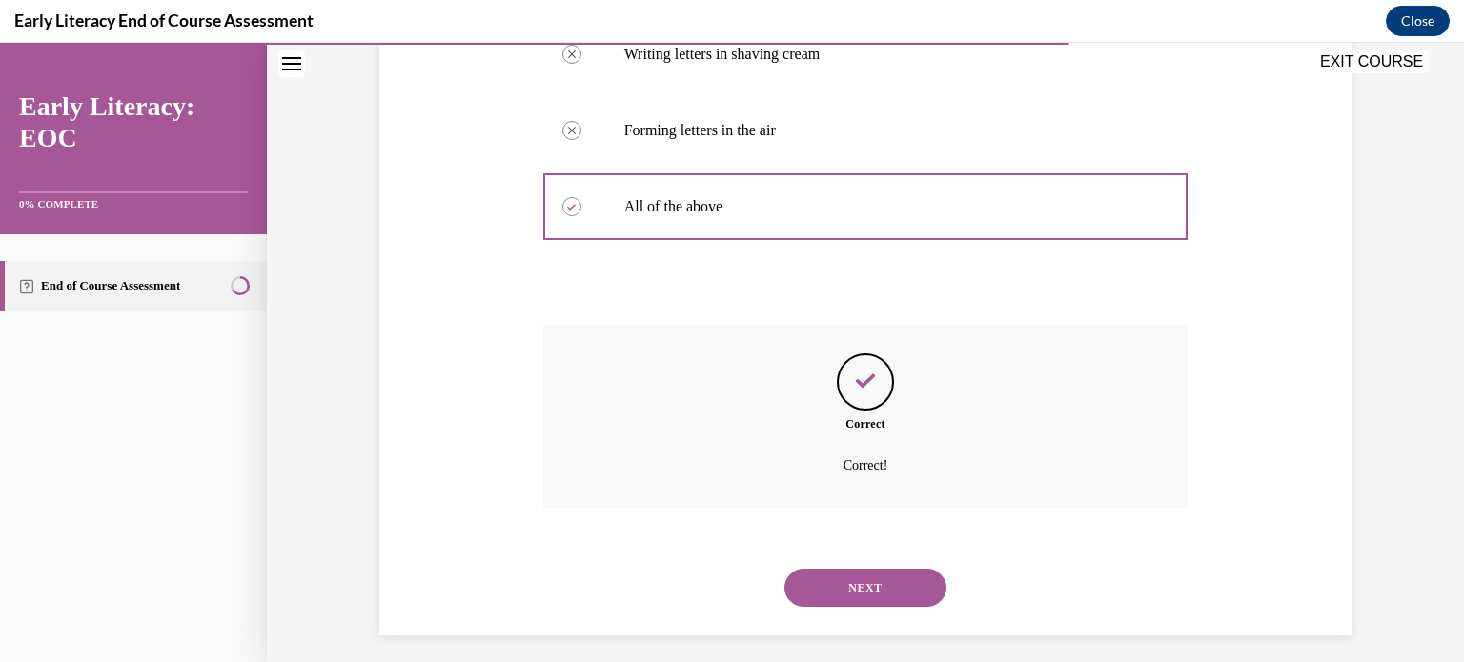
scroll to position [505, 0]
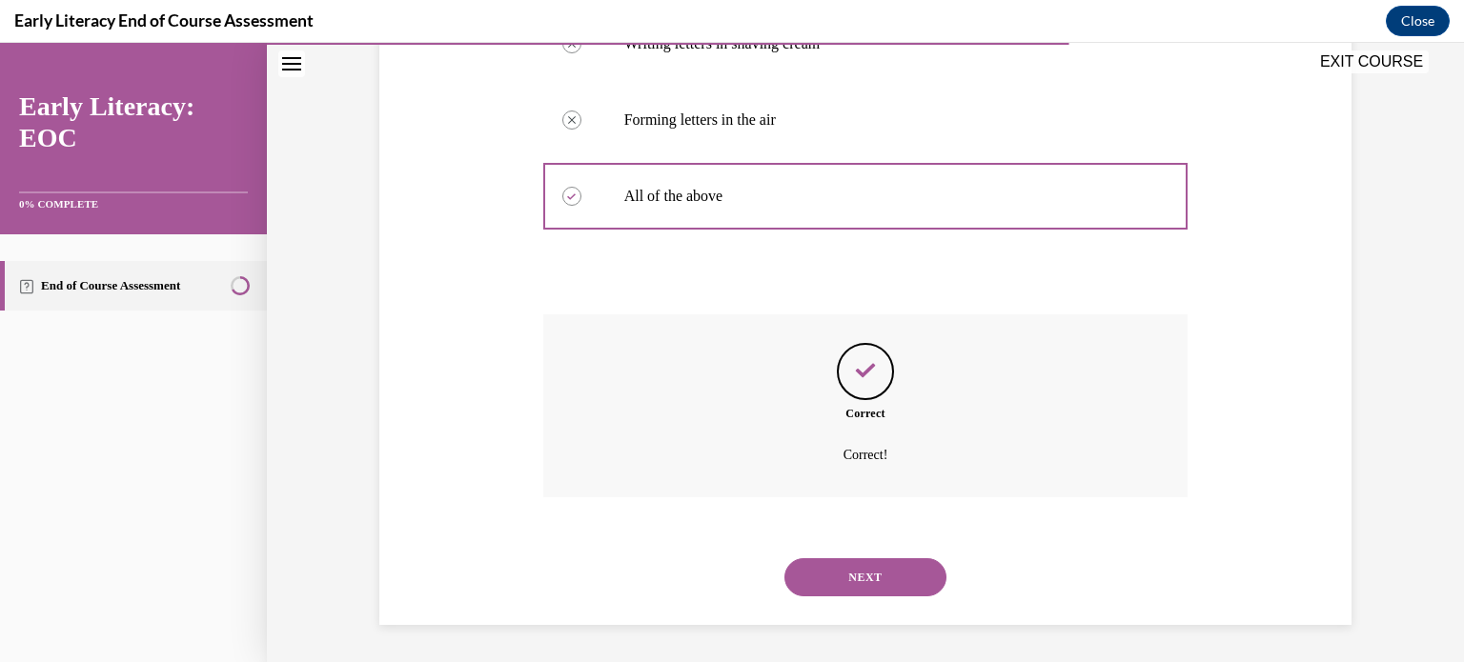
click at [854, 582] on button "NEXT" at bounding box center [865, 577] width 162 height 38
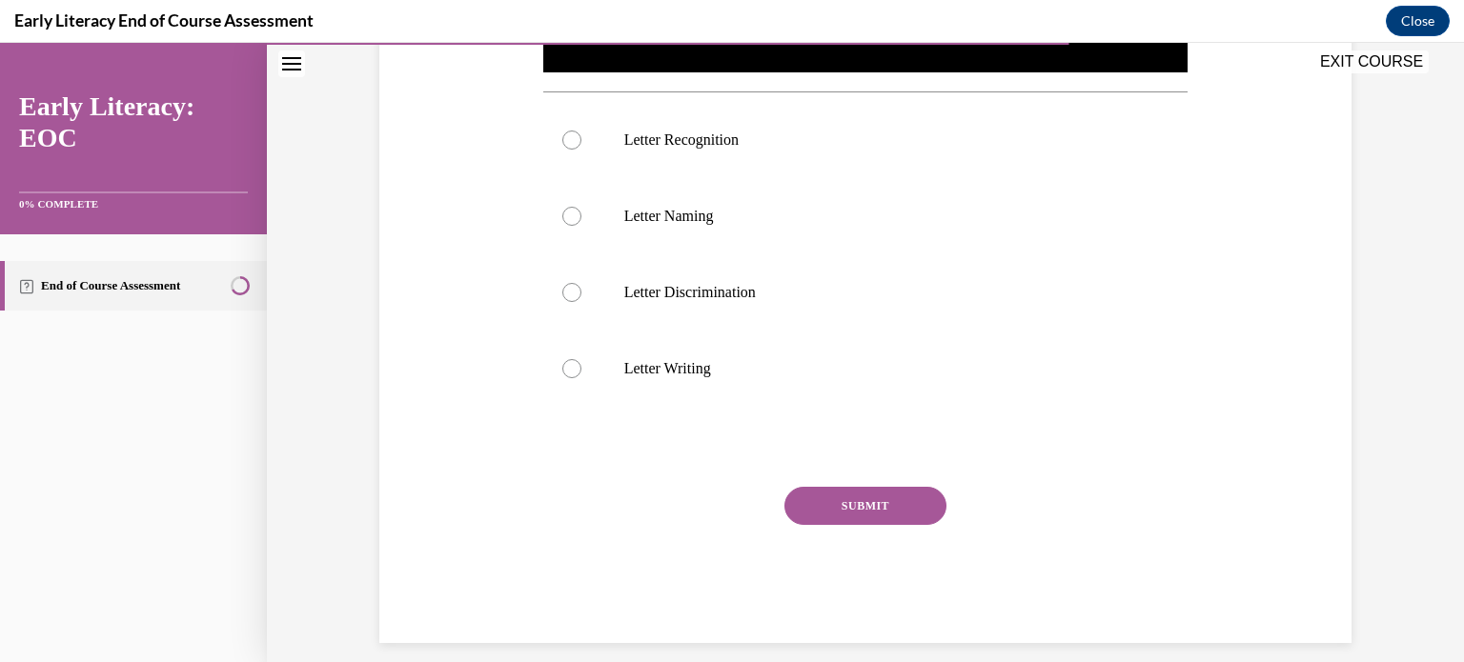
scroll to position [728, 0]
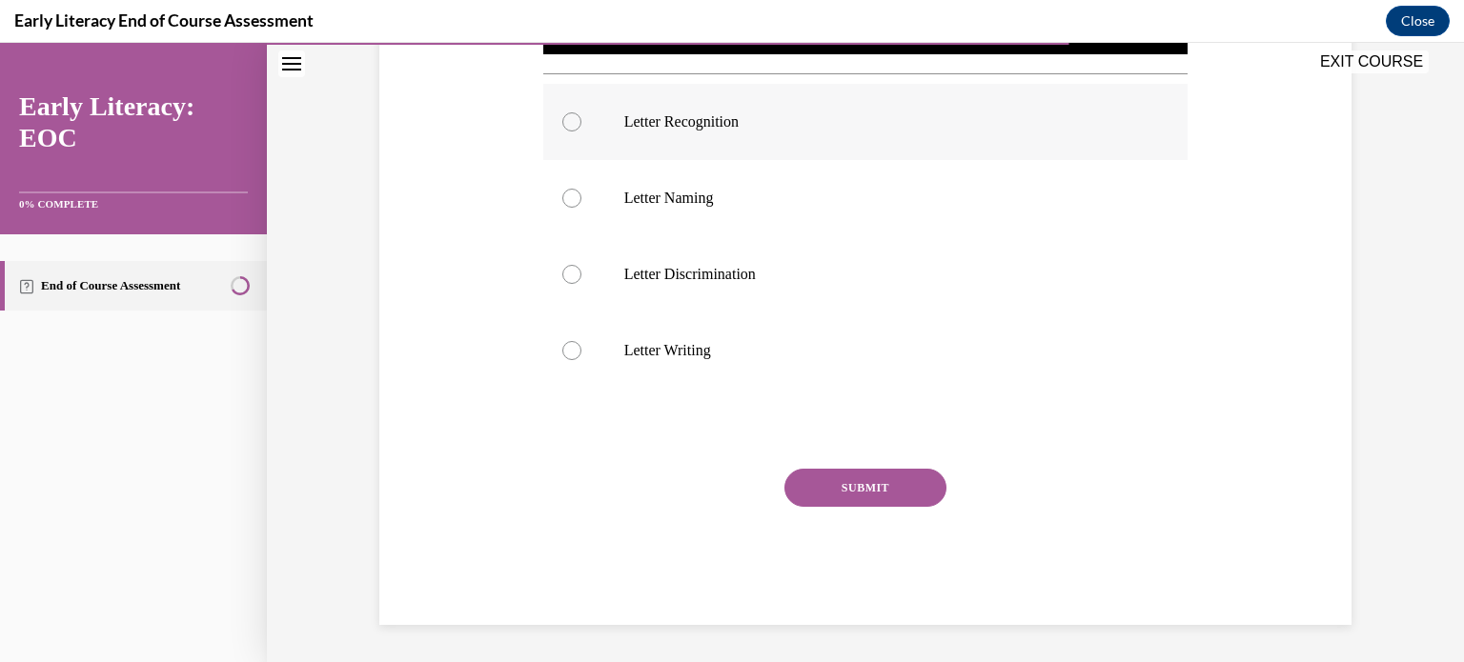
click at [817, 132] on div at bounding box center [865, 122] width 645 height 76
click at [879, 496] on button "SUBMIT" at bounding box center [865, 488] width 162 height 38
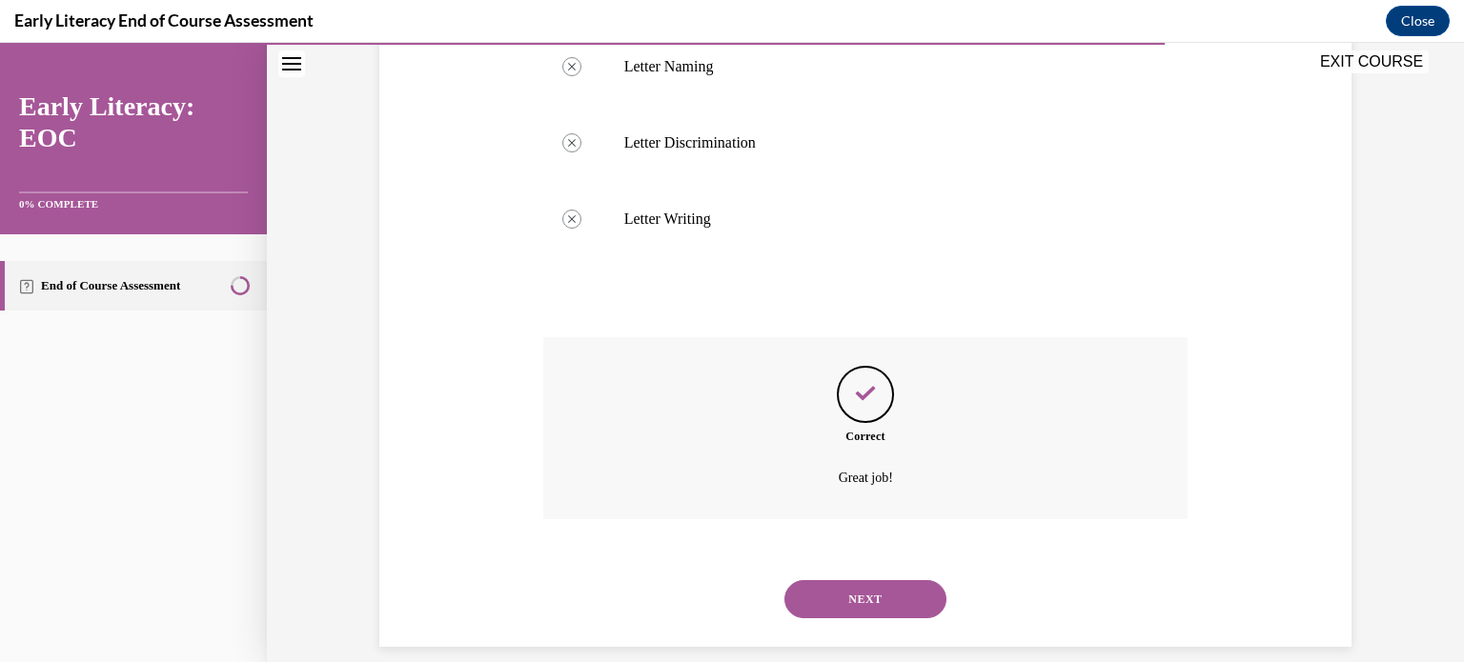
scroll to position [881, 0]
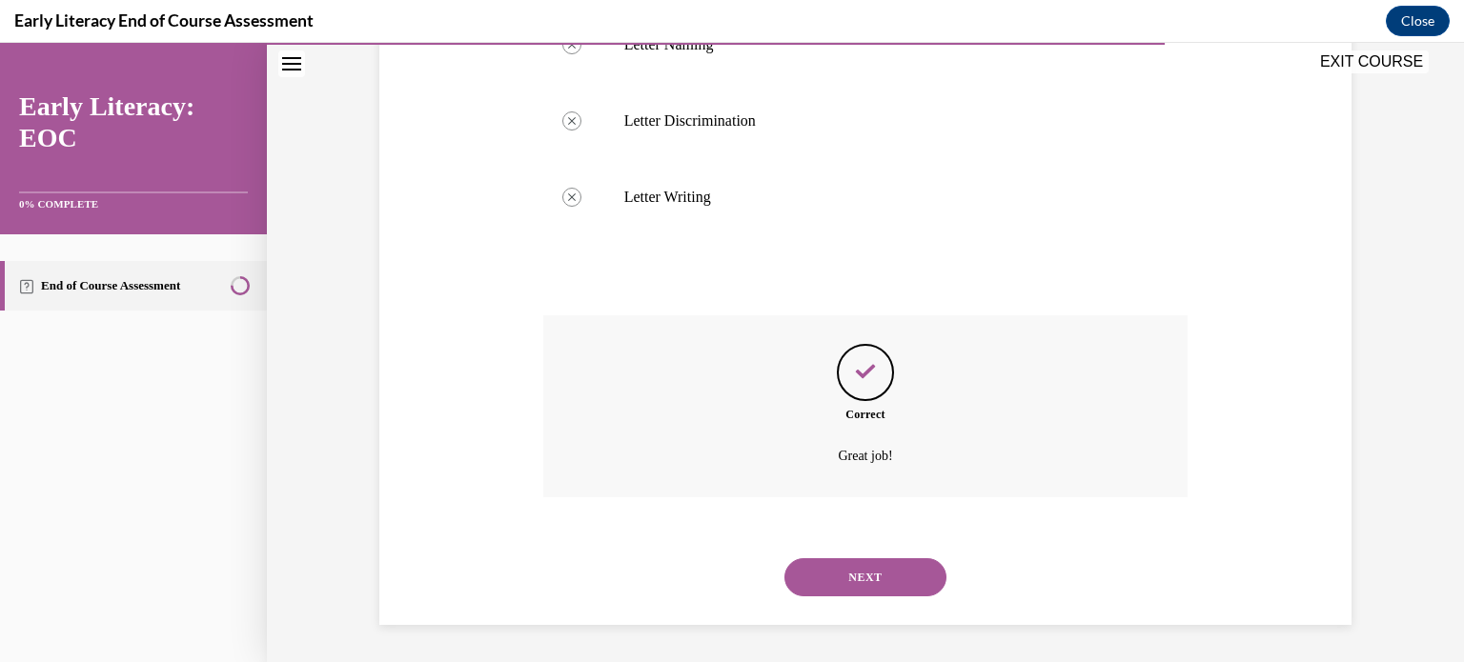
click at [864, 581] on button "NEXT" at bounding box center [865, 577] width 162 height 38
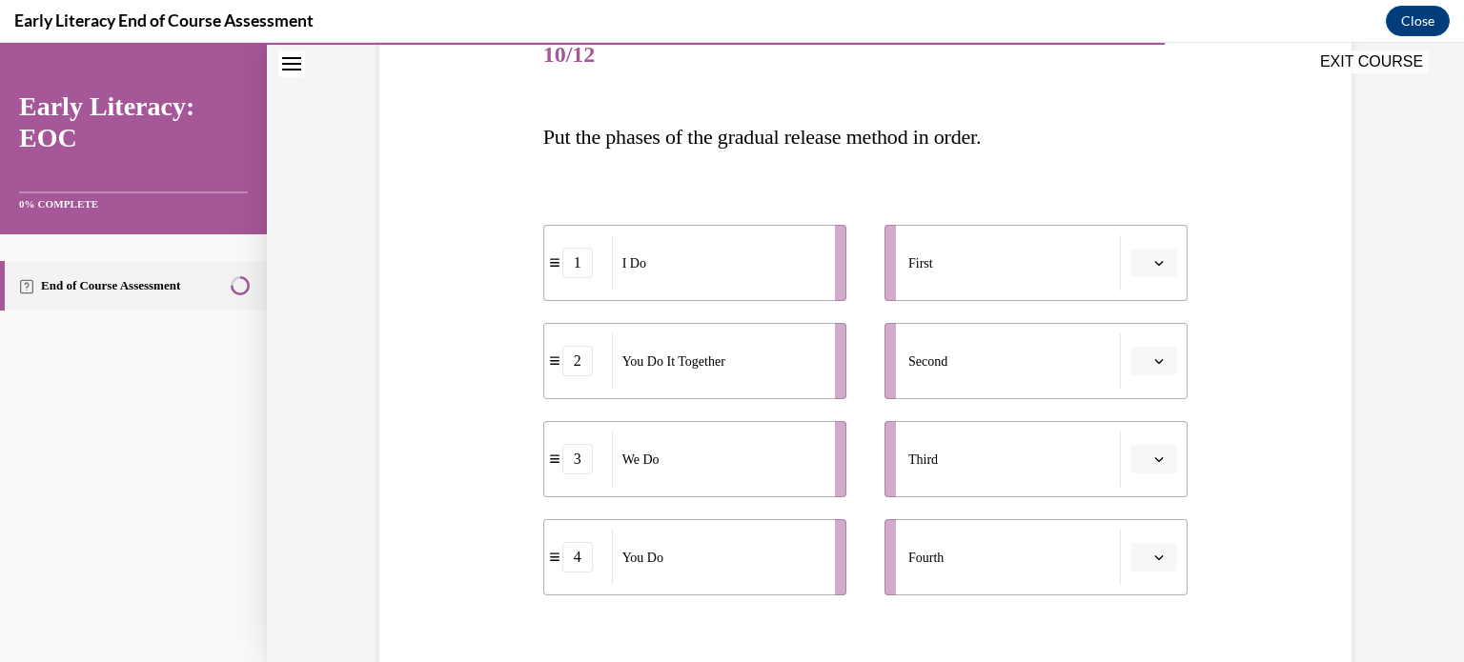
scroll to position [248, 0]
drag, startPoint x: 667, startPoint y: 254, endPoint x: 776, endPoint y: 266, distance: 109.2
click at [776, 266] on div "I Do" at bounding box center [820, 277] width 211 height 55
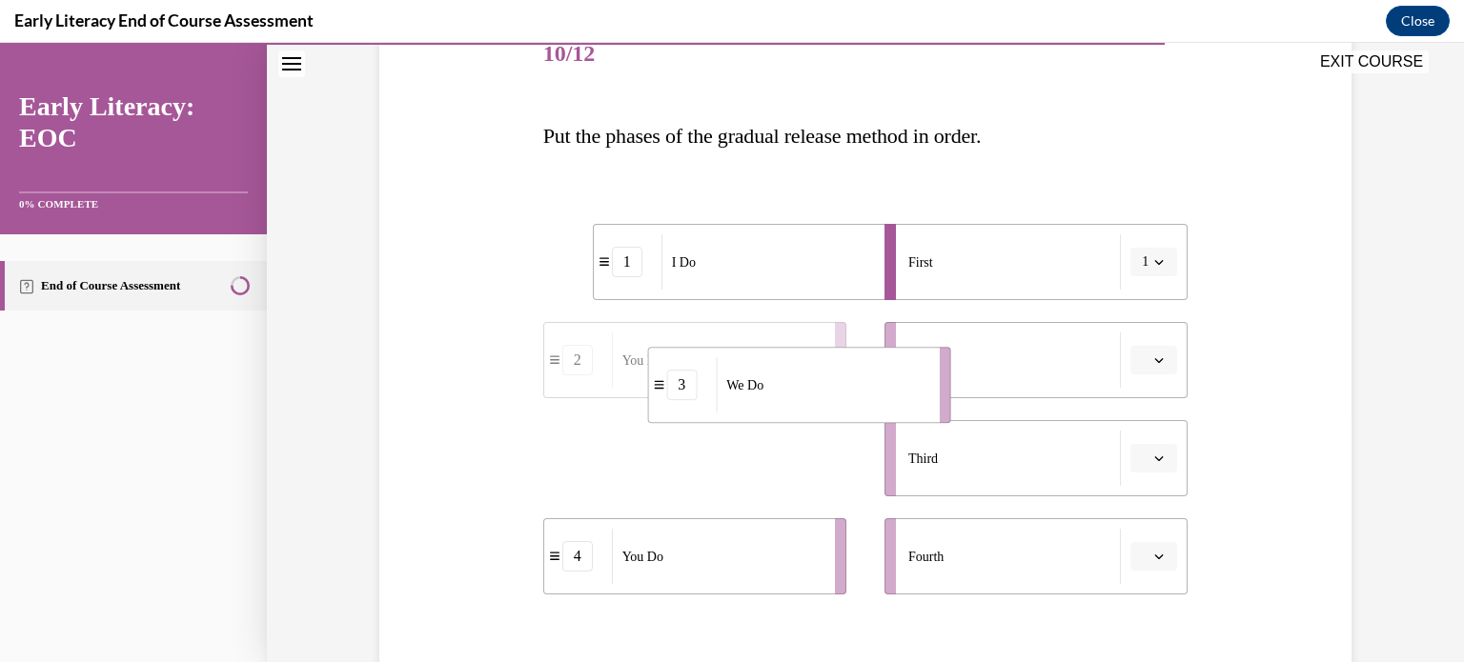
drag, startPoint x: 675, startPoint y: 460, endPoint x: 780, endPoint y: 388, distance: 128.2
click at [780, 388] on div "We Do" at bounding box center [821, 384] width 211 height 55
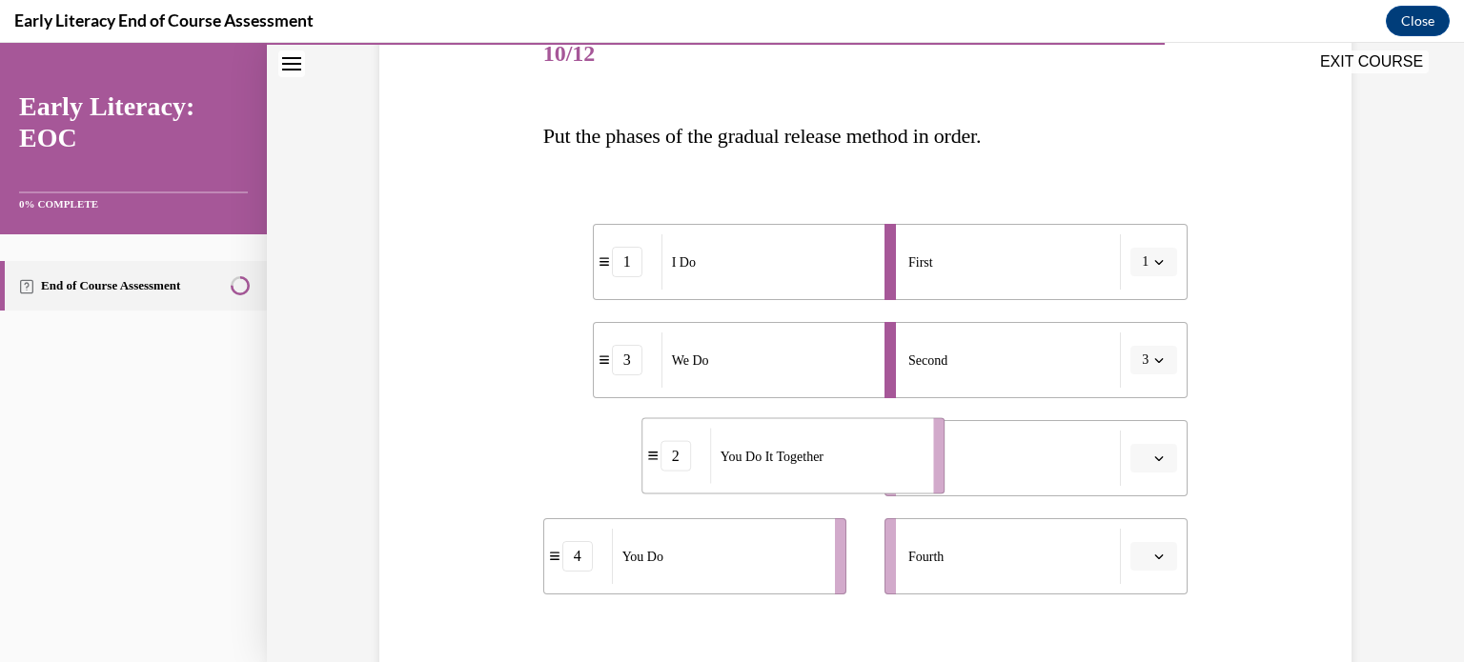
drag, startPoint x: 736, startPoint y: 465, endPoint x: 834, endPoint y: 463, distance: 98.2
click at [834, 463] on div "You Do It Together" at bounding box center [815, 456] width 211 height 55
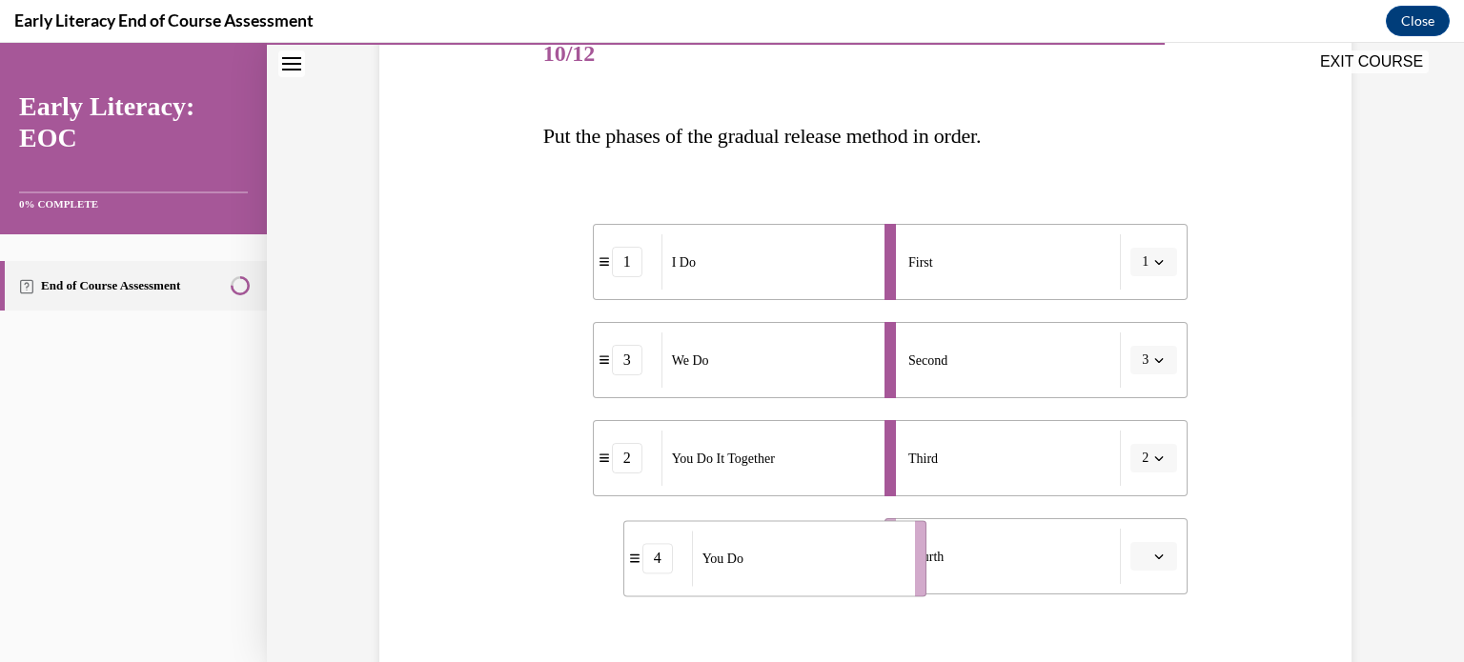
drag, startPoint x: 742, startPoint y: 552, endPoint x: 832, endPoint y: 555, distance: 89.6
click at [832, 555] on div "You Do" at bounding box center [797, 558] width 211 height 55
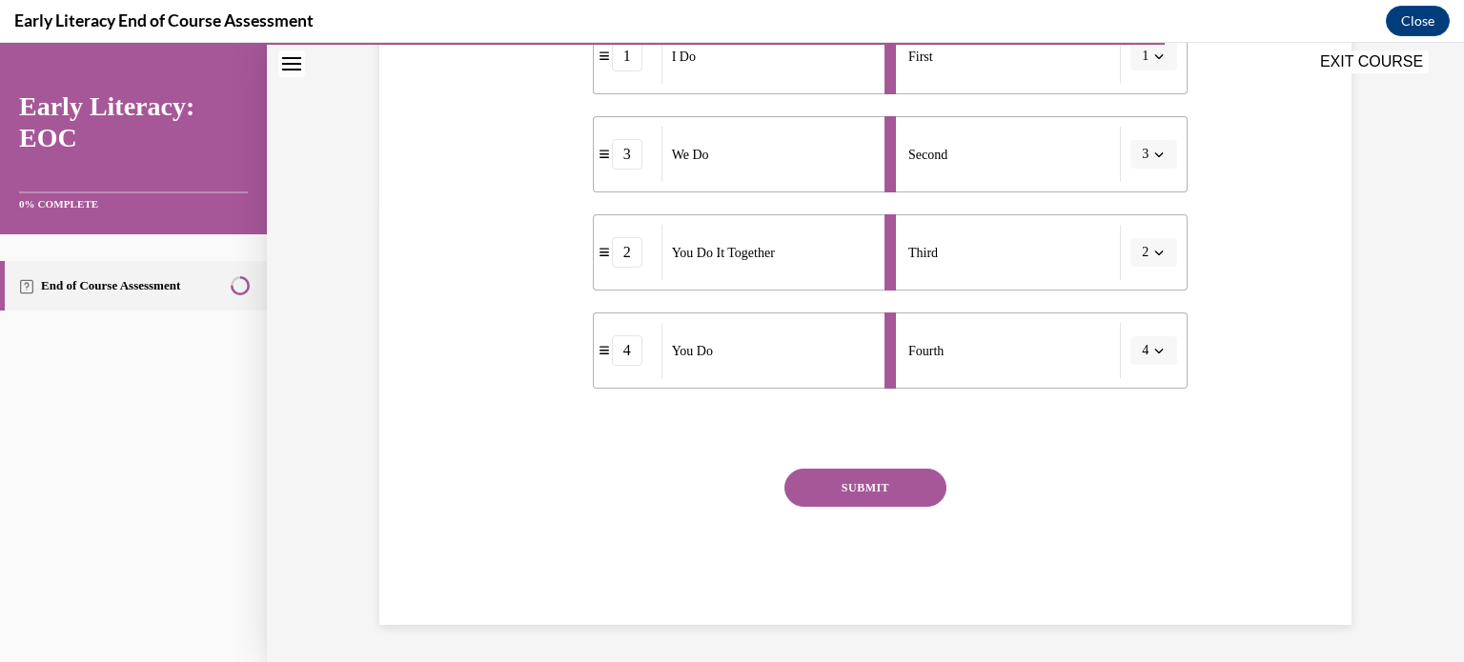
click at [838, 495] on button "SUBMIT" at bounding box center [865, 488] width 162 height 38
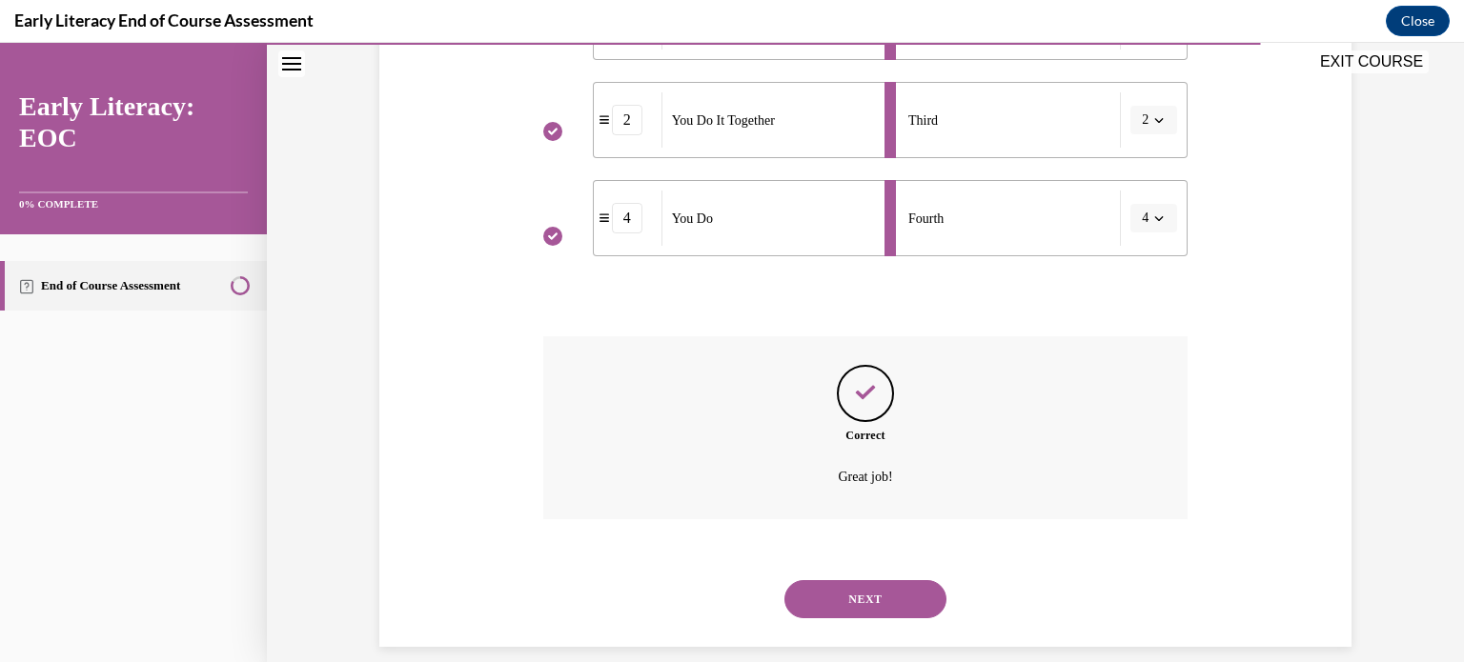
scroll to position [608, 0]
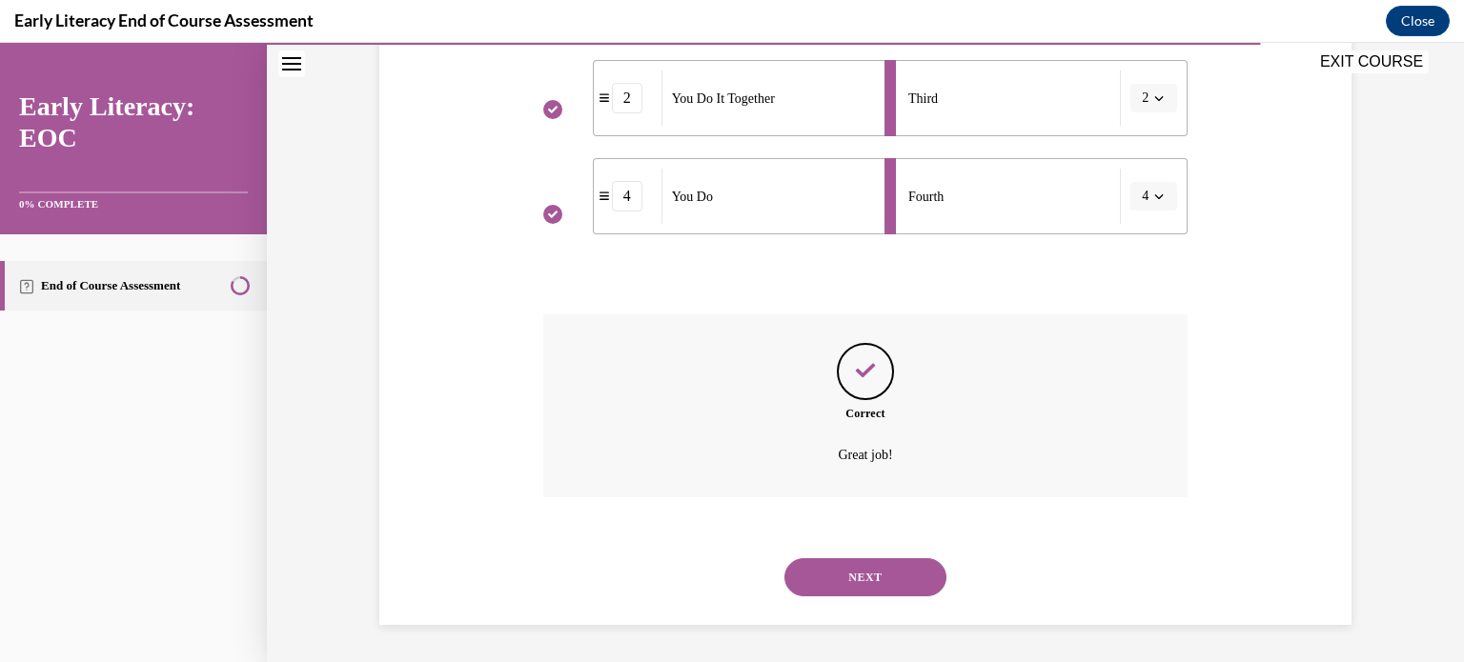
click at [857, 571] on button "NEXT" at bounding box center [865, 577] width 162 height 38
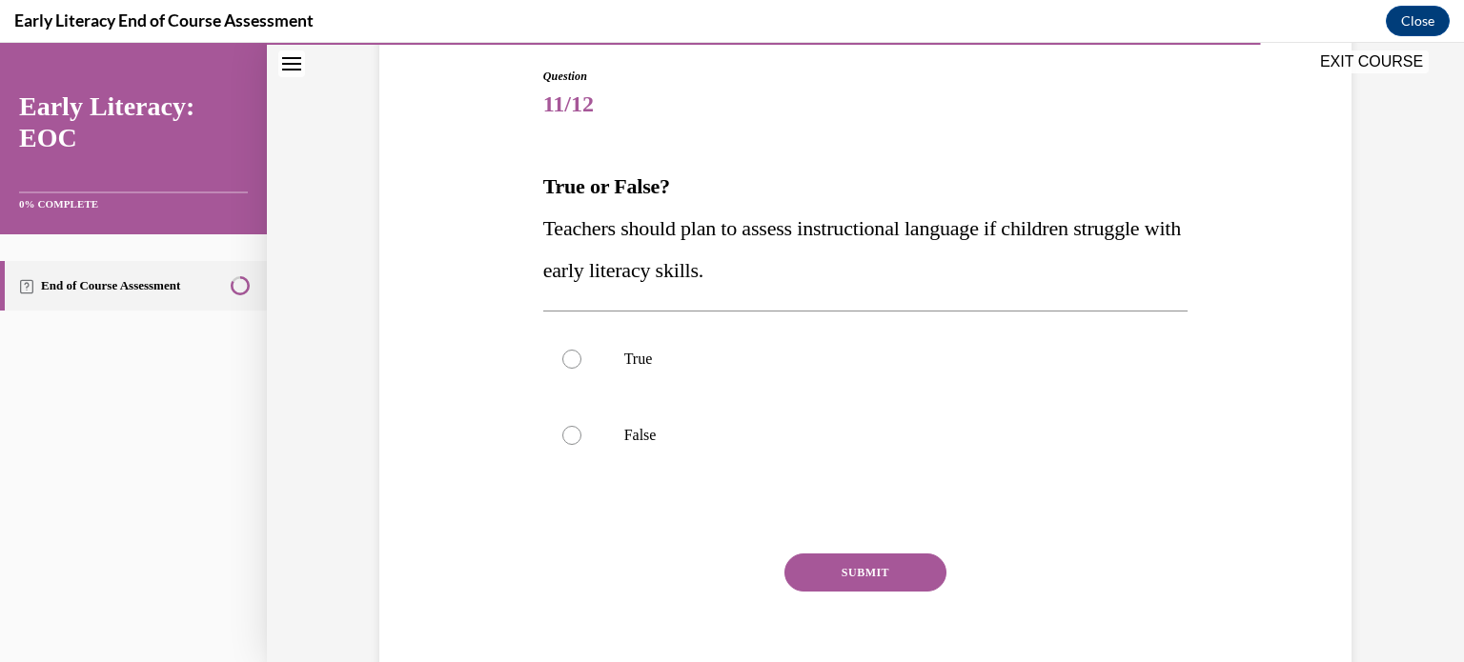
scroll to position [187, 0]
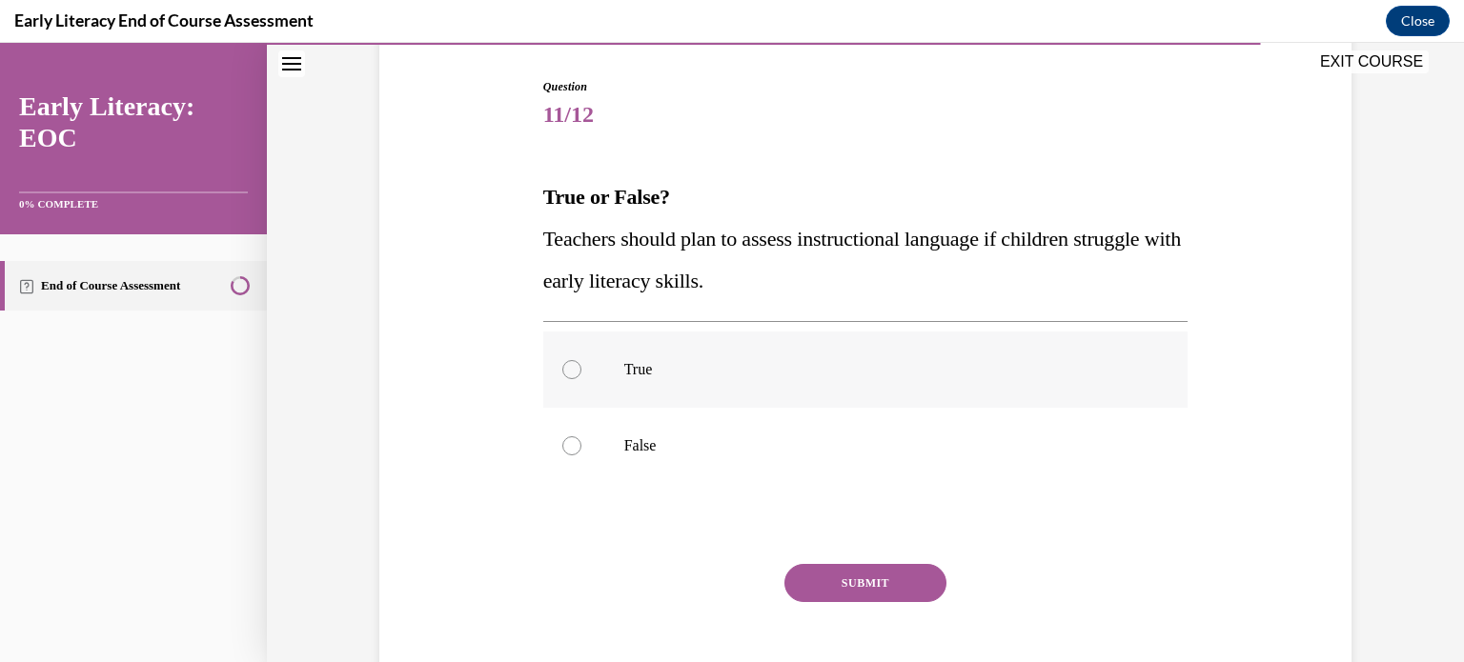
click at [787, 406] on div at bounding box center [865, 370] width 645 height 76
click at [852, 584] on button "SUBMIT" at bounding box center [865, 583] width 162 height 38
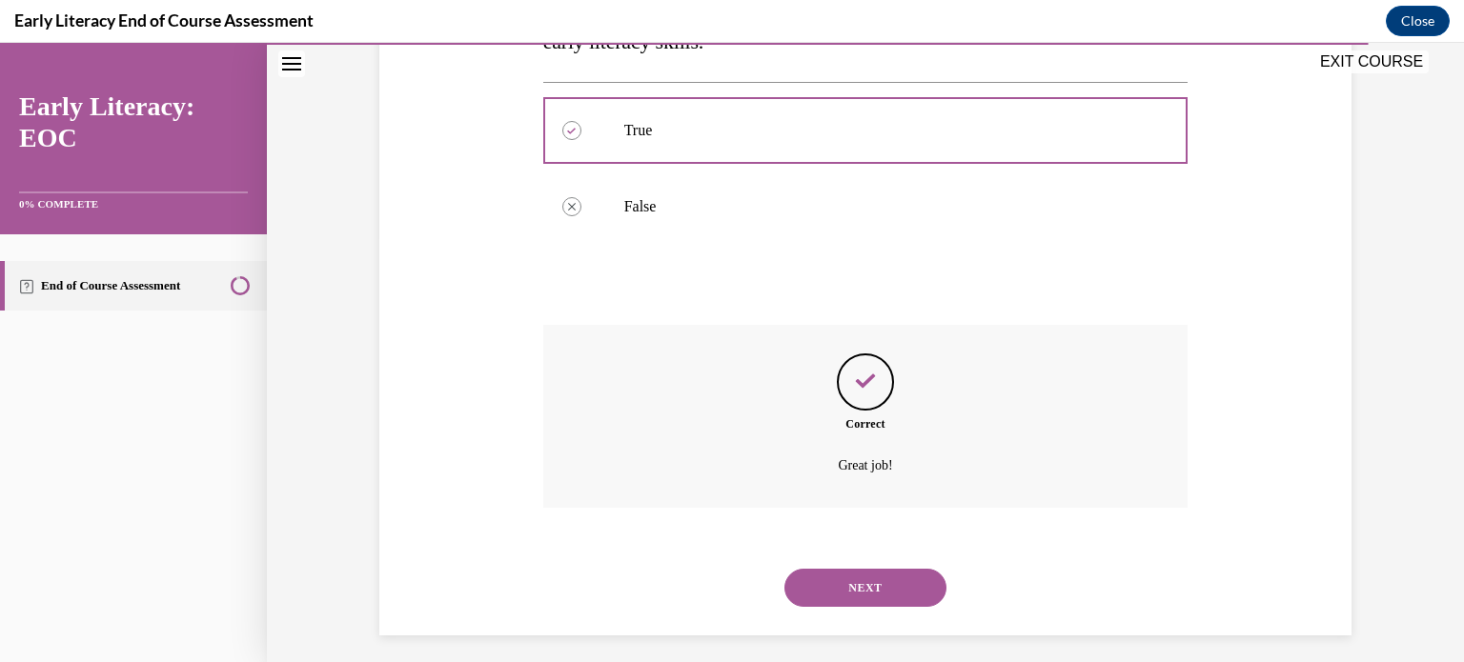
scroll to position [436, 0]
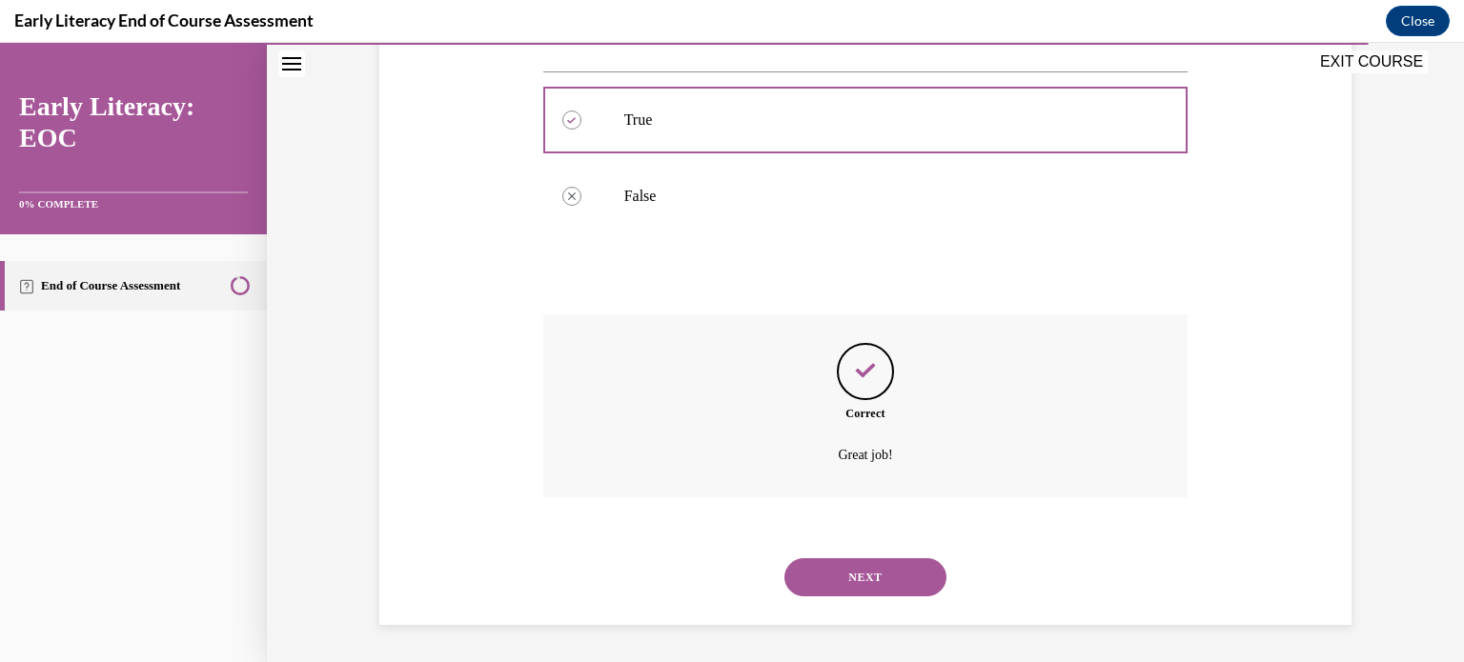
click at [846, 568] on button "NEXT" at bounding box center [865, 577] width 162 height 38
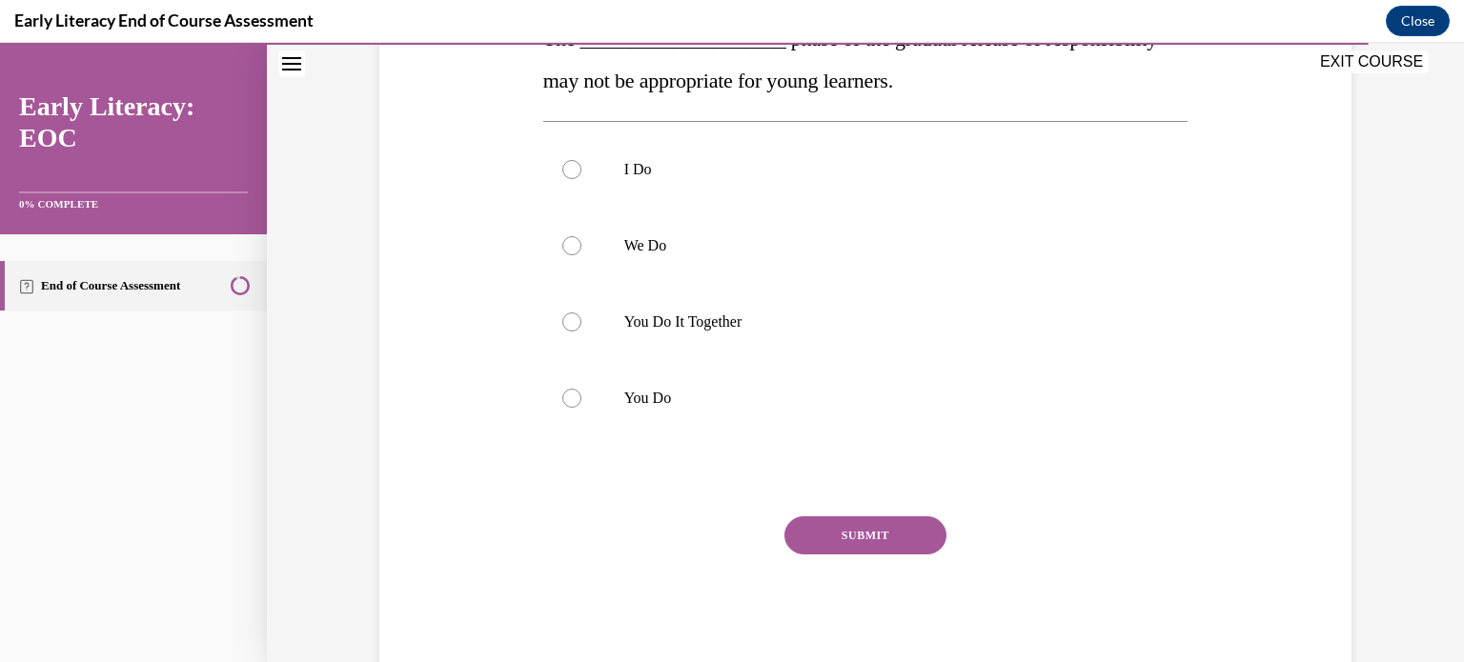
scroll to position [352, 0]
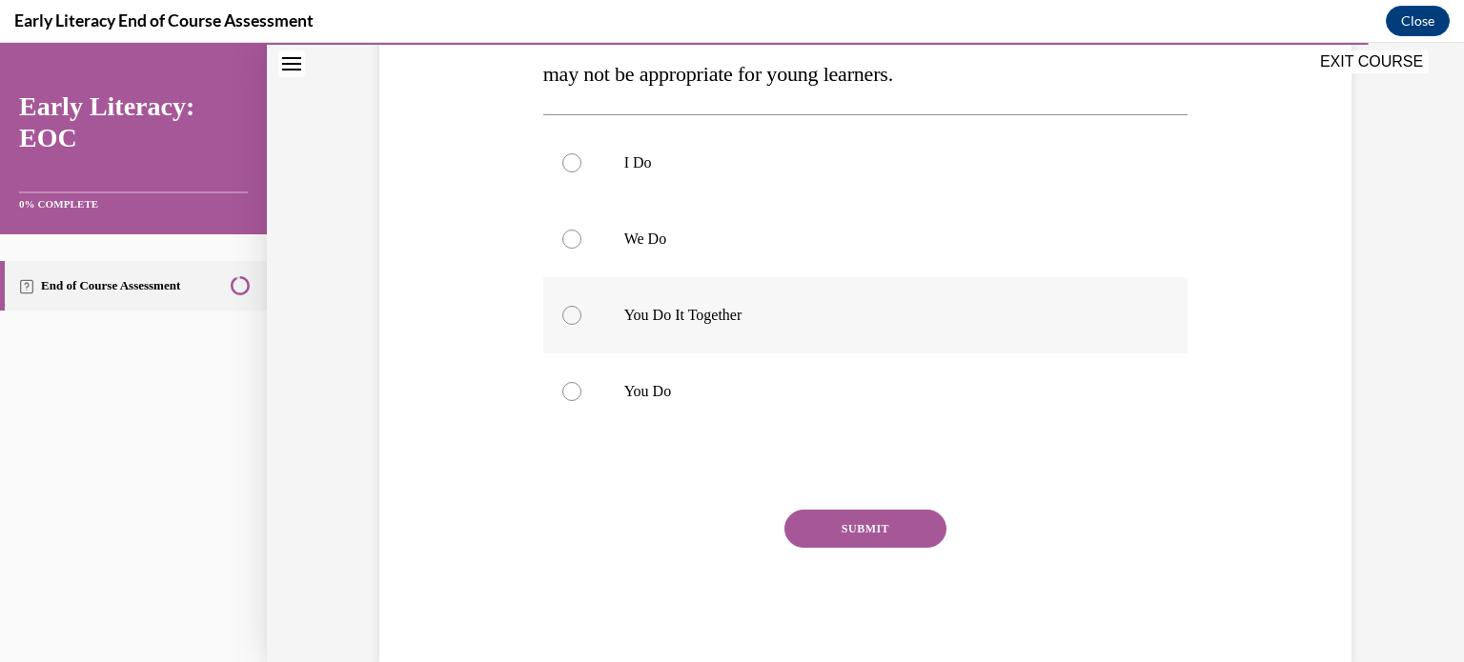
click at [833, 287] on div at bounding box center [865, 315] width 645 height 76
click at [850, 529] on button "SUBMIT" at bounding box center [865, 529] width 162 height 38
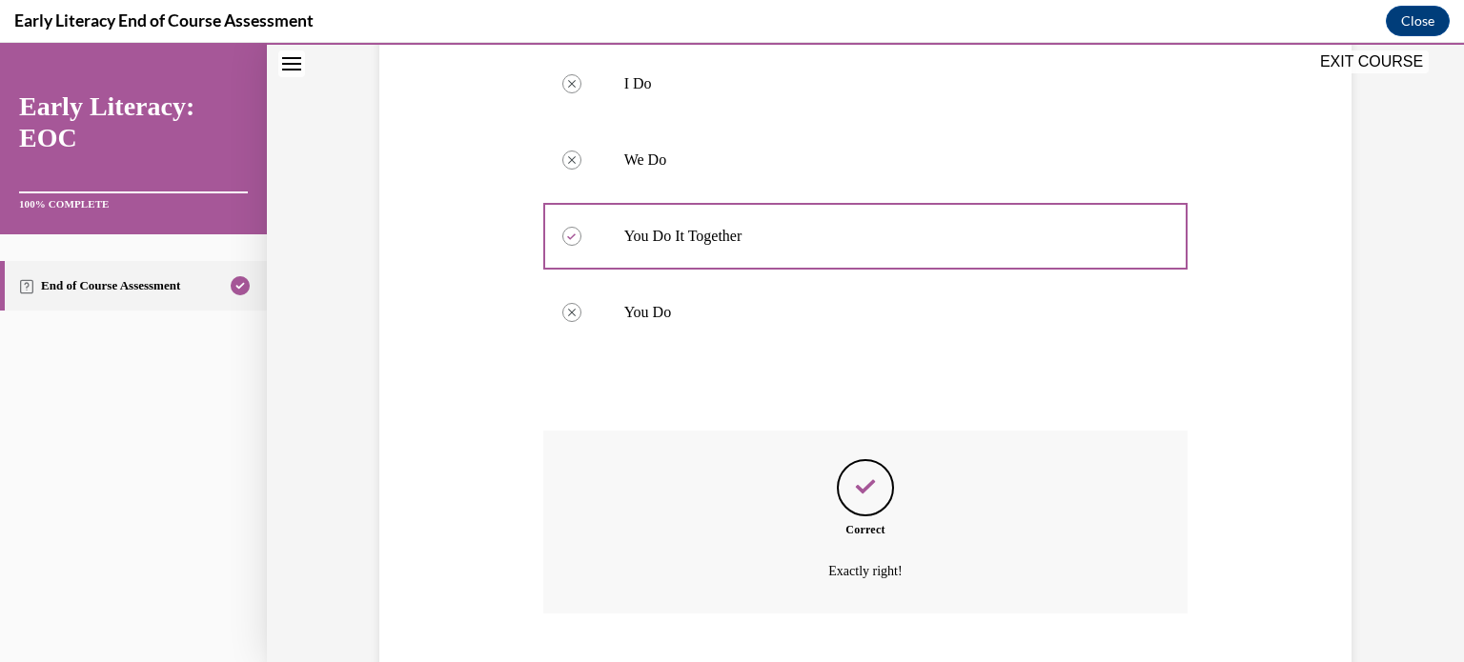
scroll to position [547, 0]
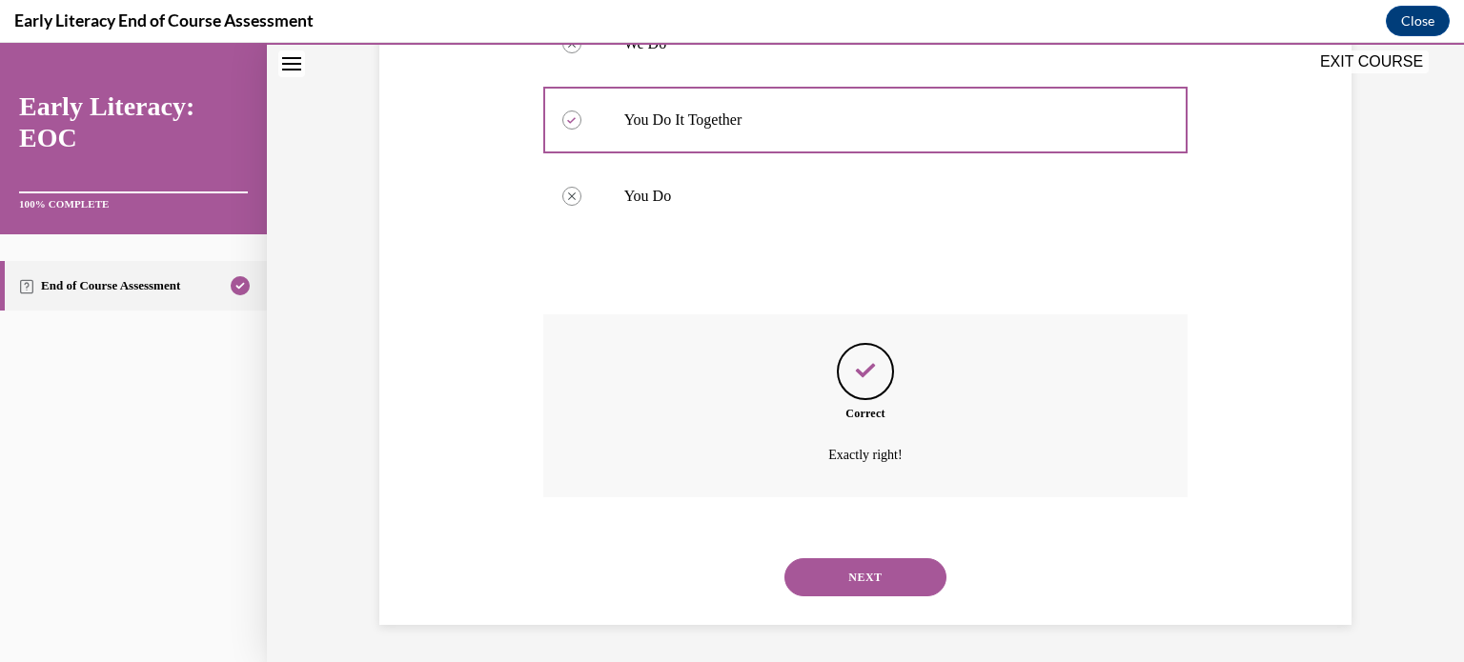
click at [856, 561] on button "NEXT" at bounding box center [865, 577] width 162 height 38
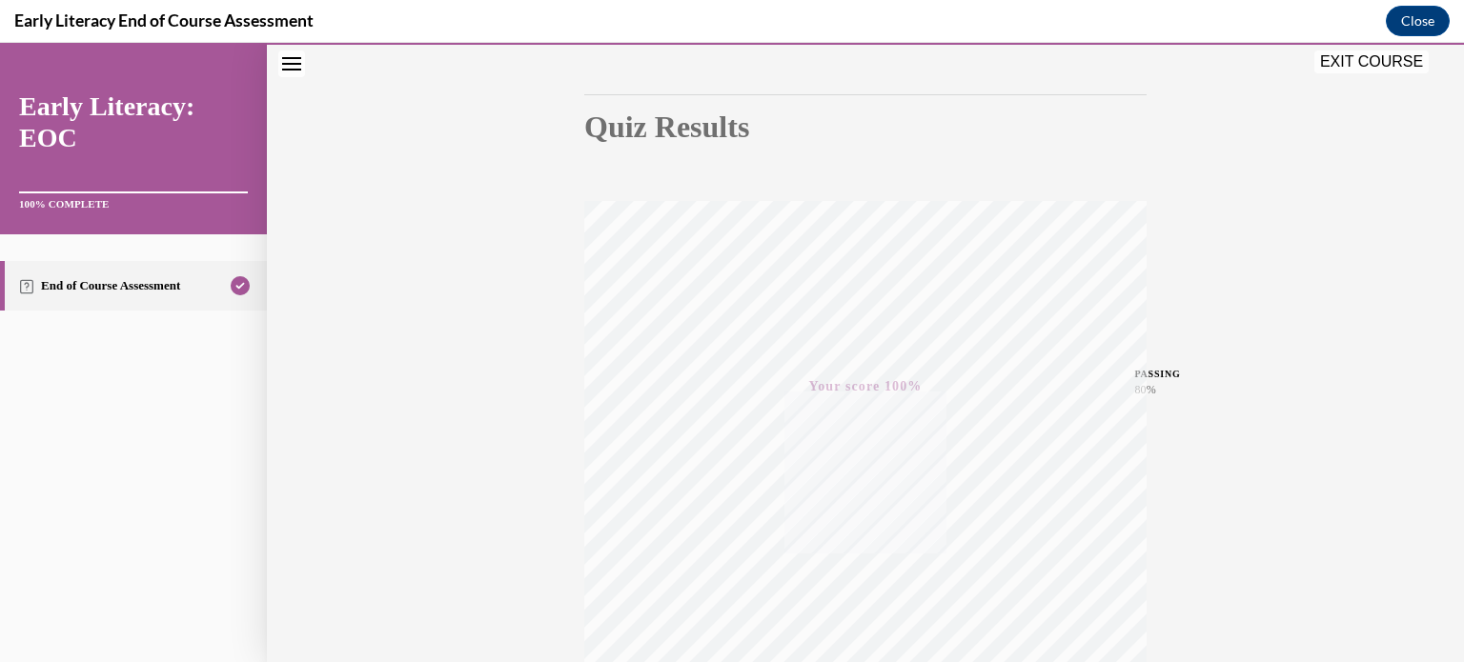
scroll to position [172, 0]
click at [1354, 64] on button "EXIT COURSE" at bounding box center [1371, 62] width 114 height 23
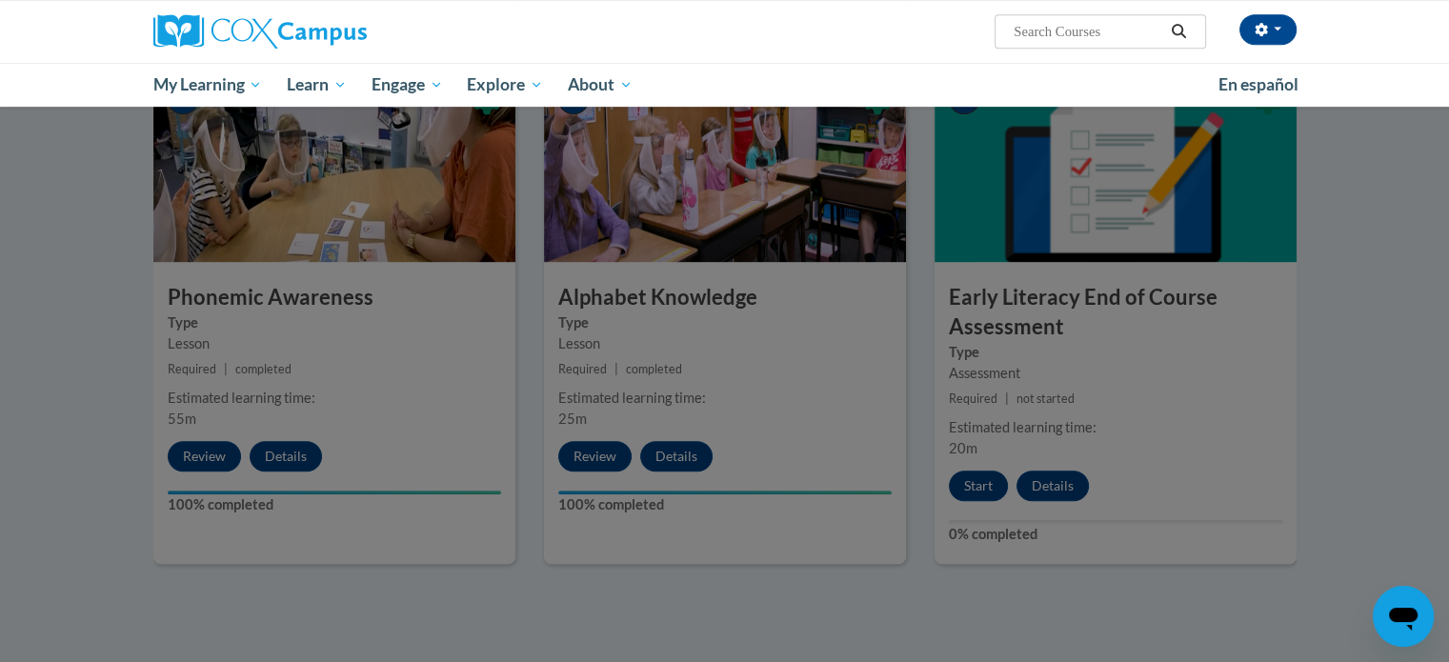
click at [1169, 285] on div at bounding box center [724, 331] width 1449 height 662
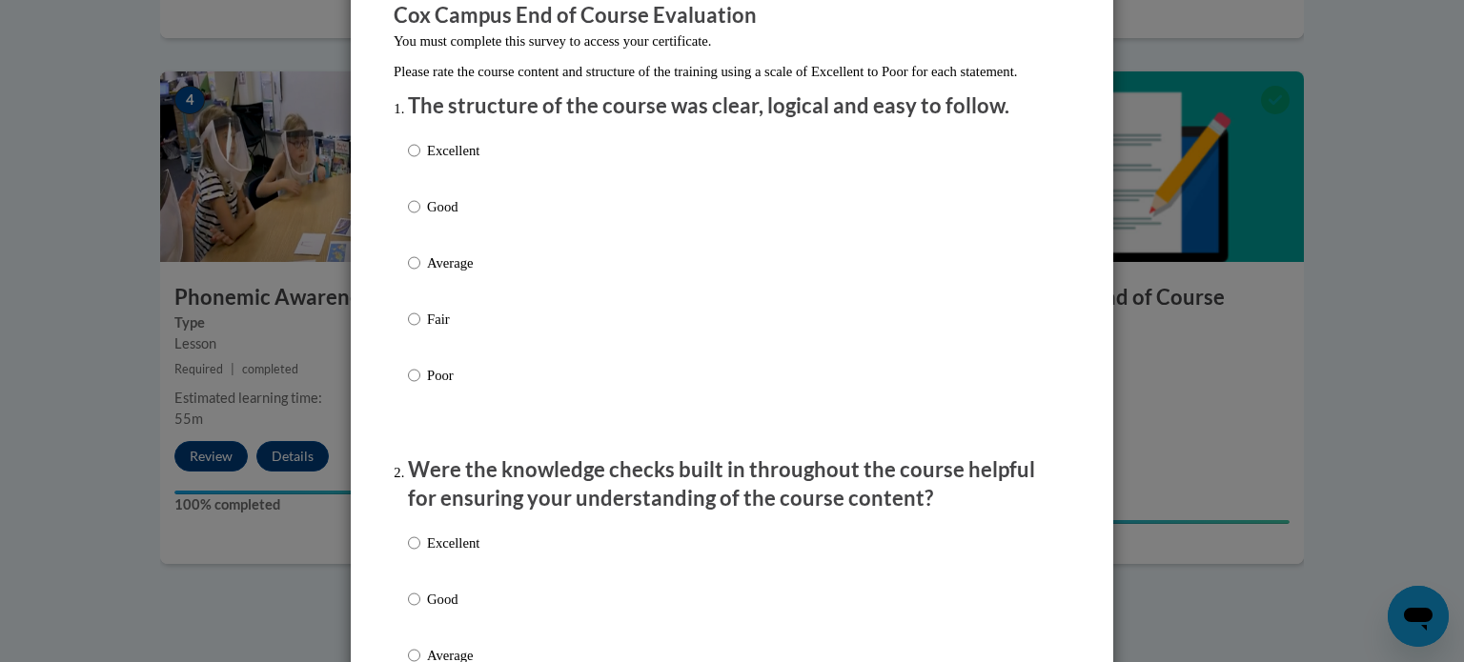
scroll to position [182, 0]
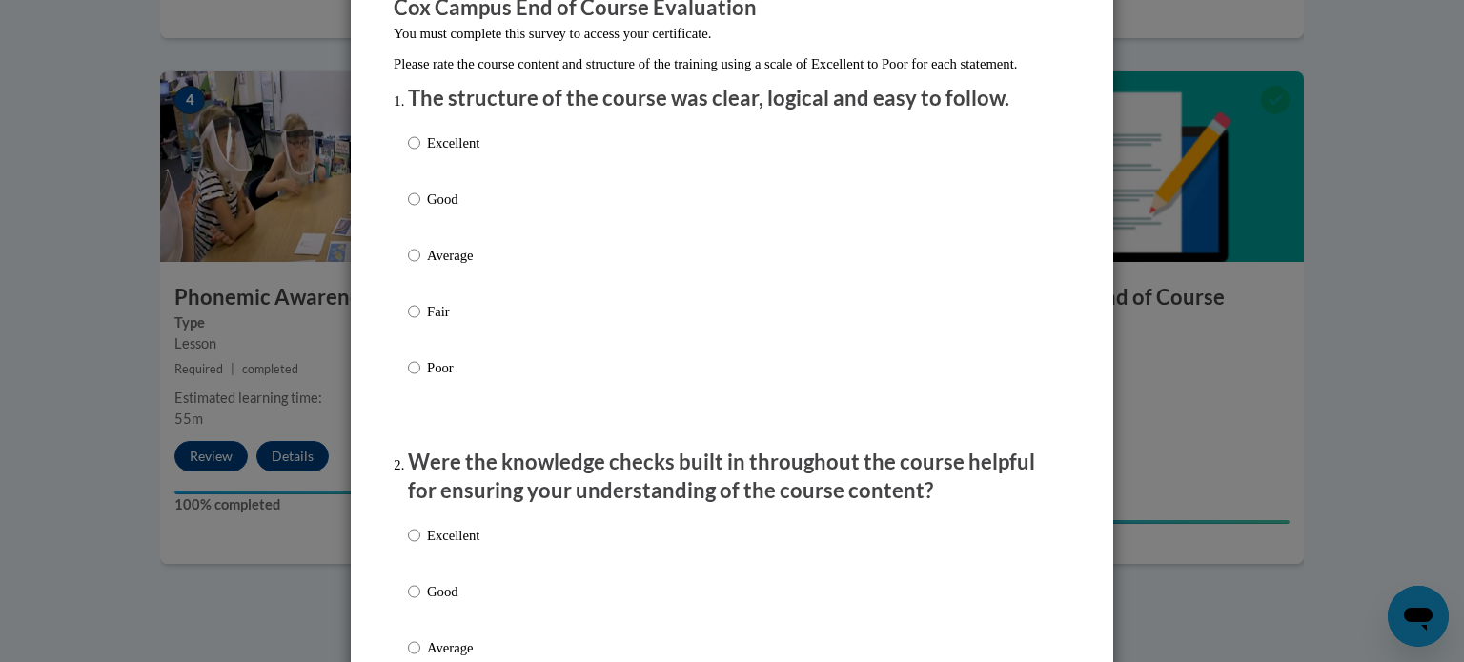
click at [435, 153] on p "Excellent" at bounding box center [453, 142] width 52 height 21
click at [420, 153] on input "Excellent" at bounding box center [414, 142] width 12 height 21
radio input "true"
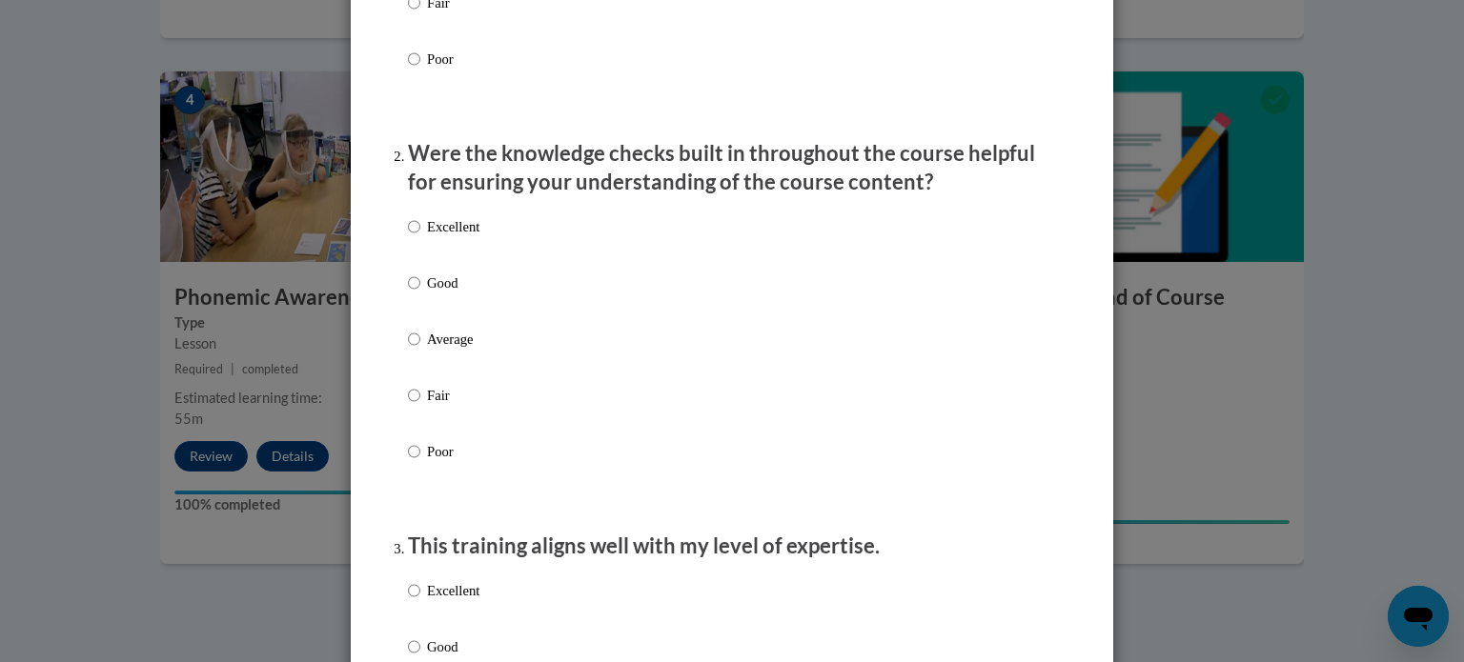
scroll to position [534, 0]
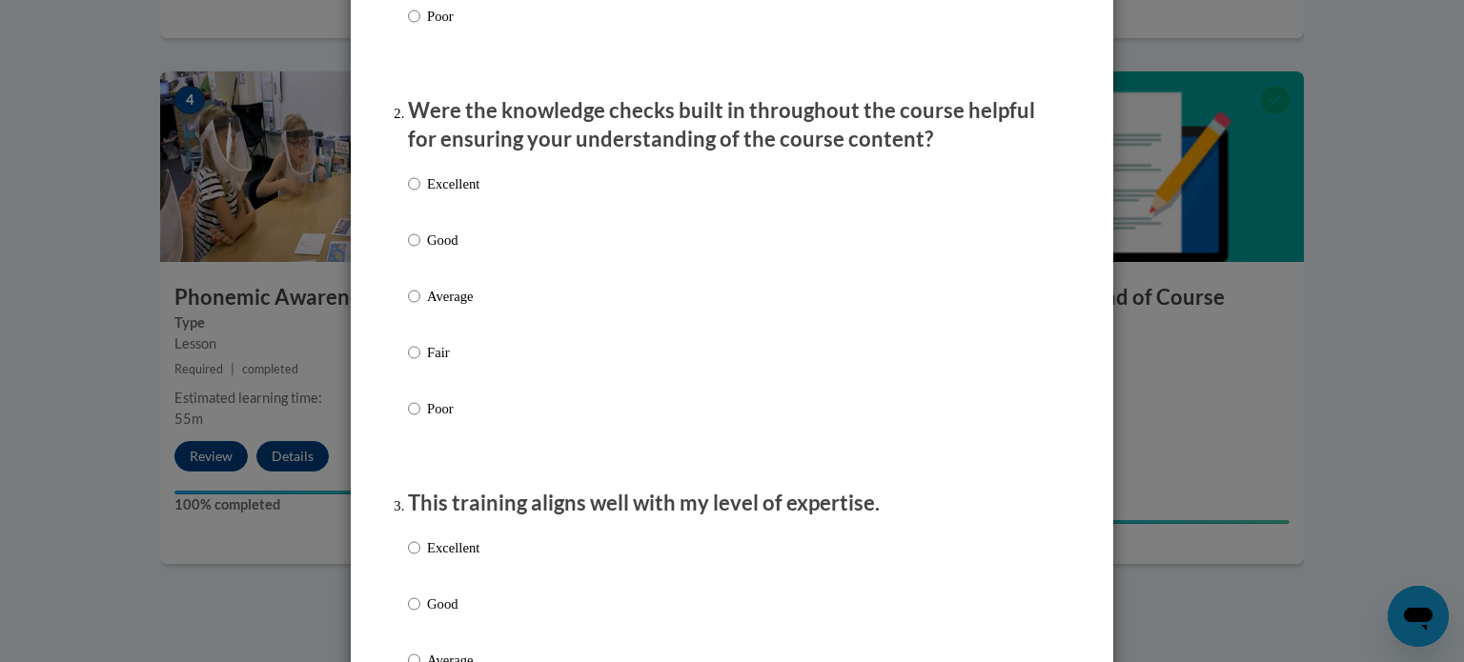
click at [454, 194] on p "Excellent" at bounding box center [453, 183] width 52 height 21
click at [420, 194] on input "Excellent" at bounding box center [414, 183] width 12 height 21
radio input "true"
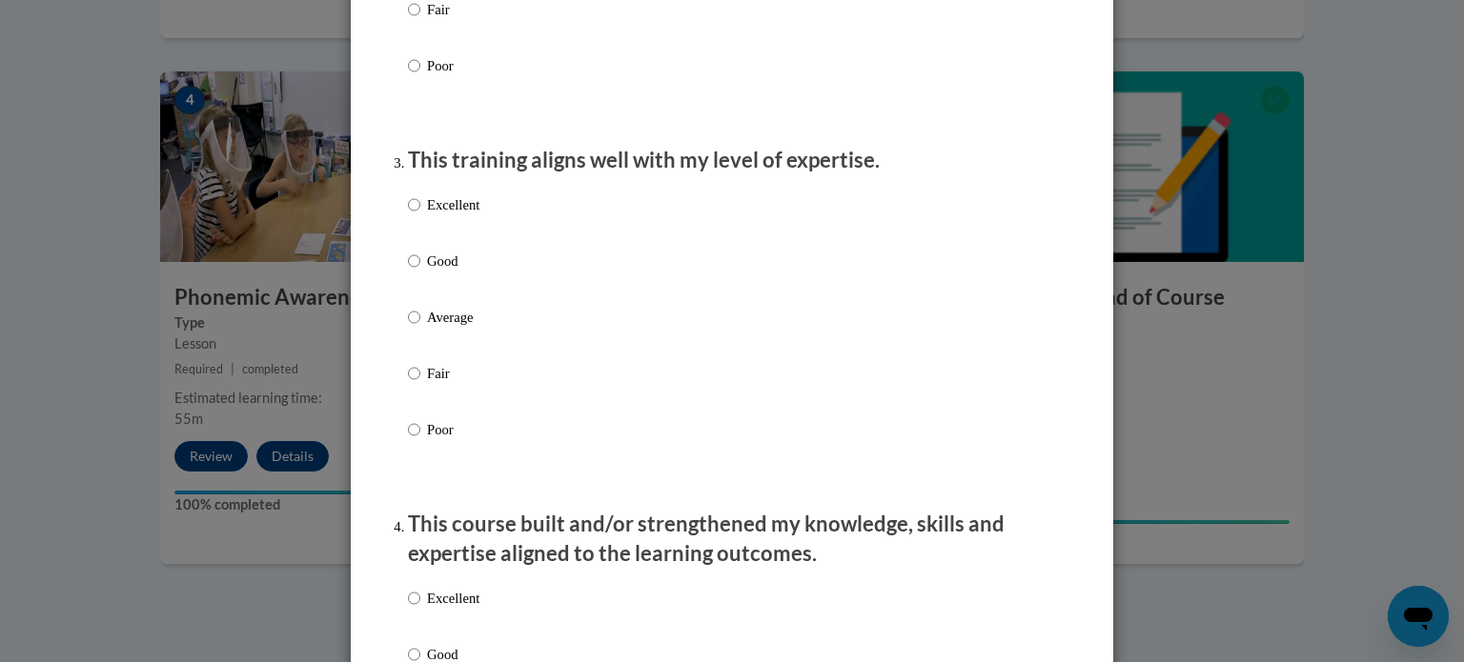
scroll to position [894, 0]
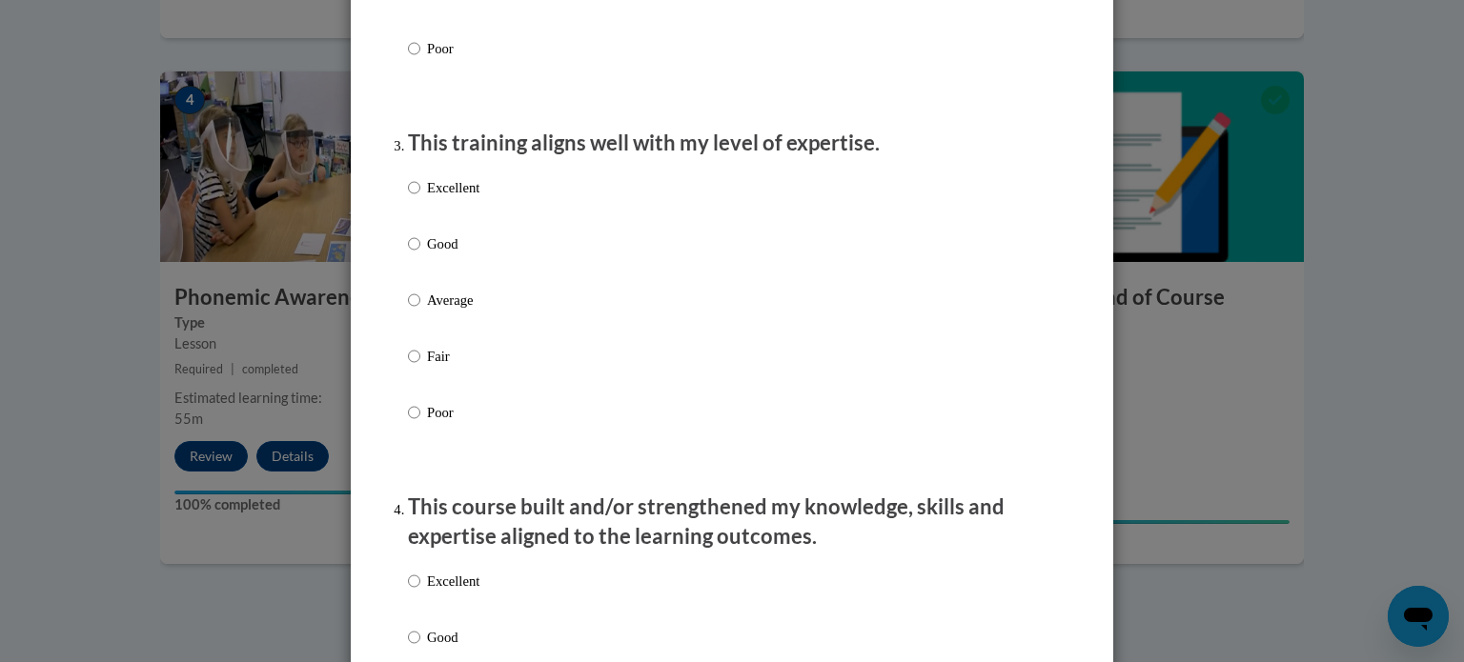
click at [454, 198] on p "Excellent" at bounding box center [453, 187] width 52 height 21
click at [420, 198] on input "Excellent" at bounding box center [414, 187] width 12 height 21
radio input "true"
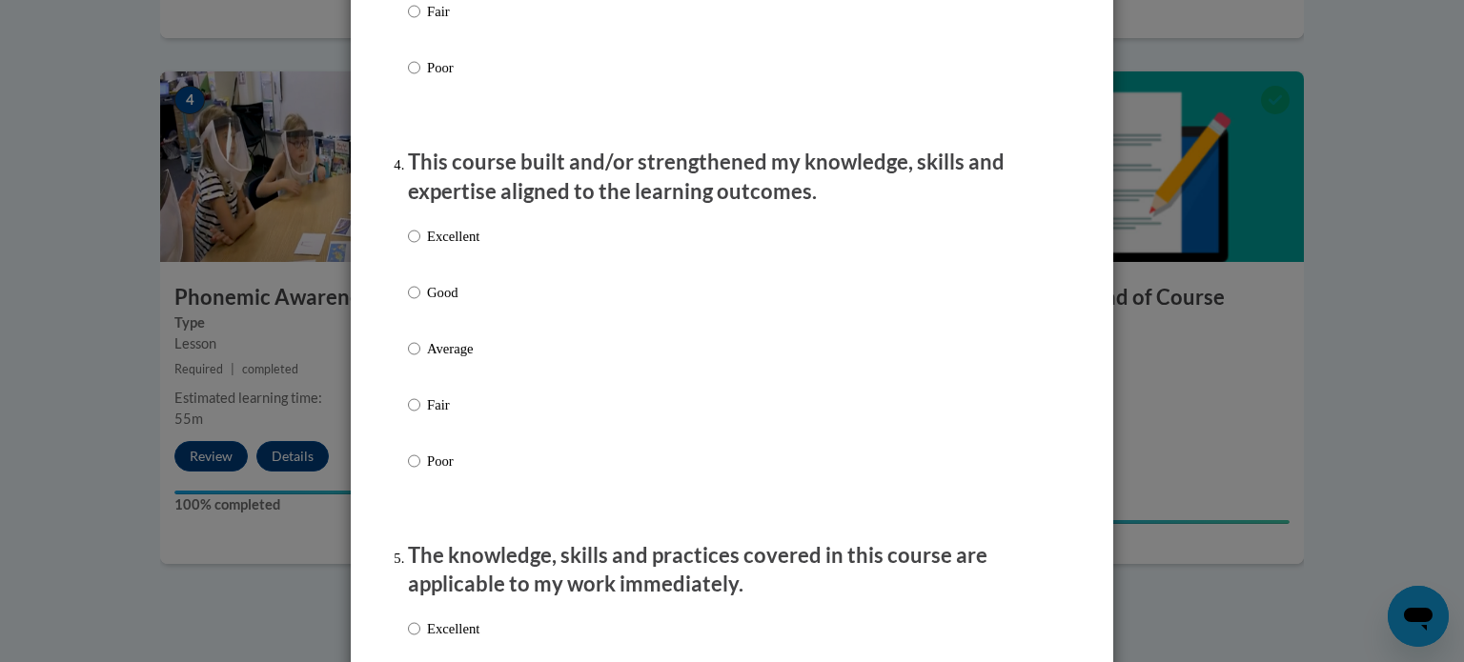
scroll to position [1253, 0]
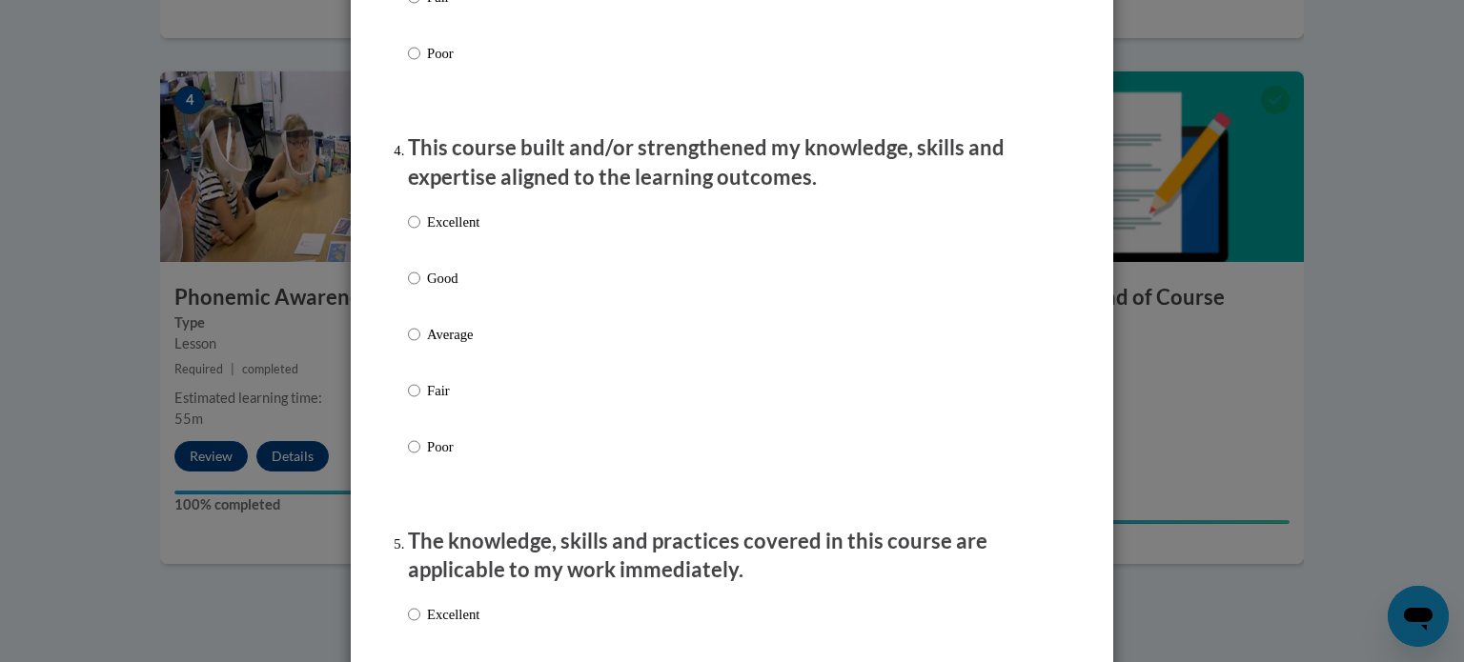
click at [453, 253] on label "Excellent" at bounding box center [443, 237] width 71 height 51
click at [420, 233] on input "Excellent" at bounding box center [414, 222] width 12 height 21
radio input "true"
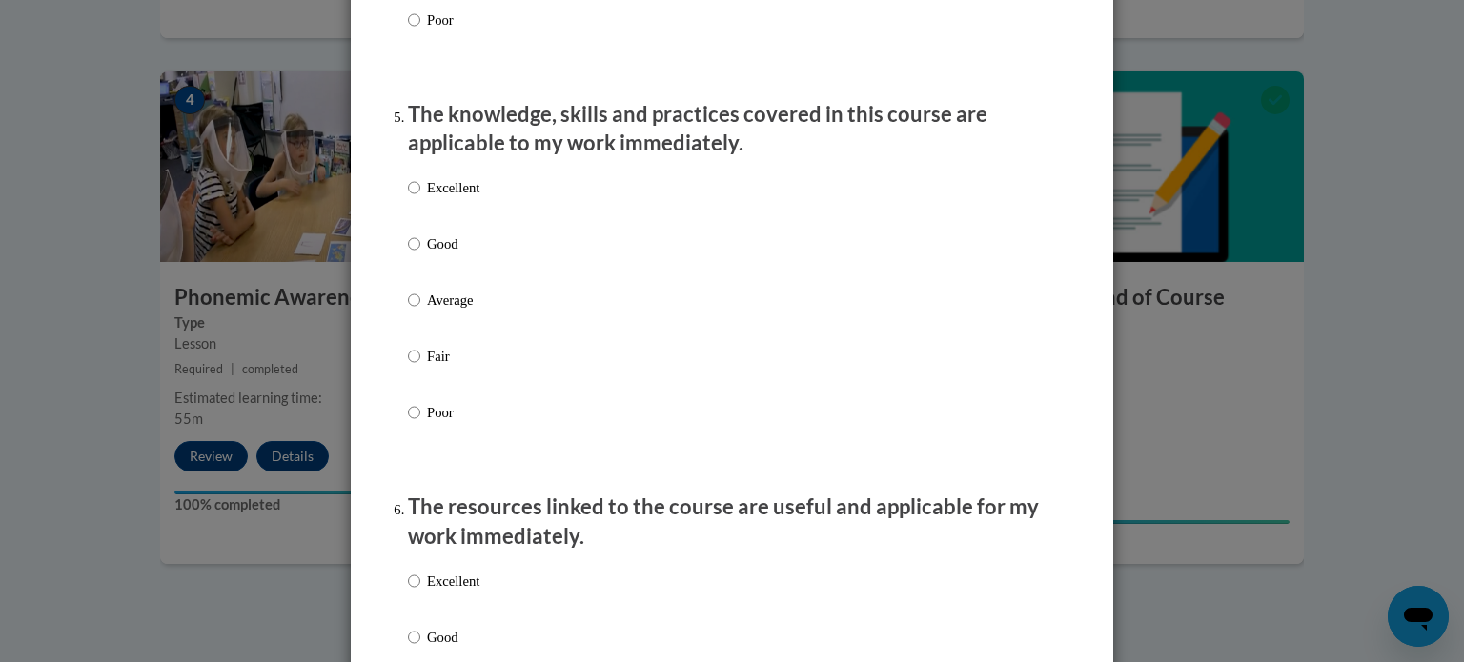
scroll to position [1681, 0]
click at [454, 218] on label "Excellent" at bounding box center [443, 201] width 71 height 51
click at [420, 197] on input "Excellent" at bounding box center [414, 186] width 12 height 21
radio input "true"
click at [454, 218] on label "Excellent" at bounding box center [443, 201] width 71 height 51
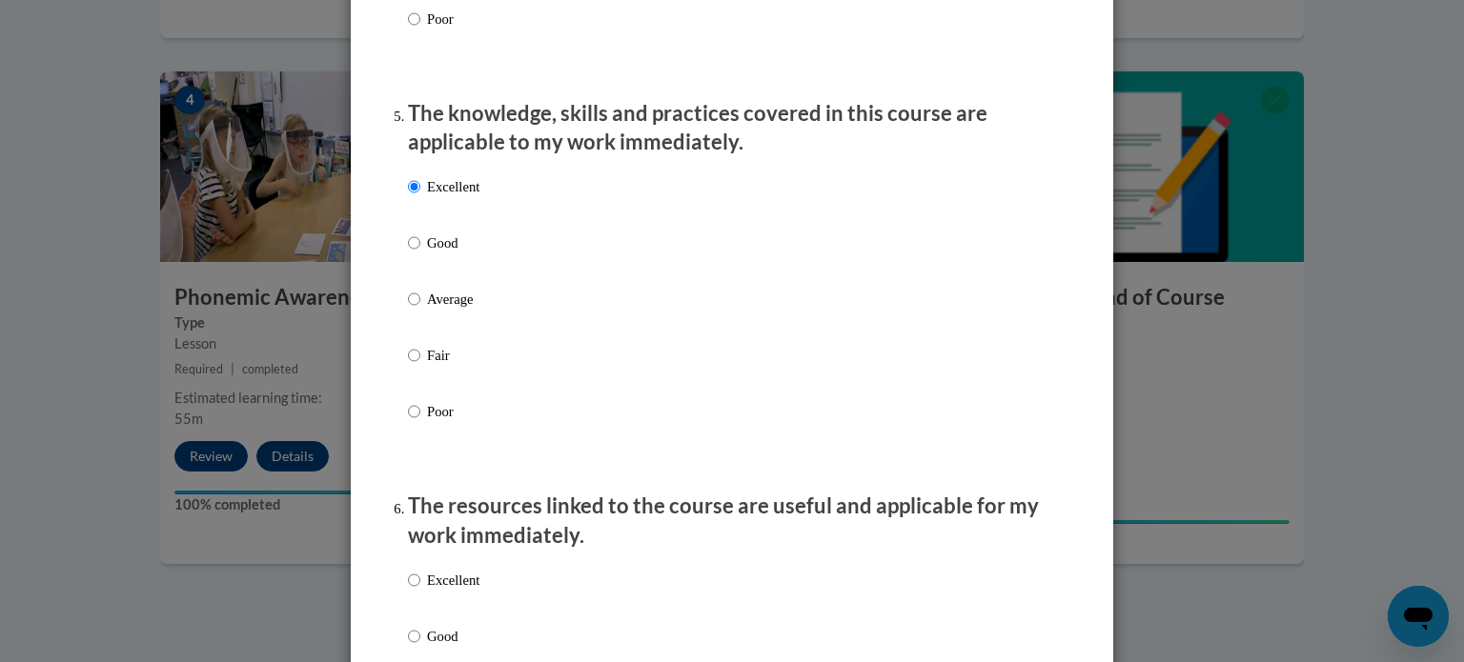
click at [420, 197] on input "Excellent" at bounding box center [414, 186] width 12 height 21
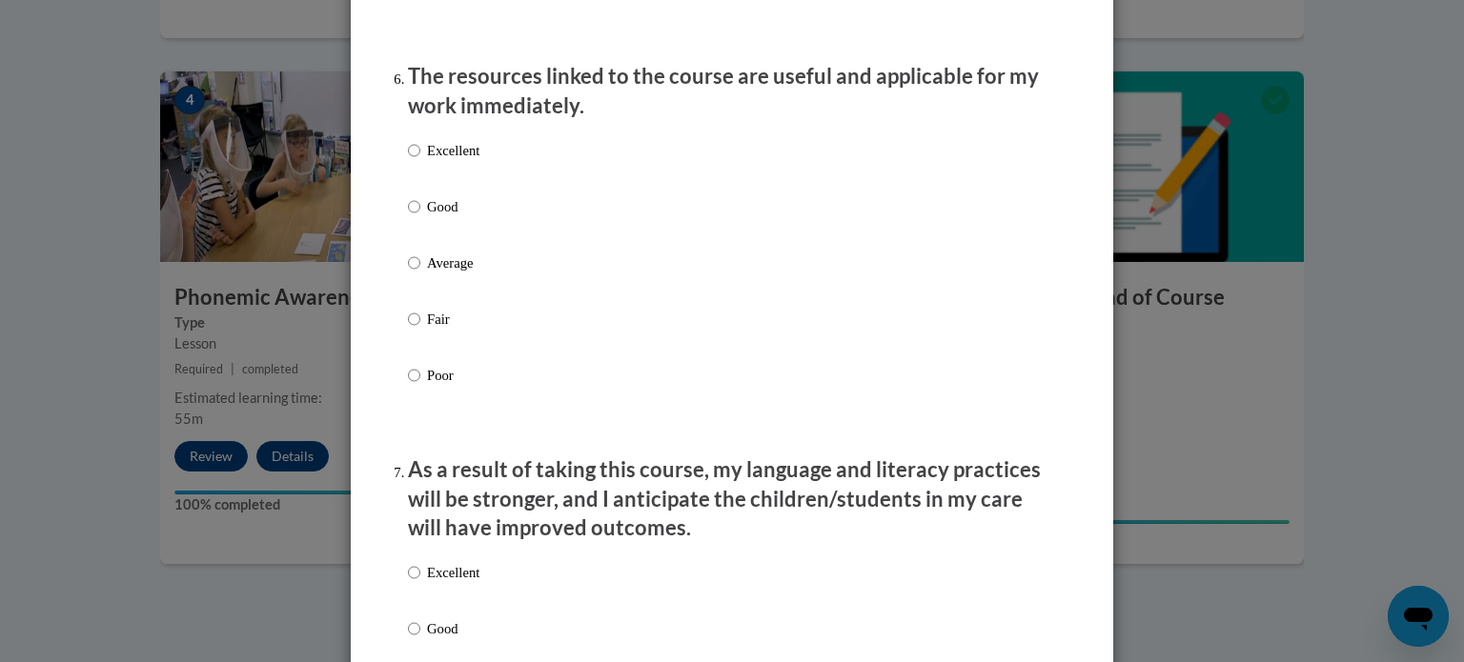
scroll to position [2112, 0]
click at [450, 160] on p "Excellent" at bounding box center [453, 149] width 52 height 21
click at [420, 160] on input "Excellent" at bounding box center [414, 149] width 12 height 21
radio input "true"
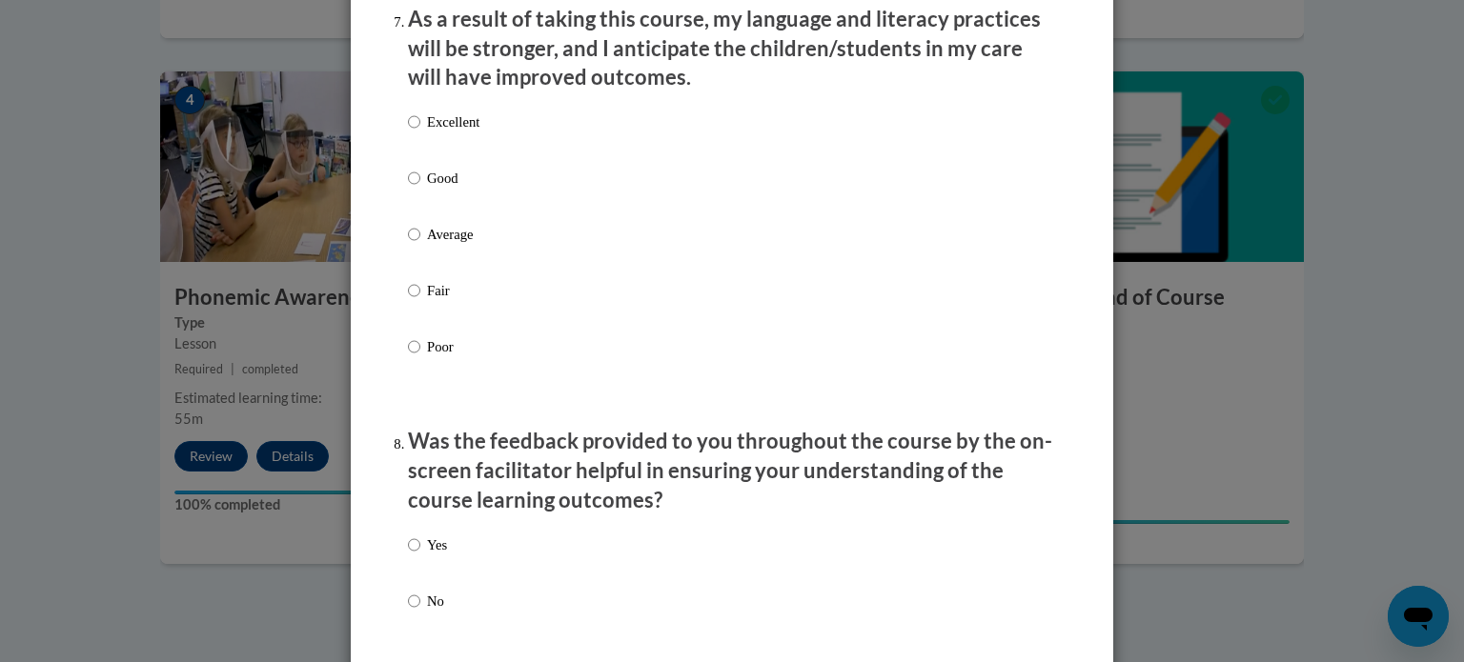
scroll to position [2557, 0]
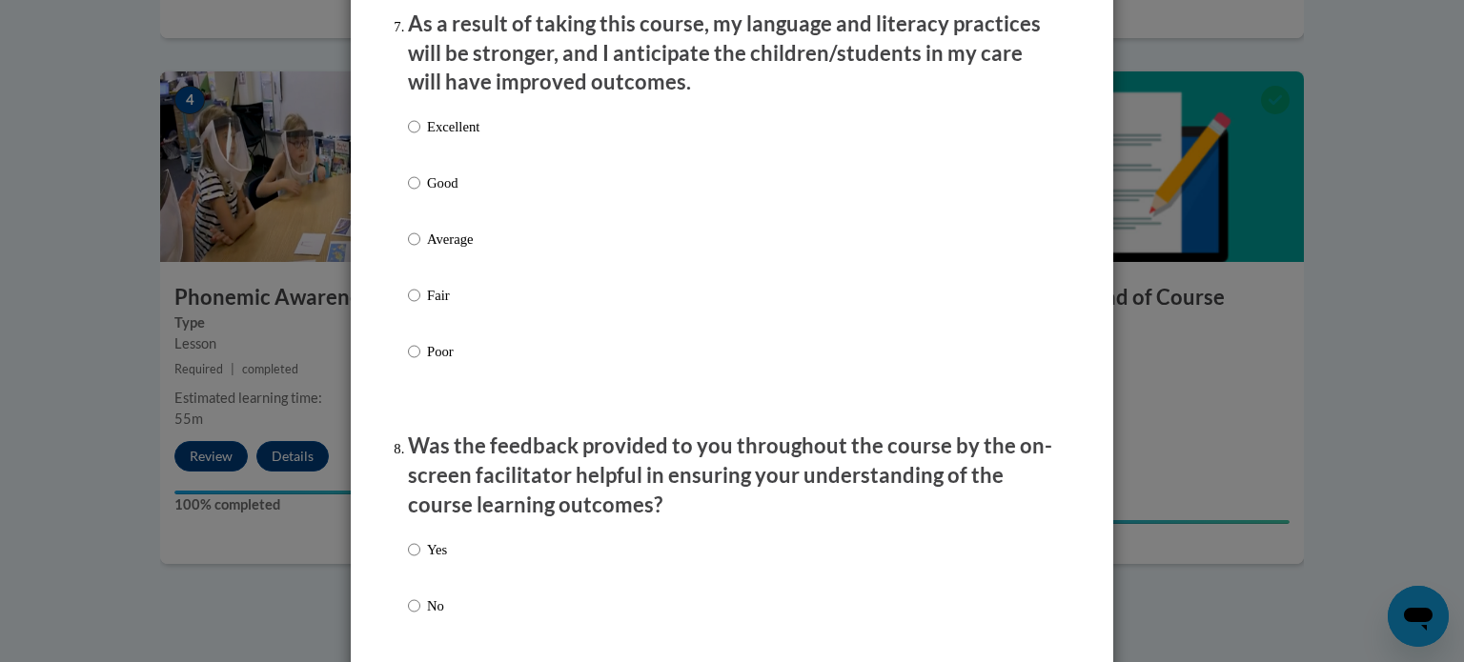
click at [442, 137] on p "Excellent" at bounding box center [453, 126] width 52 height 21
click at [420, 137] on input "Excellent" at bounding box center [414, 126] width 12 height 21
radio input "true"
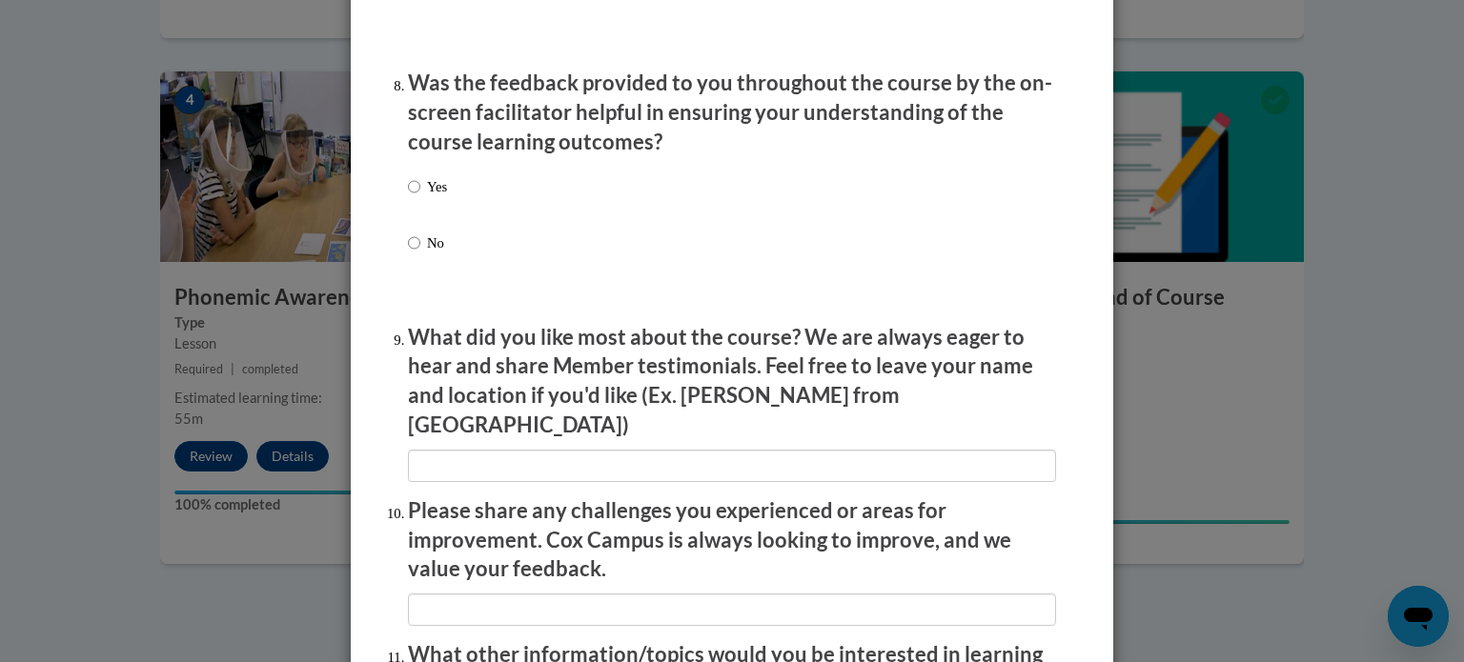
scroll to position [3306, 0]
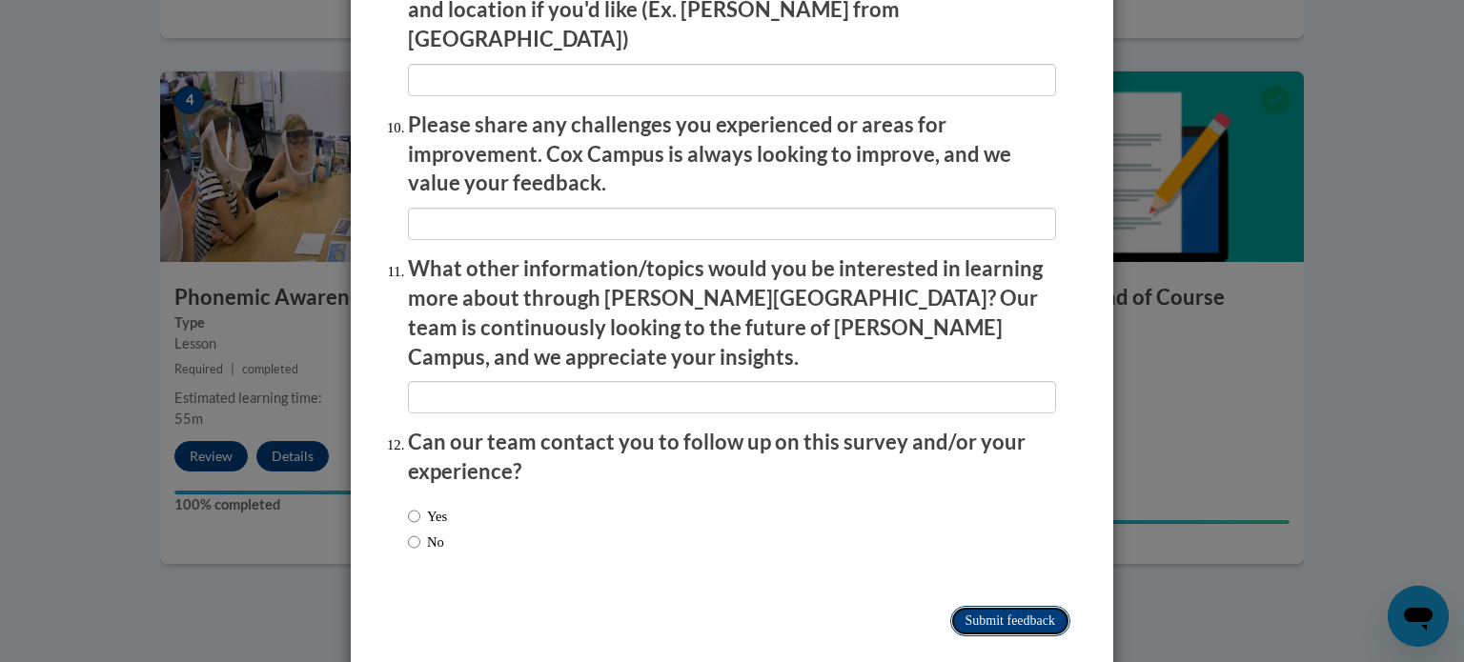
click at [997, 606] on input "Submit feedback" at bounding box center [1010, 621] width 120 height 30
